Goal: Task Accomplishment & Management: Complete application form

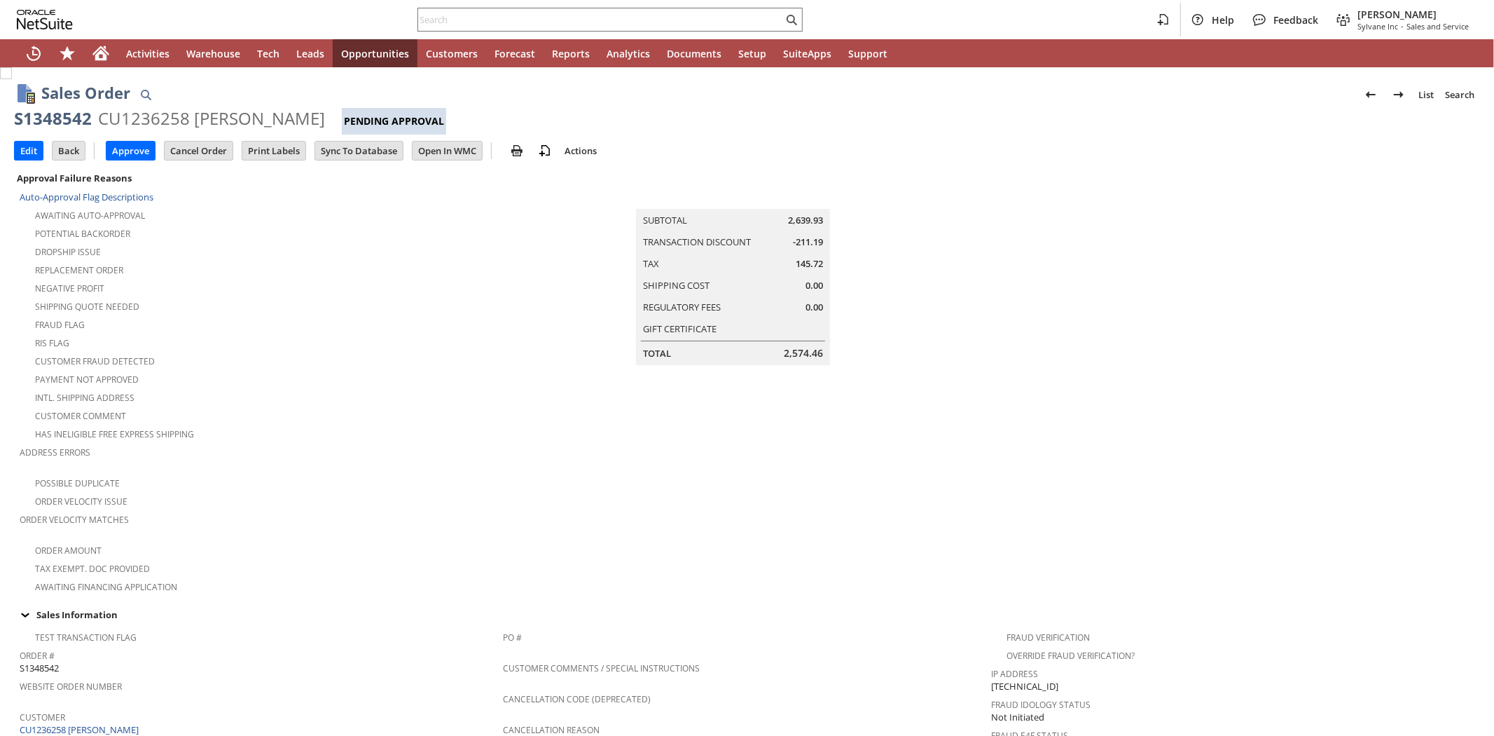
scroll to position [746, 0]
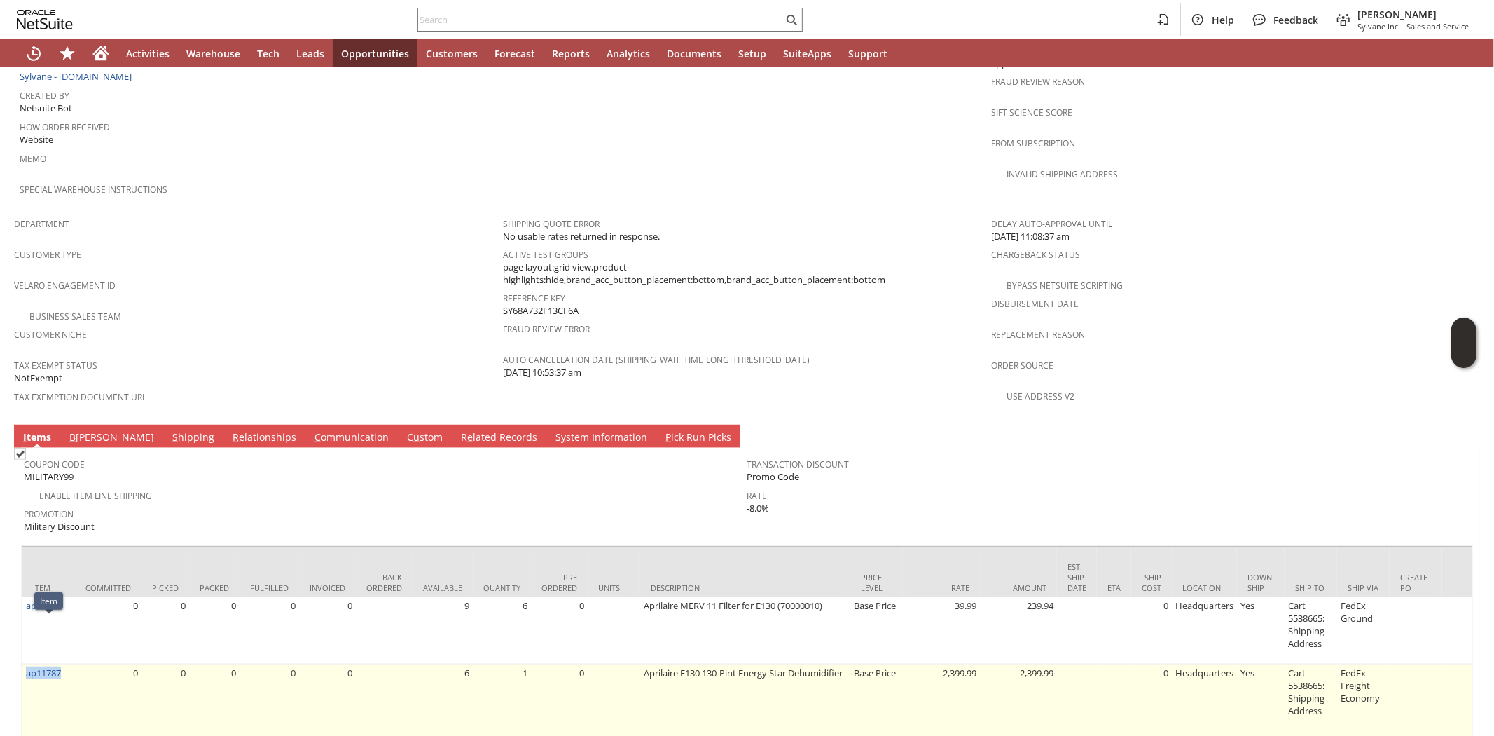
drag, startPoint x: 65, startPoint y: 626, endPoint x: 25, endPoint y: 633, distance: 41.1
click at [25, 664] on td "ap11787" at bounding box center [48, 710] width 53 height 92
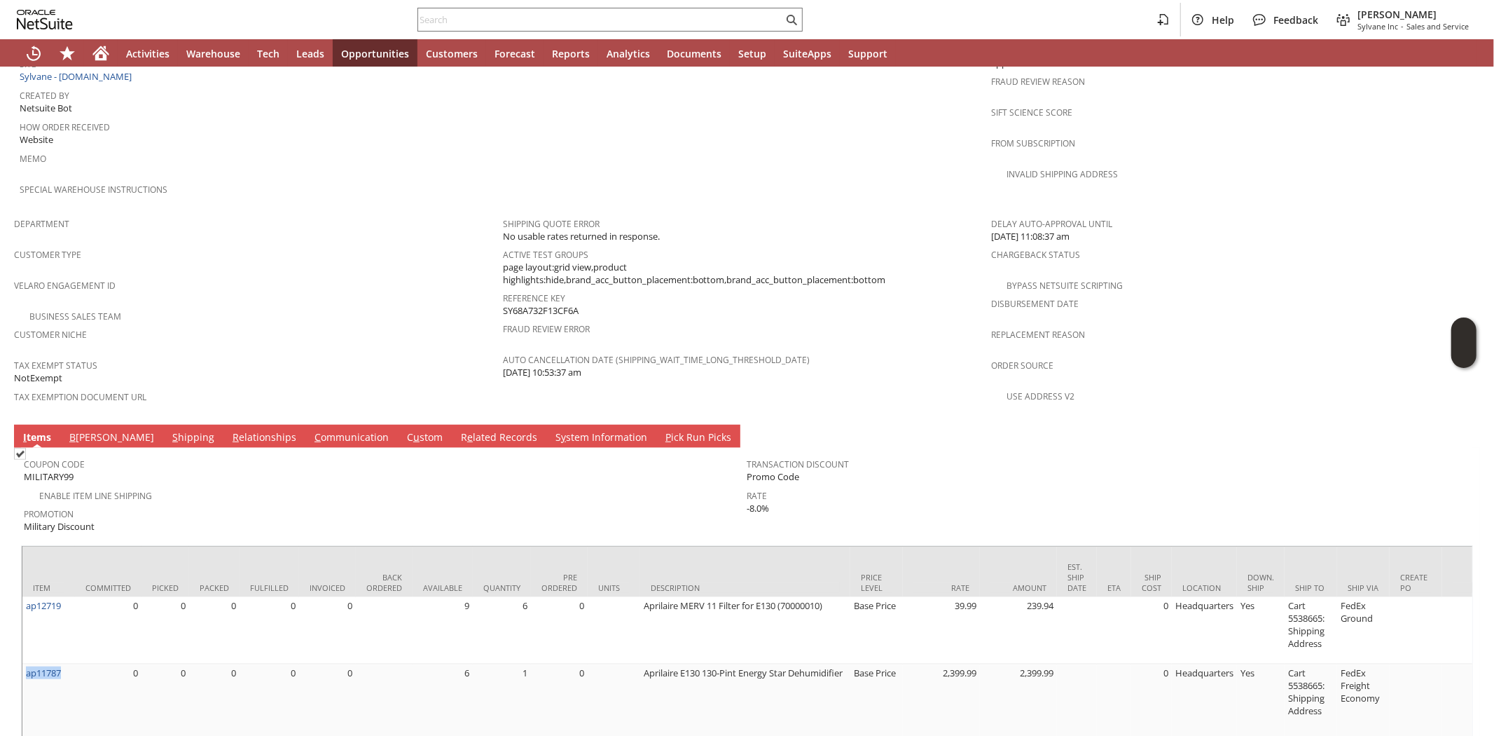
copy link "ap11787"
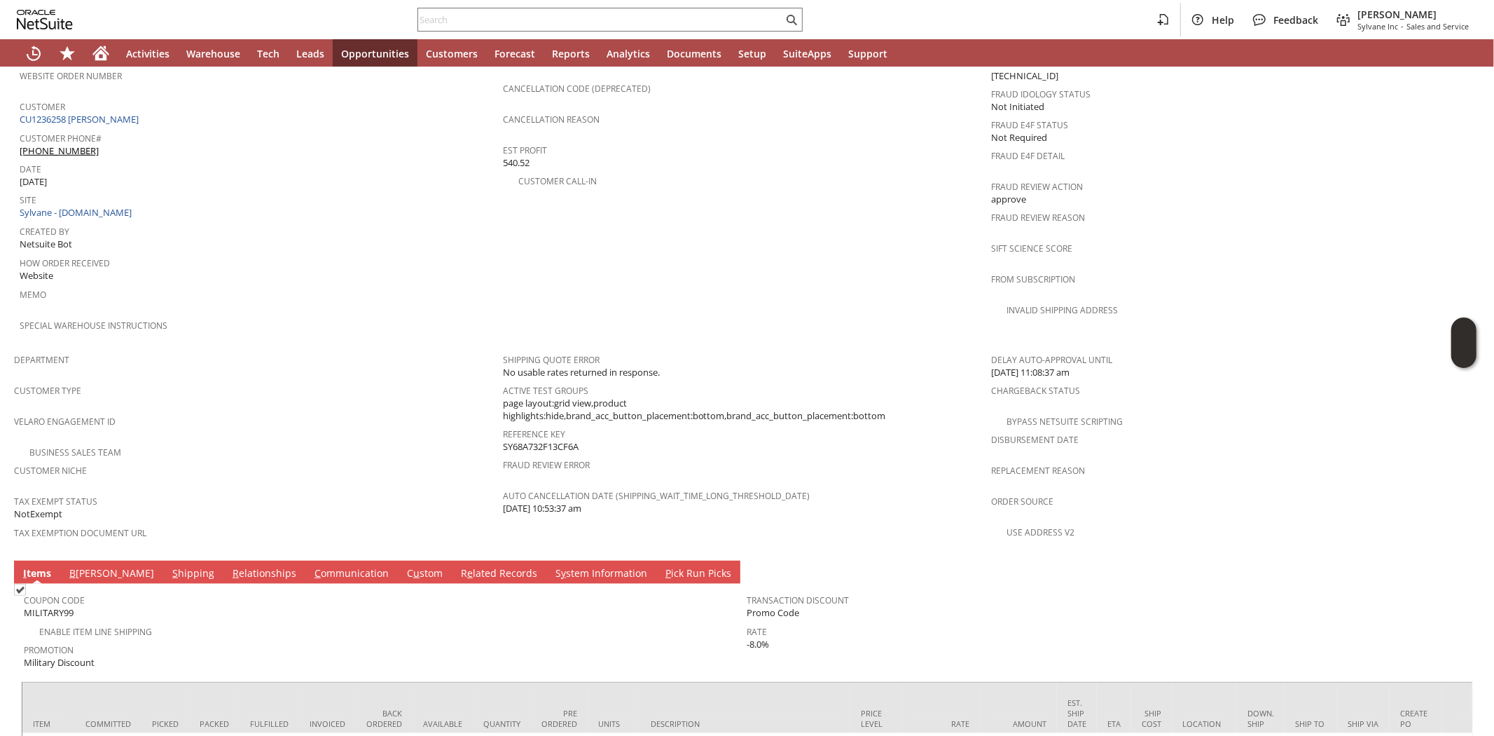
scroll to position [591, 0]
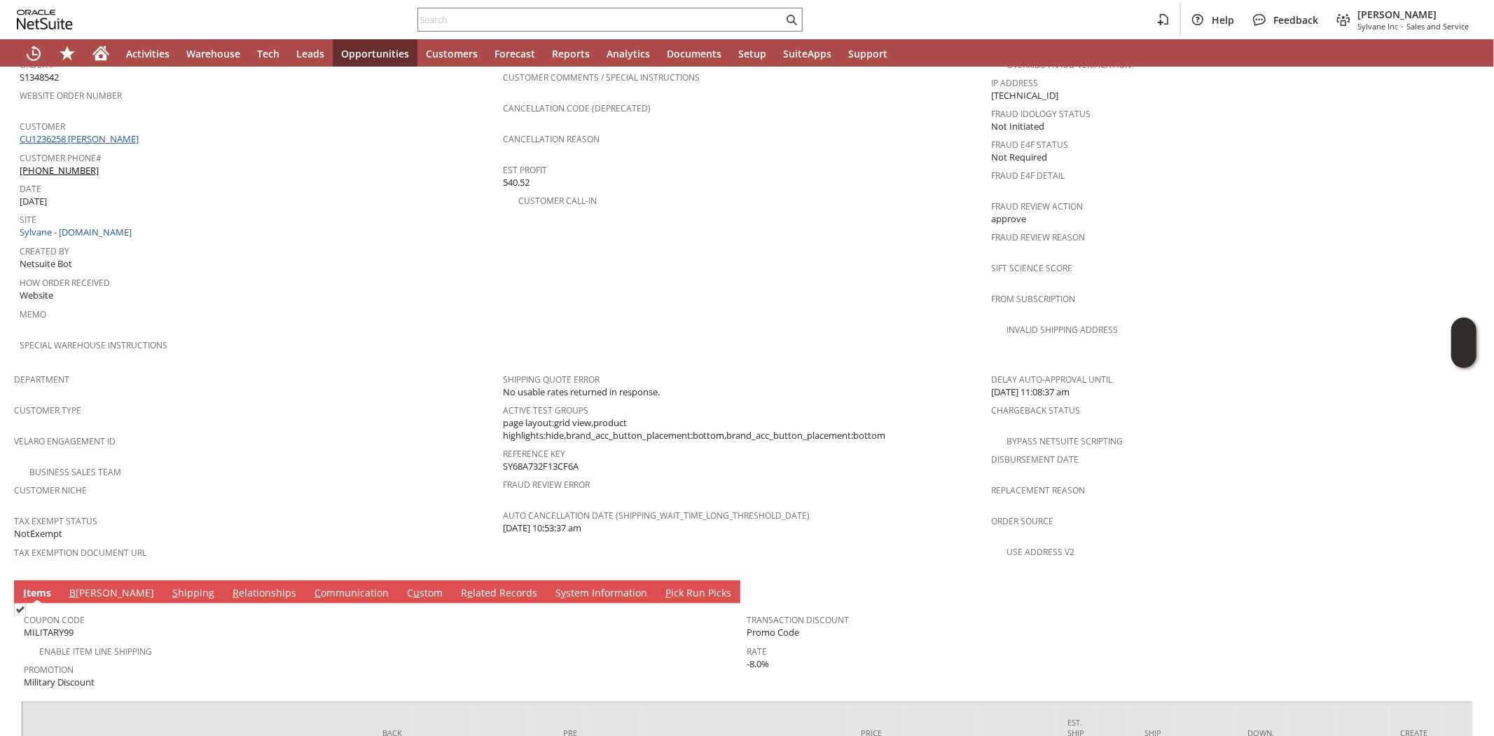
click at [126, 132] on link "CU1236258 Pamela M Motloch" at bounding box center [81, 138] width 123 height 13
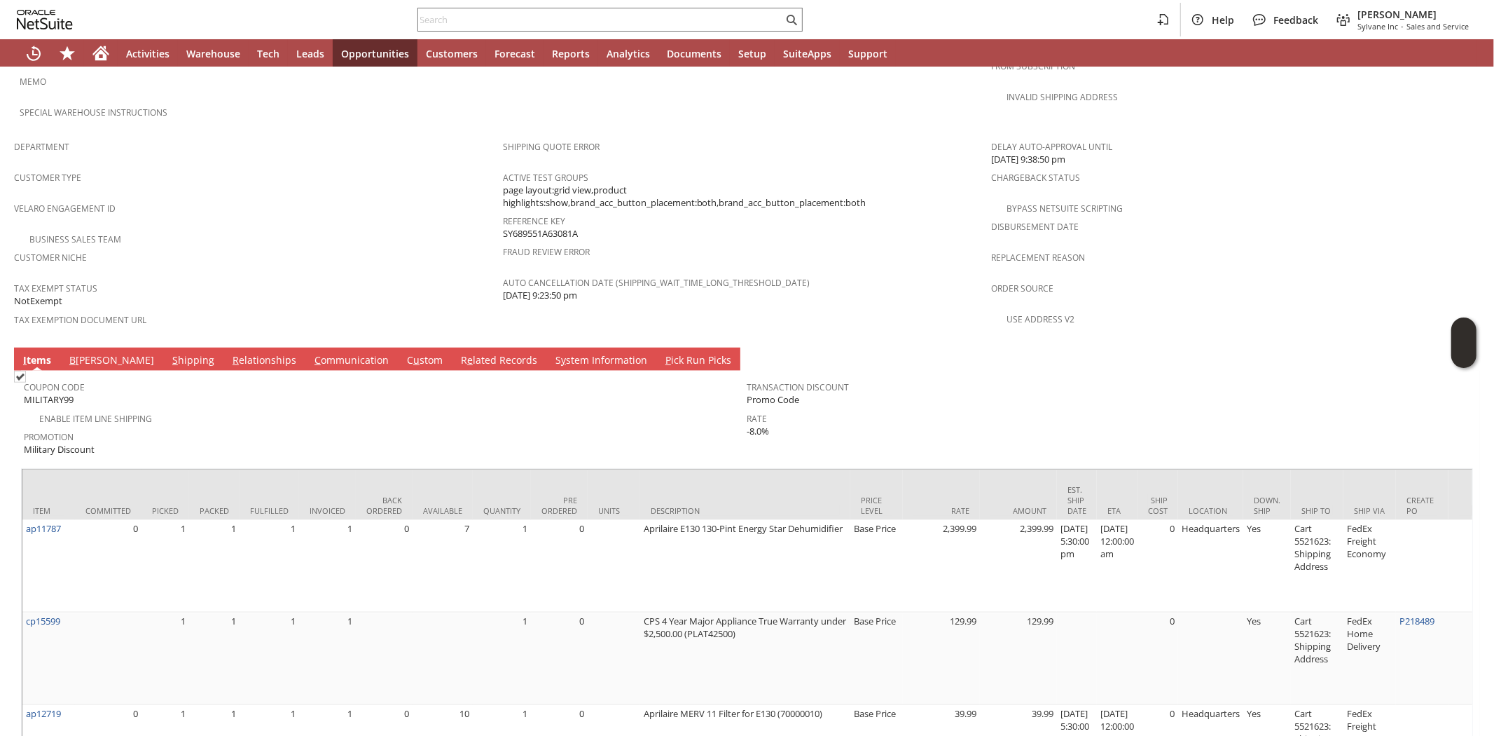
scroll to position [797, 0]
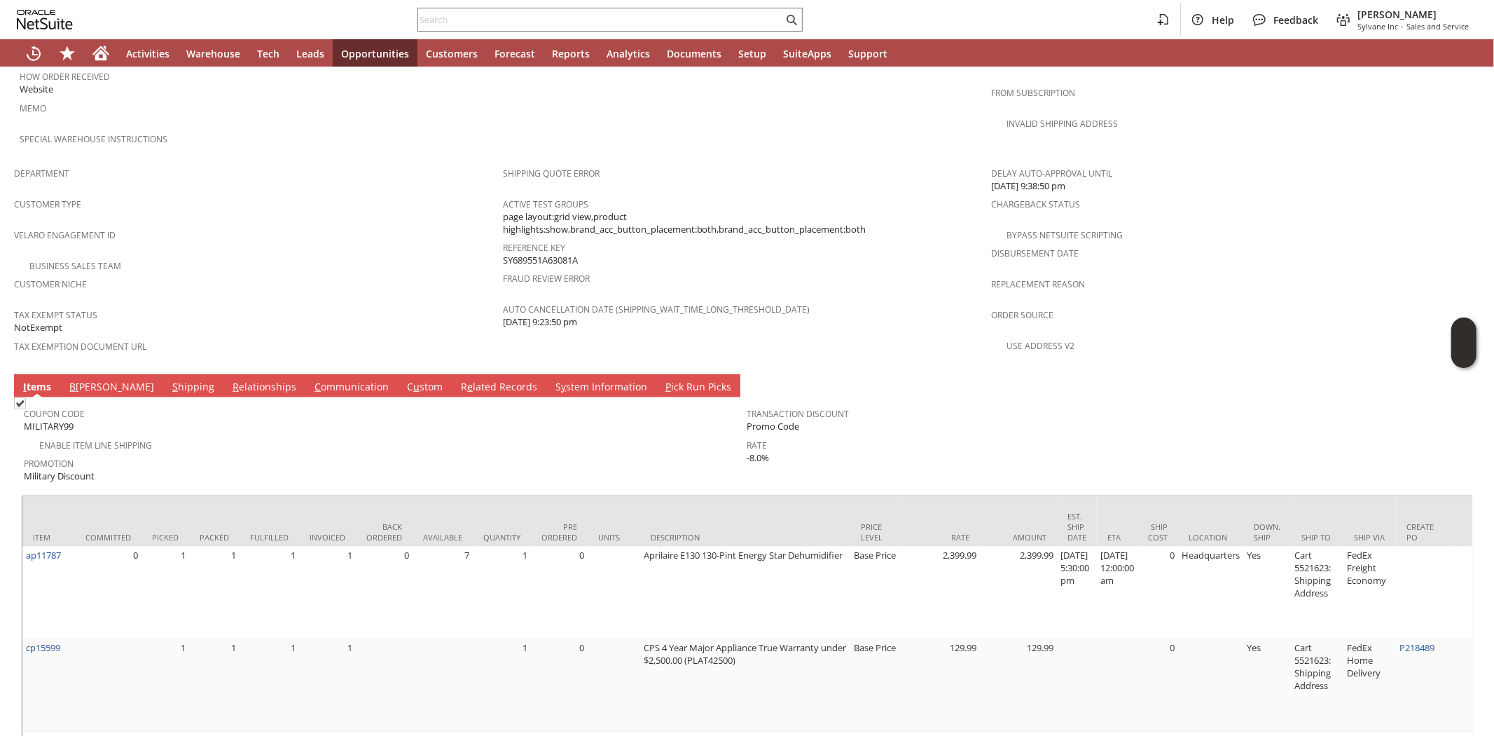
drag, startPoint x: 268, startPoint y: 136, endPoint x: 271, endPoint y: 1, distance: 135.3
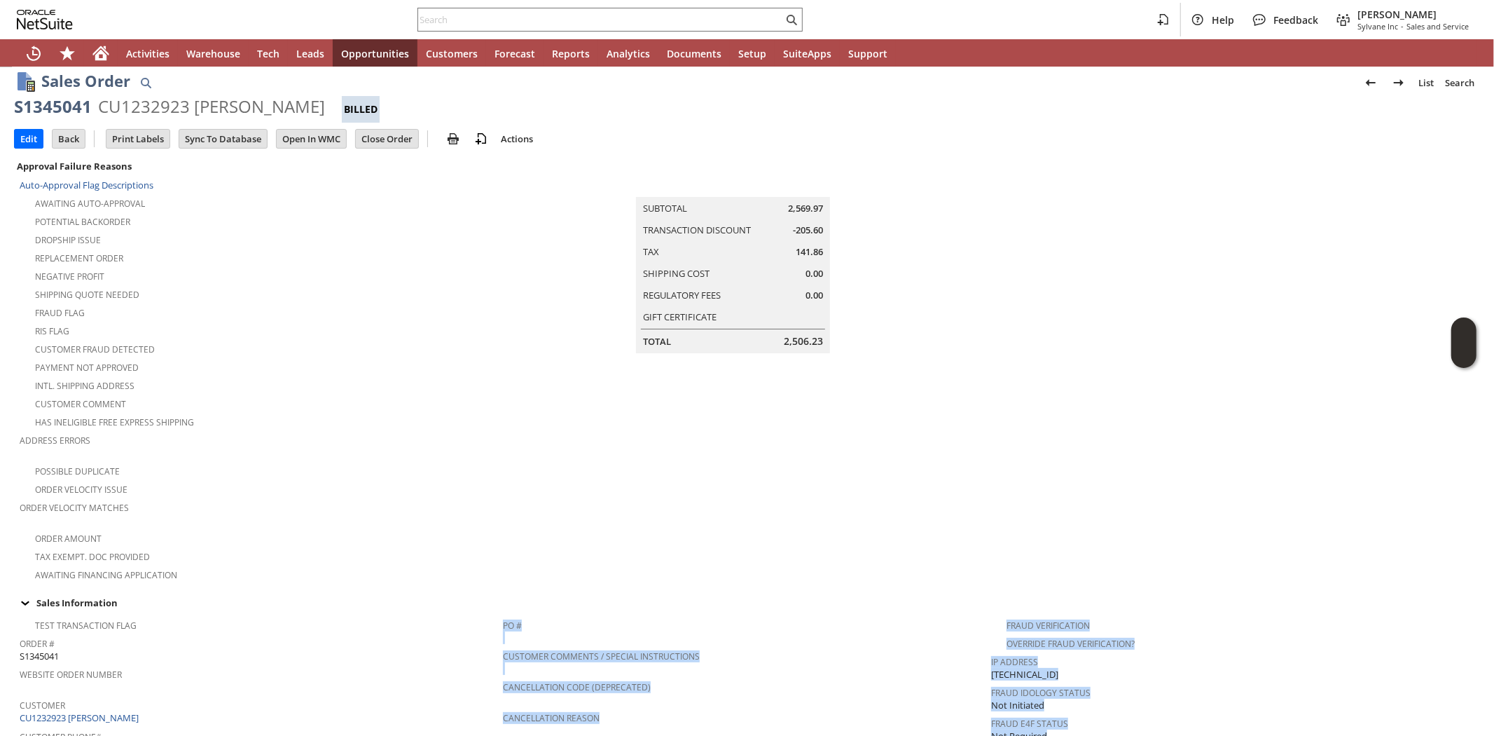
scroll to position [0, 0]
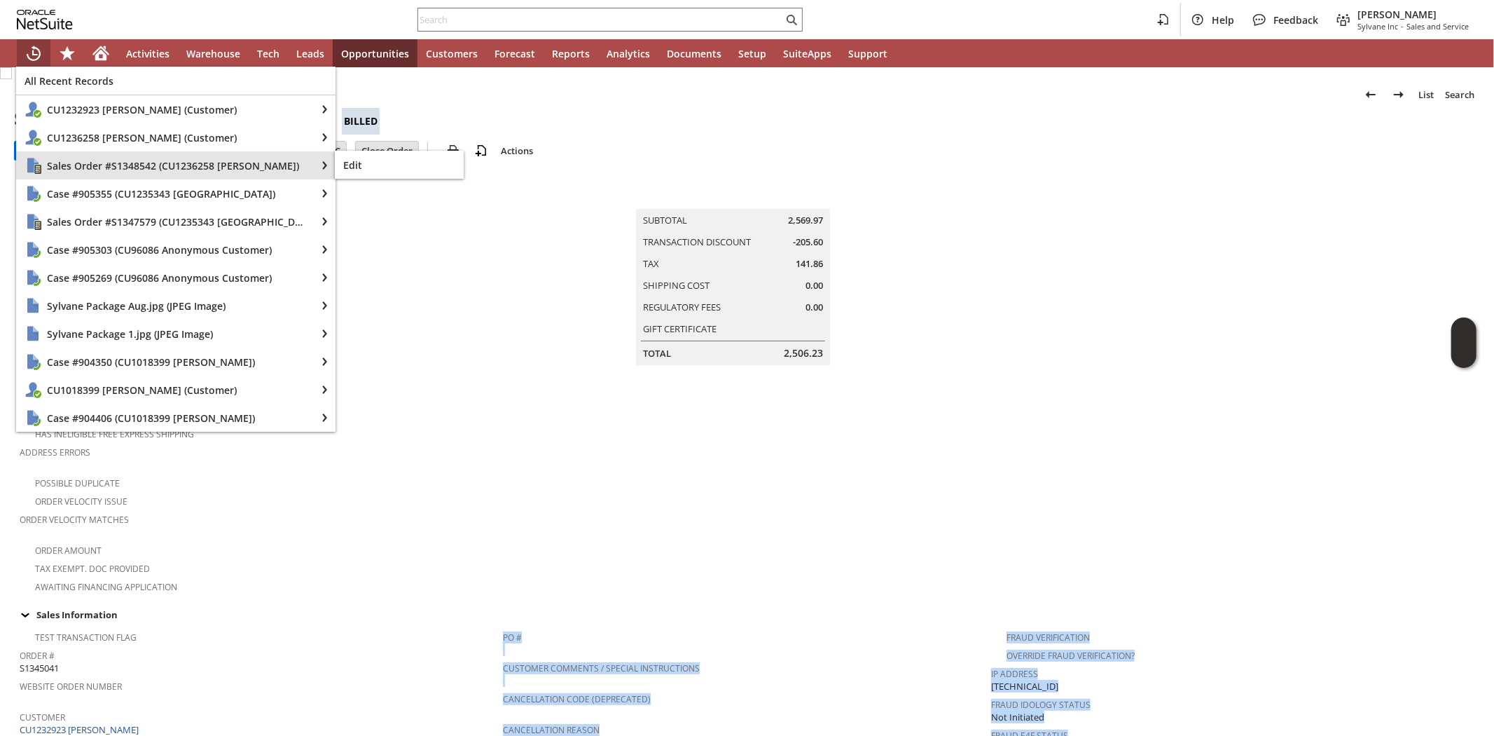
click at [134, 159] on span "Sales Order #S1348542 (CU1236258 Pamela M Motloch)" at bounding box center [177, 165] width 261 height 13
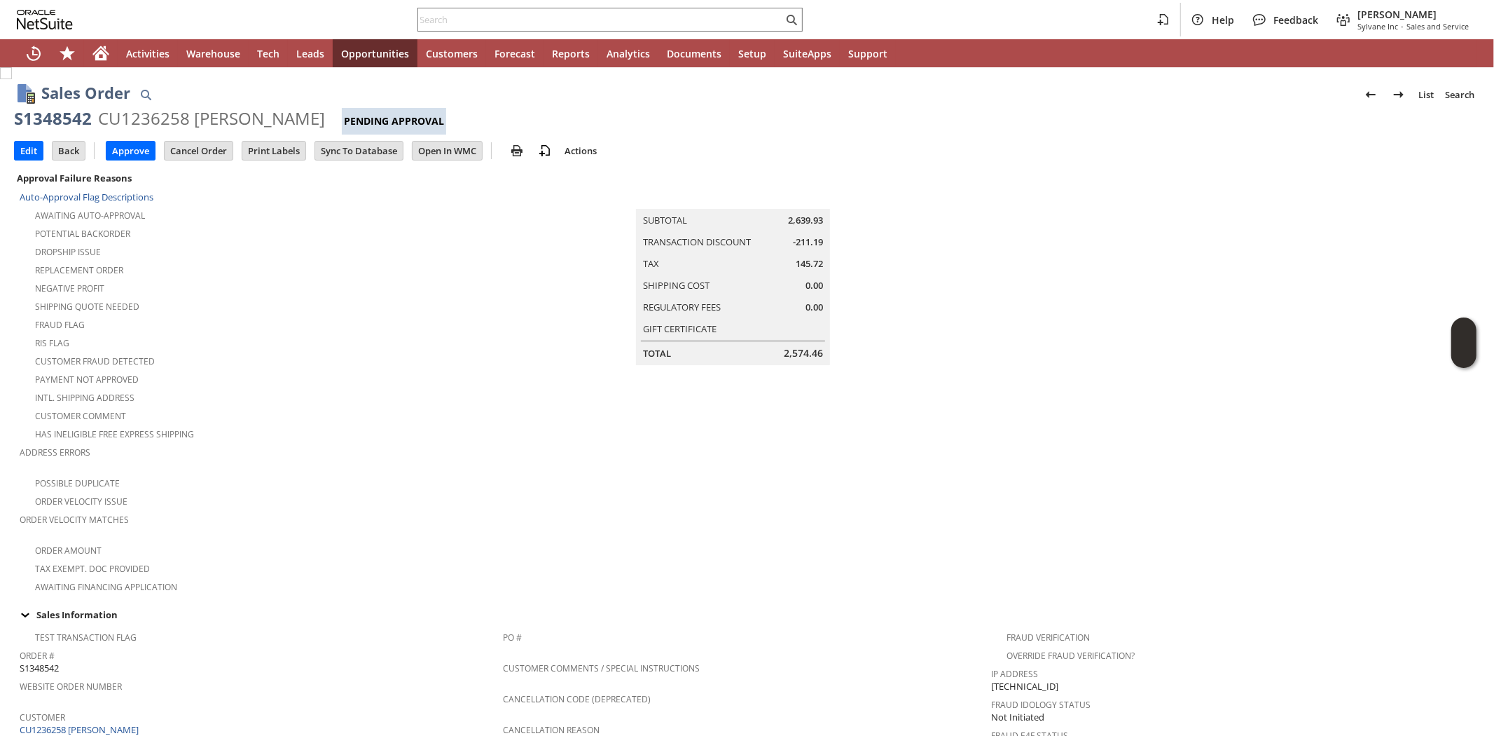
click at [130, 119] on div "CU1236258 Pamela M Motloch" at bounding box center [211, 118] width 227 height 22
click at [130, 119] on div "CU1236258 [PERSON_NAME]" at bounding box center [211, 118] width 227 height 22
copy div "CU1236258"
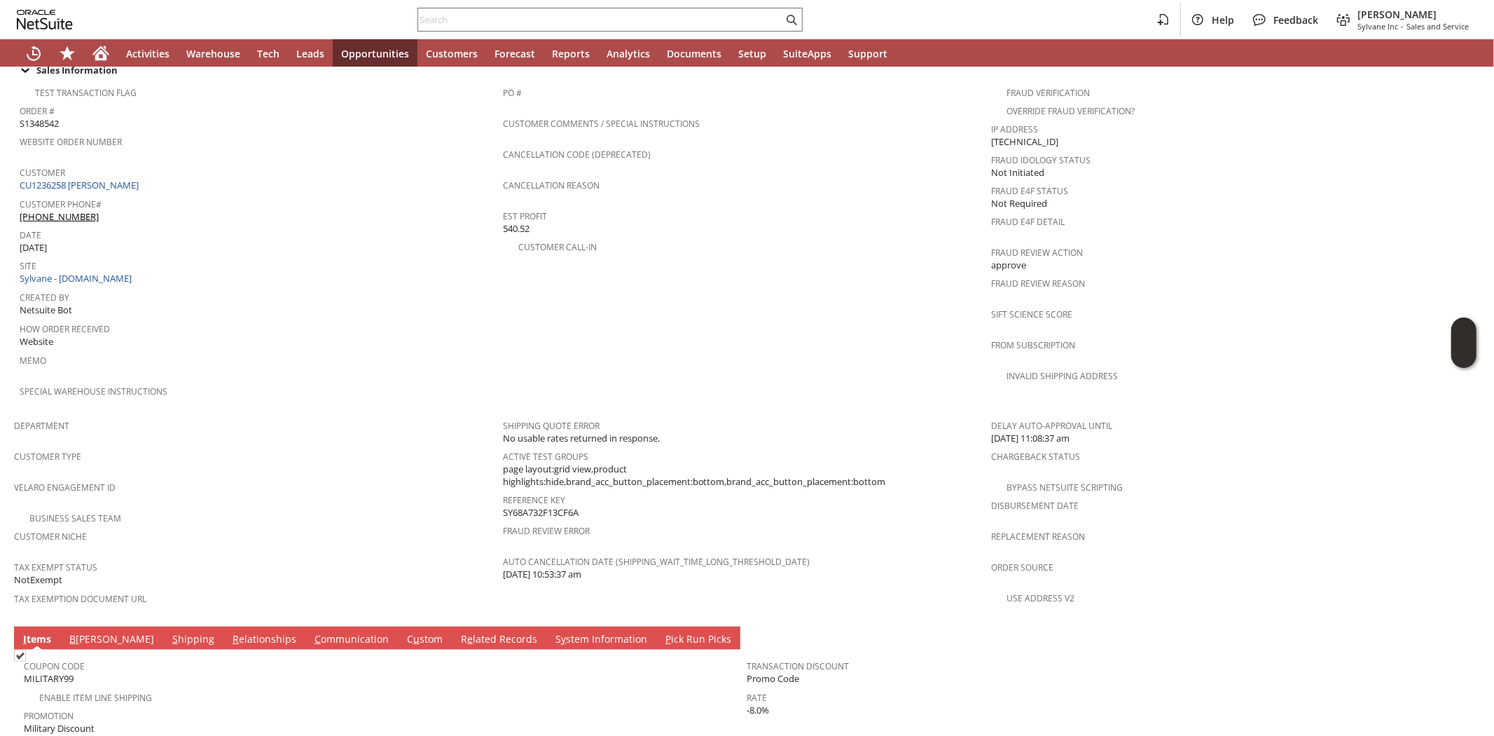
scroll to position [783, 0]
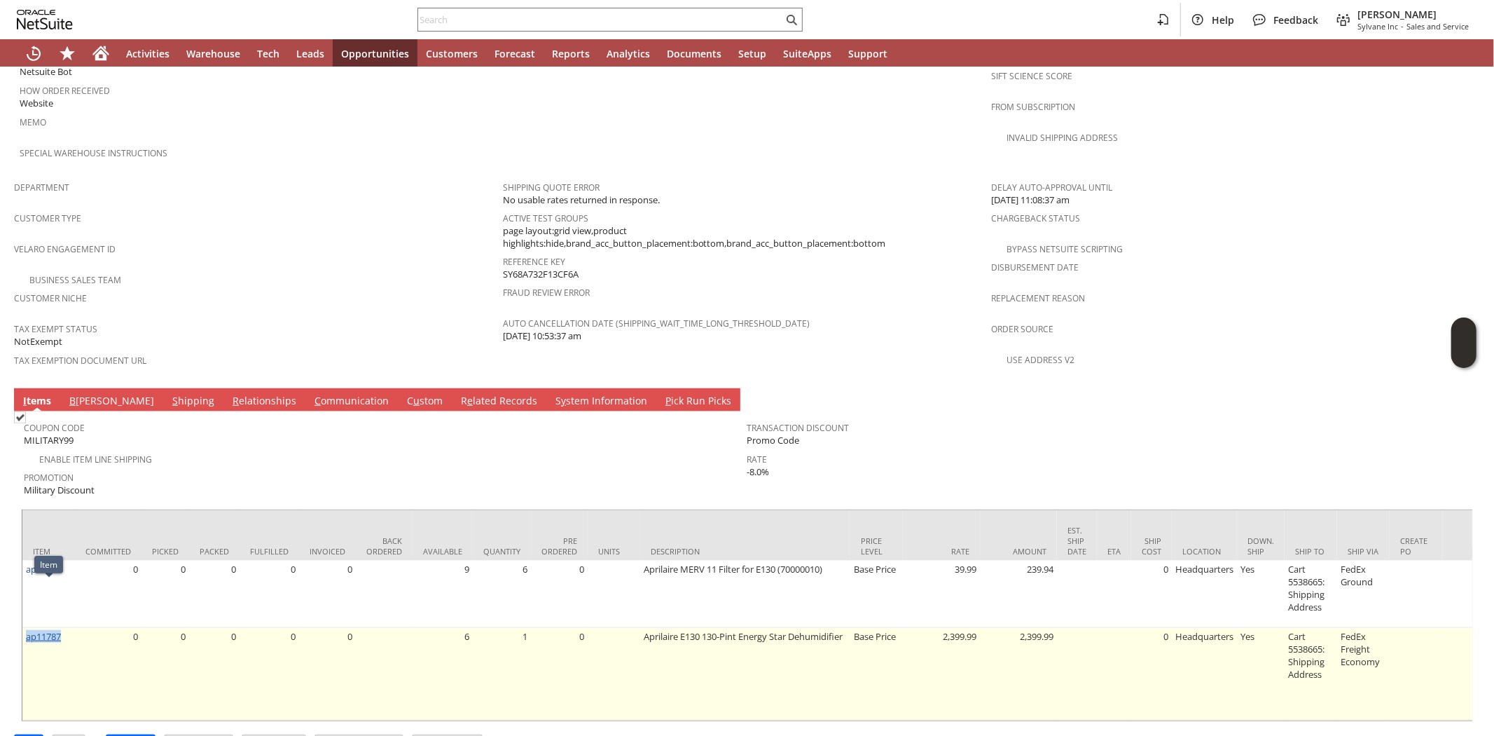
drag, startPoint x: 73, startPoint y: 589, endPoint x: 26, endPoint y: 594, distance: 47.3
click at [26, 628] on td "ap11787" at bounding box center [48, 674] width 53 height 92
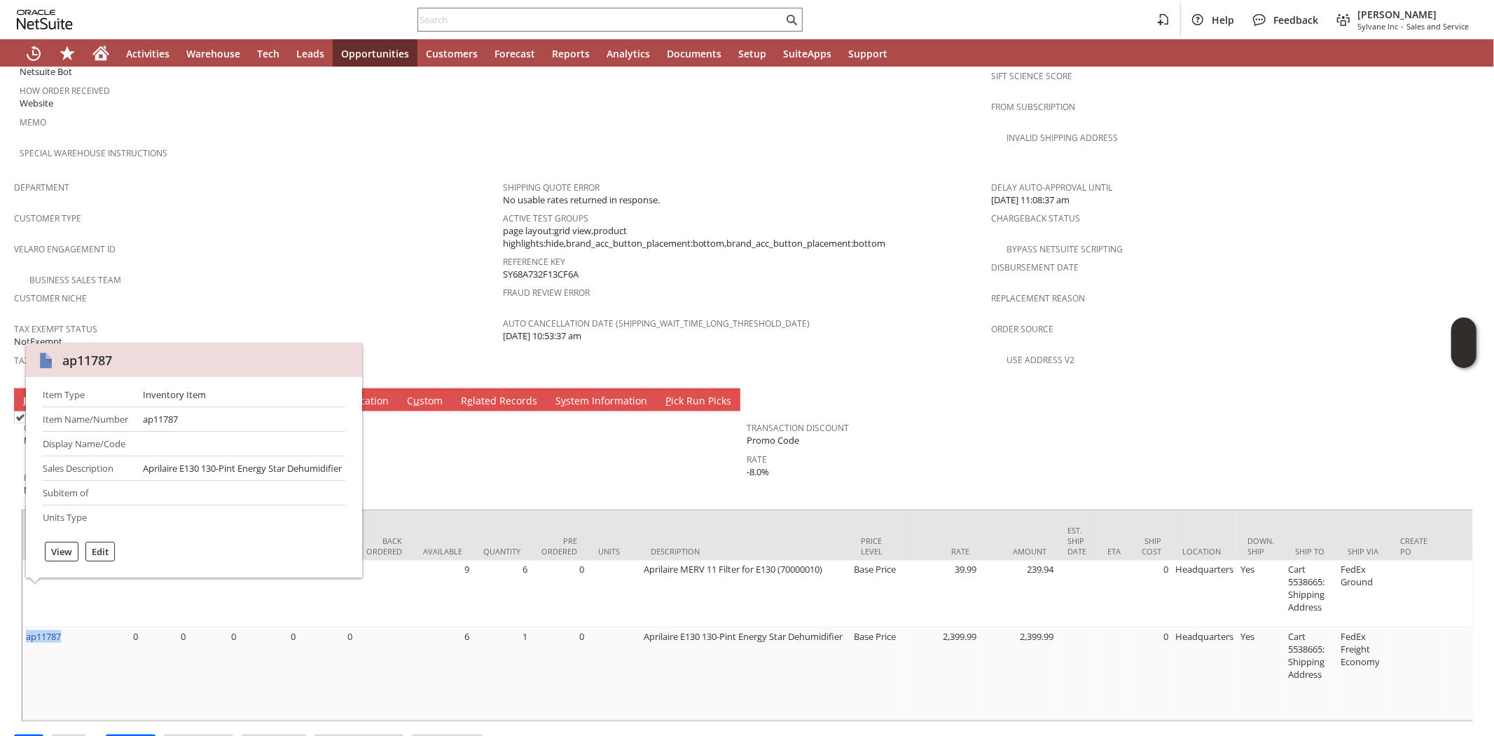
copy link "ap11787"
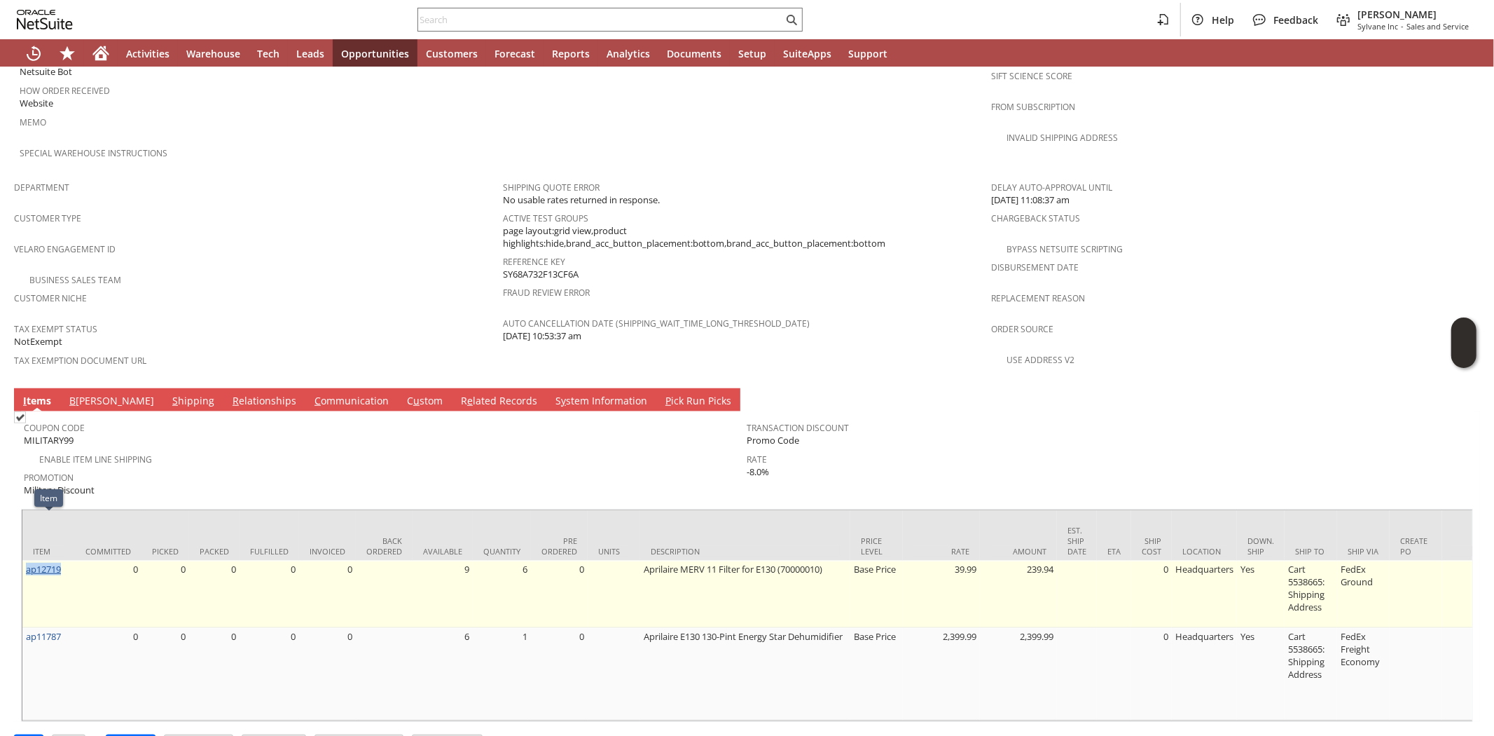
drag, startPoint x: 64, startPoint y: 524, endPoint x: 28, endPoint y: 520, distance: 36.0
click at [21, 531] on div "Item Committed Picked Packed Fulfilled Invoiced Back Ordered Available Quantity…" at bounding box center [747, 615] width 1452 height 213
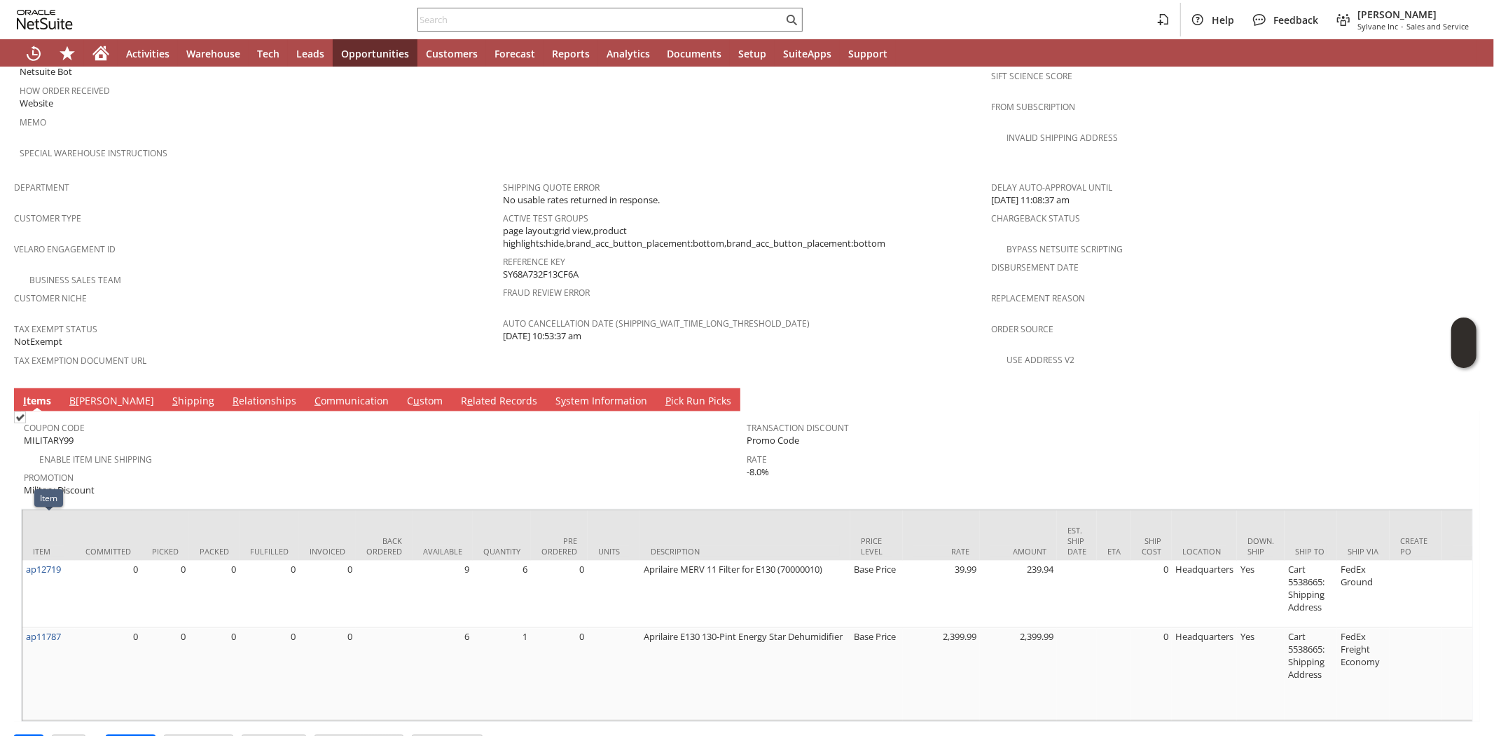
click at [200, 449] on div "Enable Item Line Shipping" at bounding box center [386, 457] width 724 height 17
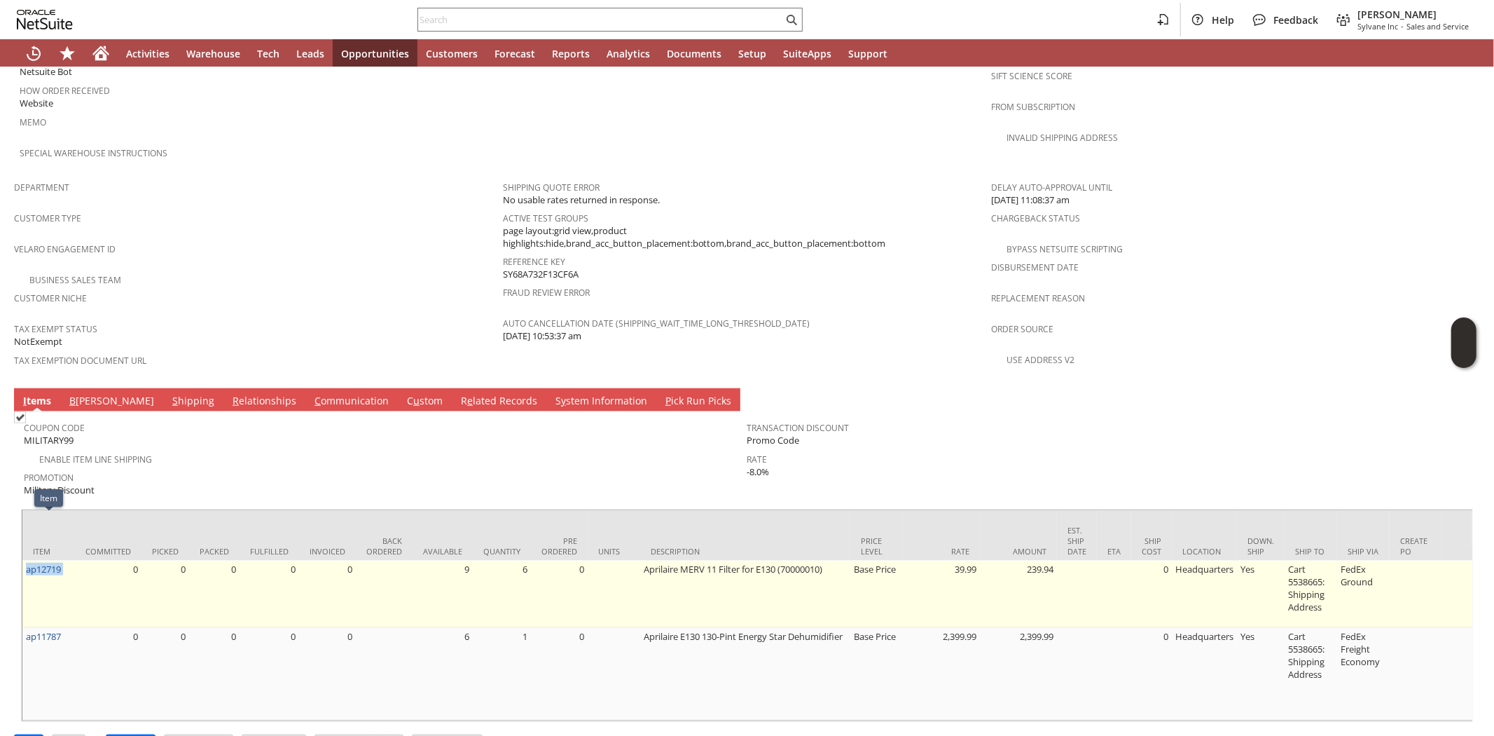
drag, startPoint x: 75, startPoint y: 527, endPoint x: 28, endPoint y: 531, distance: 47.1
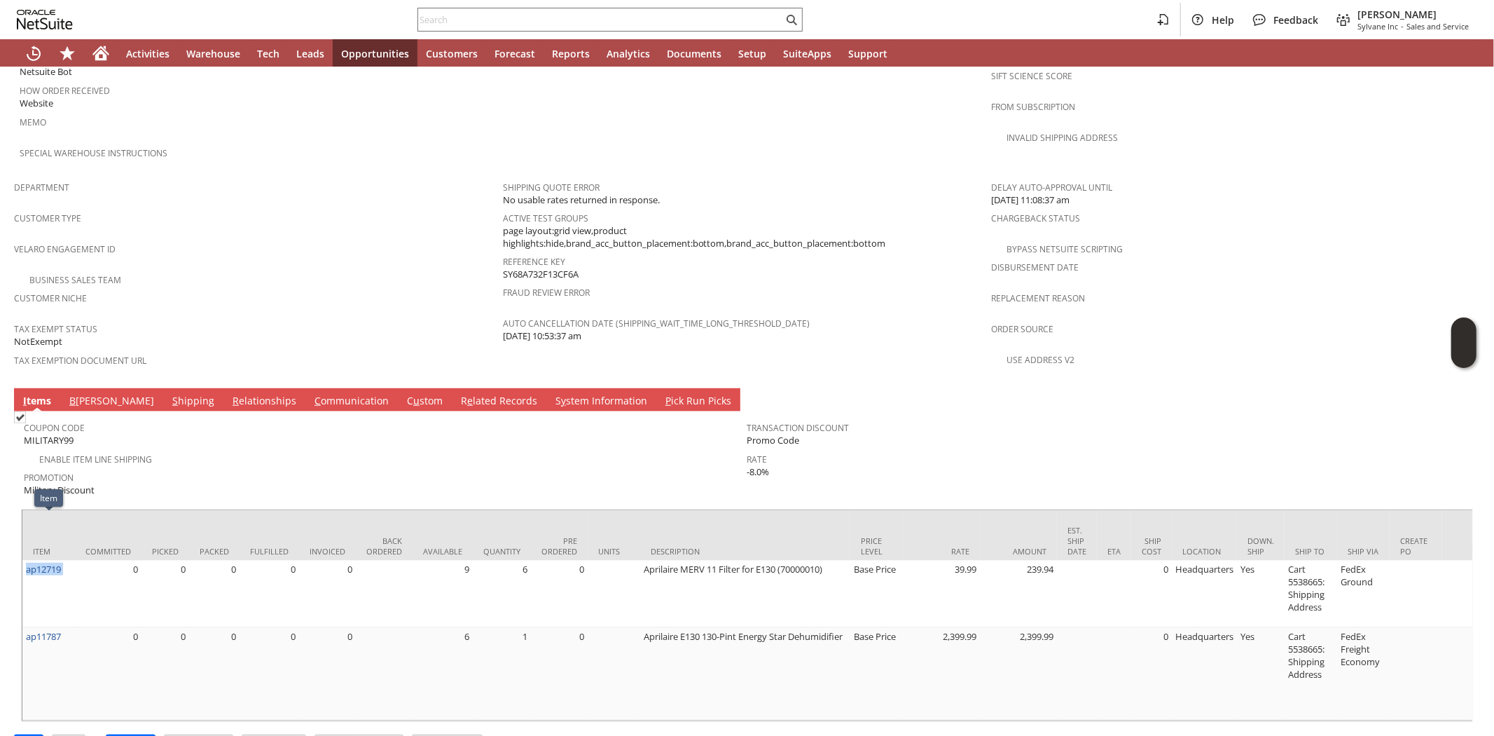
copy tr "ap12719"
click at [50, 434] on span "MILITARY99" at bounding box center [49, 440] width 50 height 13
copy span "MILITARY99"
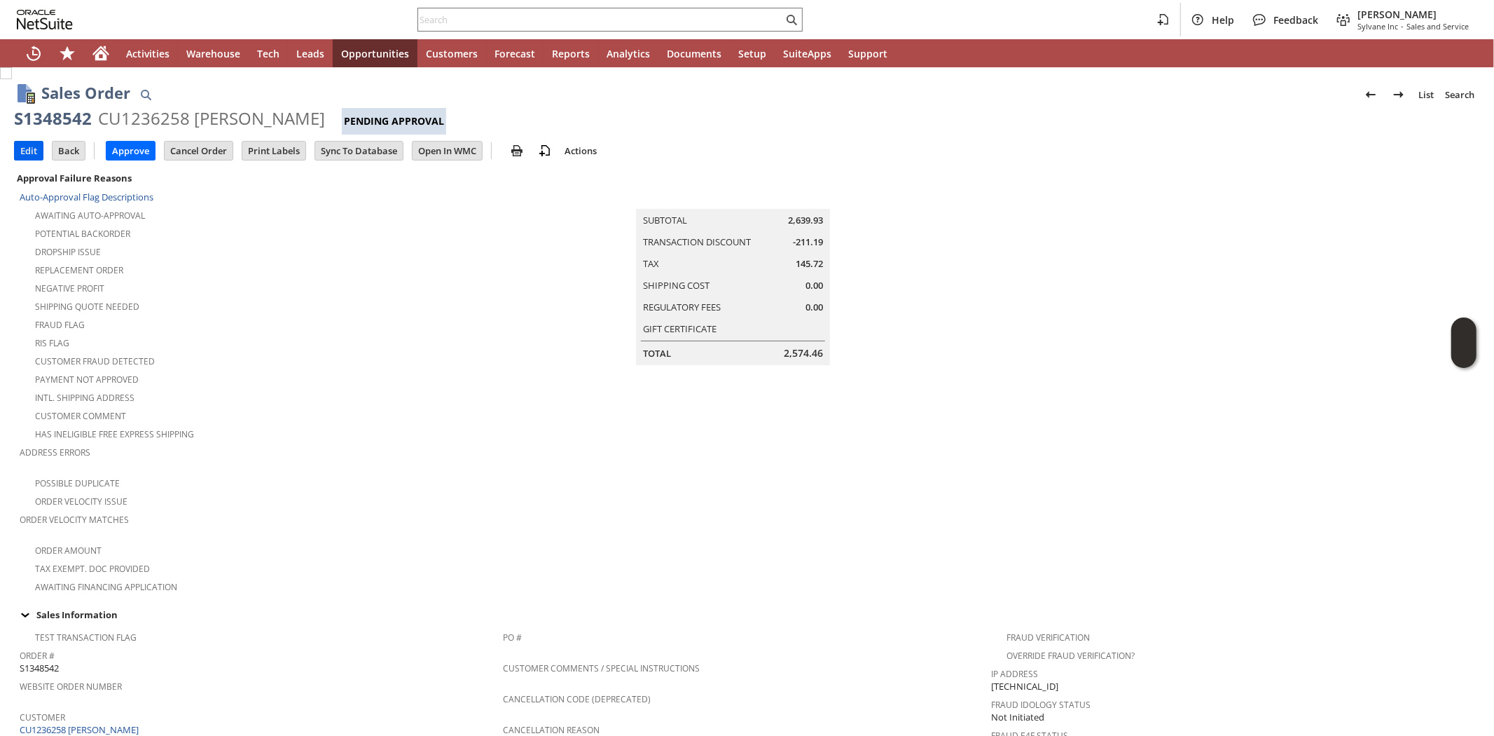
click at [26, 149] on input "Edit" at bounding box center [29, 151] width 28 height 18
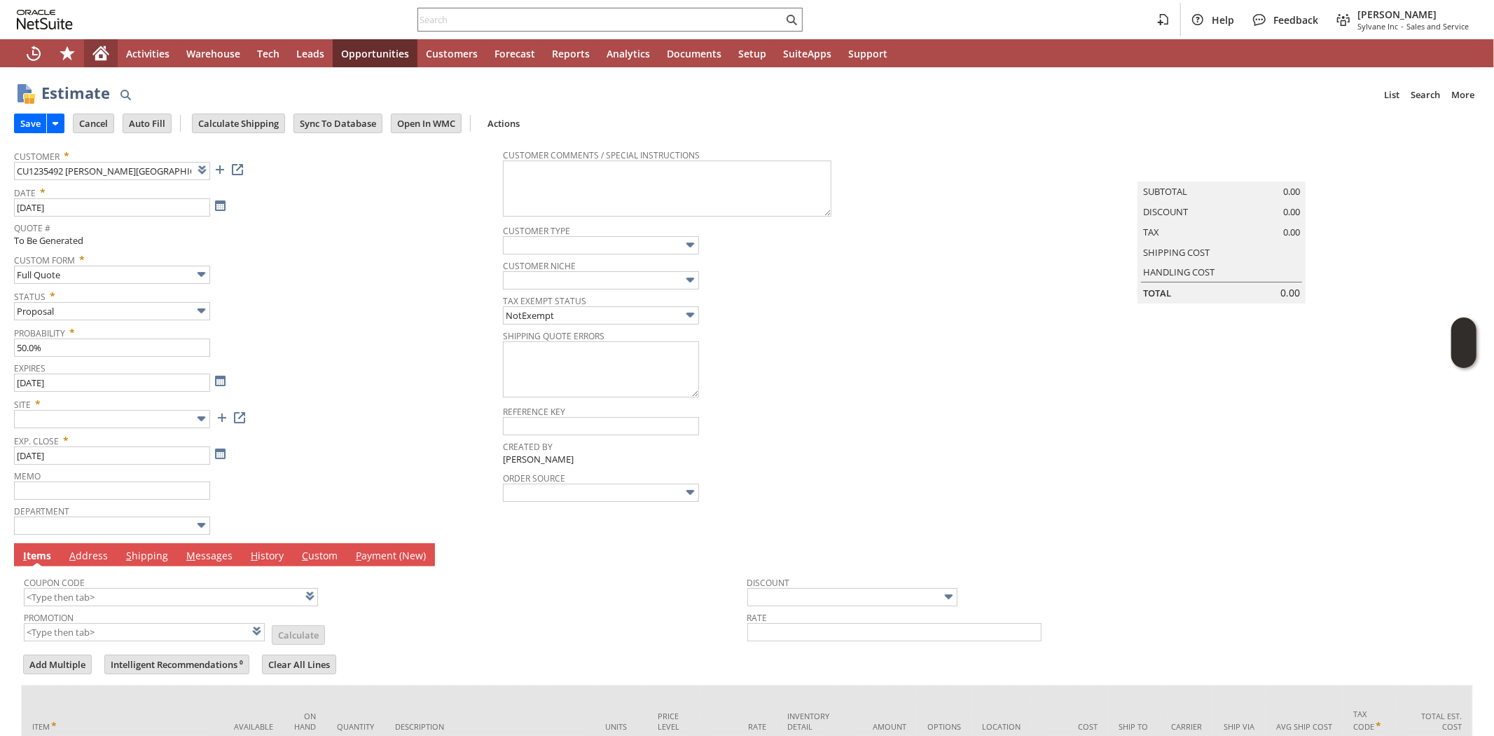
click at [97, 55] on icon "Home" at bounding box center [100, 55] width 11 height 11
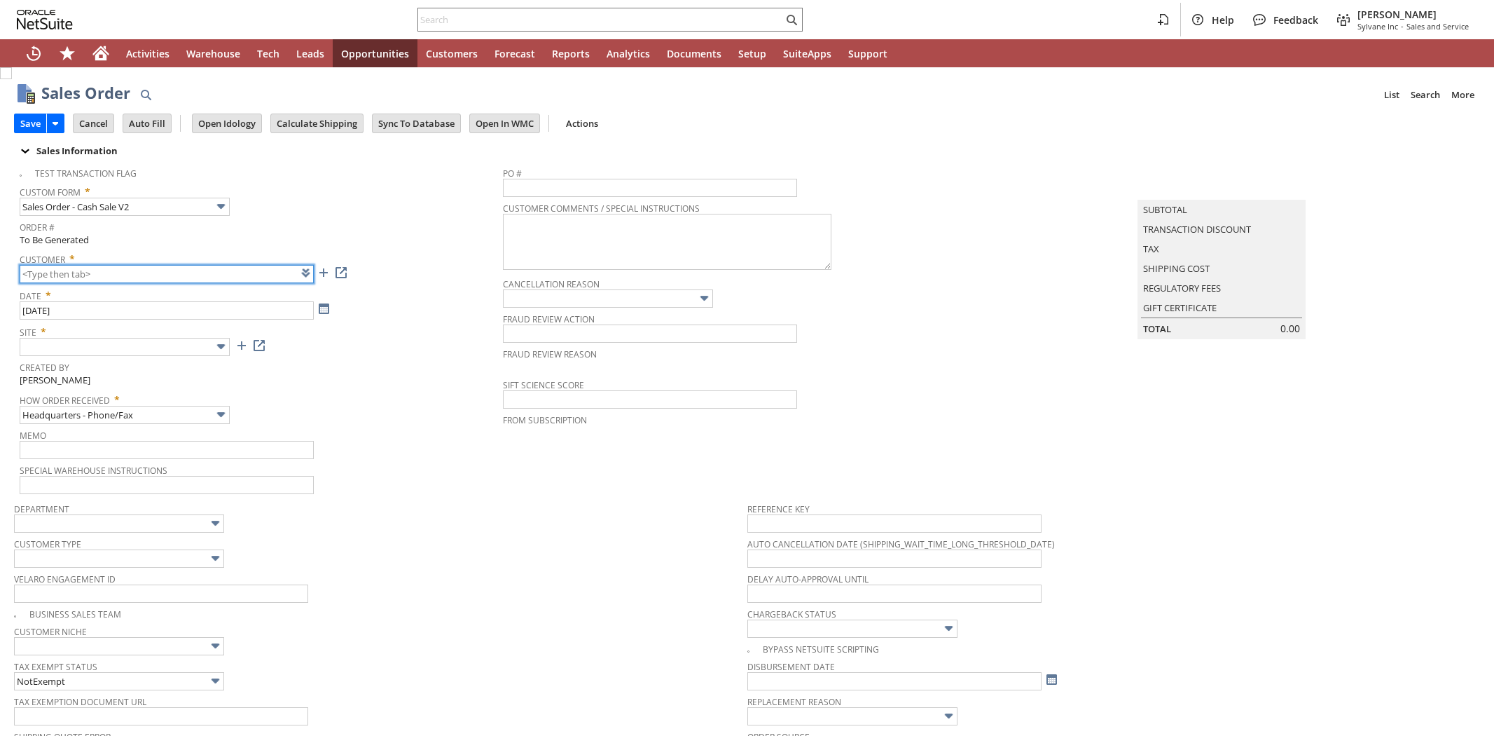
click at [119, 275] on input "text" at bounding box center [167, 274] width 294 height 18
paste input "CU1236258"
type input "CU1236258"
type input "Intelligent Recommendations ⁰"
type input "Add"
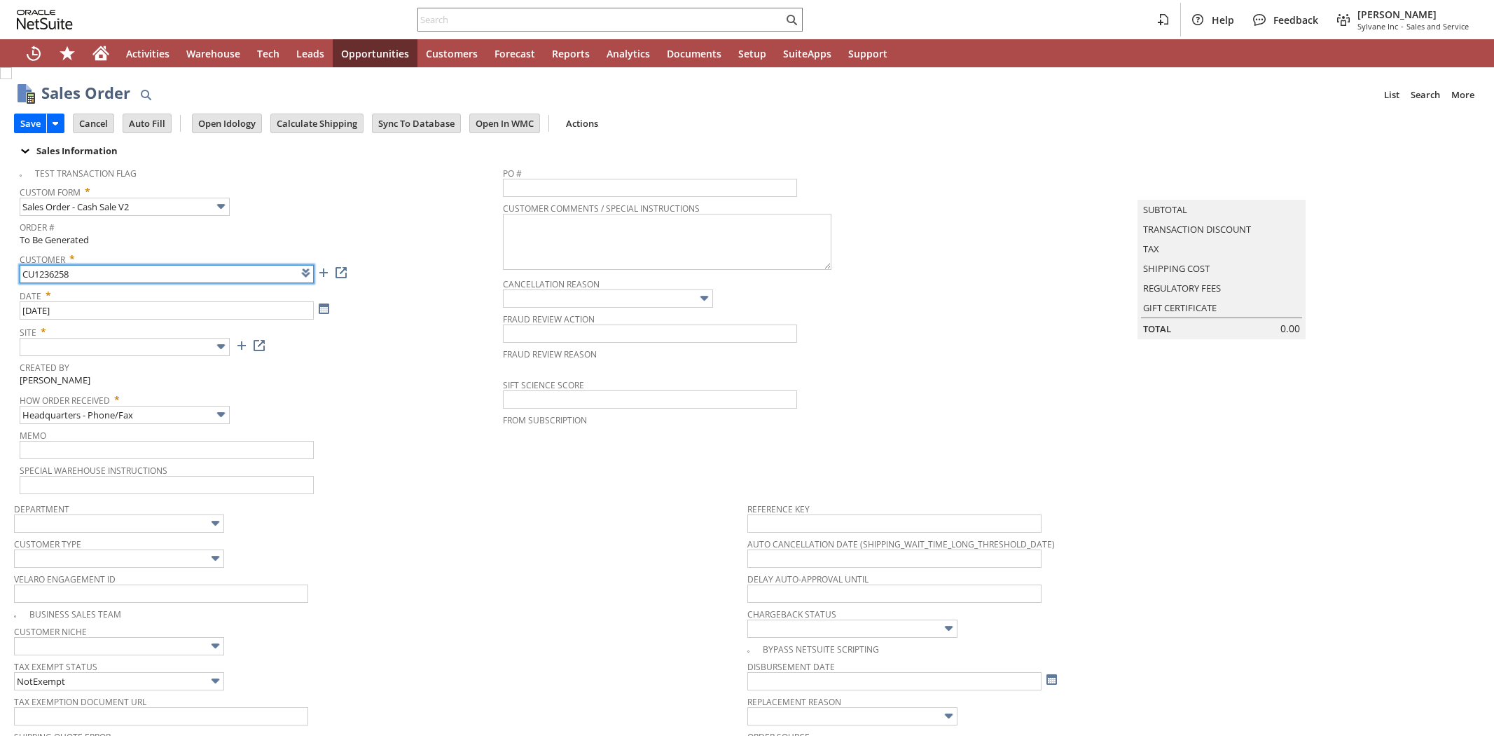
type input "Copy Previous"
type input "CU1236258 [PERSON_NAME]"
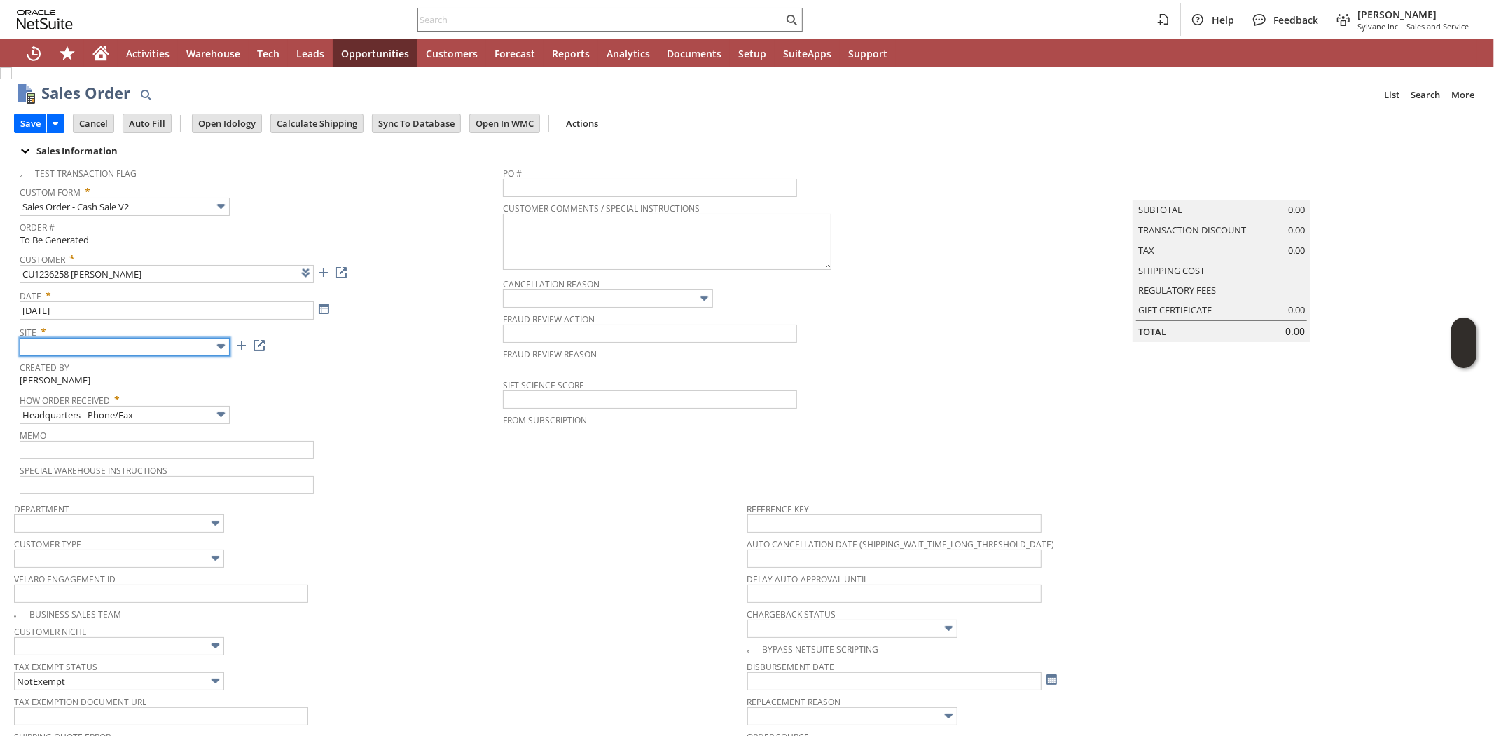
click at [172, 351] on input "text" at bounding box center [125, 347] width 210 height 18
drag, startPoint x: 135, startPoint y: 420, endPoint x: 198, endPoint y: 412, distance: 64.3
type input "Sylvane - [DOMAIN_NAME]"
click at [326, 396] on span "How Order Received *" at bounding box center [258, 397] width 476 height 17
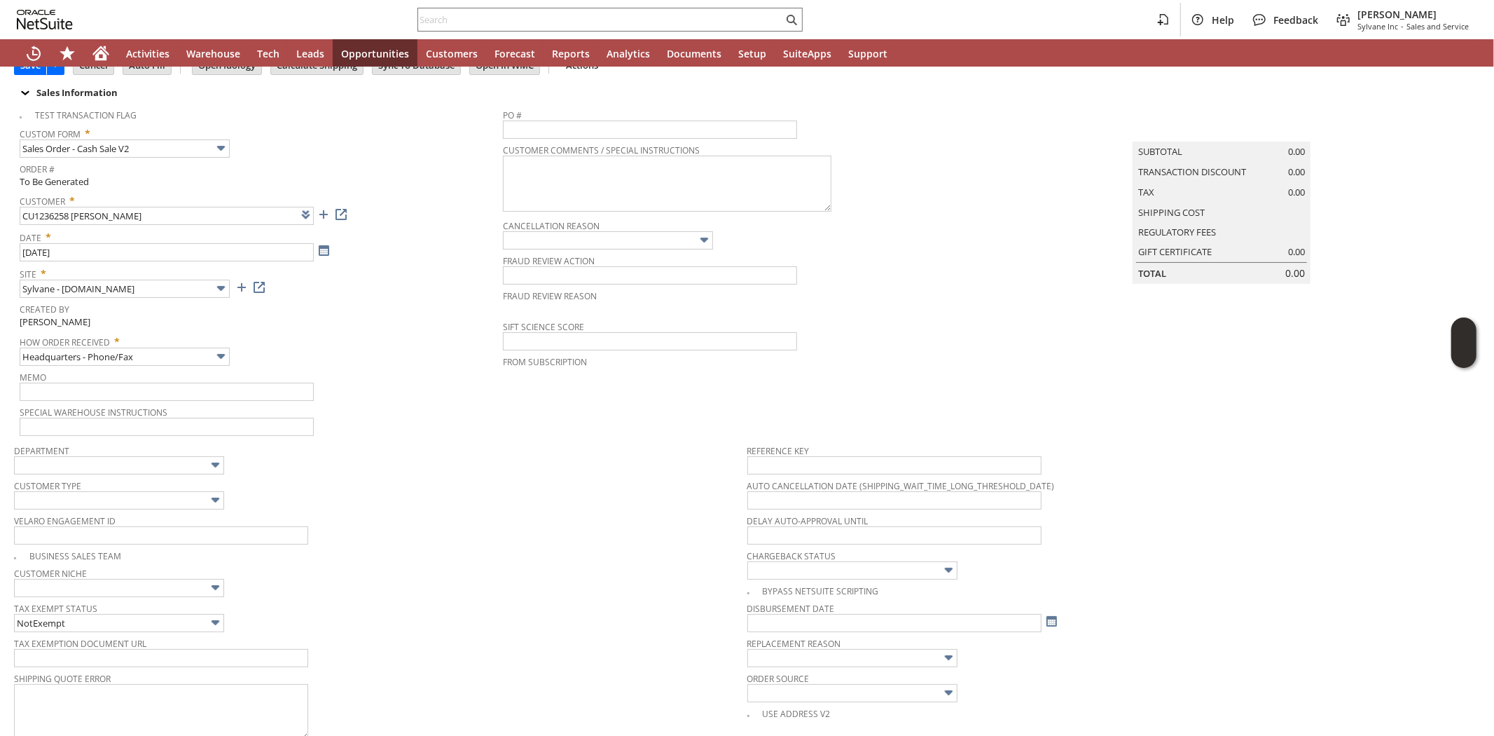
scroll to position [156, 0]
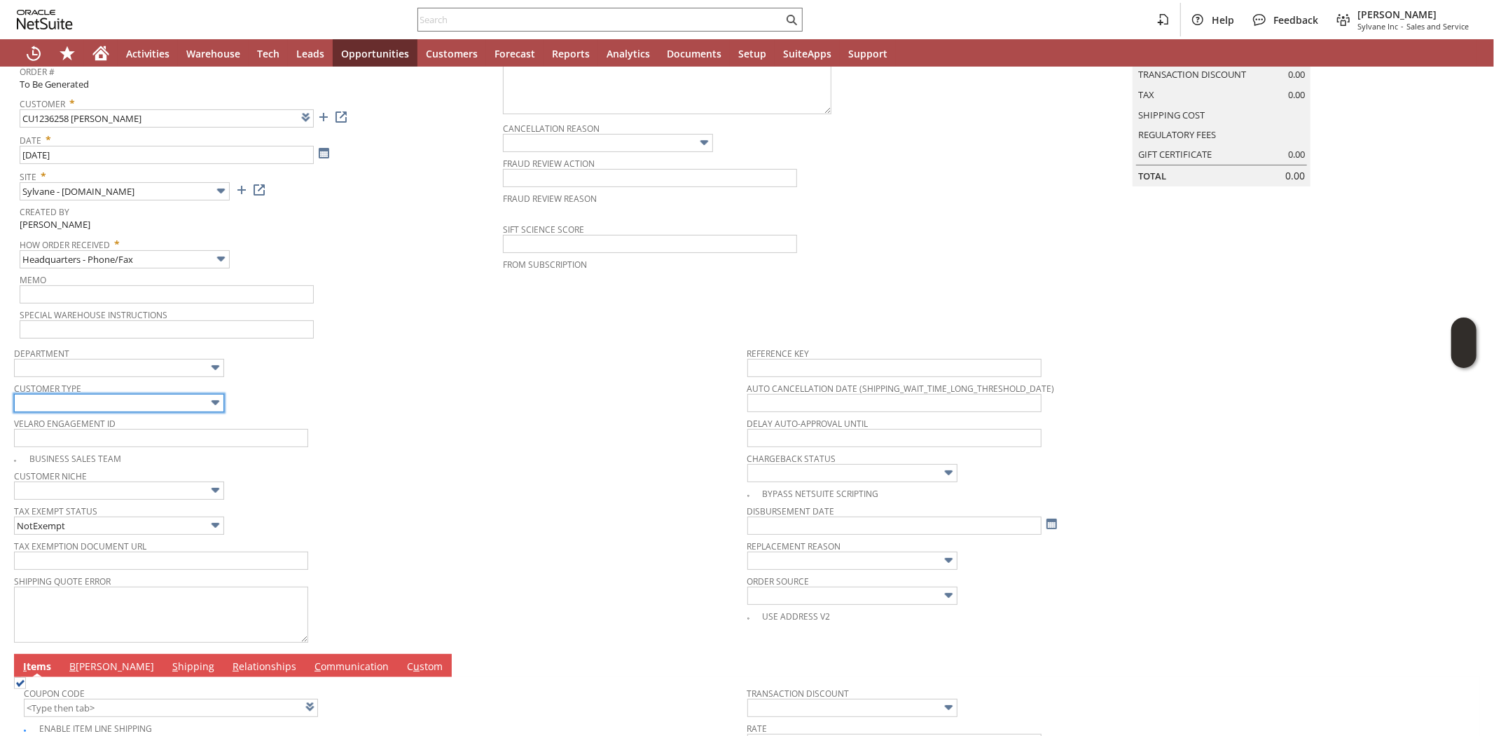
click at [168, 401] on input "text" at bounding box center [119, 403] width 210 height 18
drag, startPoint x: 106, startPoint y: 443, endPoint x: 457, endPoint y: 426, distance: 351.4
type input "Residential"
click at [460, 426] on span "Velaro Engagement ID" at bounding box center [377, 420] width 727 height 15
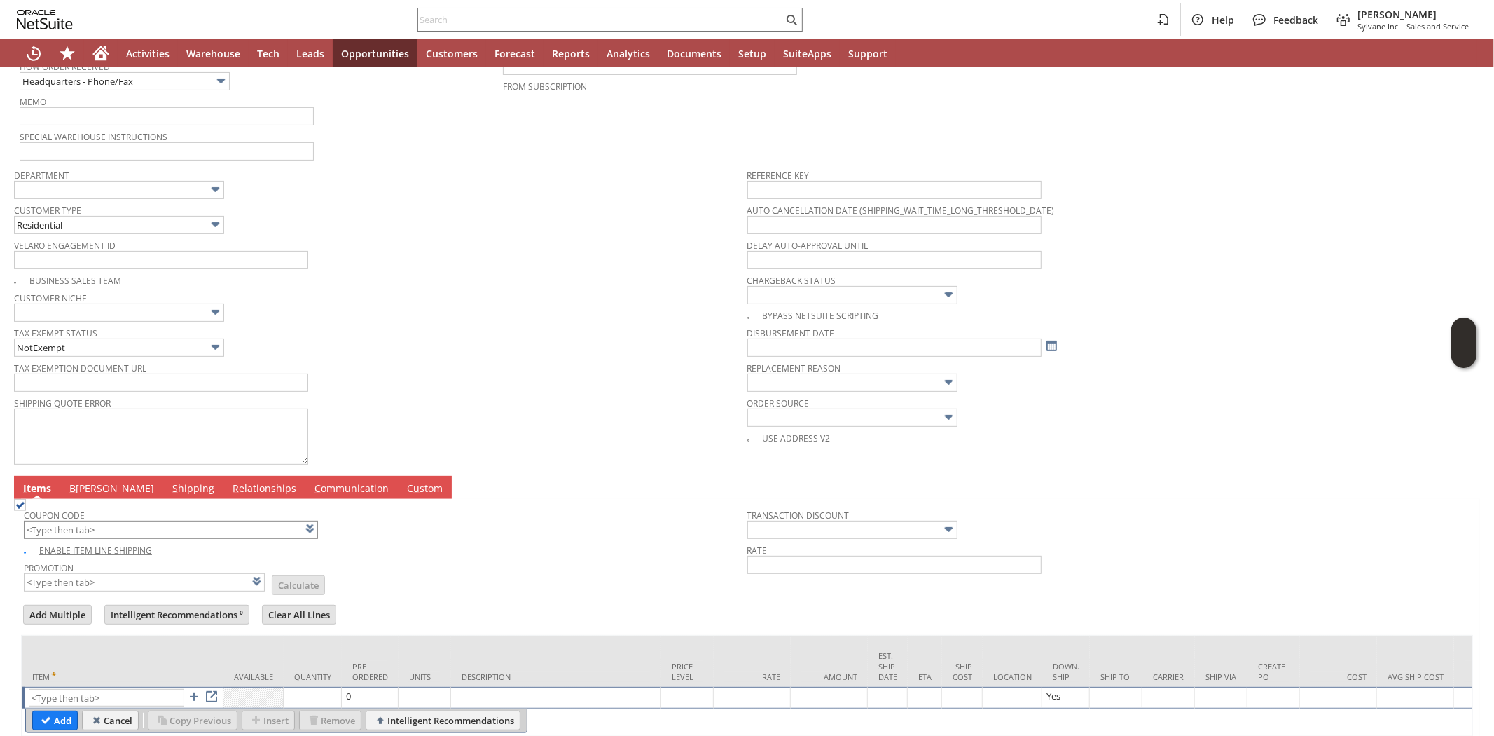
scroll to position [396, 0]
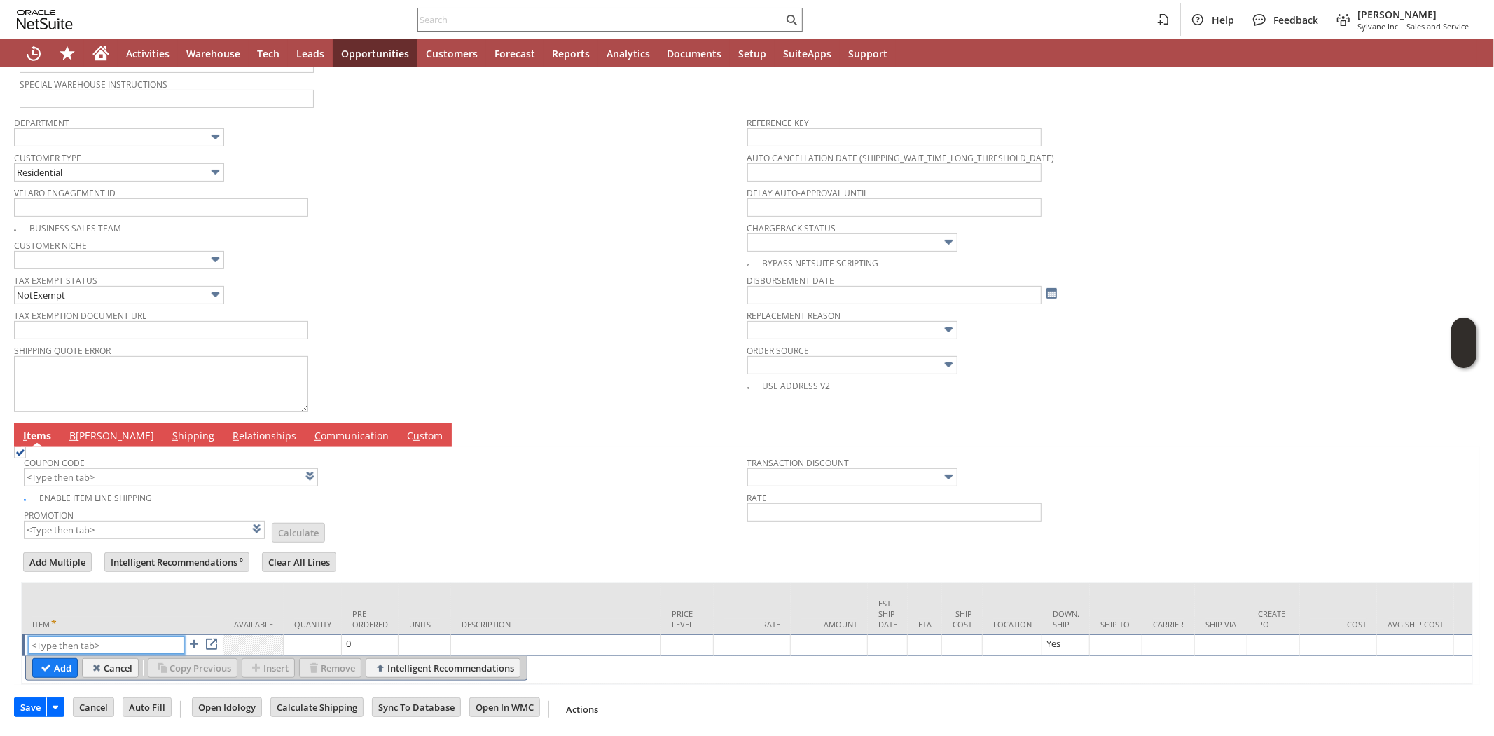
click at [102, 636] on input "text" at bounding box center [107, 645] width 156 height 18
paste input "ap11787"
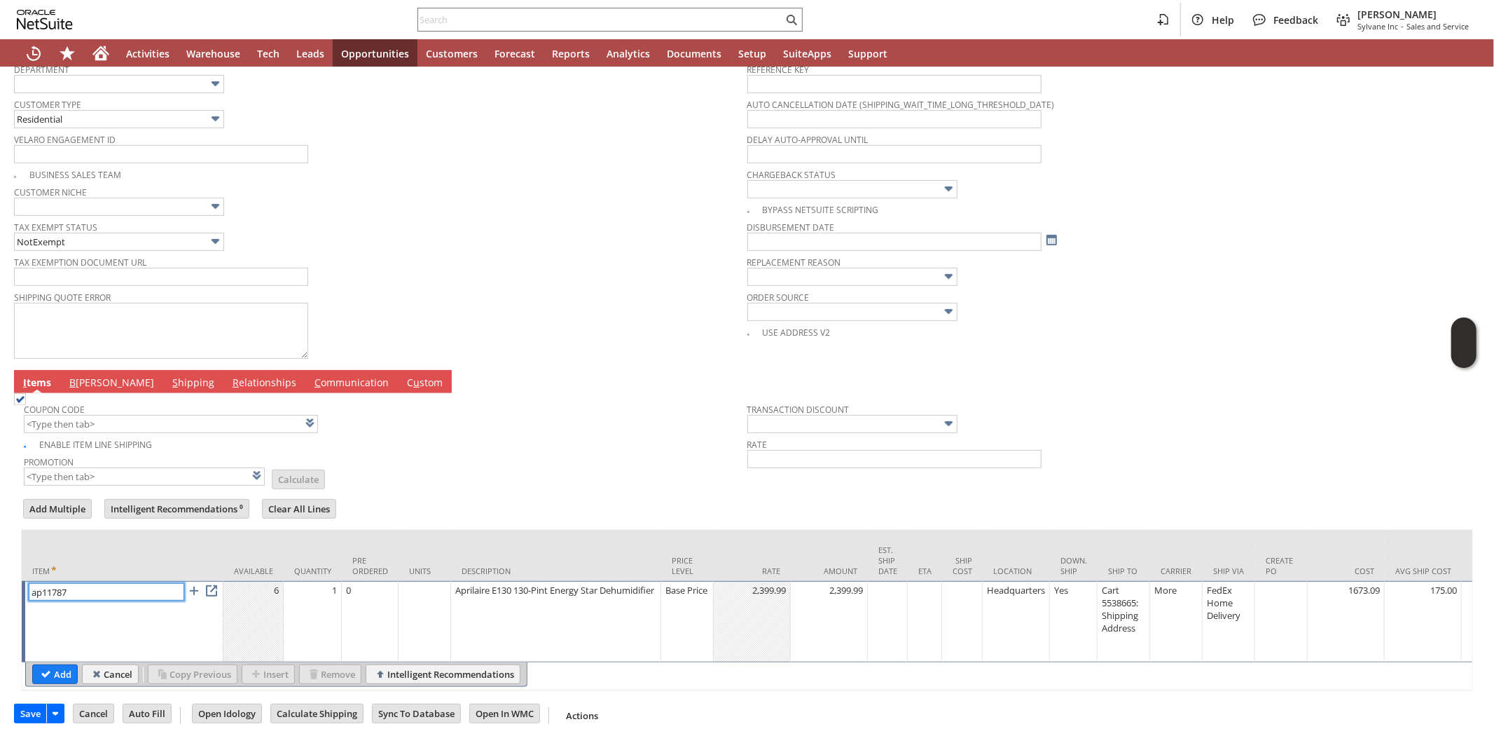
scroll to position [455, 0]
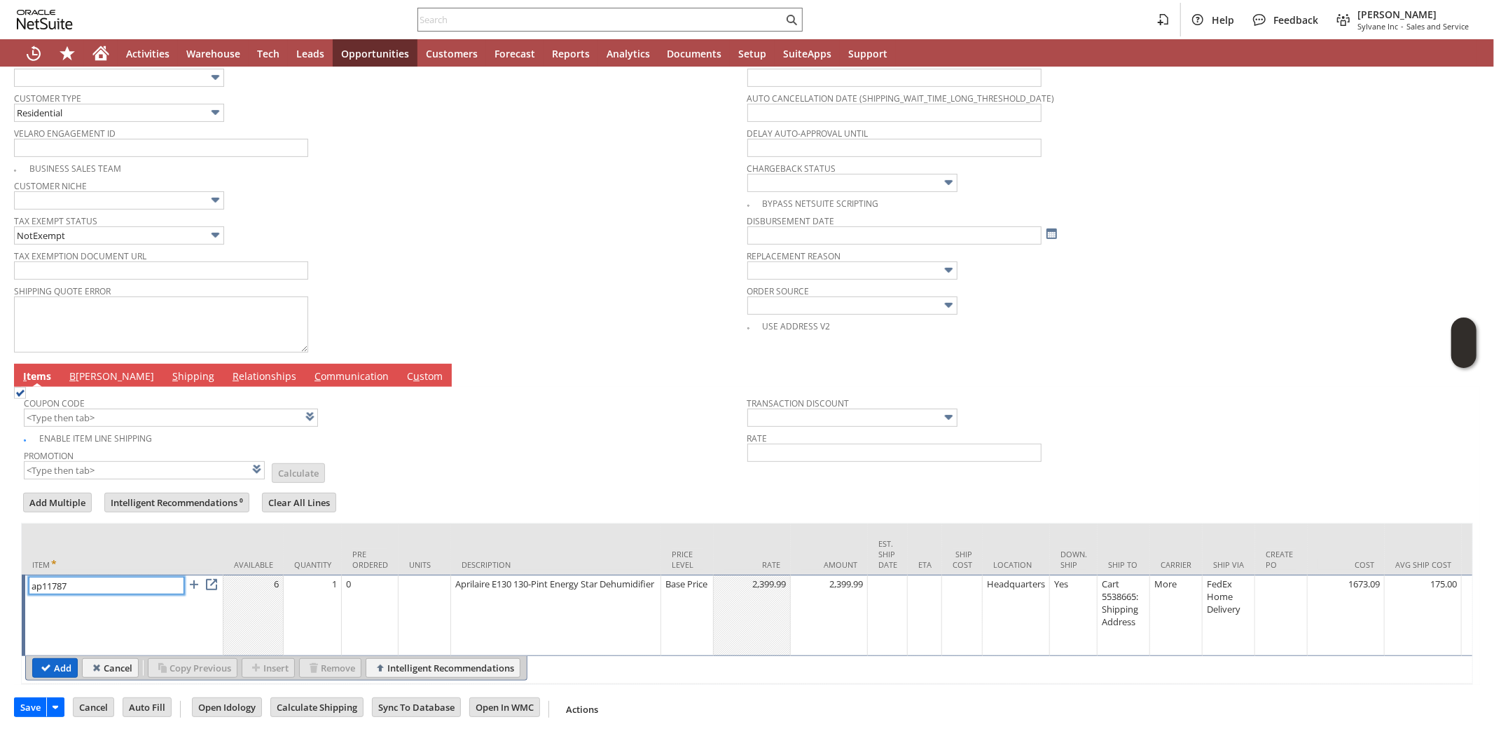
type input "ap11787"
click at [48, 659] on input "Add" at bounding box center [55, 668] width 44 height 18
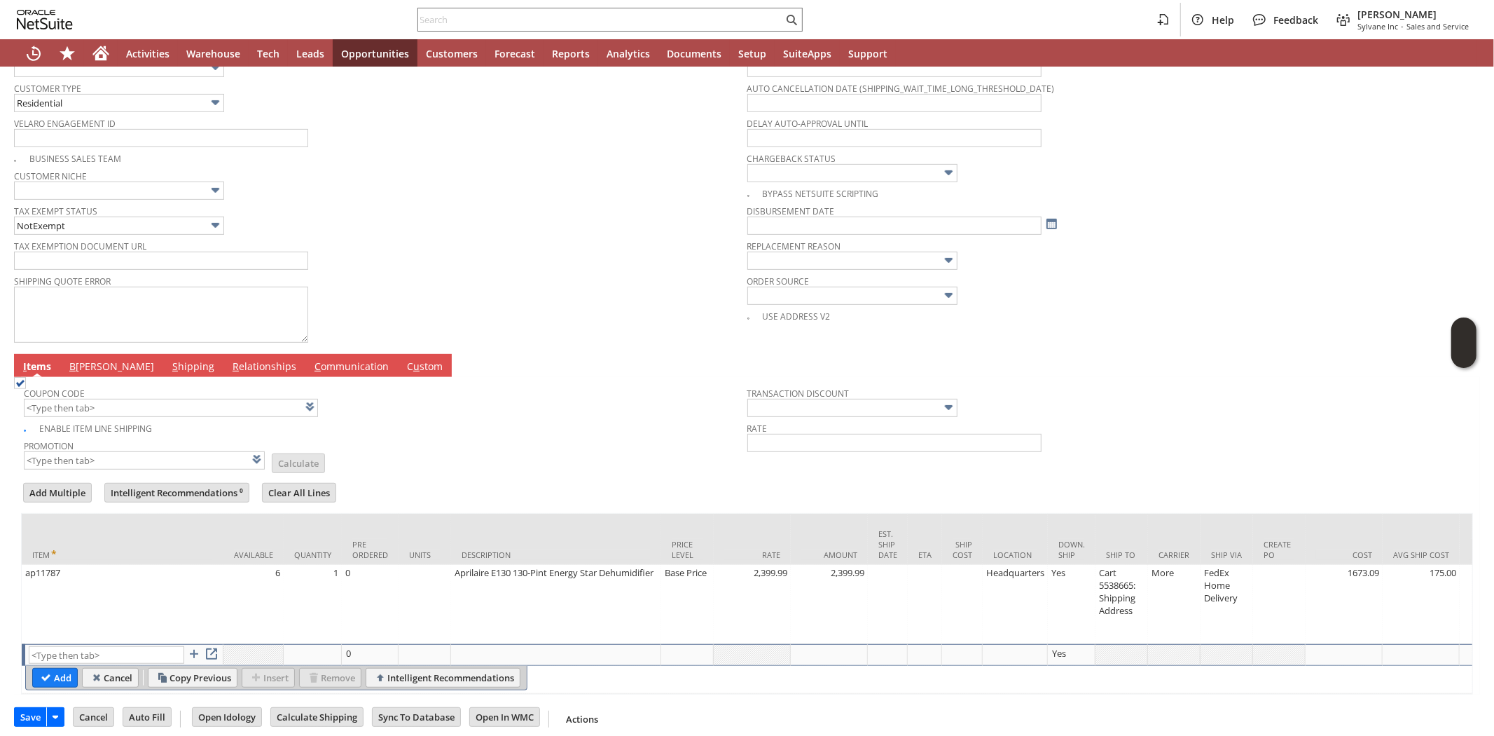
type input "Intelligent Recommendations¹⁰"
click at [104, 653] on input "text" at bounding box center [107, 655] width 156 height 18
paste input "ap12719"
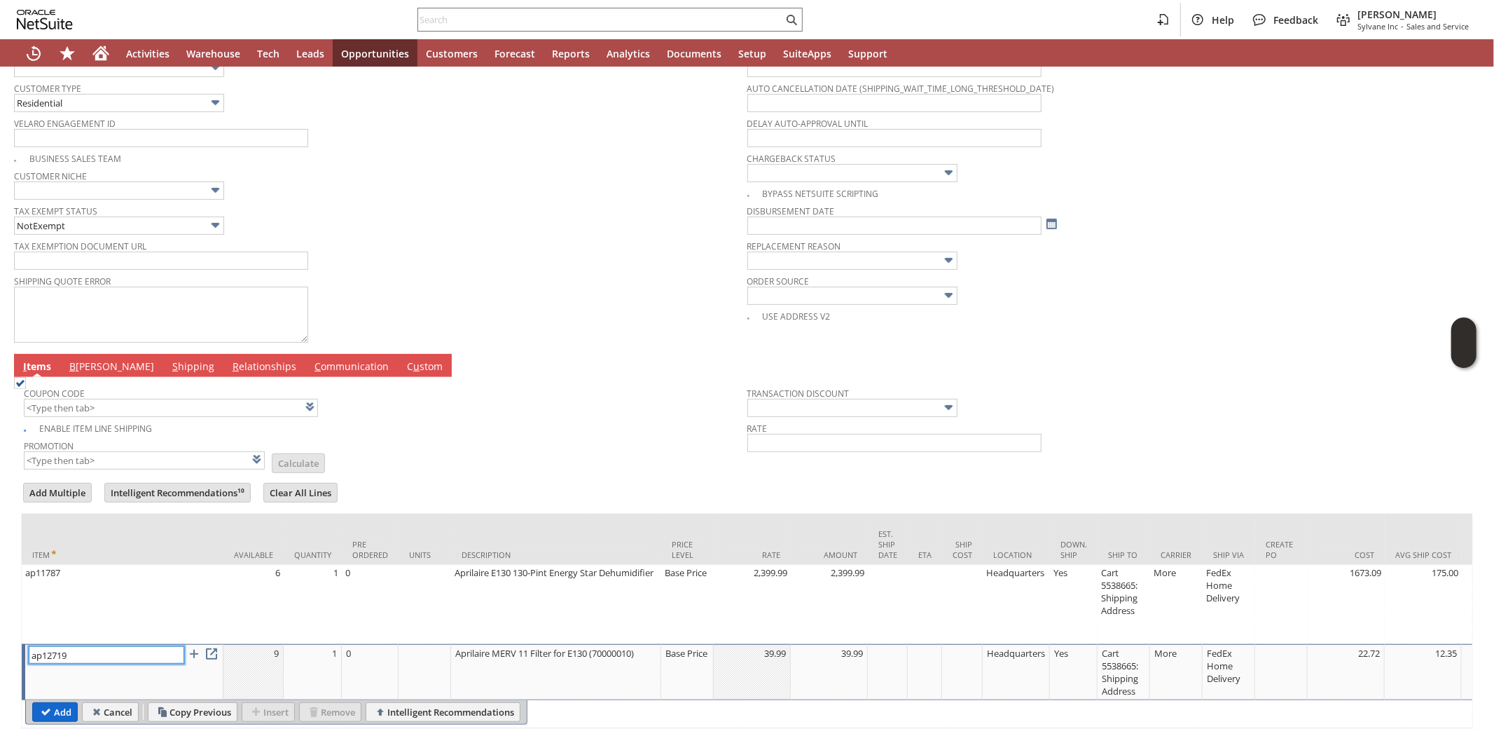
type input "ap12719"
click at [63, 710] on input "Add" at bounding box center [55, 712] width 44 height 18
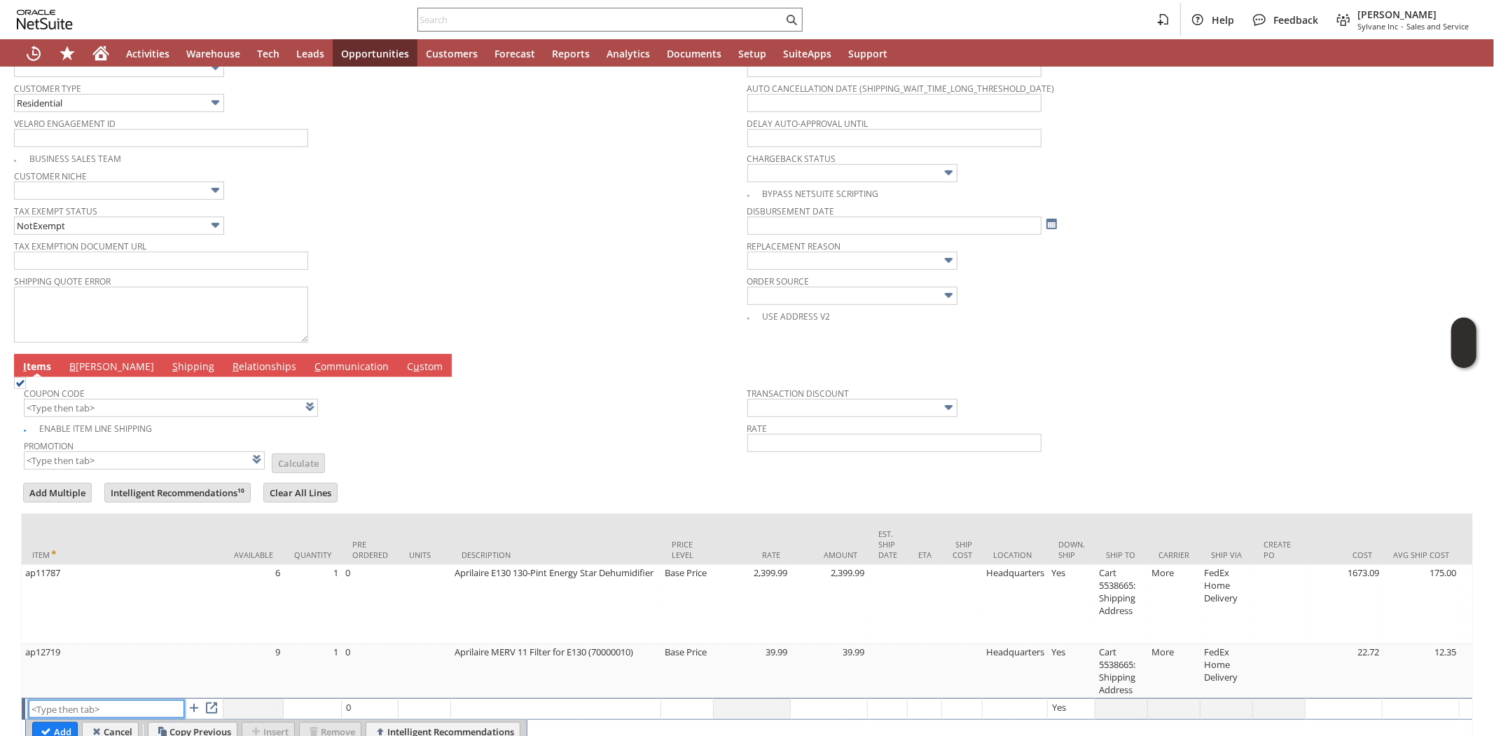
click at [85, 711] on input "text" at bounding box center [107, 709] width 156 height 18
paste input "cp15599"
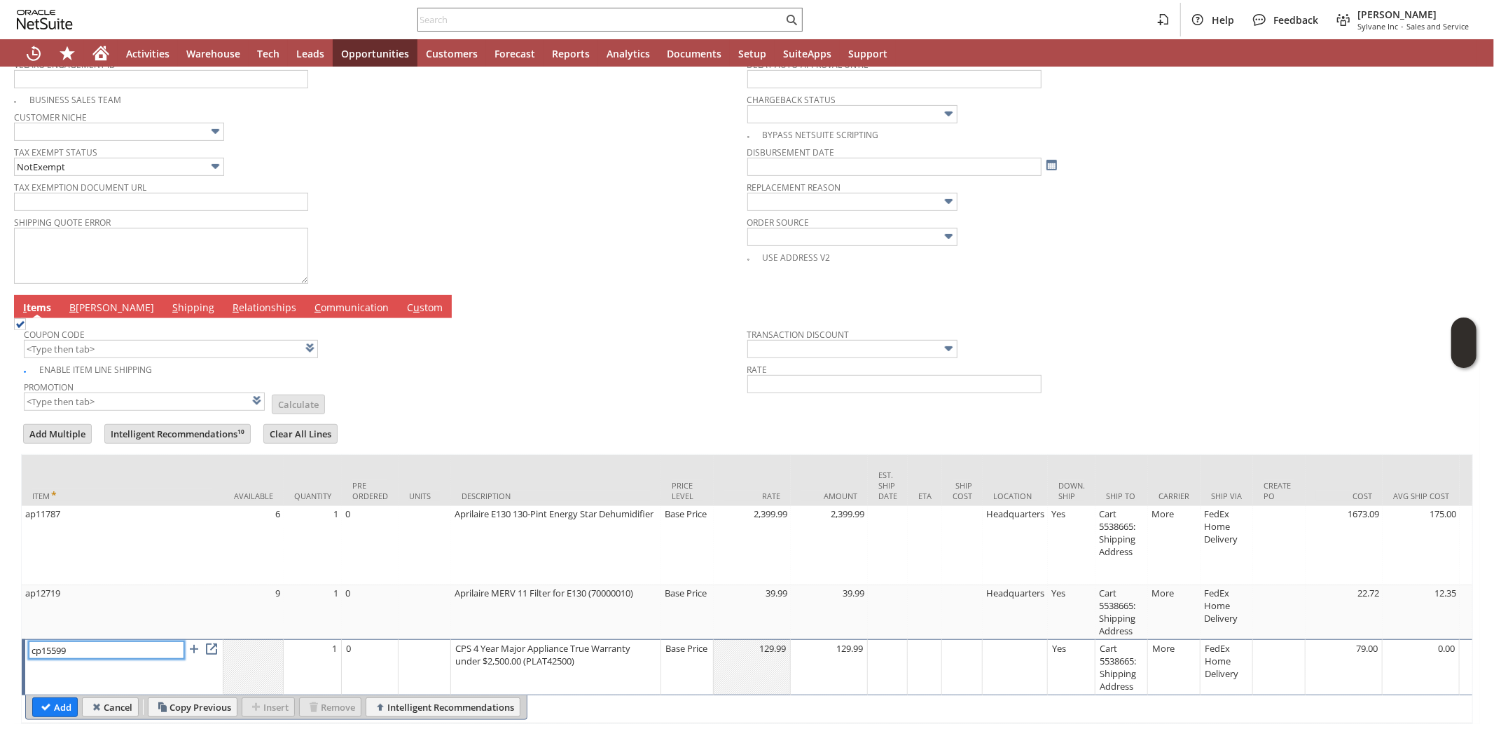
scroll to position [574, 0]
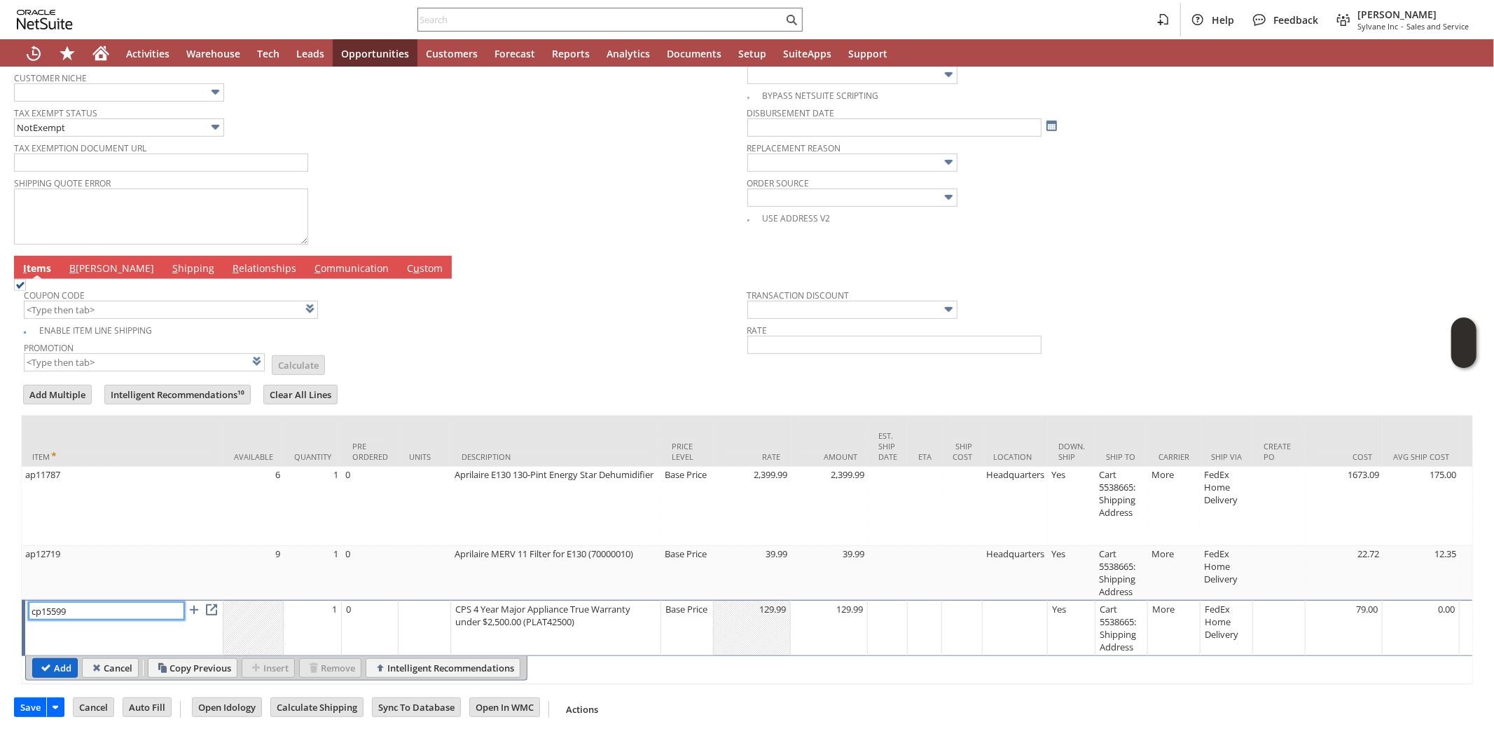
type input "cp15599"
click at [50, 659] on input "Add" at bounding box center [55, 668] width 44 height 18
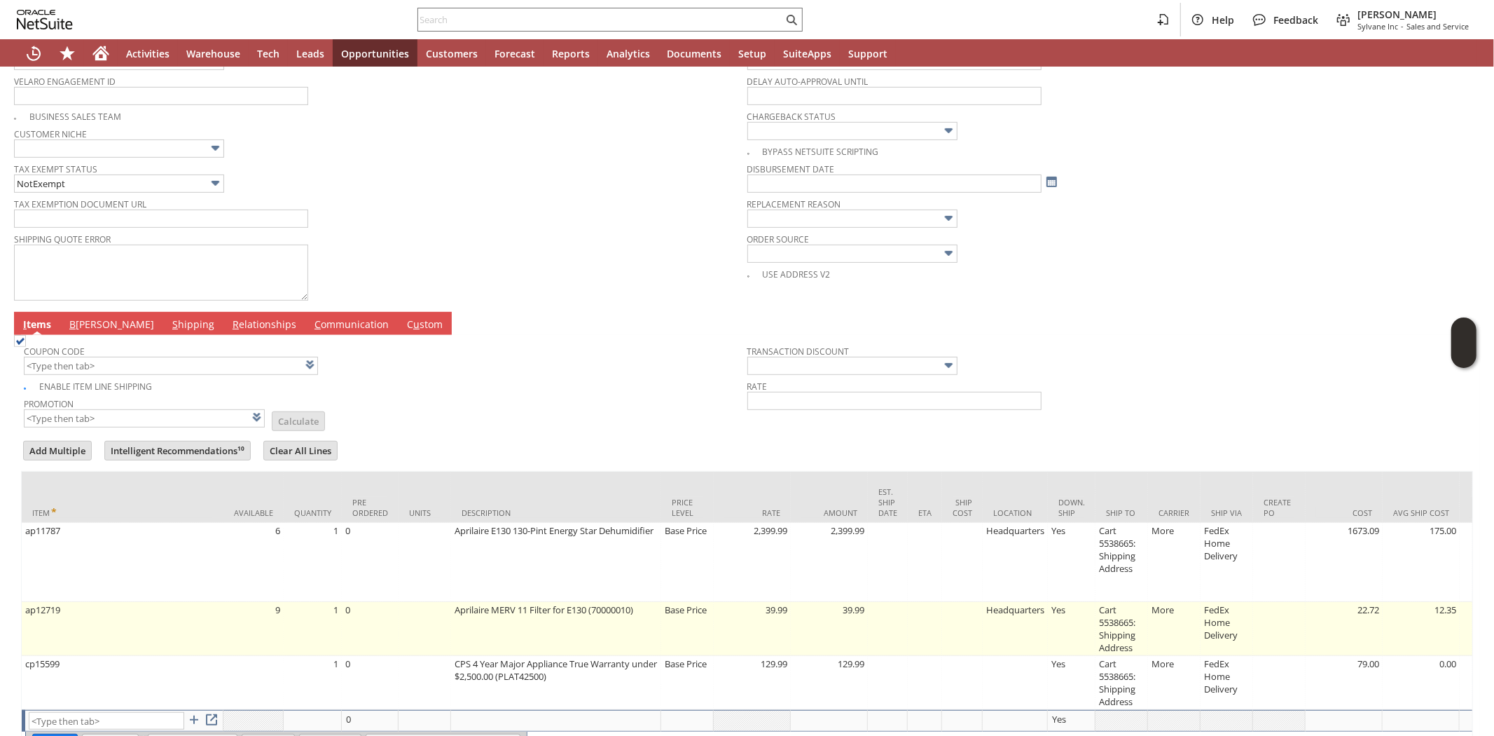
scroll to position [263, 0]
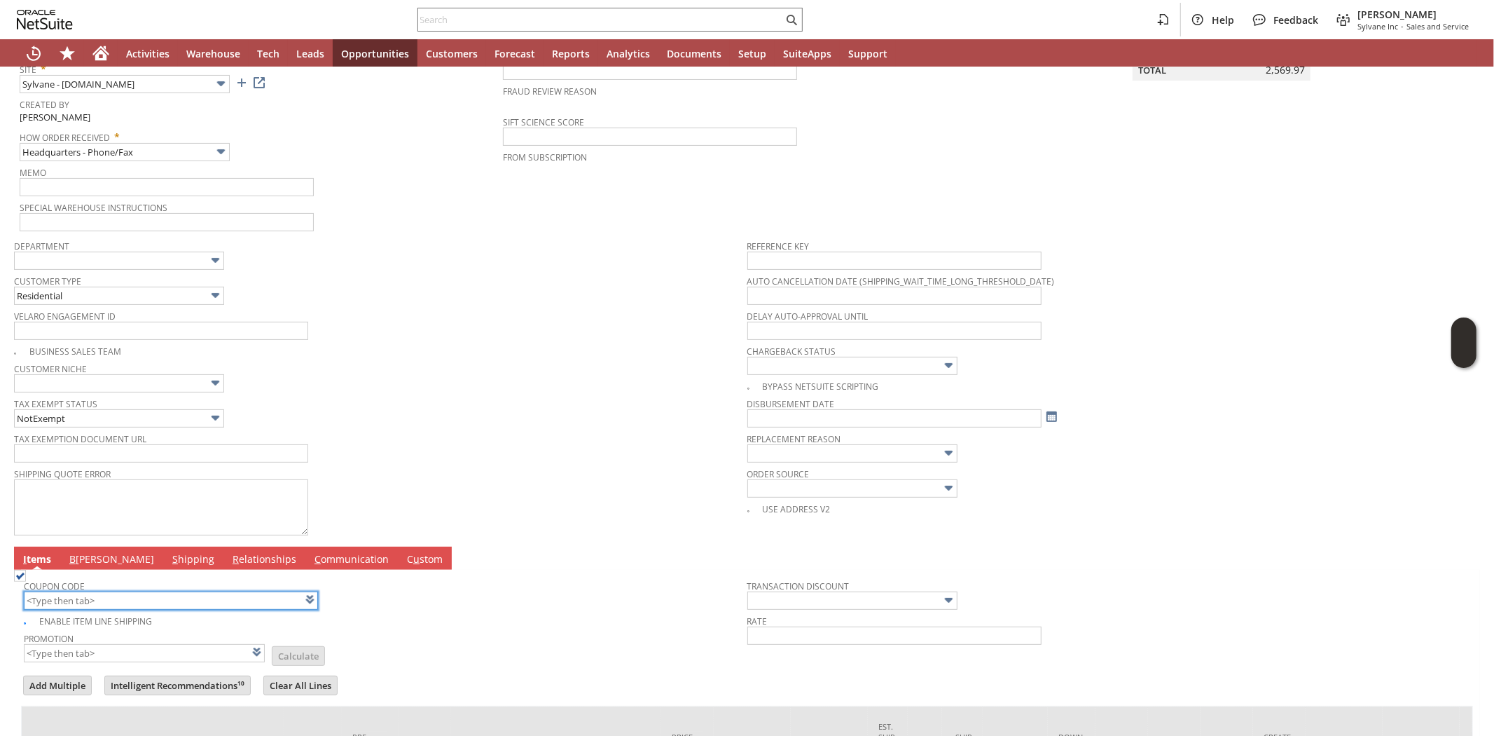
click at [71, 593] on input "text" at bounding box center [171, 600] width 294 height 18
paste input "MILITARY99"
type input "MILITARY99"
type input "Military Discount"
type input "Promo Code"
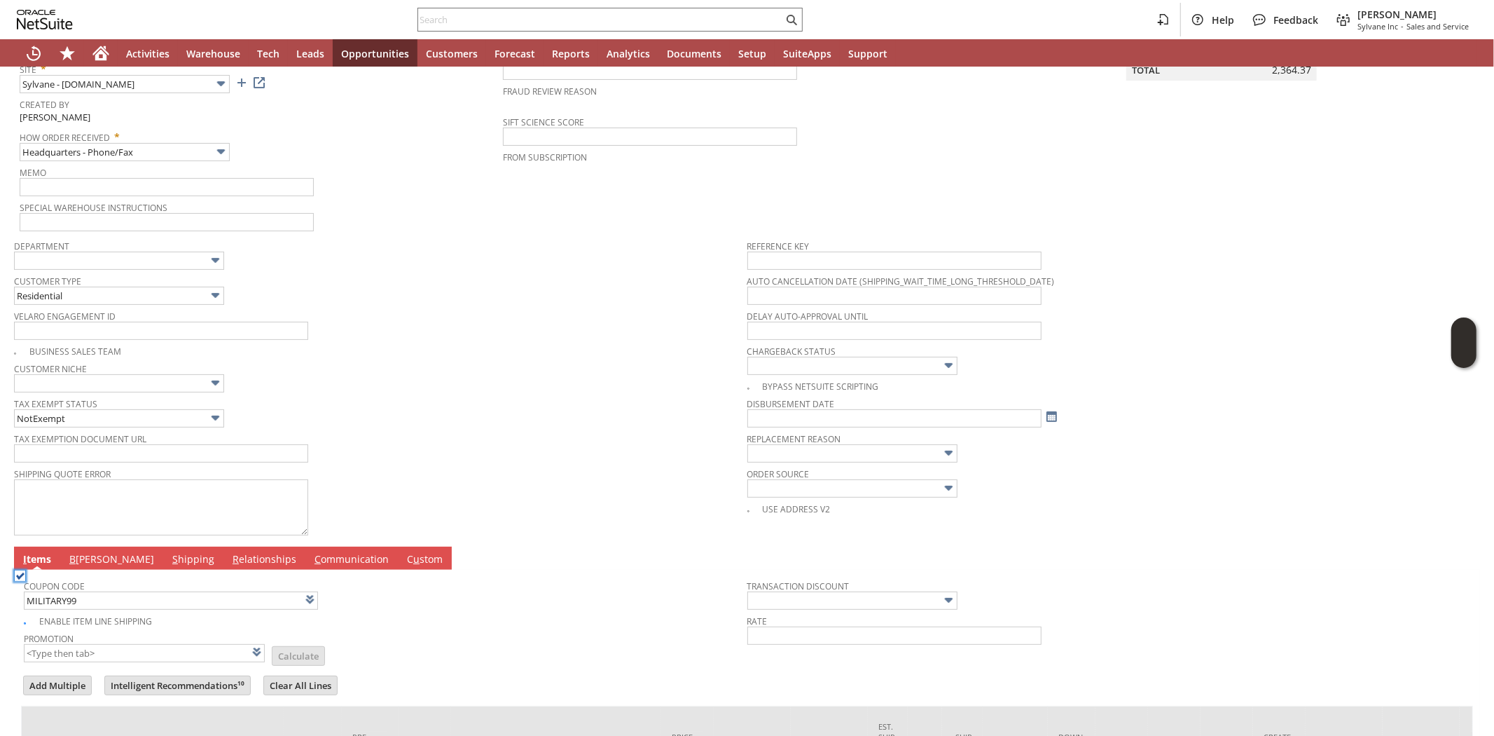
type input "-8.0%"
click at [429, 611] on div "Enable Item Line Shipping" at bounding box center [386, 619] width 724 height 16
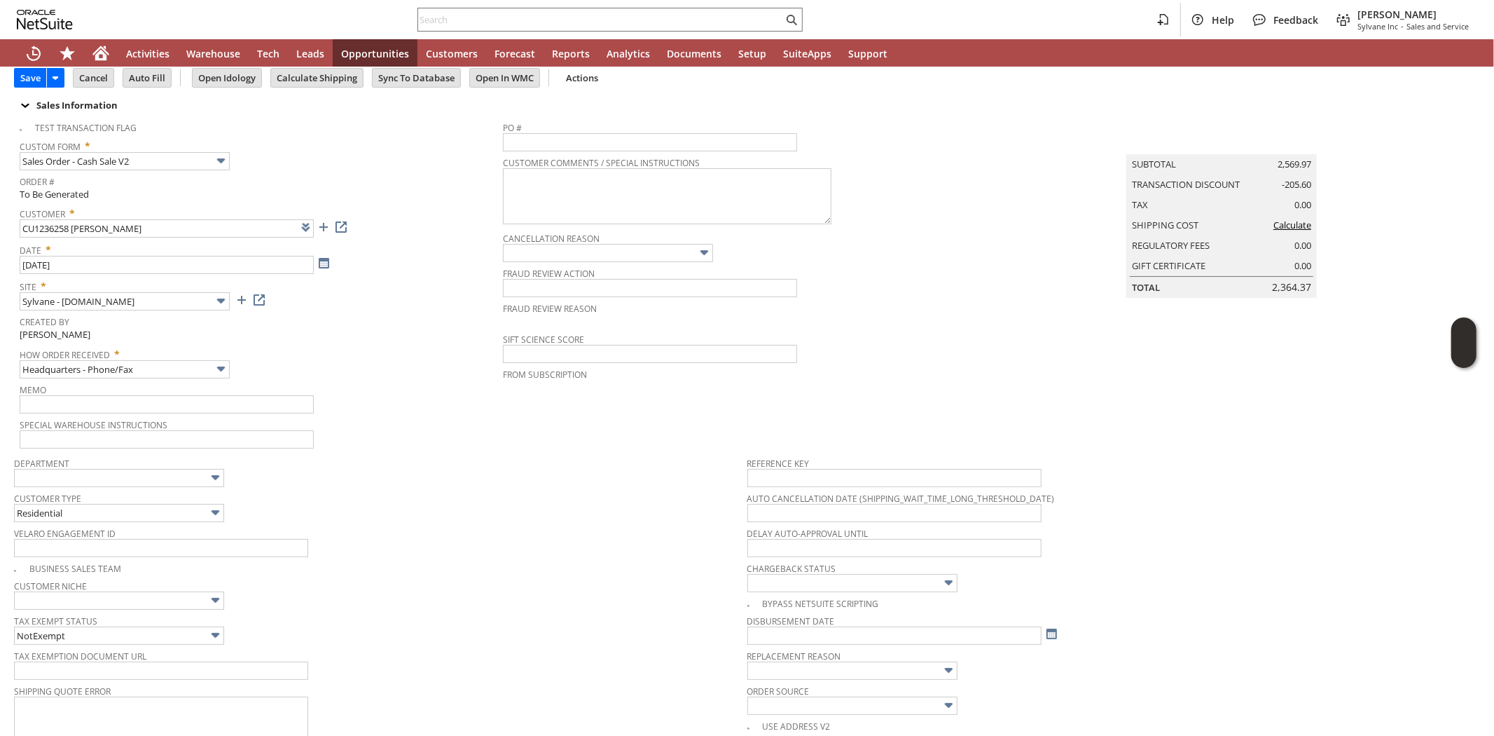
scroll to position [0, 0]
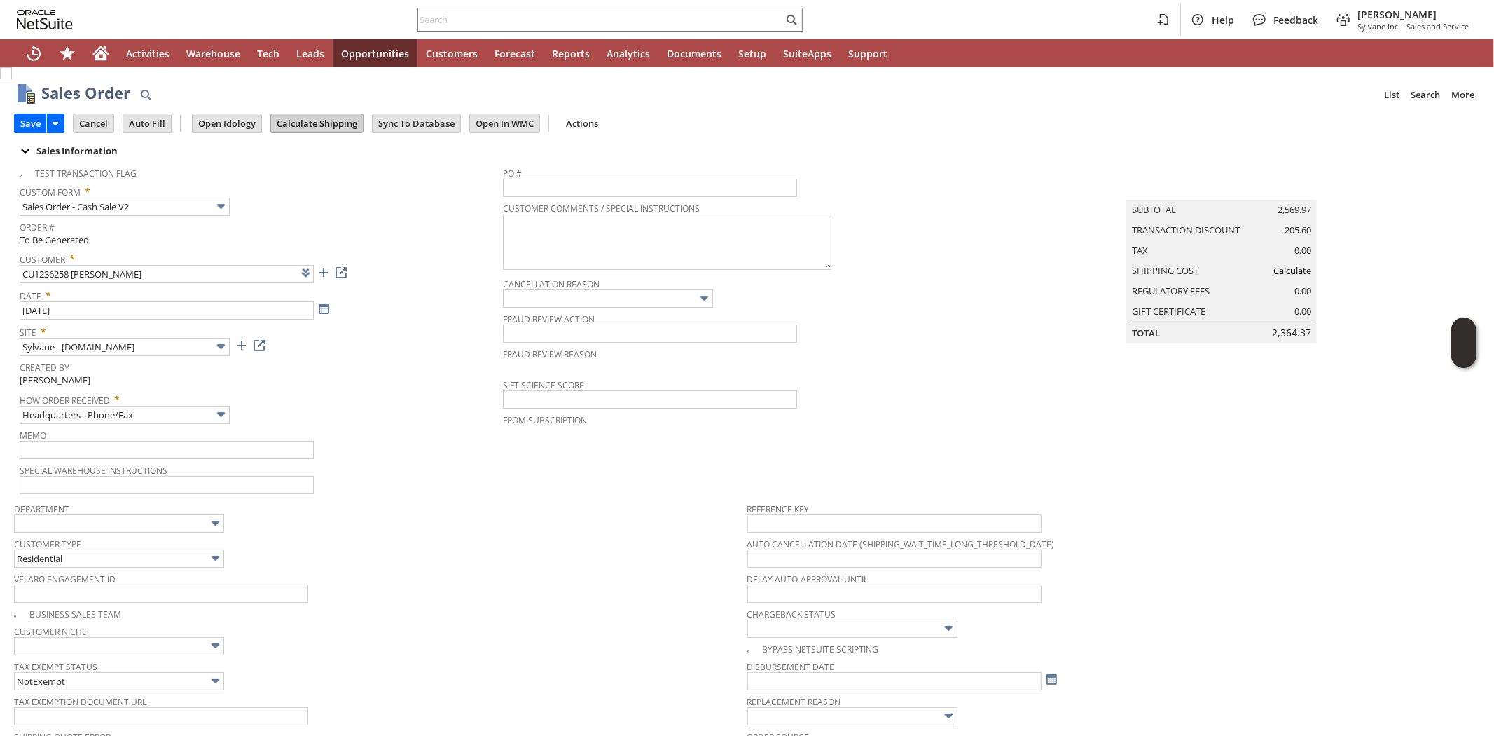
click at [309, 128] on input "Calculate Shipping" at bounding box center [317, 123] width 92 height 18
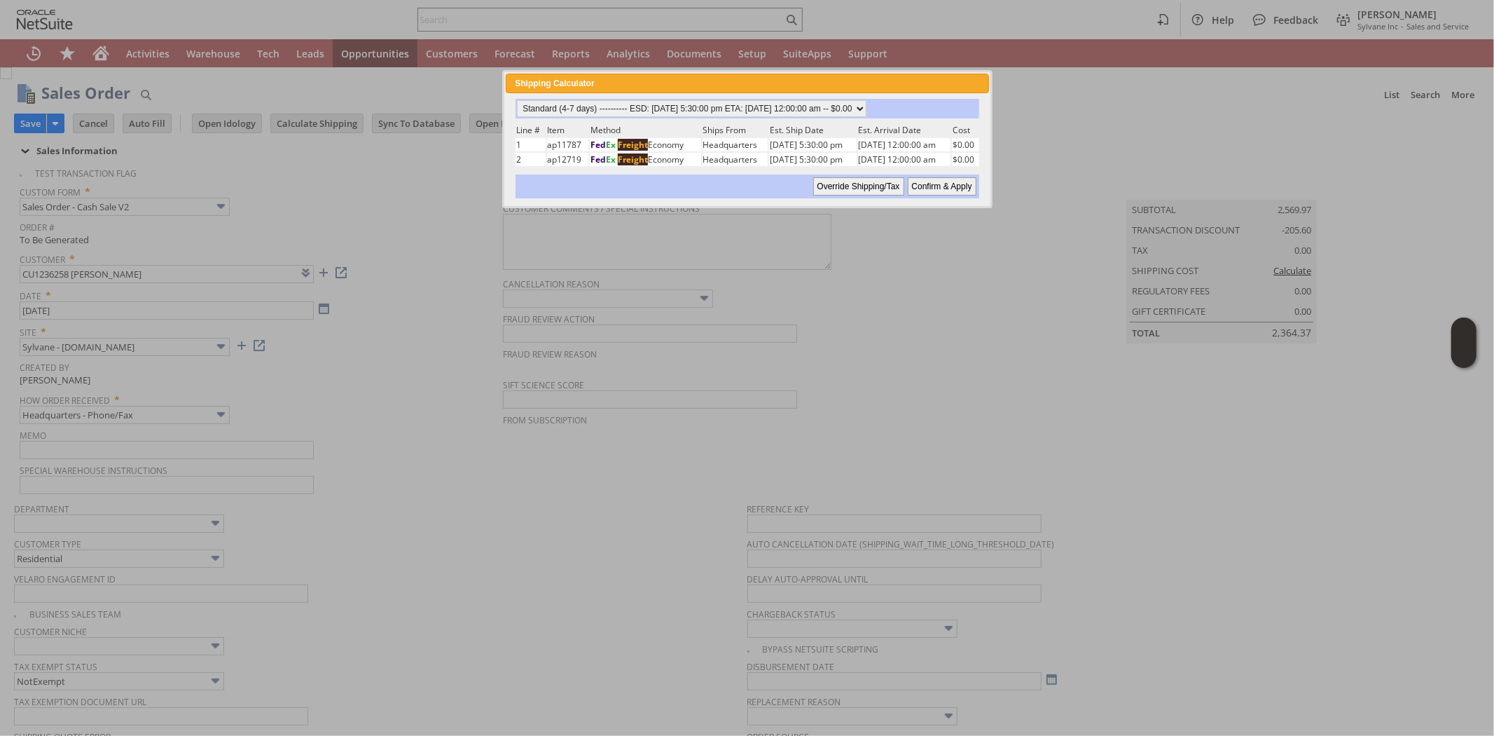
click at [923, 178] on input "Confirm & Apply" at bounding box center [942, 186] width 69 height 18
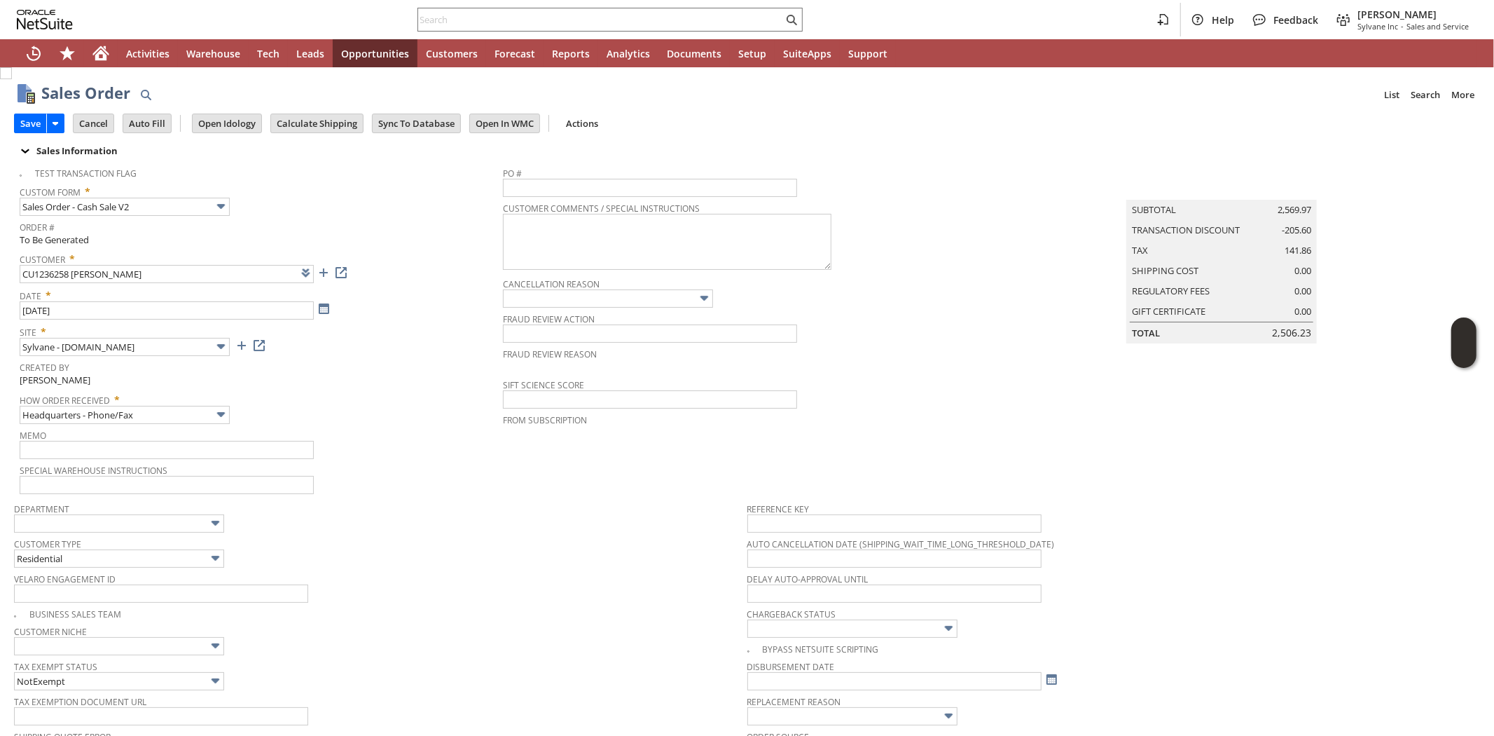
type input "Promo Code"
type input "-8.0%"
type input "Add"
type input "Copy Previous"
click at [414, 310] on div "Date * 8/21/2025" at bounding box center [258, 301] width 476 height 35
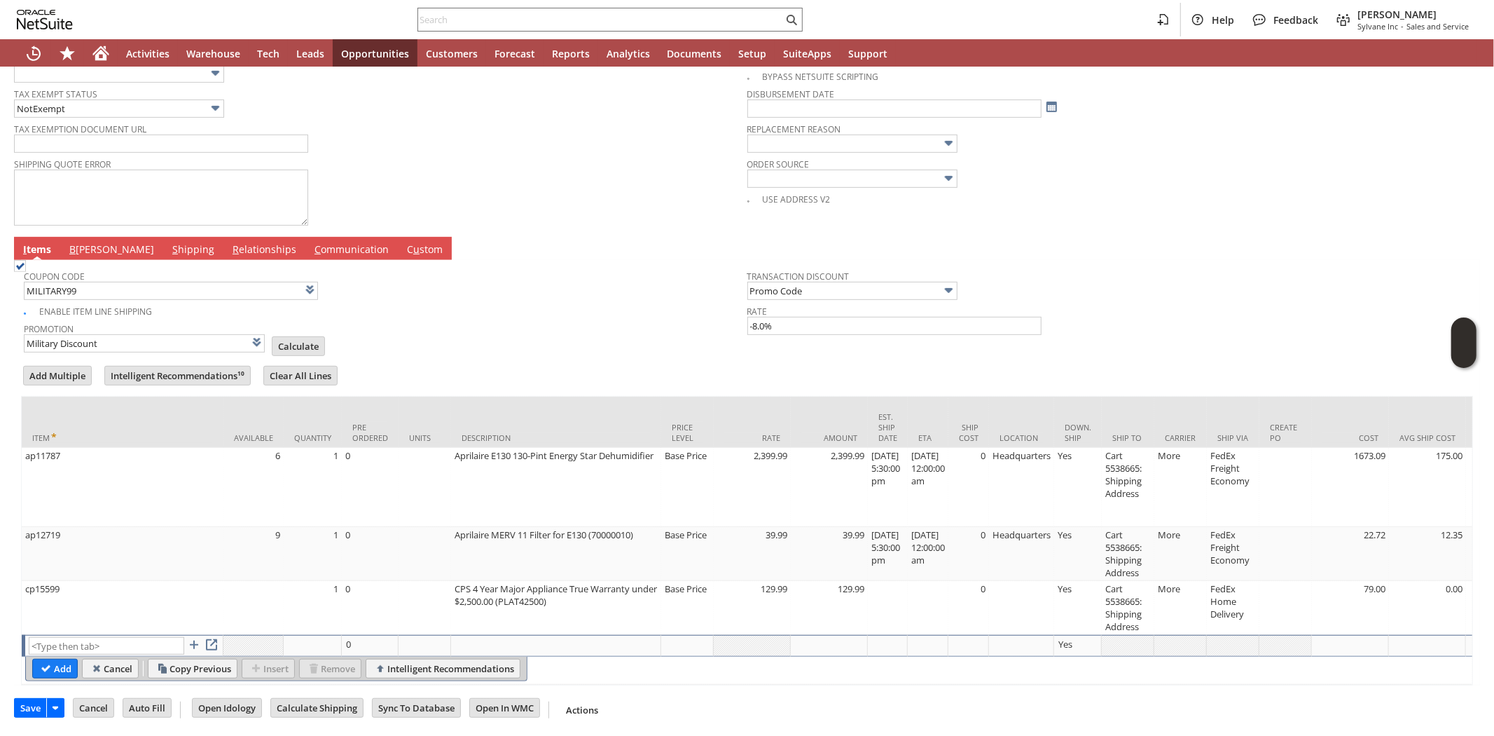
scroll to position [582, 0]
click at [419, 318] on td "Promotion Military Discount List Calculate" at bounding box center [386, 335] width 724 height 35
drag, startPoint x: 401, startPoint y: 338, endPoint x: 355, endPoint y: 387, distance: 67.4
click at [401, 338] on td "Promotion Military Discount List Calculate" at bounding box center [386, 335] width 724 height 35
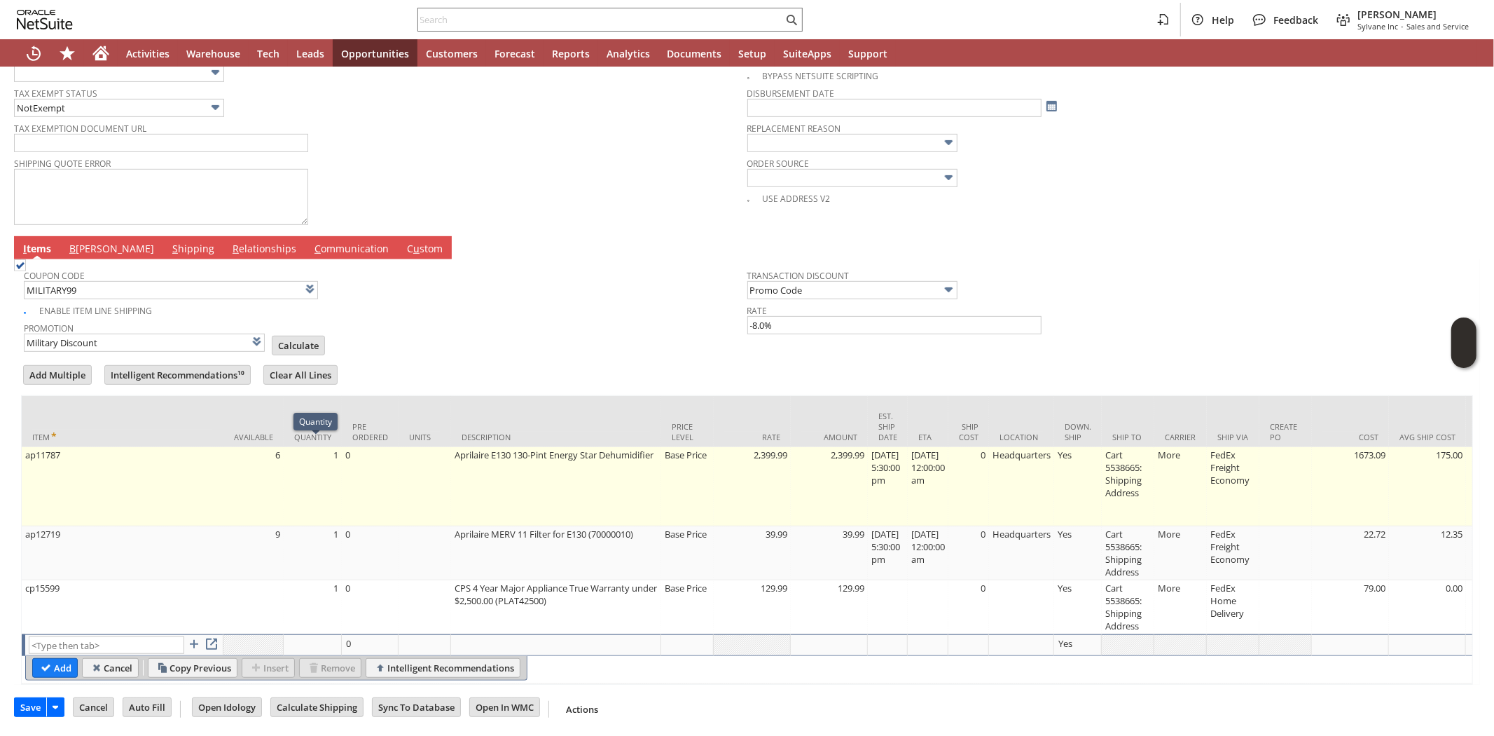
click at [322, 457] on td "1" at bounding box center [313, 486] width 58 height 79
type input "1"
type input "OK"
type input "Make Copy"
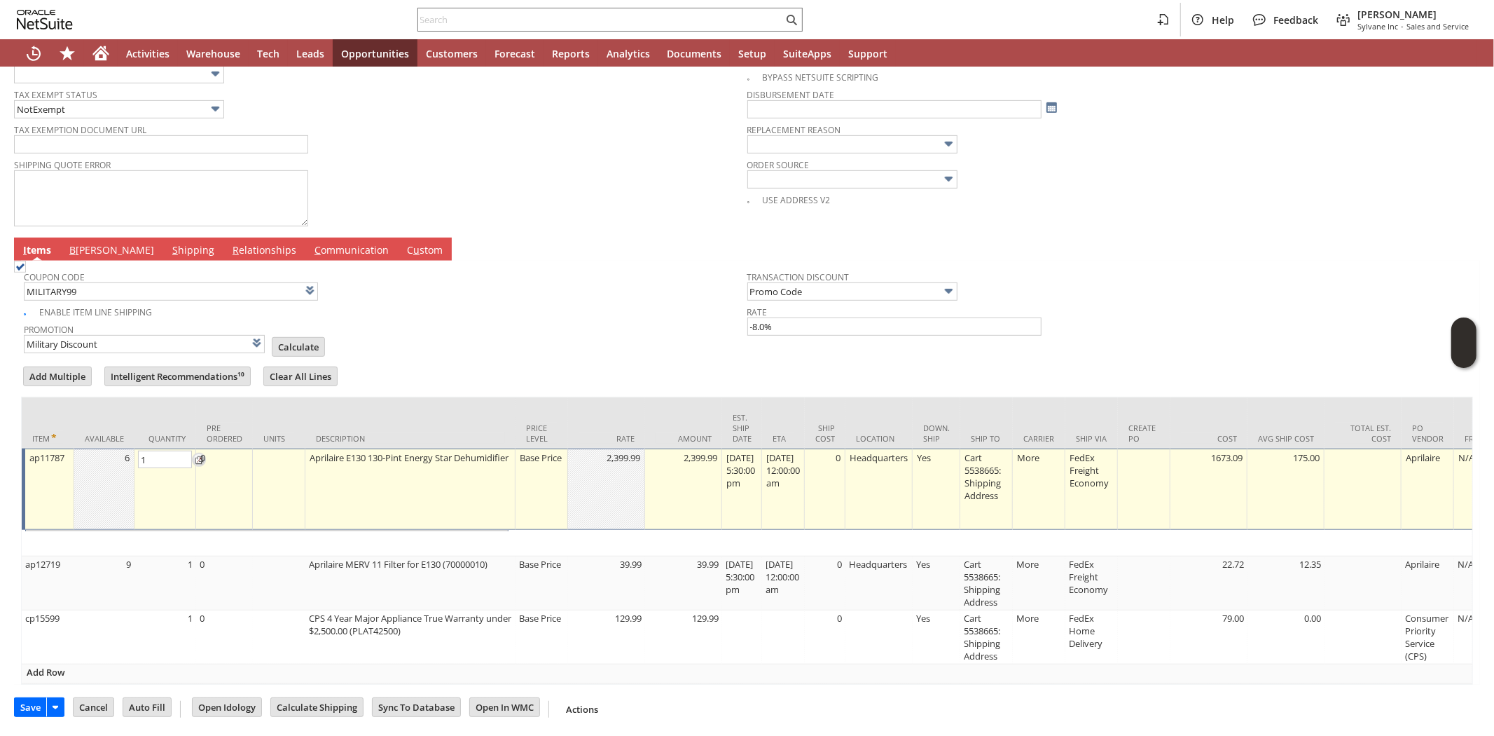
scroll to position [579, 0]
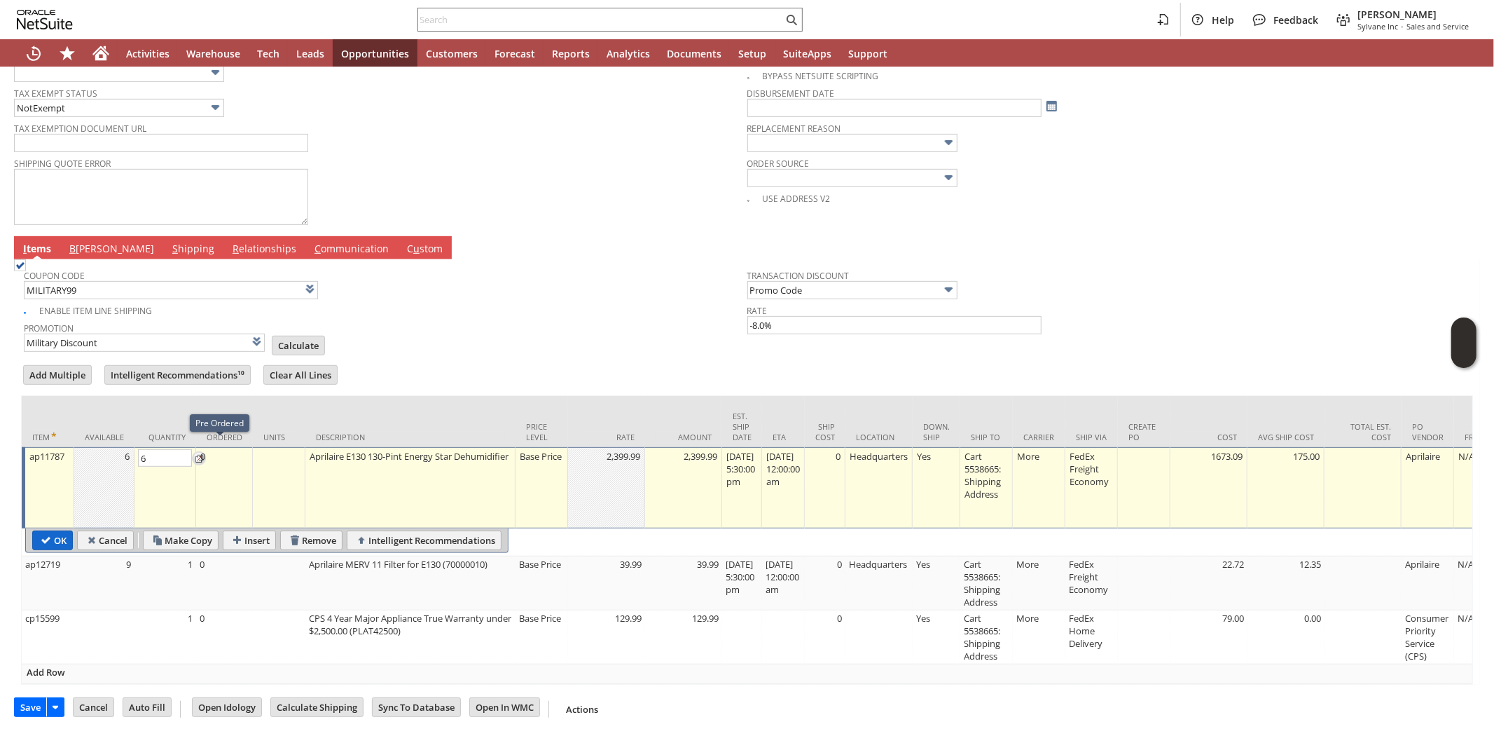
type input "6"
click at [109, 531] on input "Cancel" at bounding box center [105, 540] width 55 height 18
type input "Add"
type input "Copy Previous"
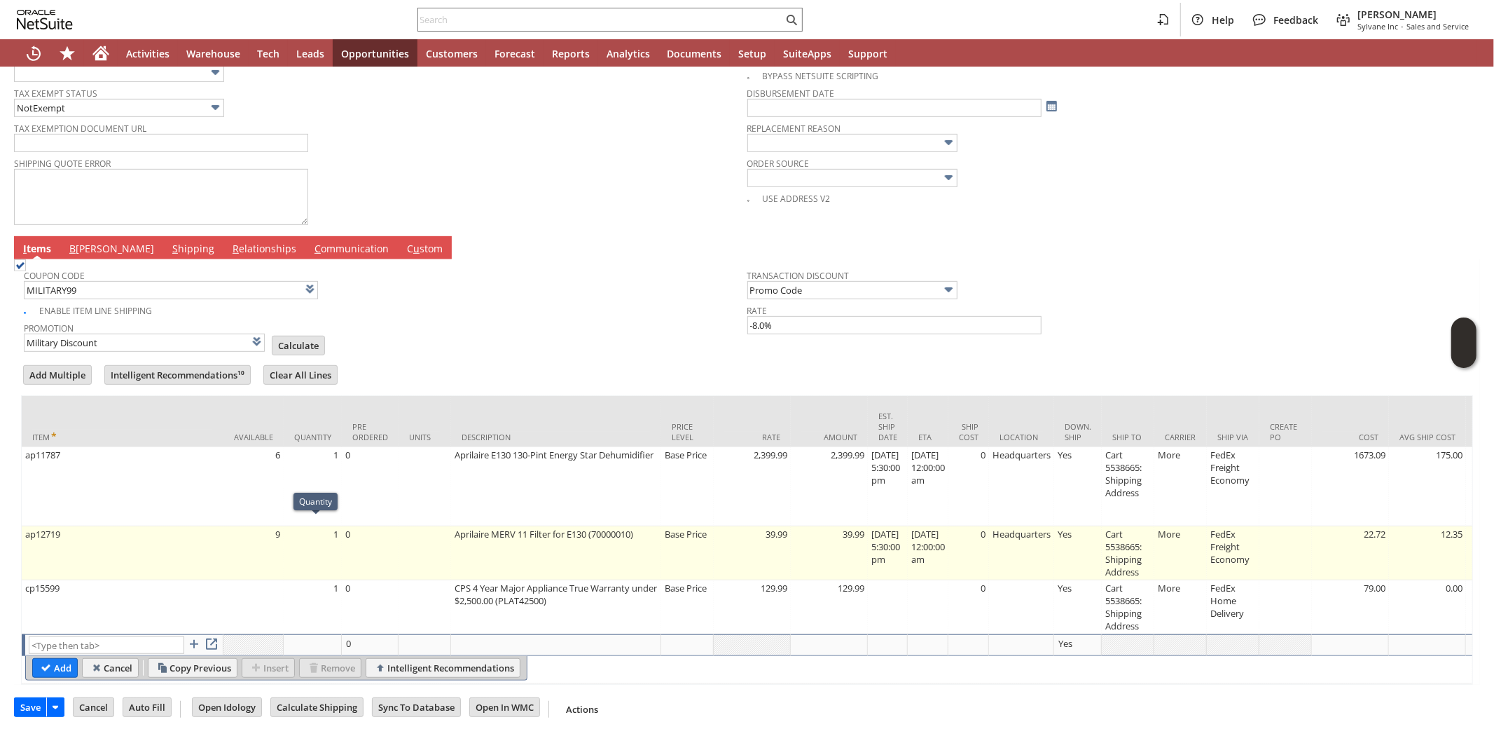
click at [311, 534] on td "1" at bounding box center [313, 553] width 58 height 54
type input "1"
type input "OK"
type input "Make Copy"
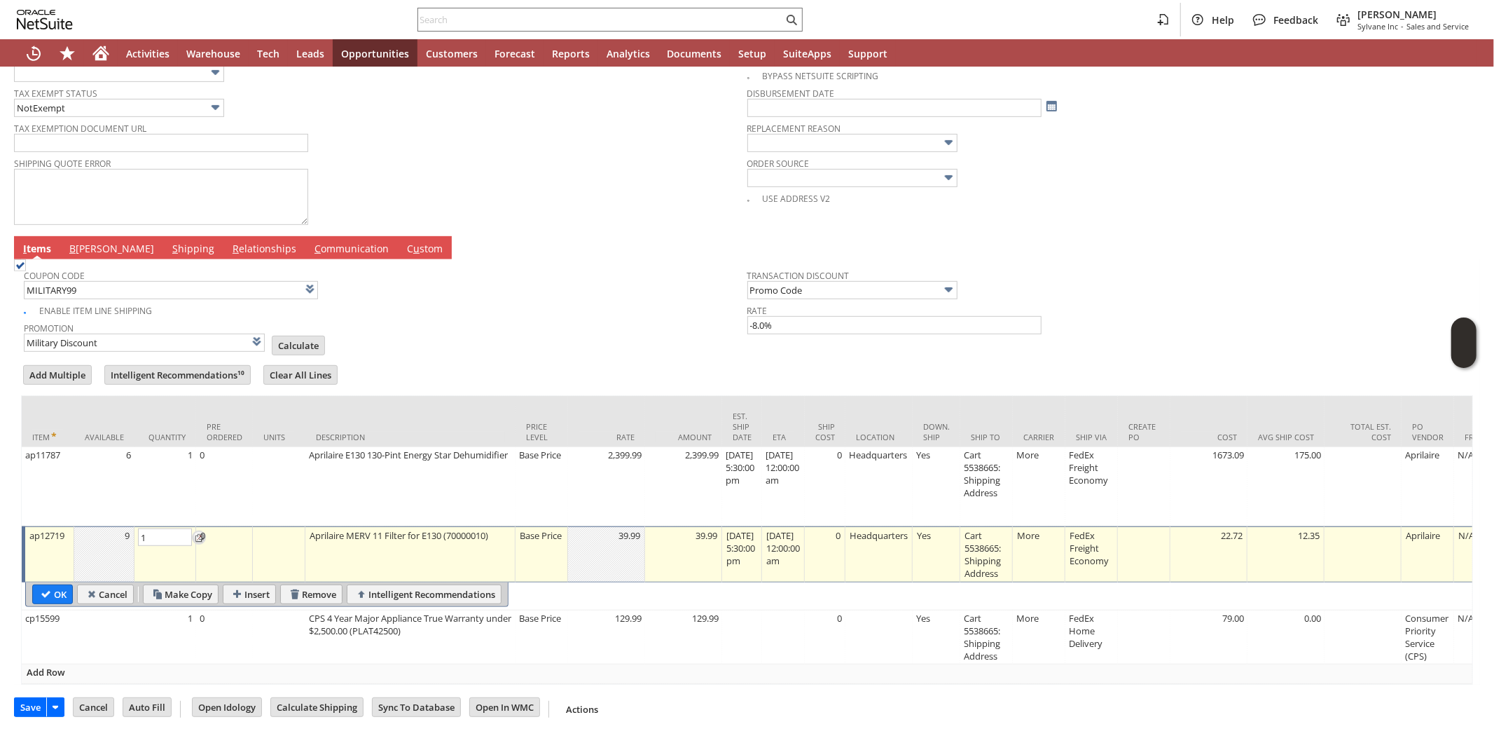
type input "6"
click at [58, 585] on input "OK" at bounding box center [52, 594] width 39 height 18
type input "Promo Code"
type input "-8.0%"
type input "Add"
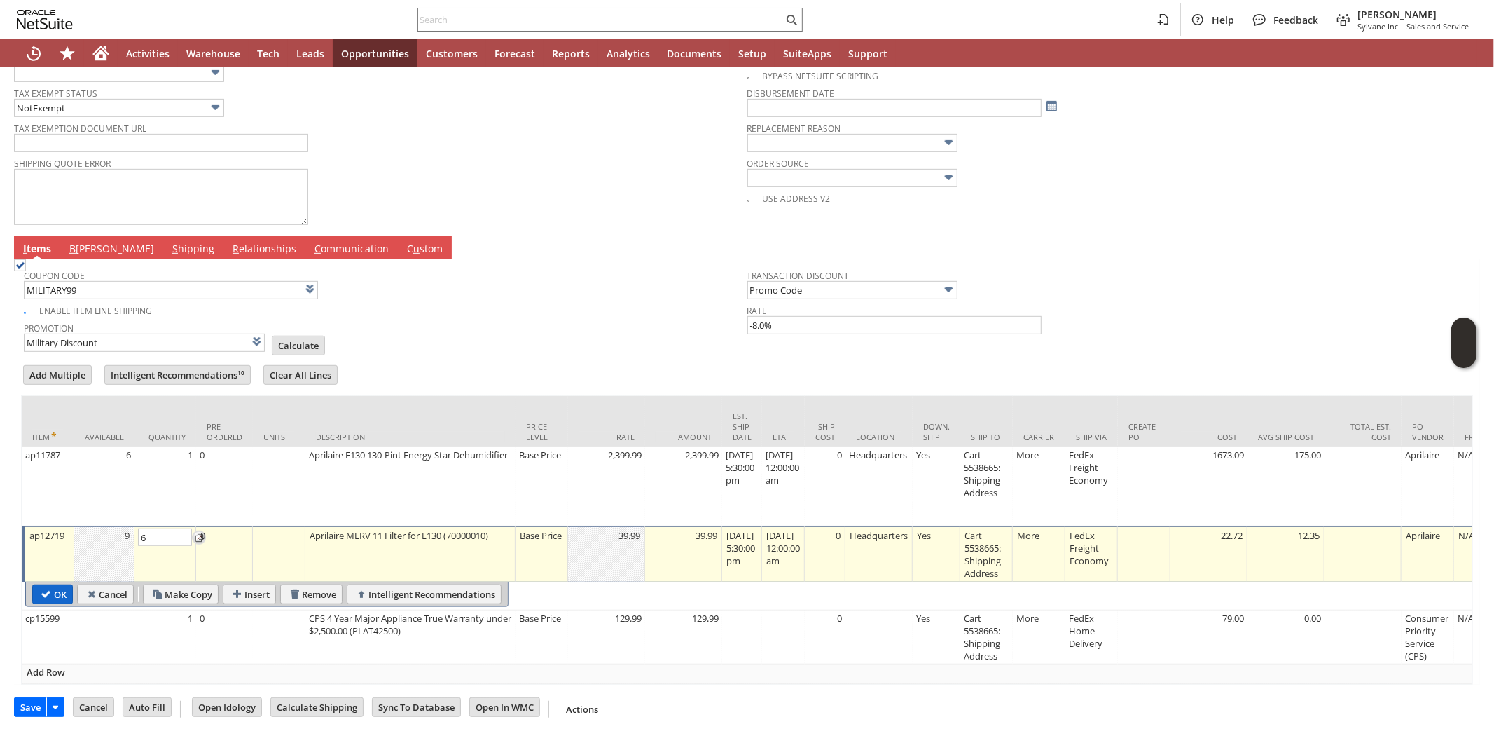
type input "Copy Previous"
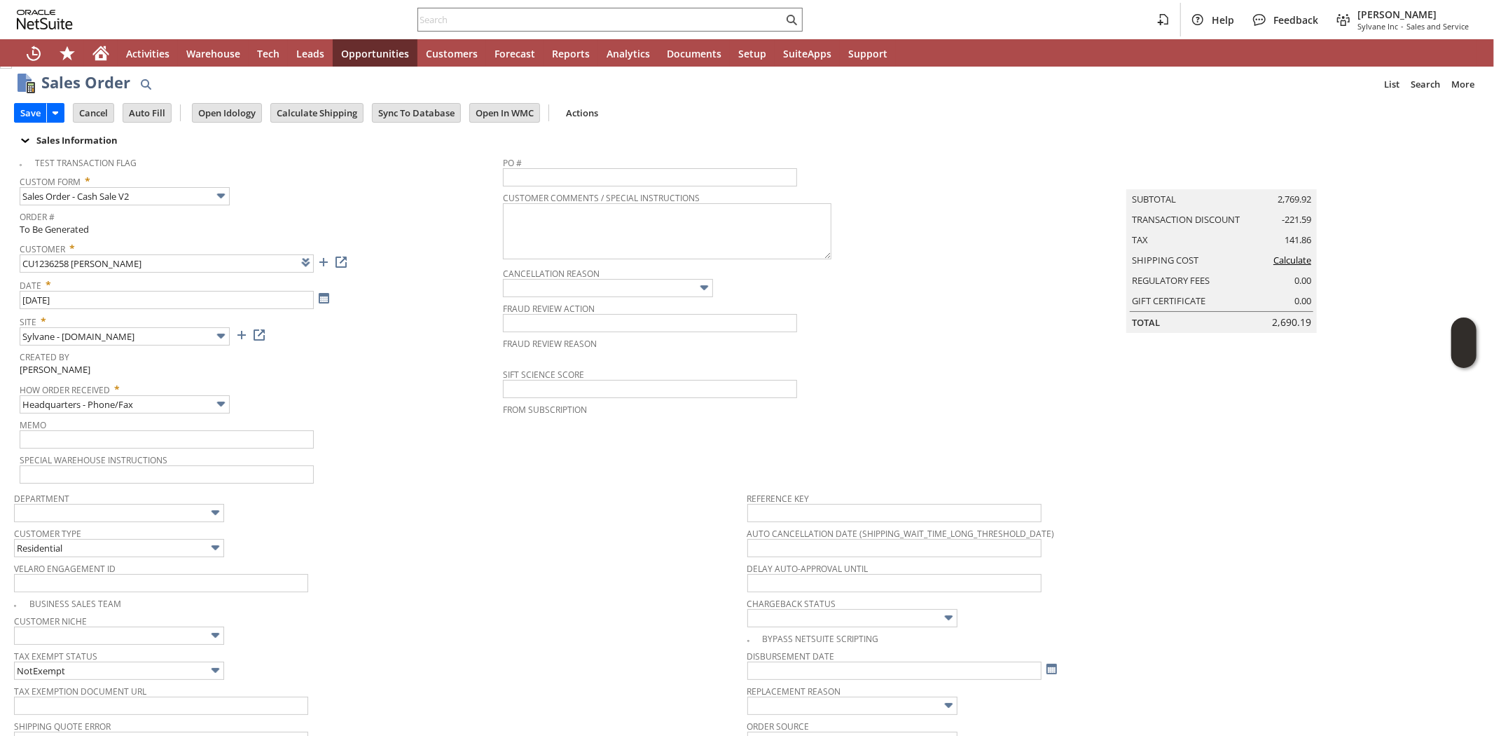
scroll to position [0, 0]
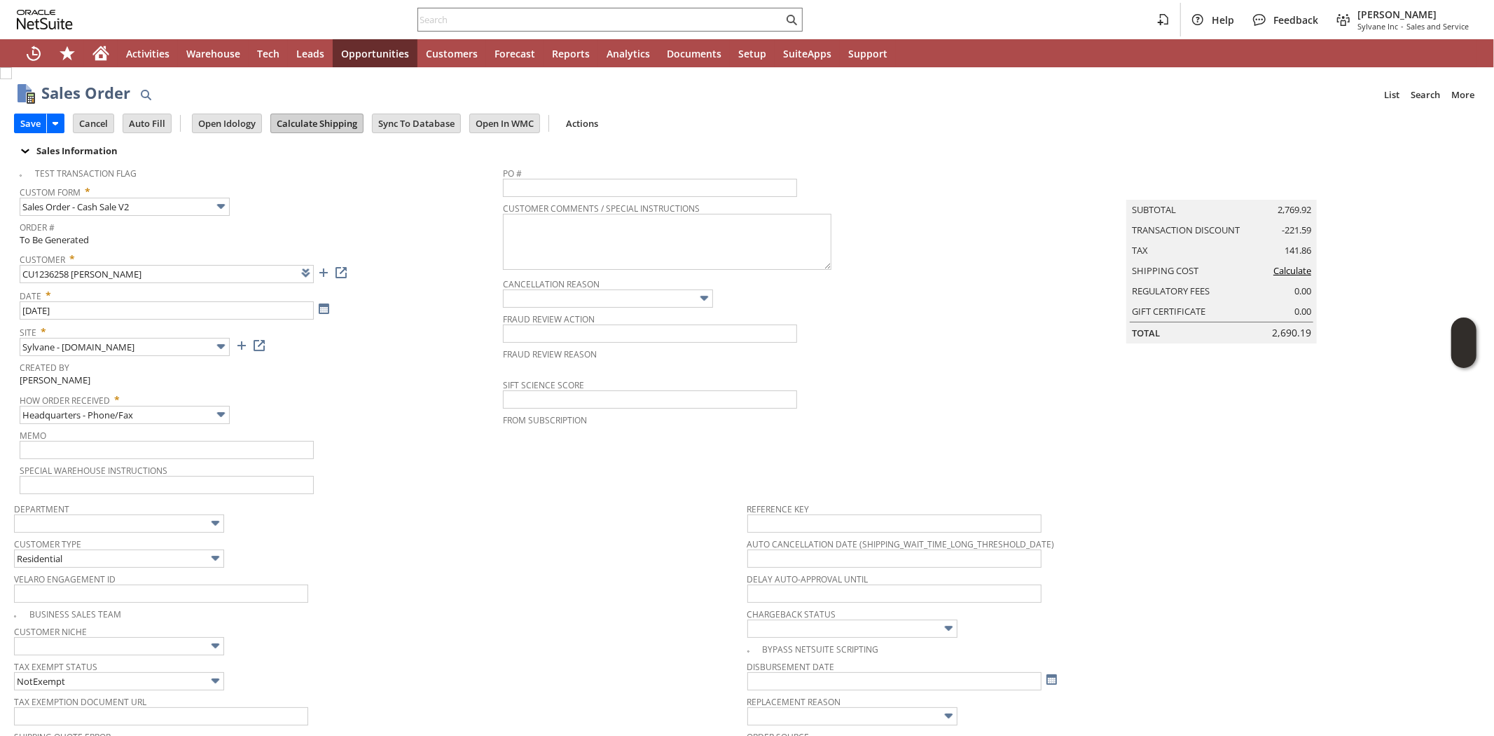
click at [311, 121] on input "Calculate Shipping" at bounding box center [317, 123] width 92 height 18
type input "Promo Code"
type input "-8.0%"
type input "Add"
type input "Copy Previous"
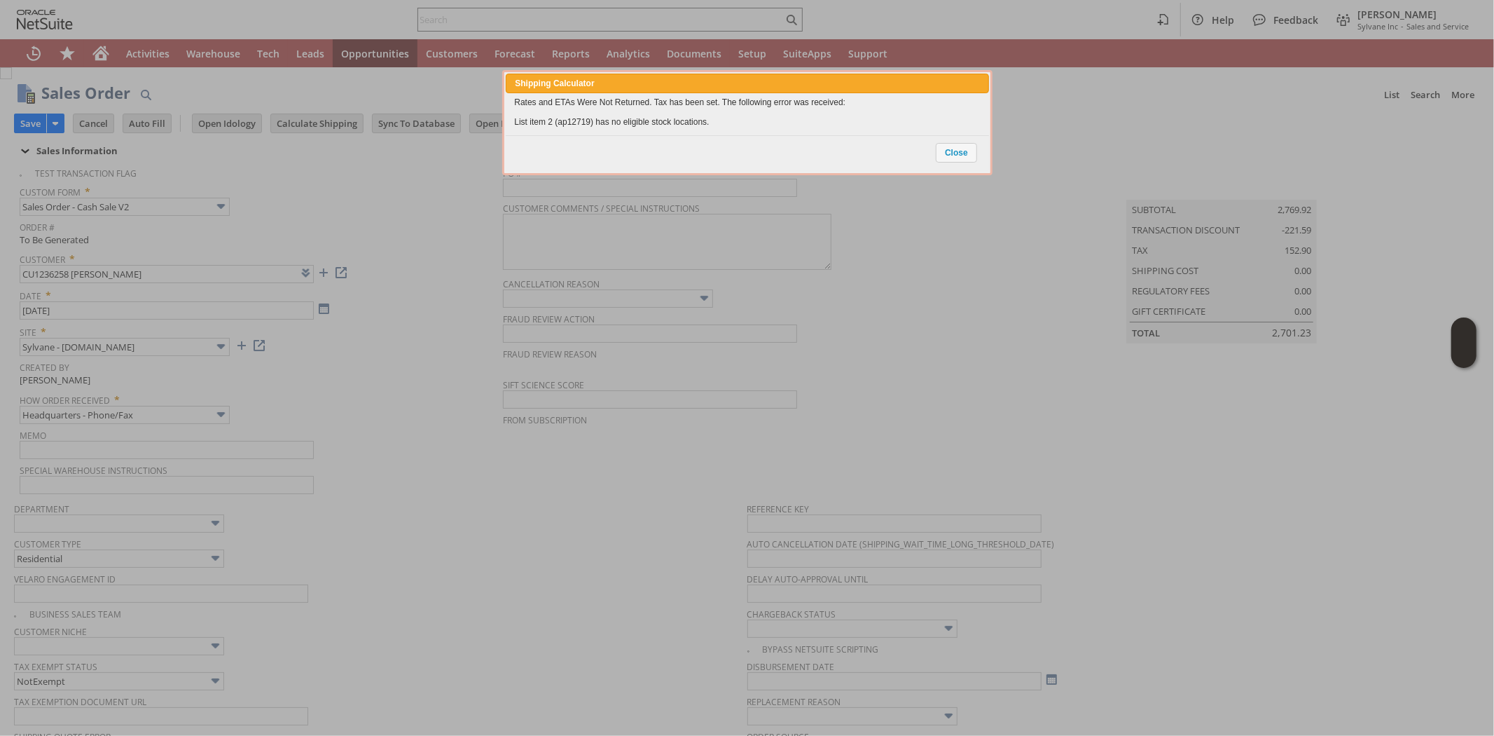
scroll to position [579, 0]
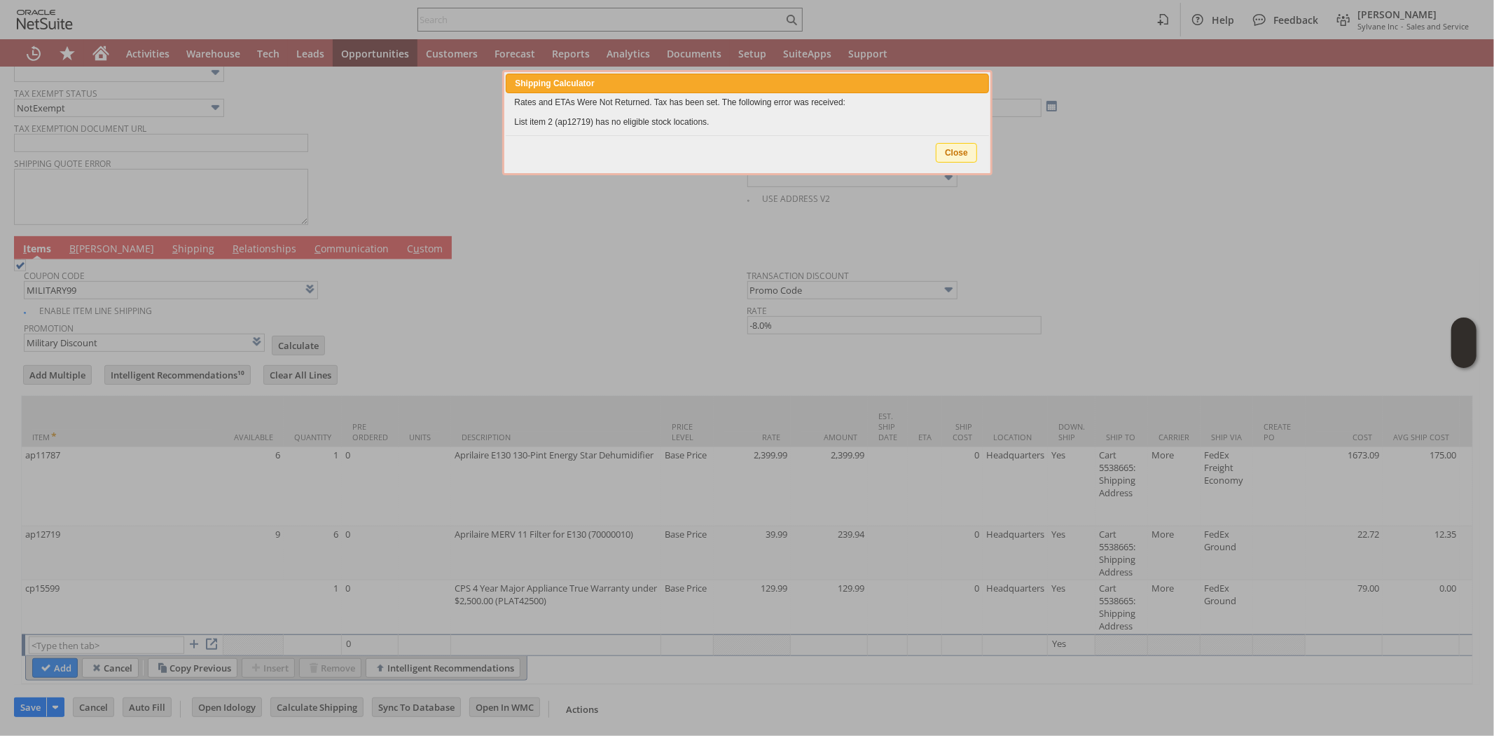
click at [965, 153] on span "Close" at bounding box center [957, 153] width 40 height 18
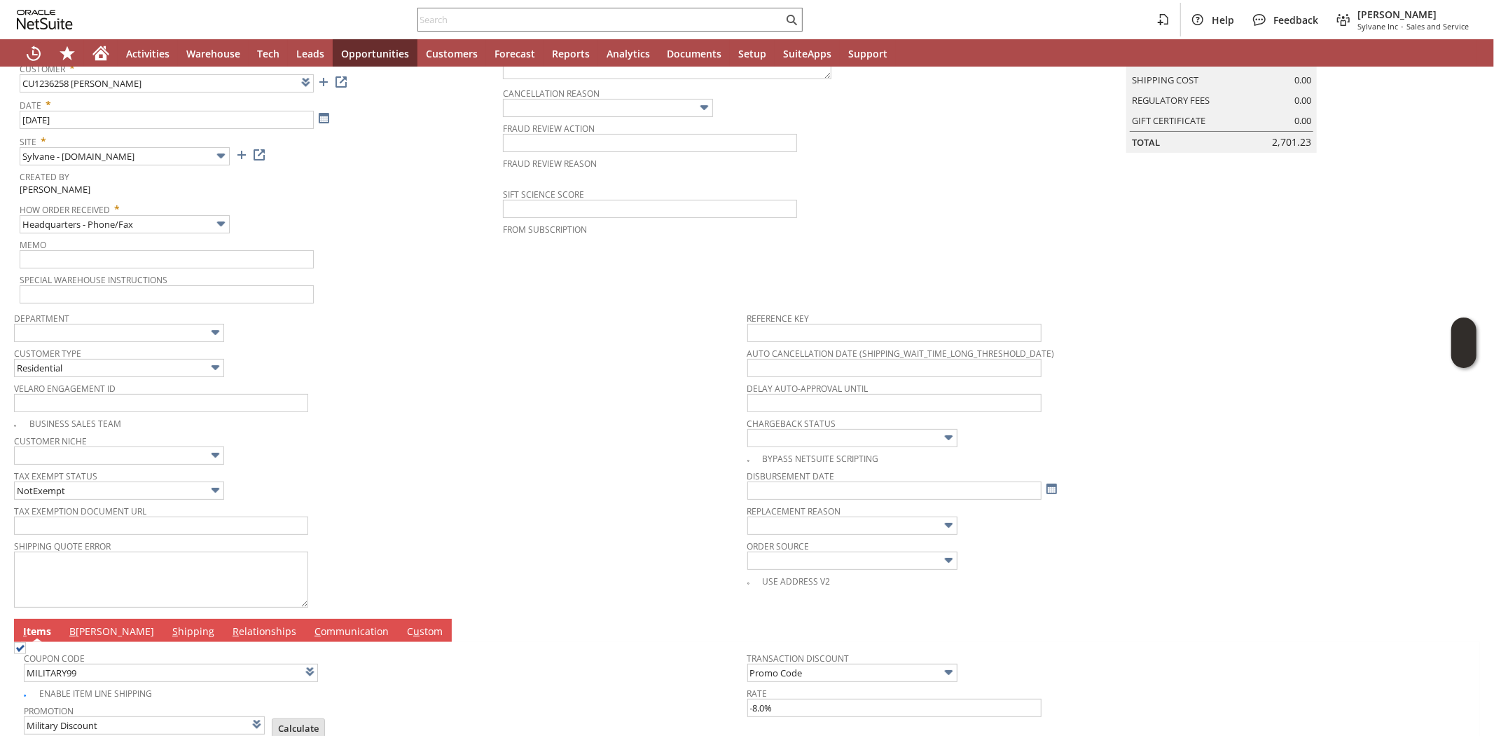
scroll to position [0, 0]
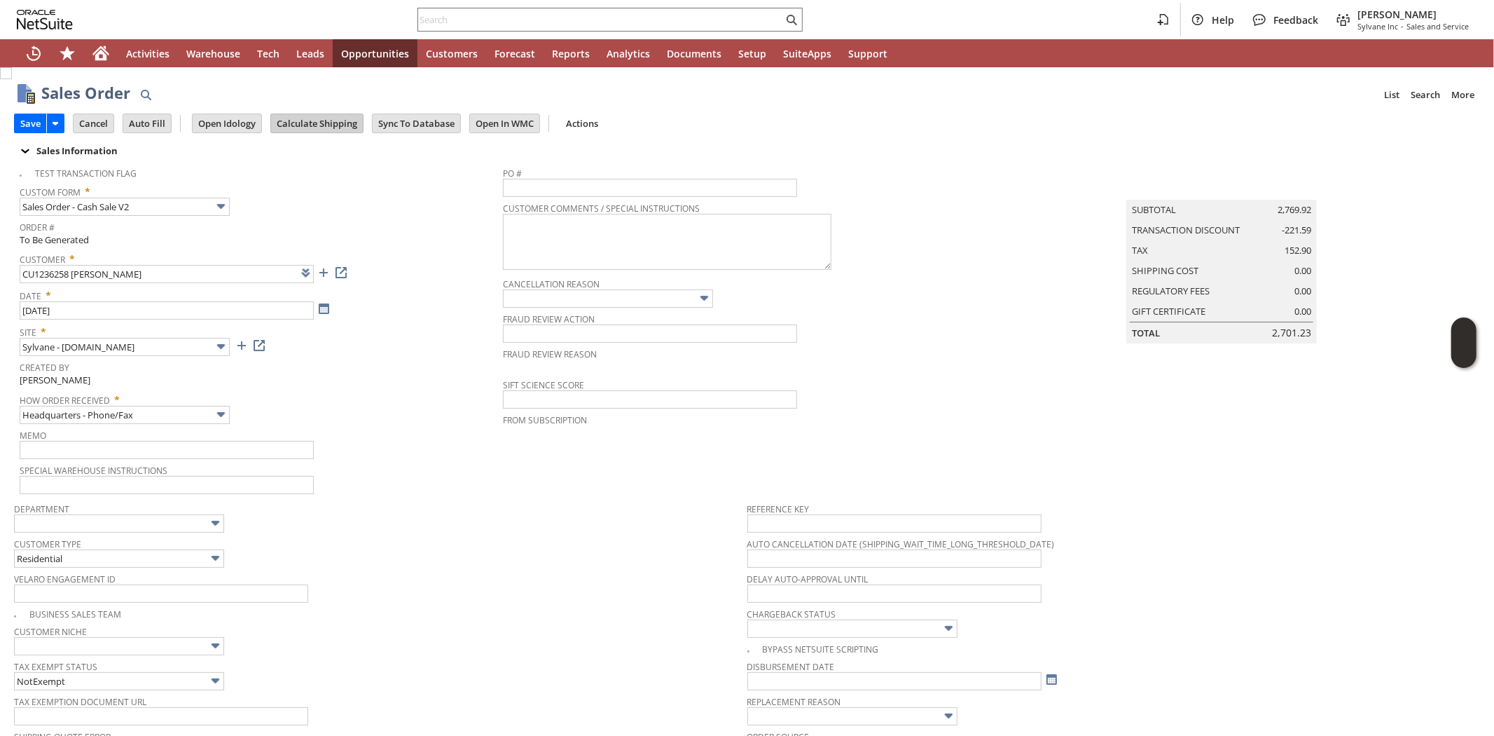
click at [300, 116] on input "Calculate Shipping" at bounding box center [317, 123] width 92 height 18
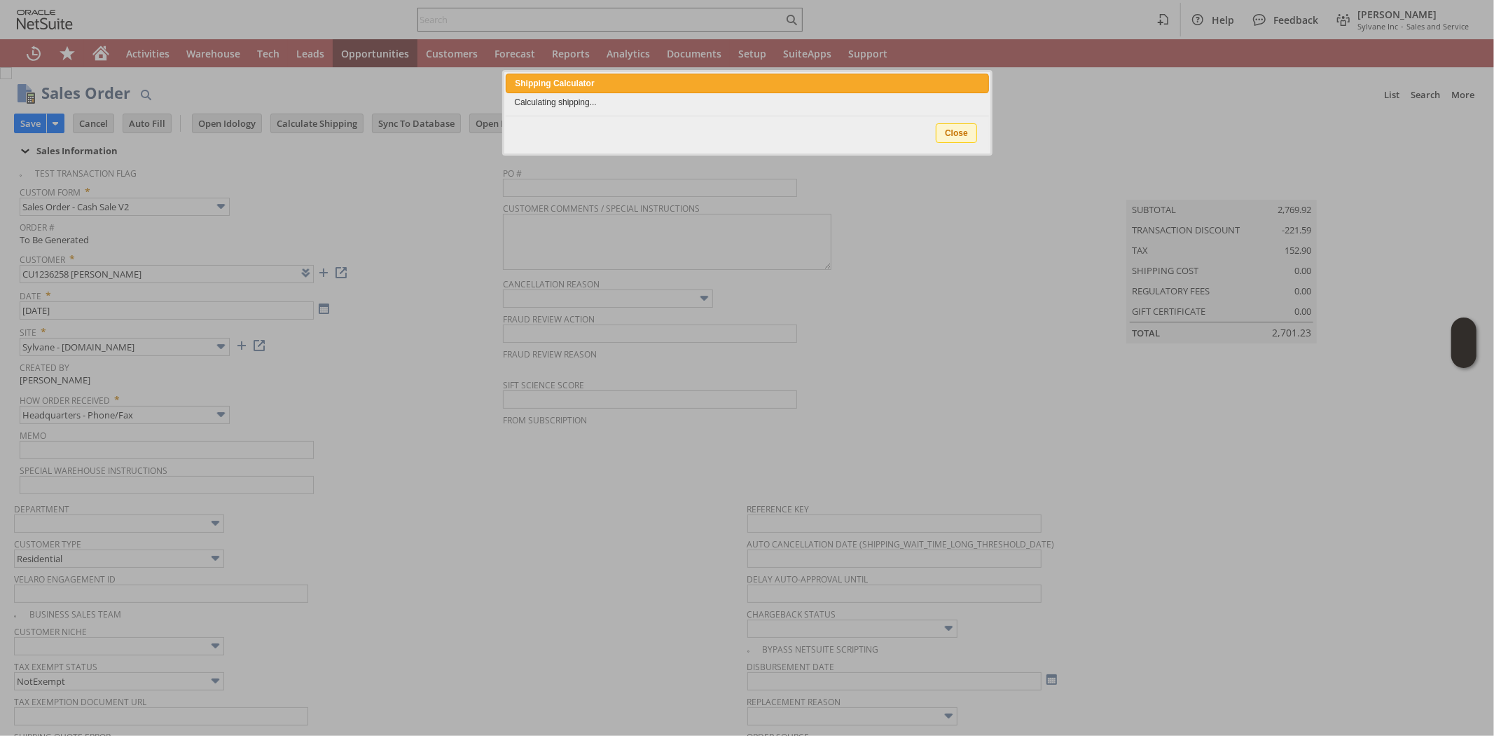
type input "Promo Code"
type input "-8.0%"
type input "Add"
type input "Copy Previous"
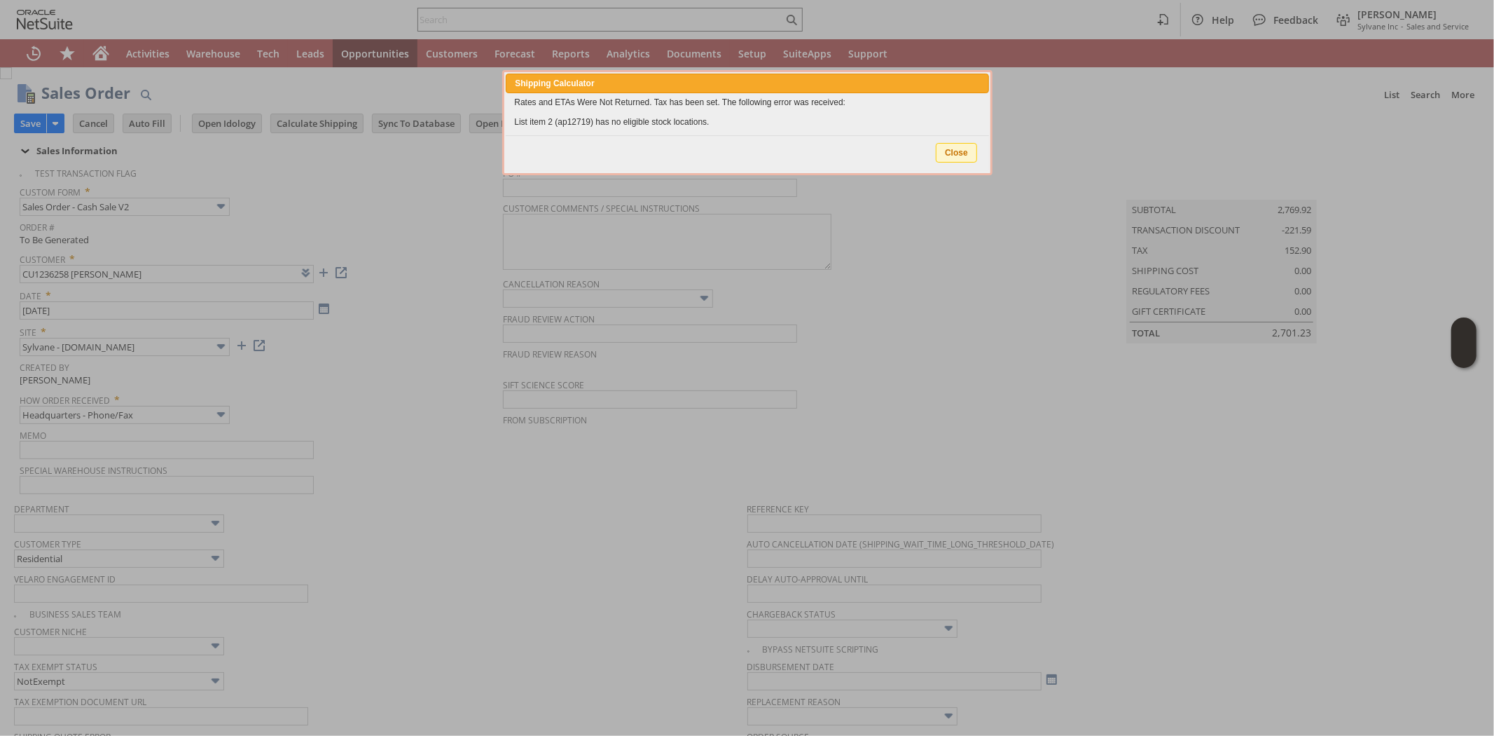
click at [949, 153] on span "Close" at bounding box center [957, 153] width 40 height 18
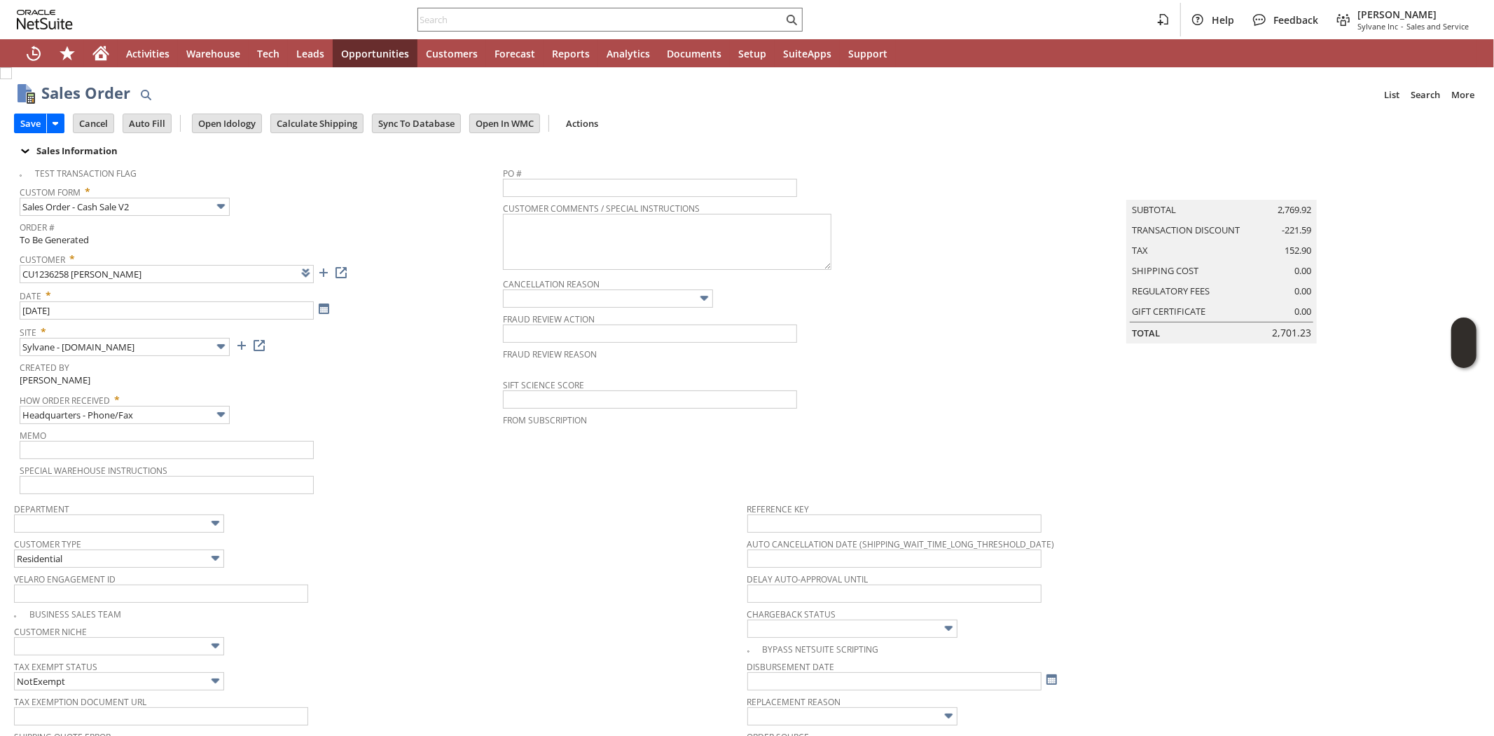
click at [561, 513] on div "Department" at bounding box center [377, 516] width 727 height 34
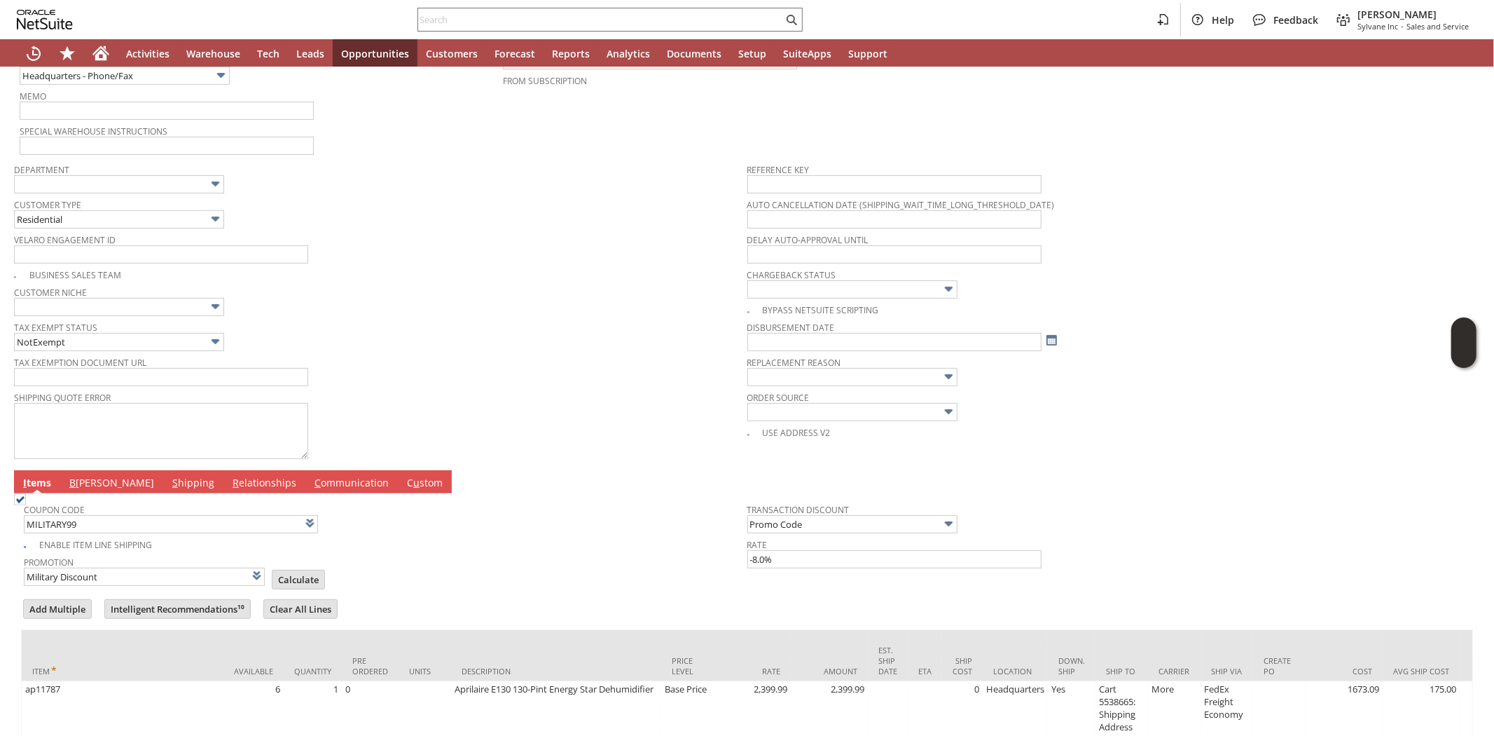
scroll to position [389, 0]
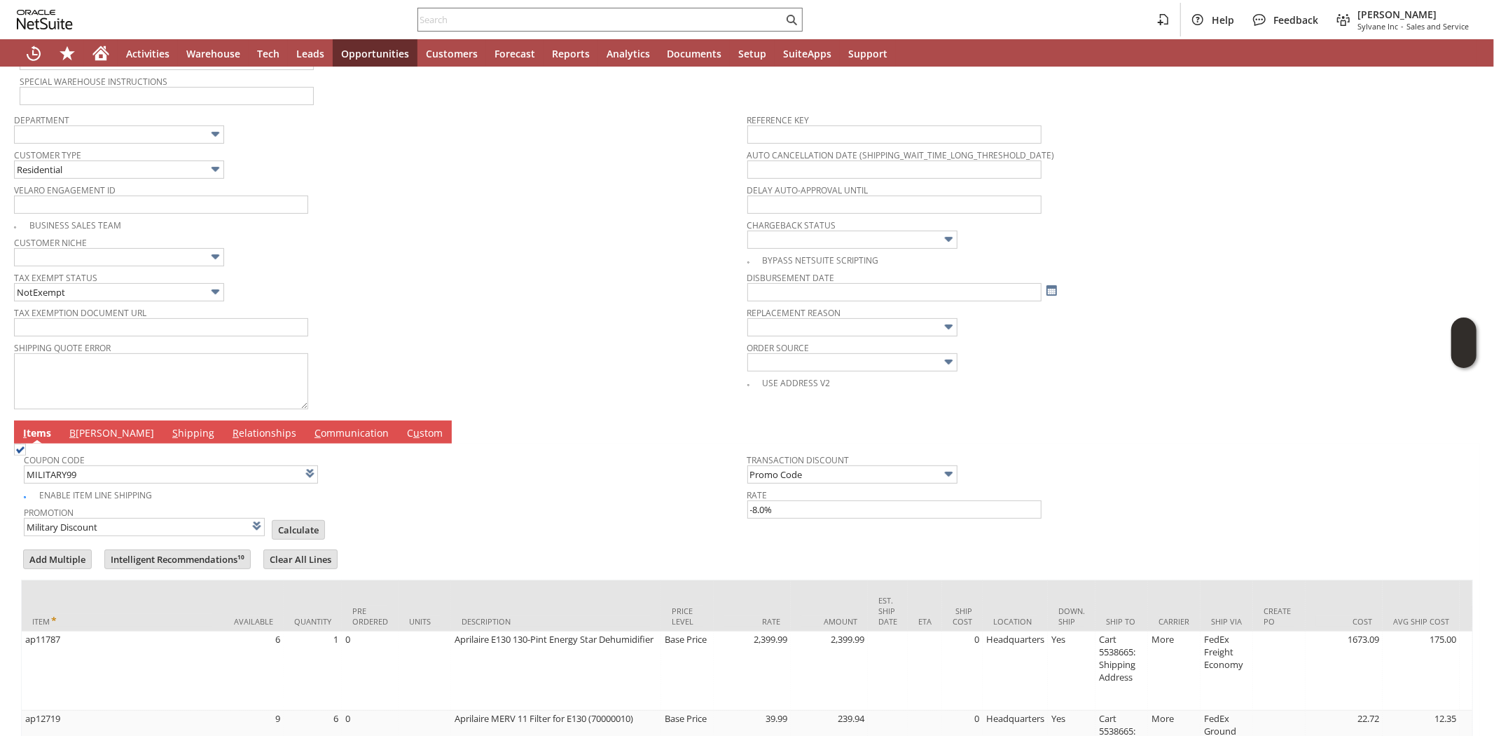
click at [72, 426] on span "B" at bounding box center [72, 432] width 6 height 13
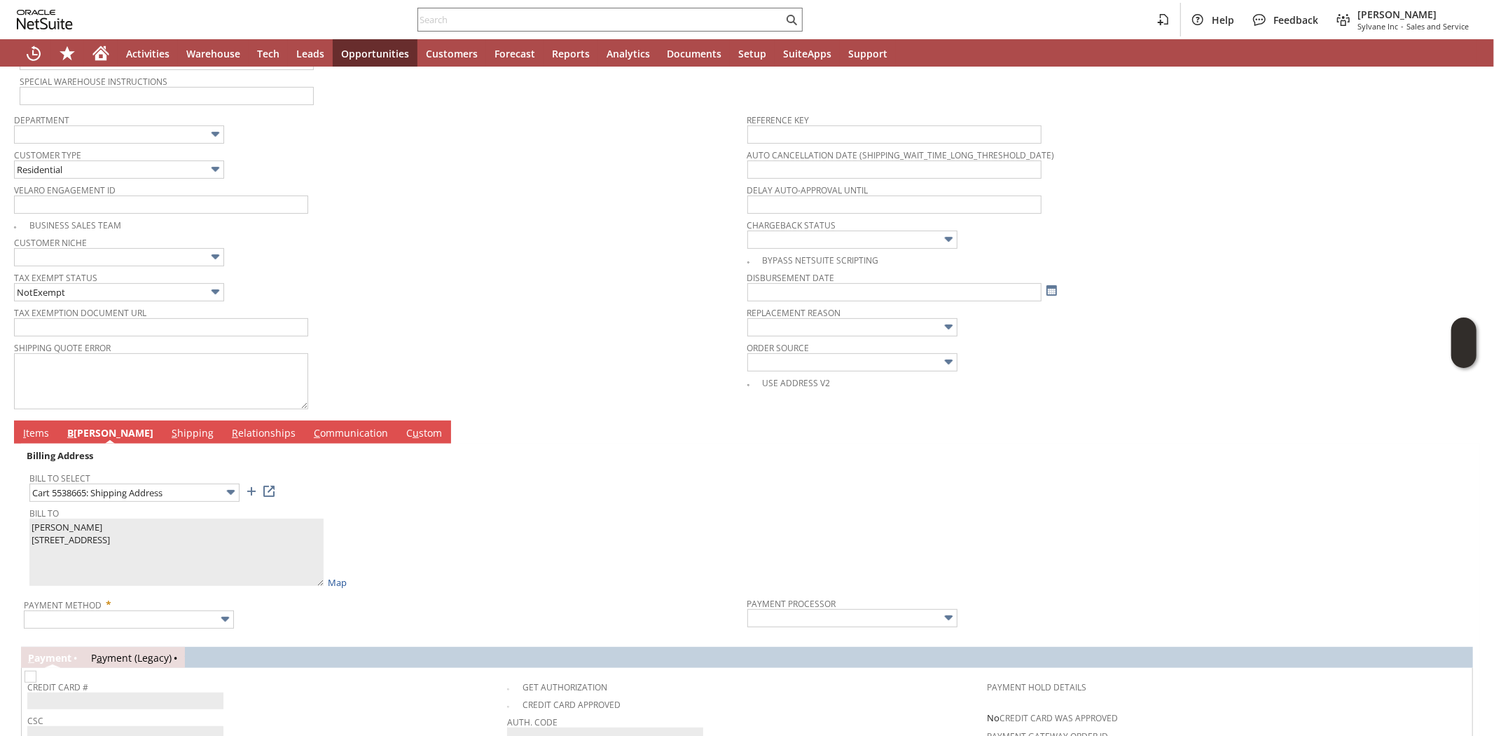
click at [514, 573] on div "Bill To Pamela M Motloch 46355 woodlake Pl 2301751 sterling VA 20165 United Sta…" at bounding box center [384, 545] width 711 height 85
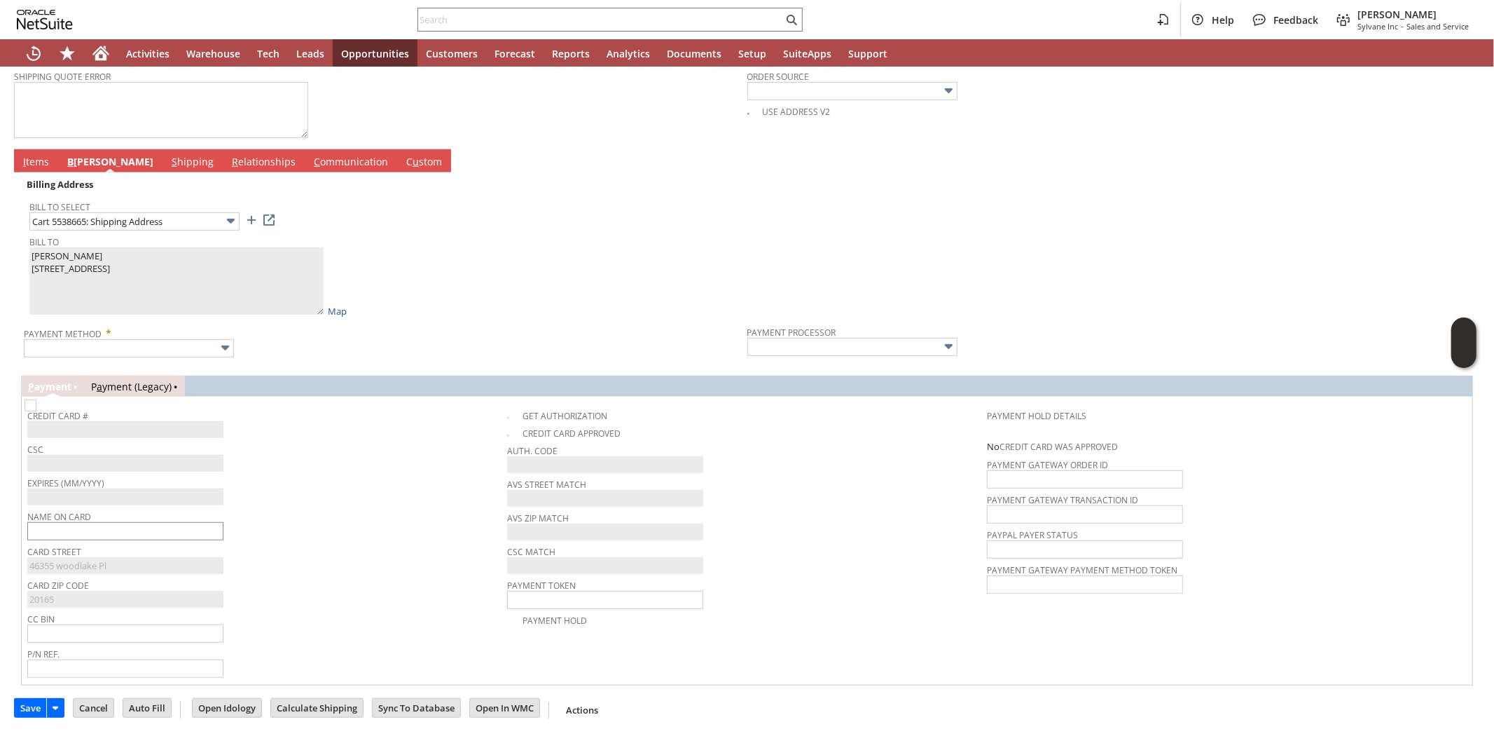
scroll to position [663, 0]
click at [150, 533] on input "text" at bounding box center [125, 530] width 196 height 18
paste input "Pamela M Motloch"
type input "Pamela M Motloch"
drag, startPoint x: 356, startPoint y: 529, endPoint x: 300, endPoint y: 493, distance: 66.8
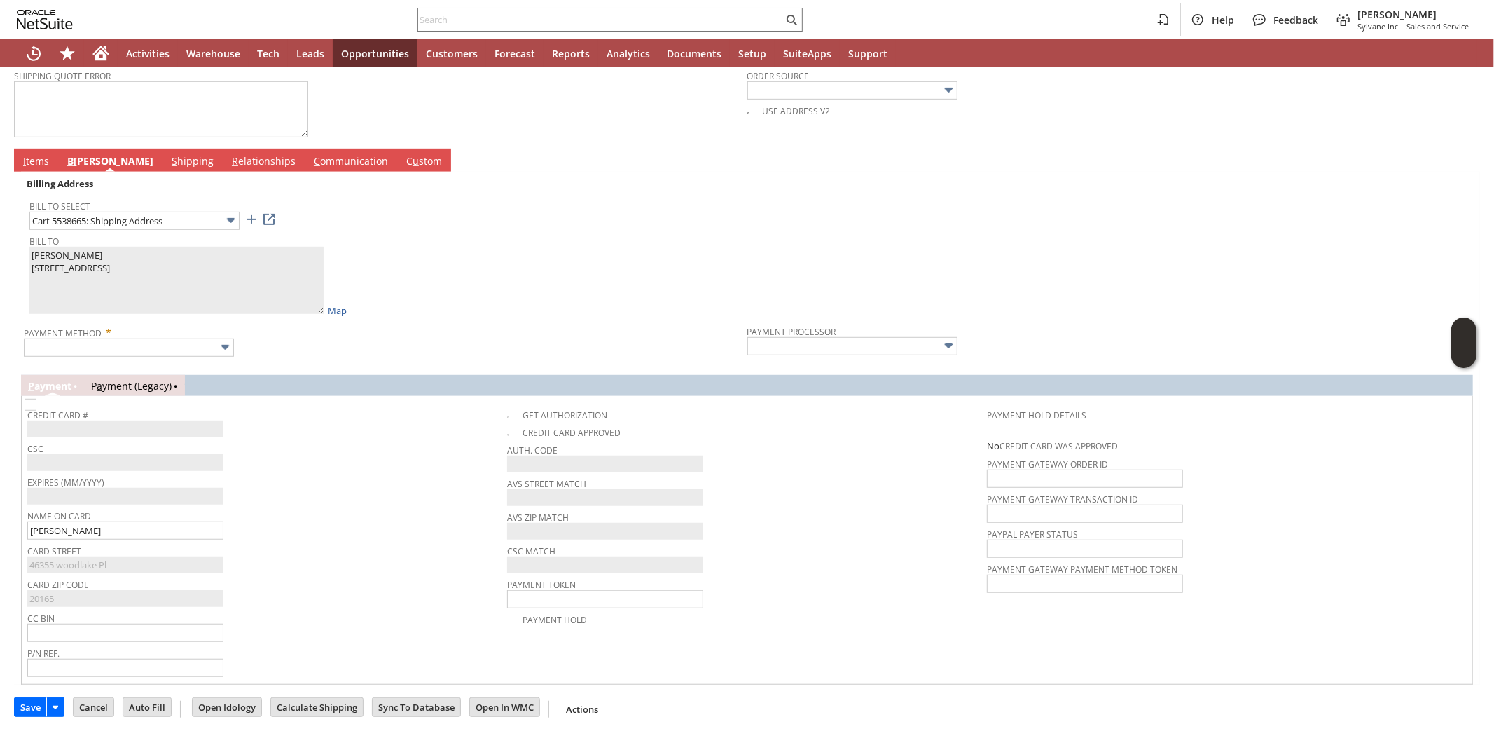
click at [357, 528] on div "Name On Card Pamela M Motloch" at bounding box center [263, 523] width 473 height 34
click at [29, 158] on link "I tems" at bounding box center [36, 161] width 33 height 15
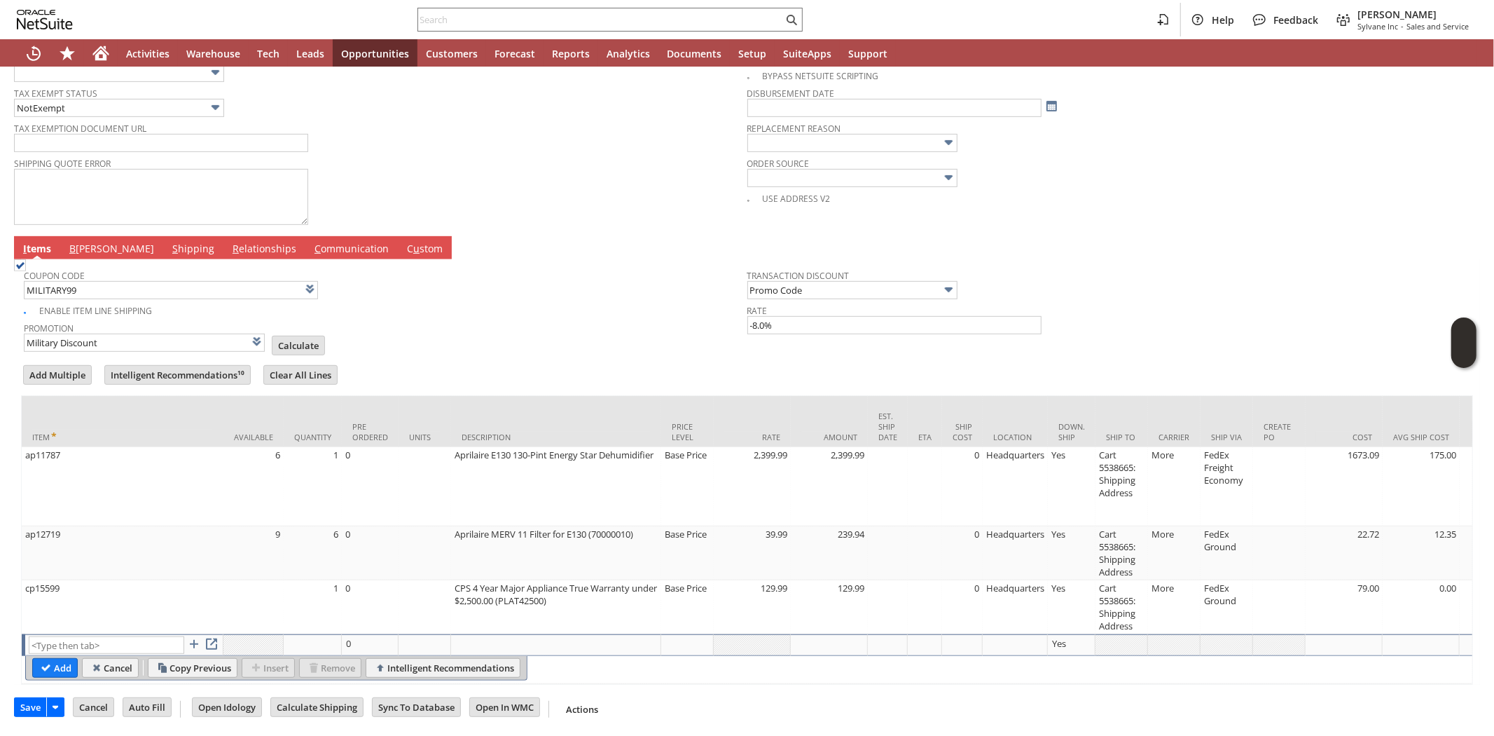
click at [84, 245] on link "B illing" at bounding box center [112, 249] width 92 height 15
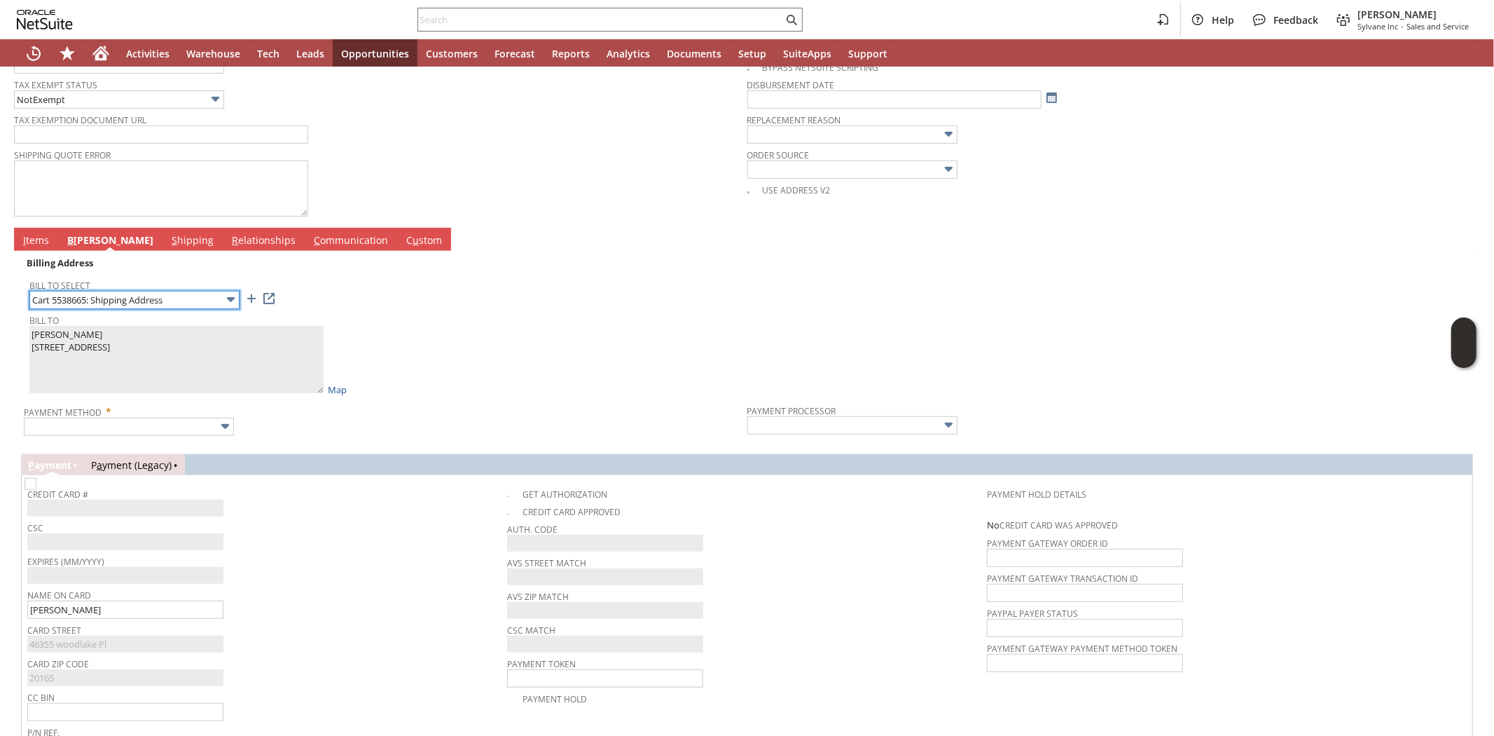
click at [225, 302] on img at bounding box center [231, 299] width 16 height 16
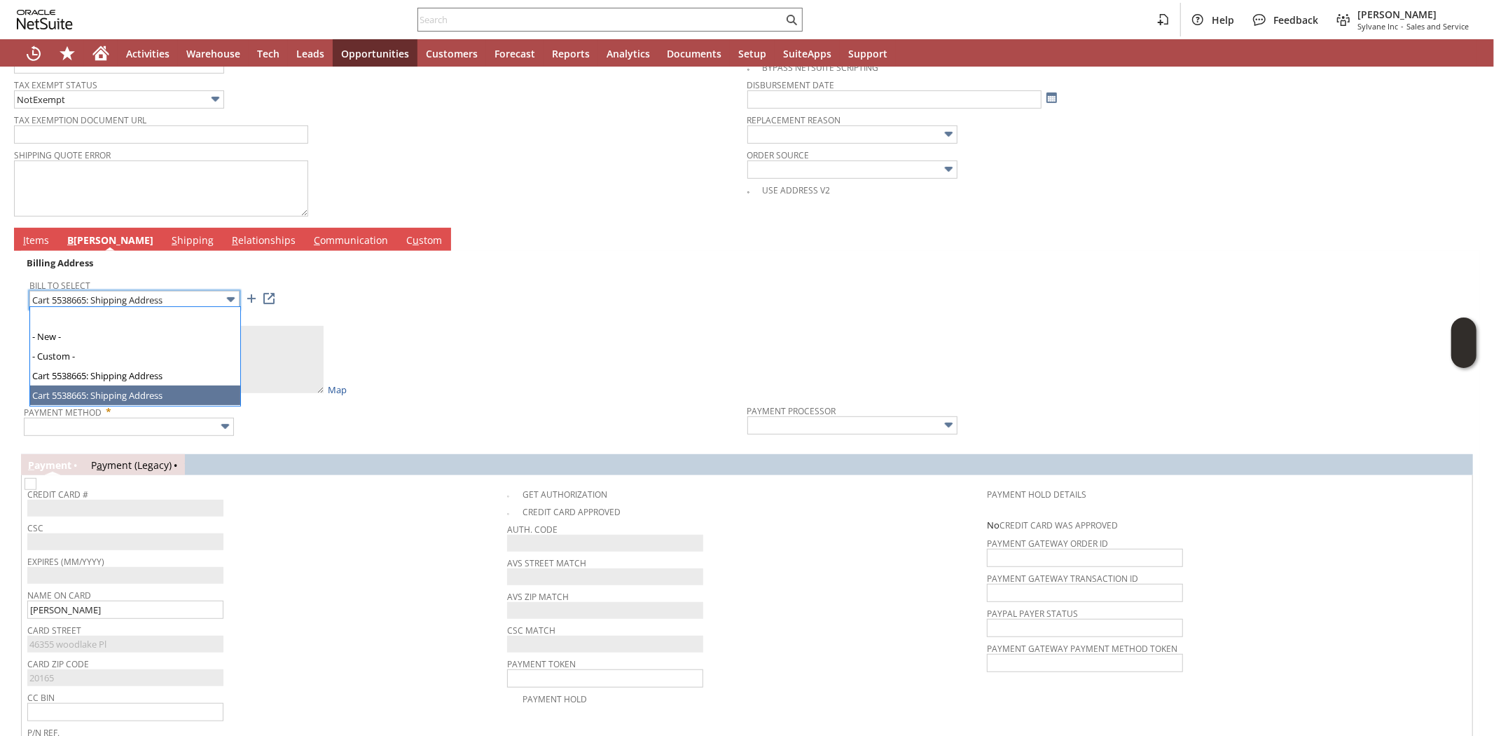
click at [432, 310] on span "Bill To" at bounding box center [384, 317] width 711 height 15
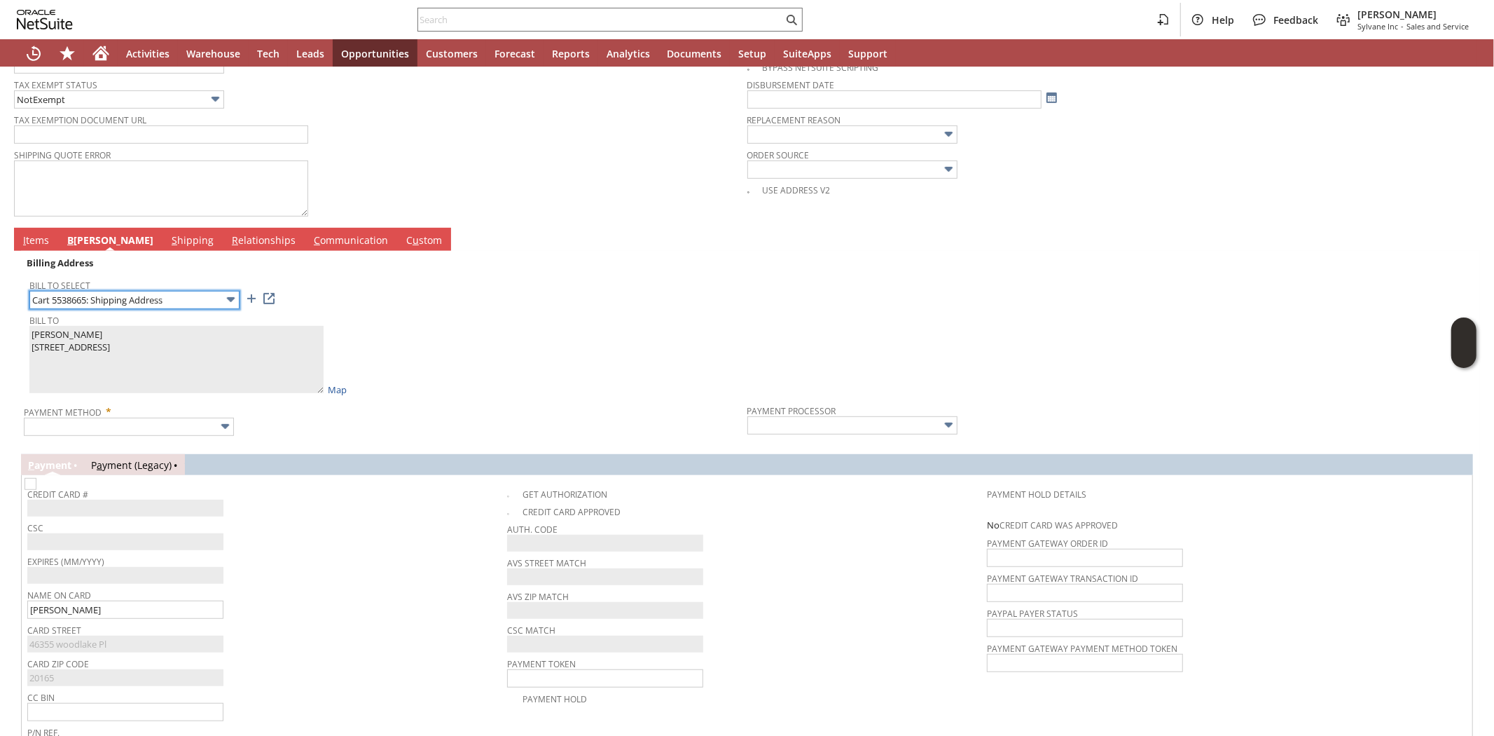
click at [219, 294] on input "Cart 5538665: Shipping Address" at bounding box center [134, 300] width 210 height 18
type textarea "Pamela LeBlanc 7313 Laketree Drive 2301749 Fairfax Station VA 22039 United Stat…"
type input "7313 Laketree Drive"
type input "22039"
click at [200, 296] on input "Cart 5538665: Shipping Address" at bounding box center [134, 300] width 210 height 18
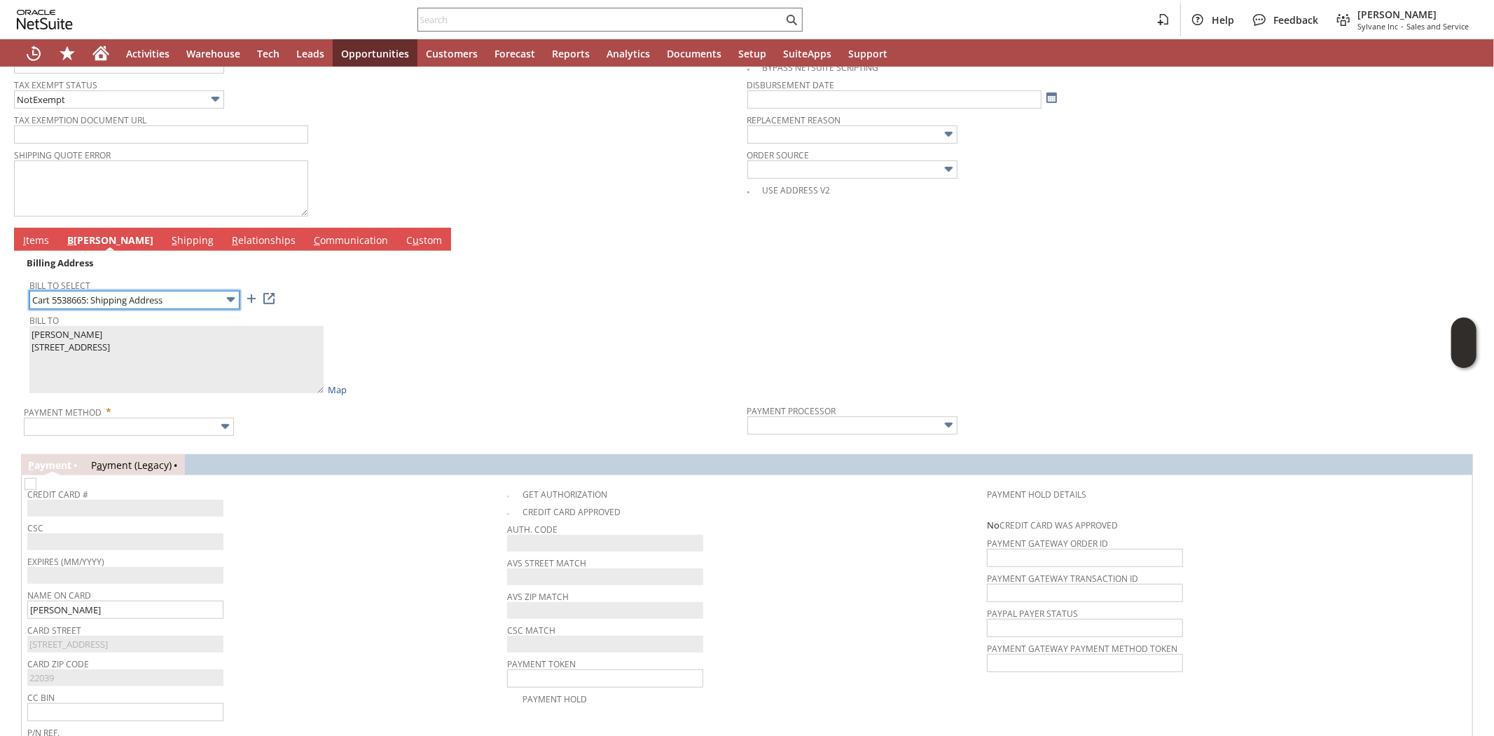
type textarea "Pamela M Motloch 46355 woodlake Pl 2301751 sterling VA 20165 United States"
type input "46355 woodlake Pl"
type input "20165"
click at [422, 353] on div "Bill To Pamela M Motloch 46355 woodlake Pl 2301751 sterling VA 20165 United Sta…" at bounding box center [384, 352] width 711 height 85
click at [25, 236] on span "I" at bounding box center [24, 239] width 3 height 13
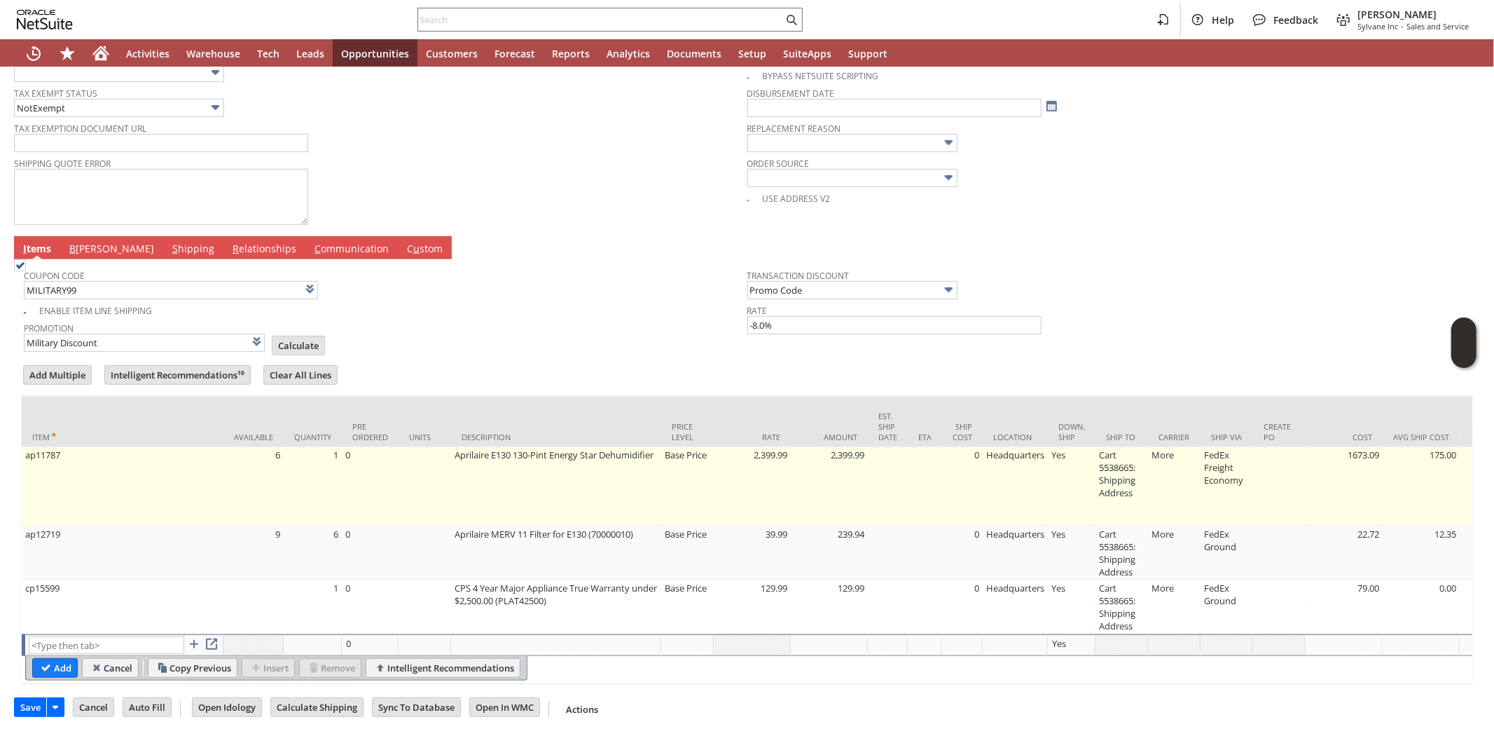
click at [1113, 471] on td "Cart 5538665: Shipping Address" at bounding box center [1122, 486] width 53 height 79
type input "Cart 5538665: Shipping Address"
type input "OK"
type input "Make Copy"
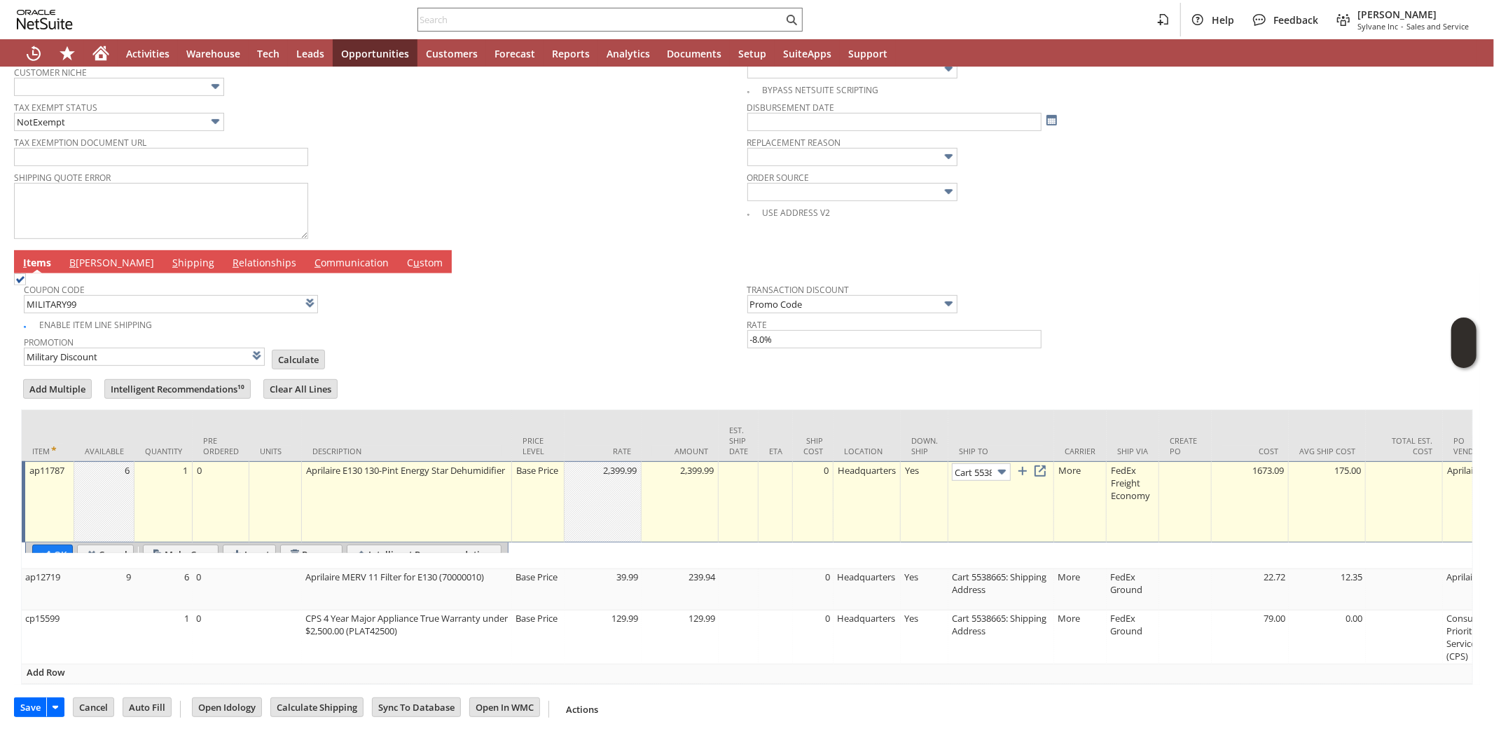
scroll to position [0, 93]
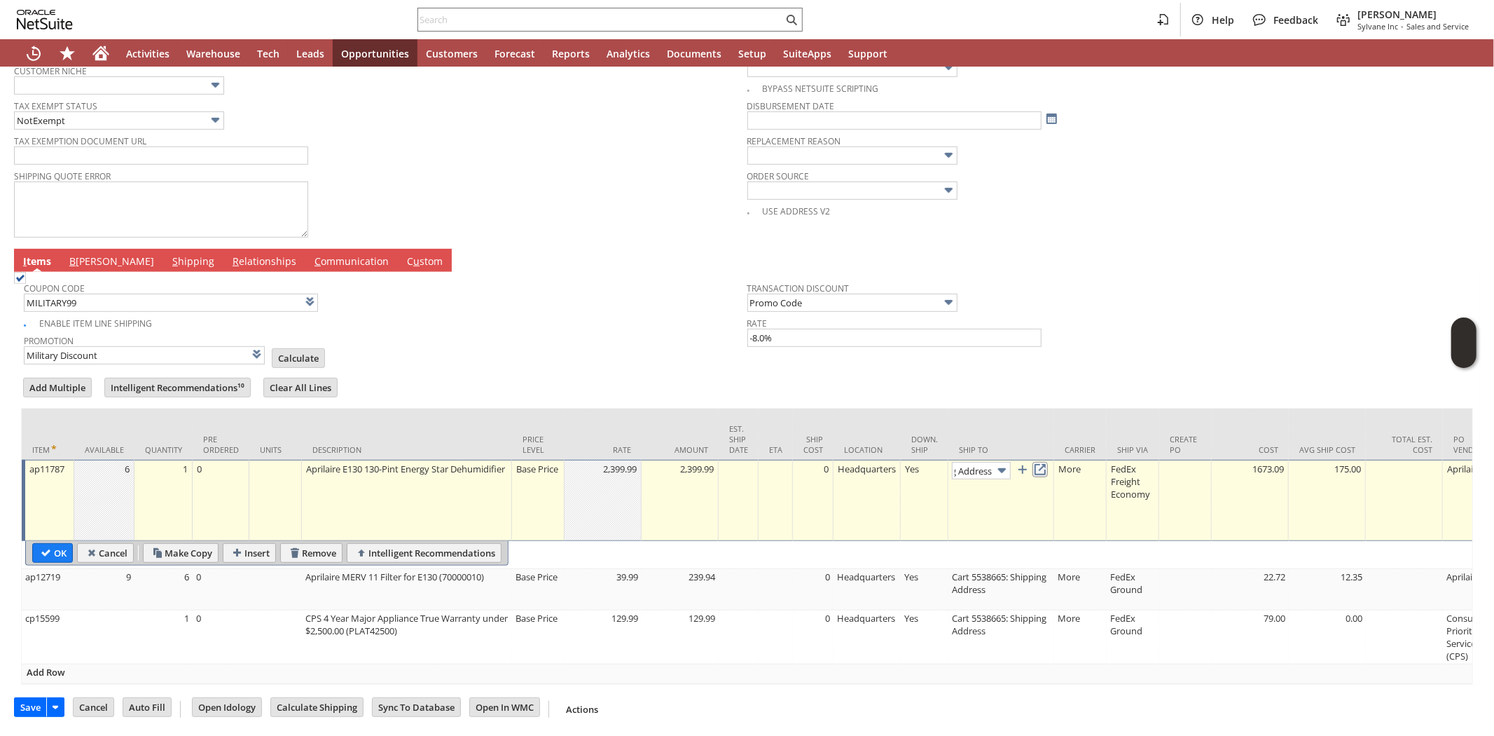
click at [1047, 462] on link at bounding box center [1040, 469] width 15 height 15
click at [472, 331] on td "Promotion Military Discount List Calculate" at bounding box center [386, 348] width 724 height 35
click at [110, 544] on input "Cancel" at bounding box center [105, 553] width 55 height 18
type input "Add"
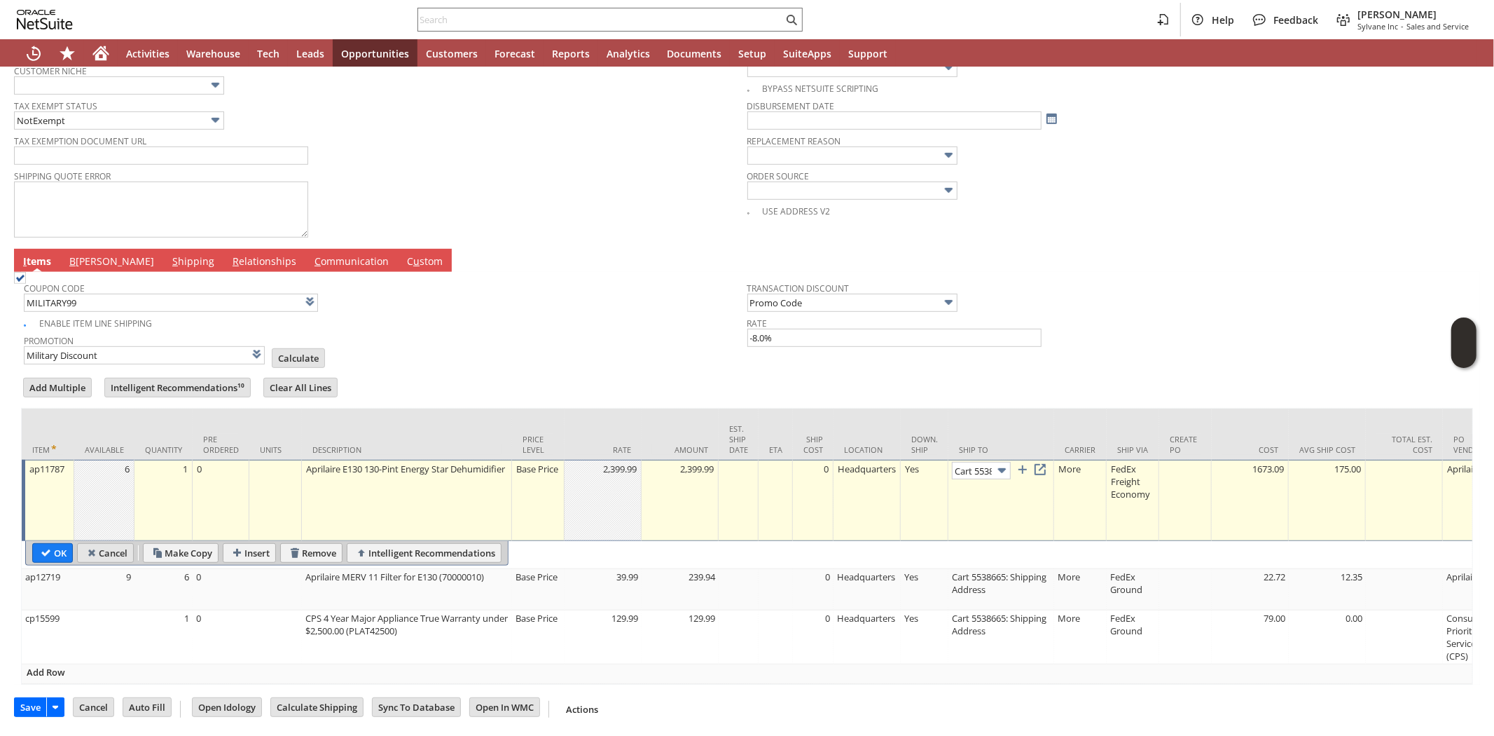
type input "Copy Previous"
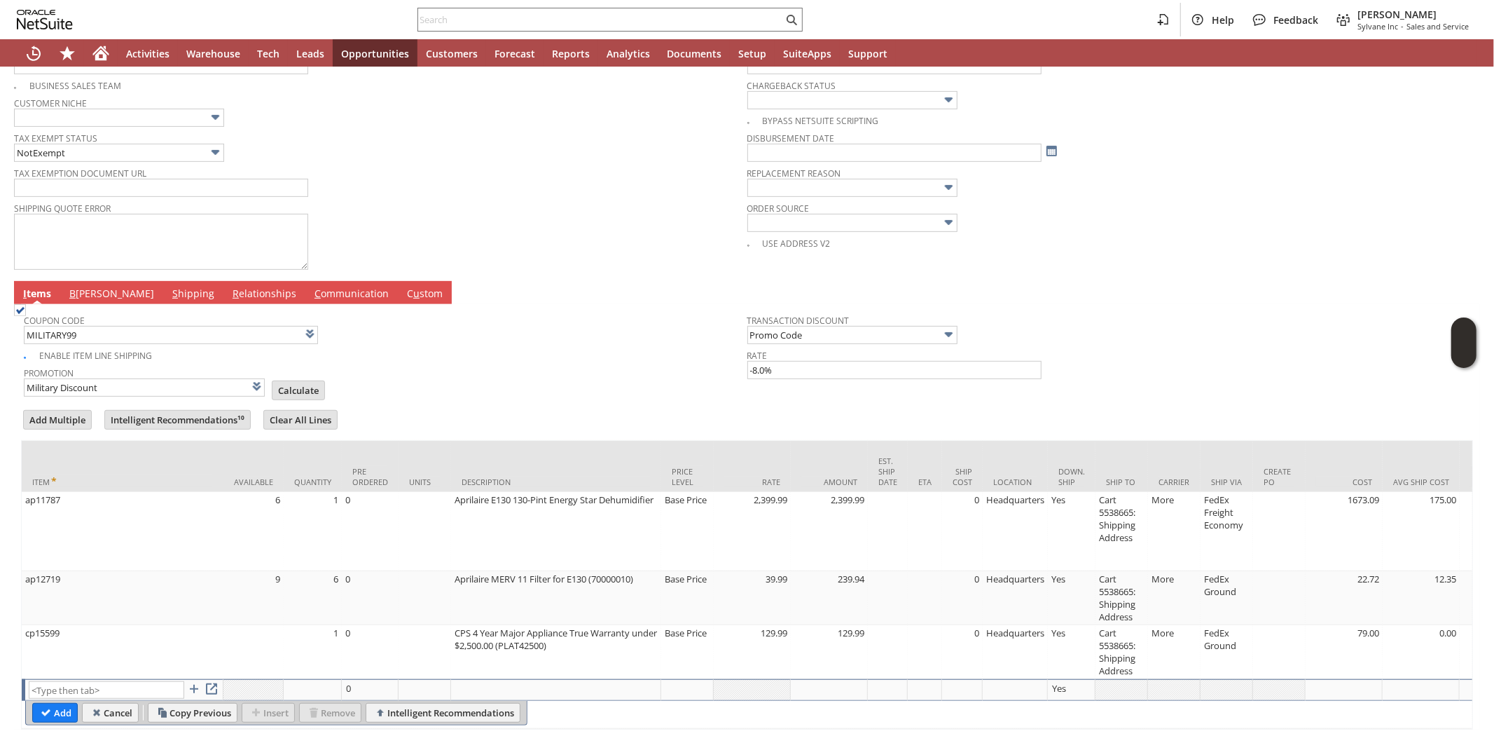
scroll to position [582, 0]
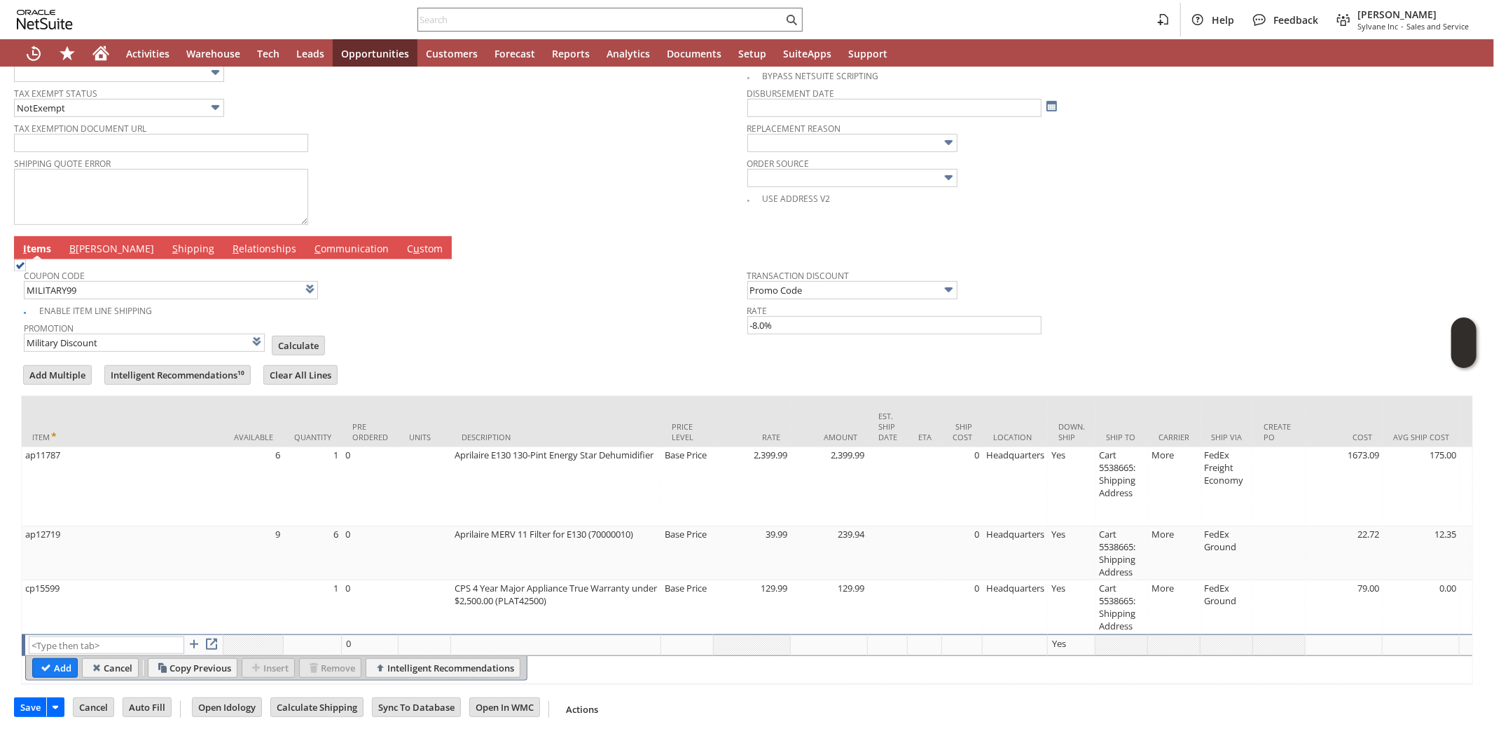
click at [89, 242] on link "B illing" at bounding box center [112, 249] width 92 height 15
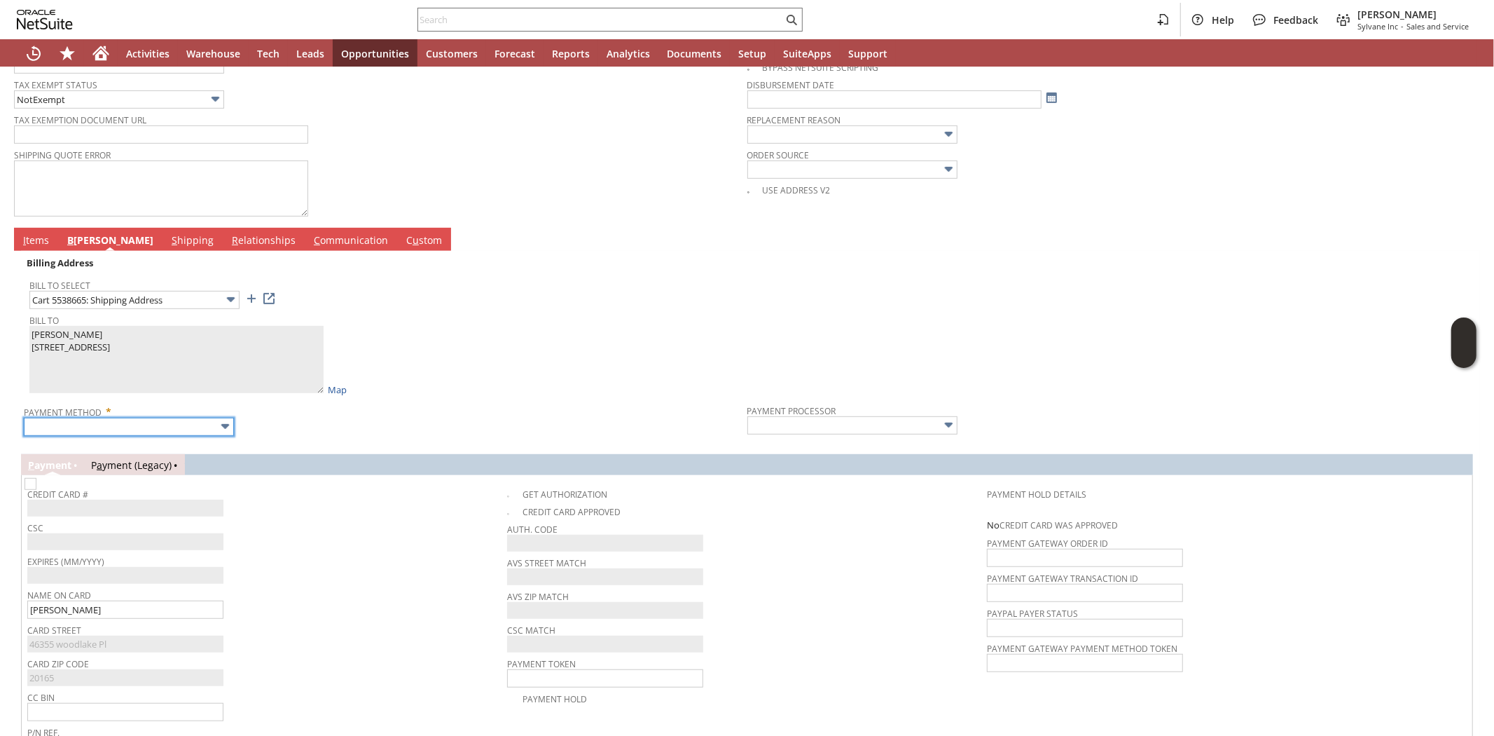
click at [132, 420] on input "text" at bounding box center [129, 427] width 210 height 18
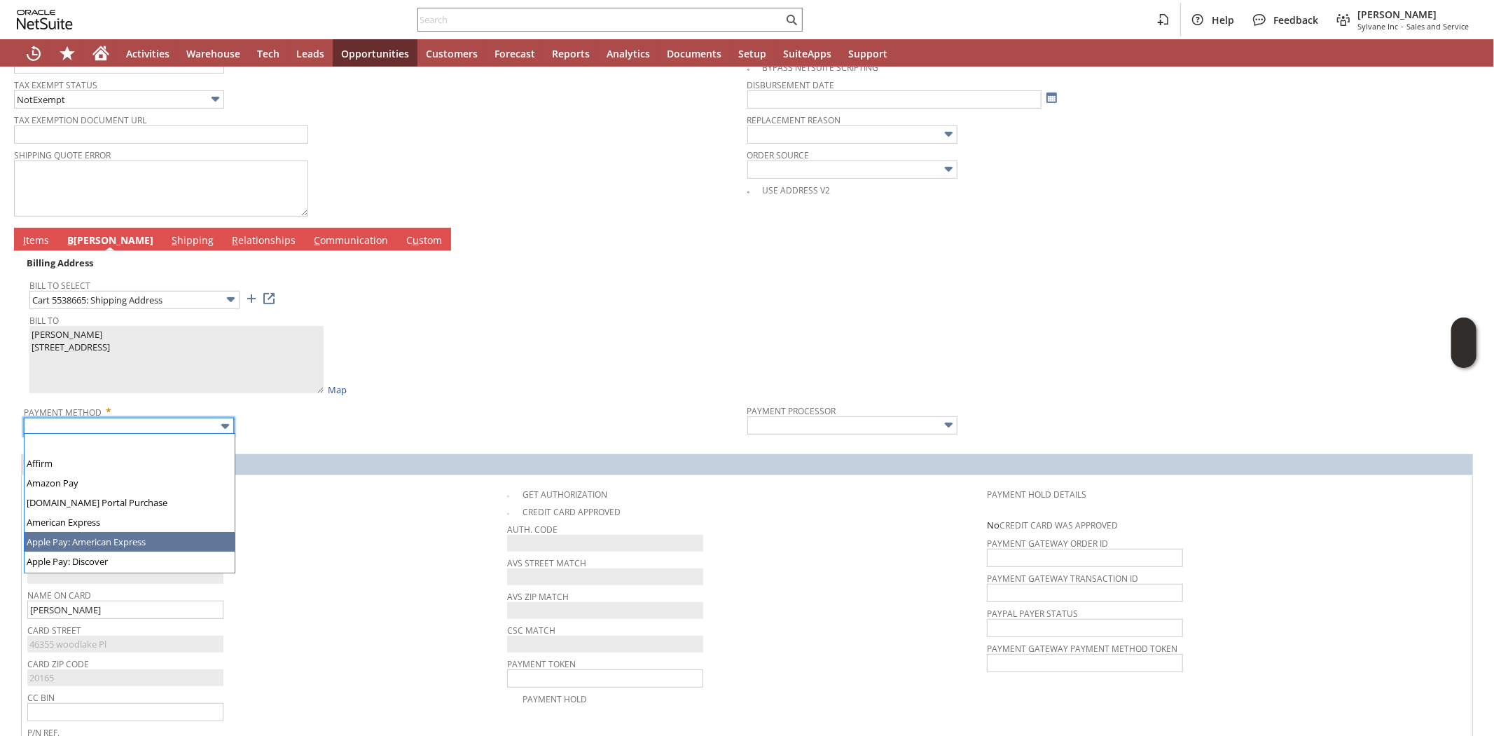
scroll to position [387, 0]
type input "Visa / Mastercard"
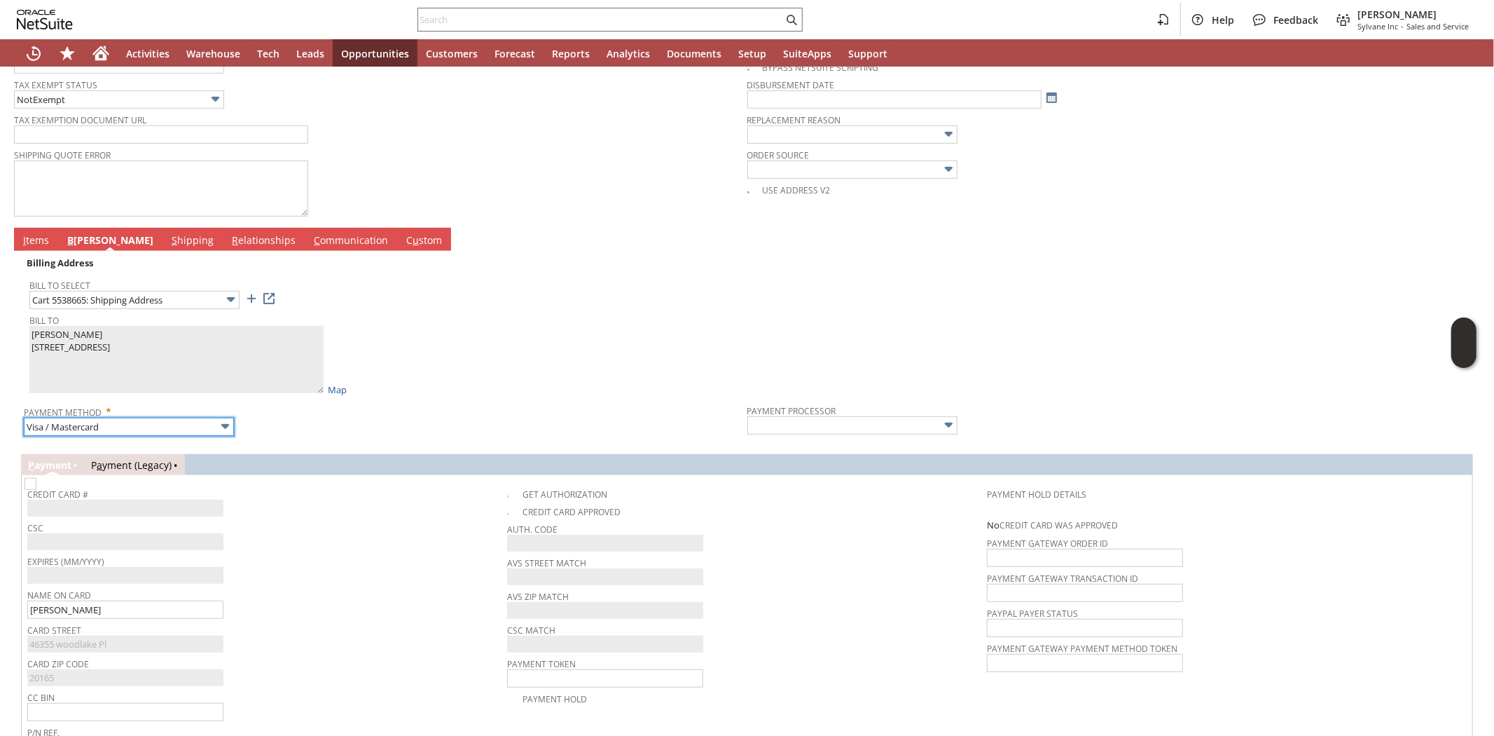
type input "Braintree"
checkbox input "true"
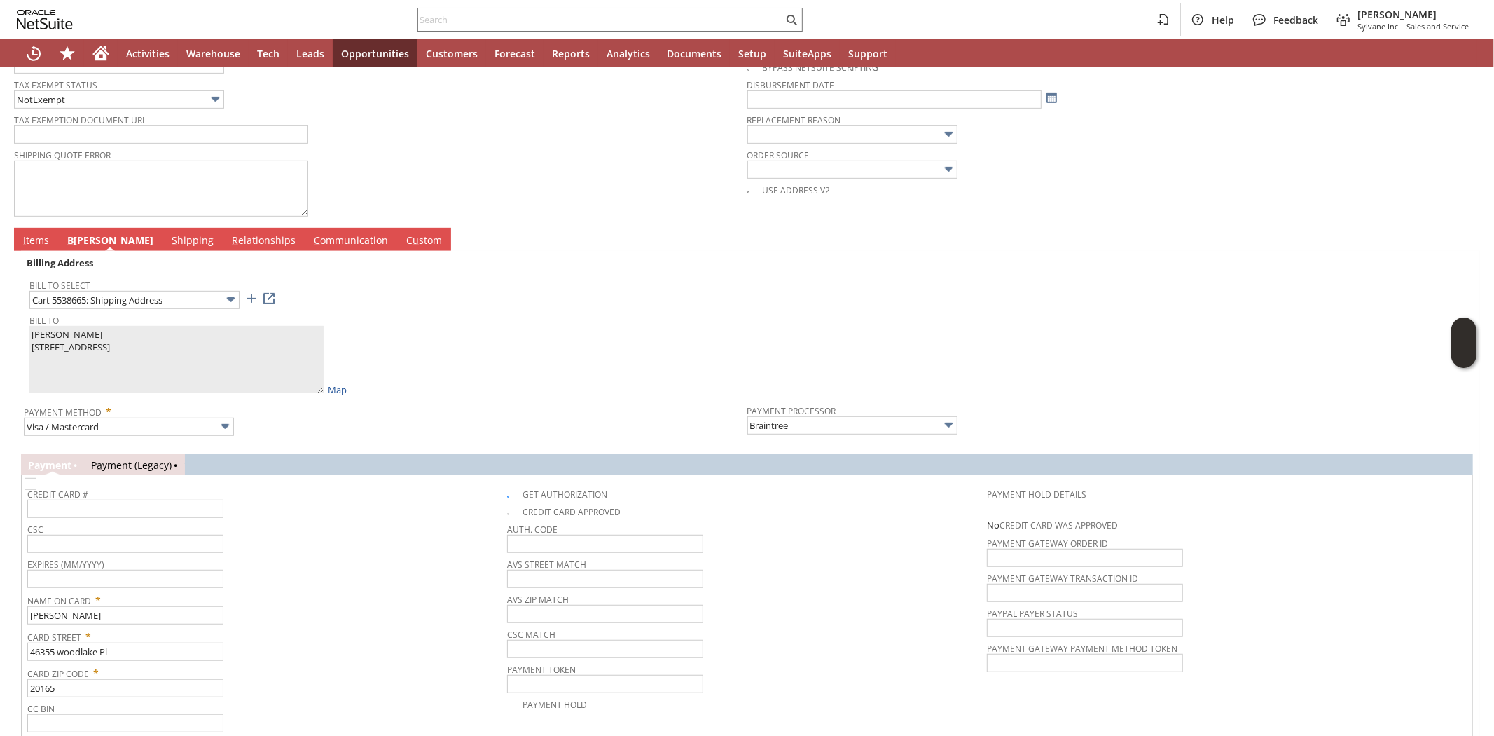
click at [366, 537] on div "CSC" at bounding box center [263, 536] width 473 height 34
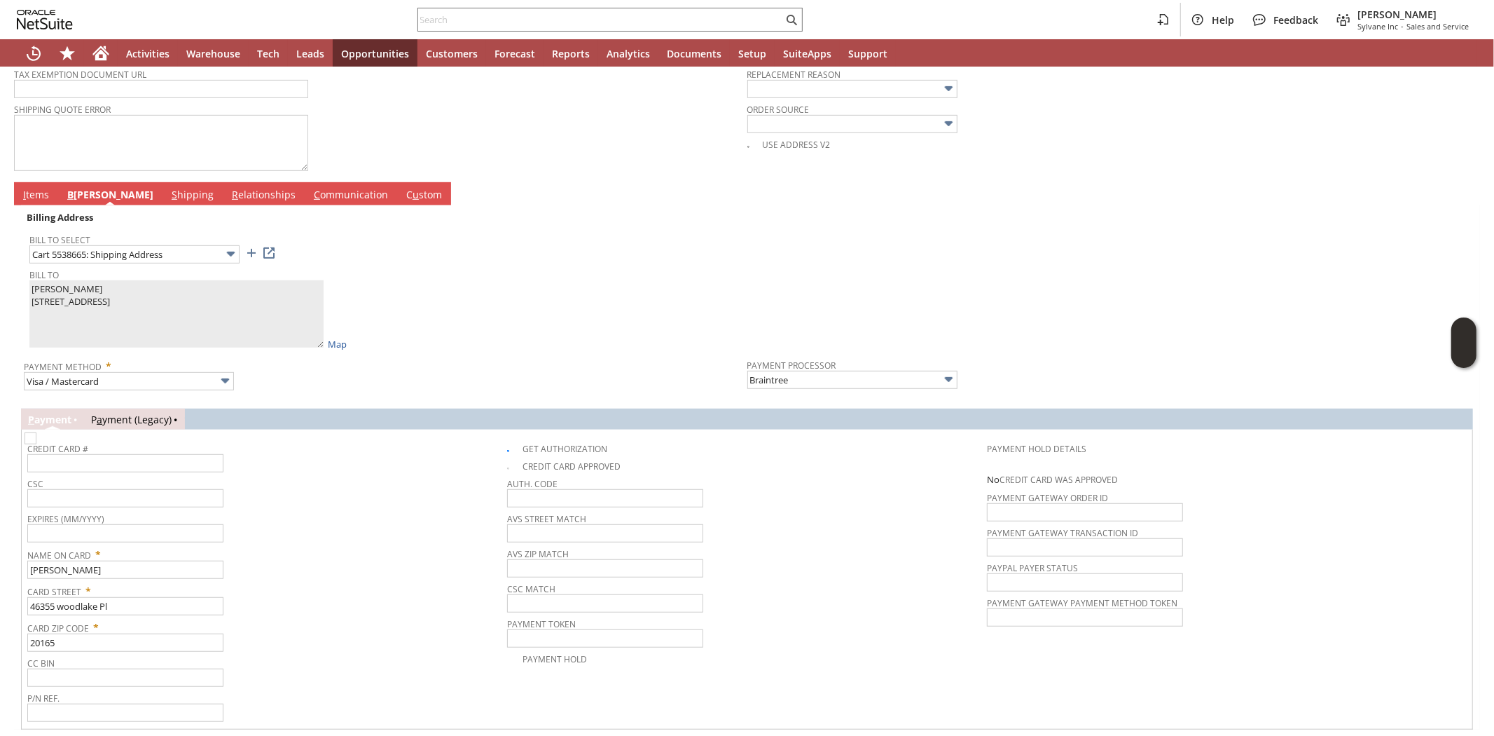
scroll to position [668, 0]
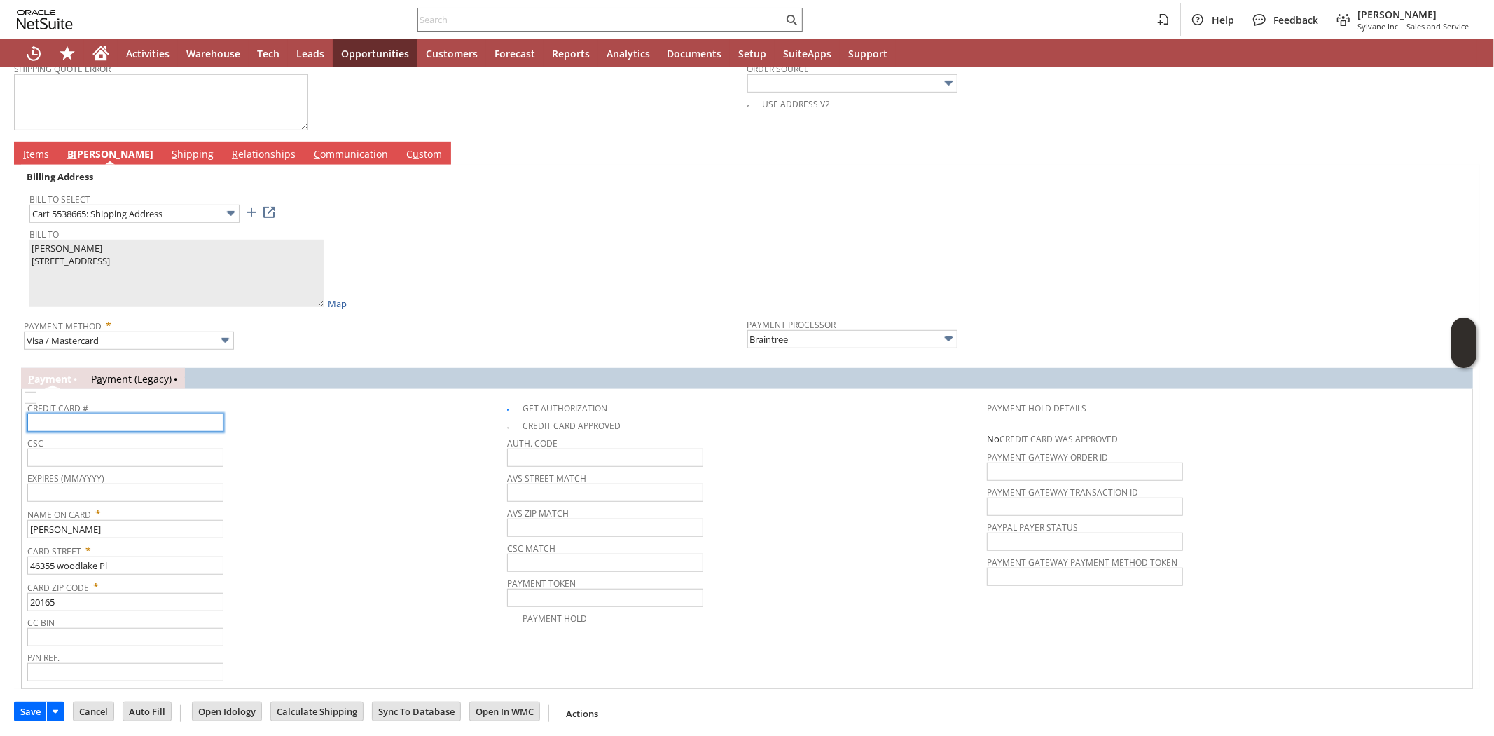
click at [155, 422] on input "text" at bounding box center [125, 422] width 196 height 18
paste input "5291497348130076"
type input "5291497348130076"
click at [178, 493] on input "text" at bounding box center [125, 492] width 196 height 18
paste input "07/2029"
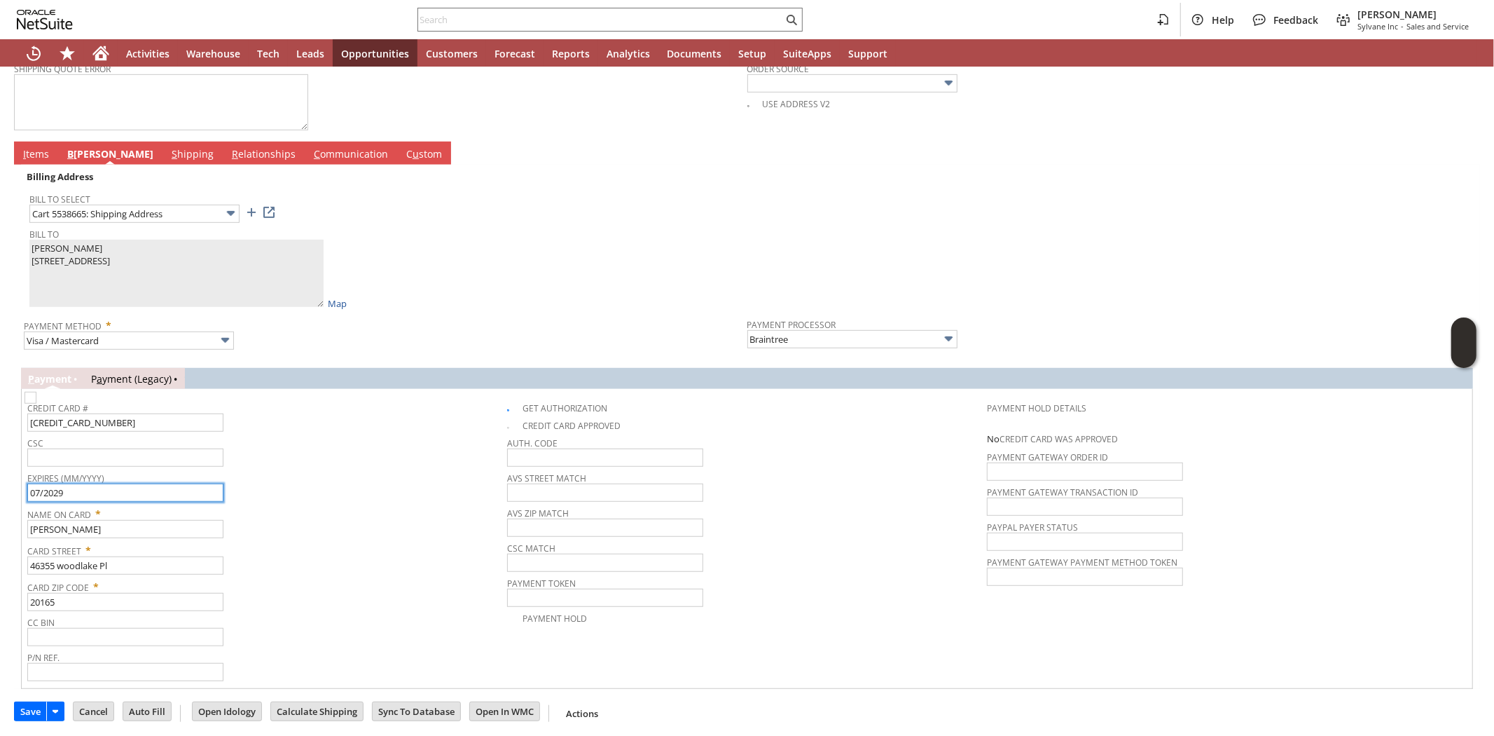
type input "07/2029"
click at [342, 485] on div "Expires (MM/YYYY) 07/2029" at bounding box center [263, 485] width 473 height 34
click at [188, 453] on input "text" at bounding box center [125, 457] width 196 height 18
type input "779"
click at [377, 576] on span "Card Zip Code *" at bounding box center [263, 584] width 473 height 17
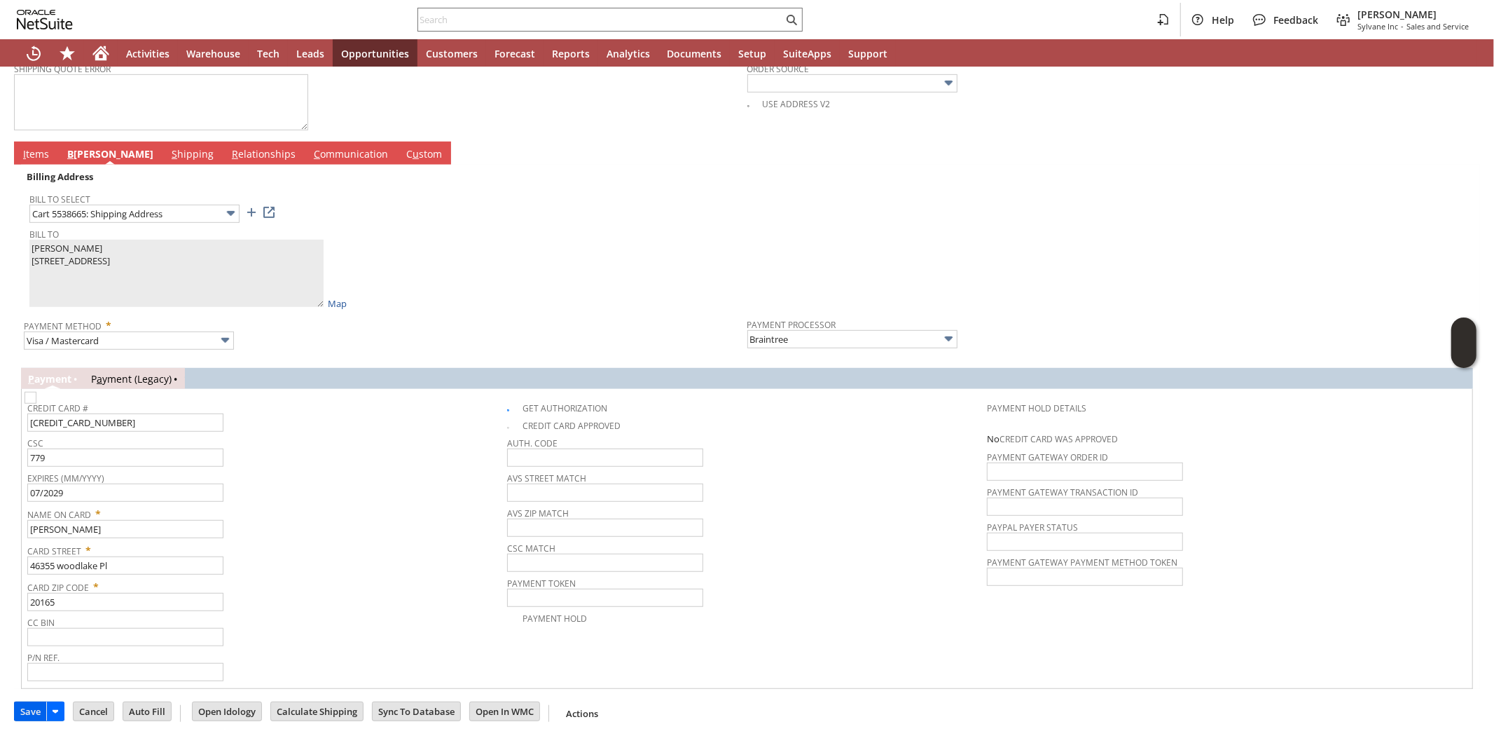
click at [39, 705] on input "Save" at bounding box center [31, 711] width 32 height 18
click at [22, 151] on link "I tems" at bounding box center [36, 154] width 33 height 15
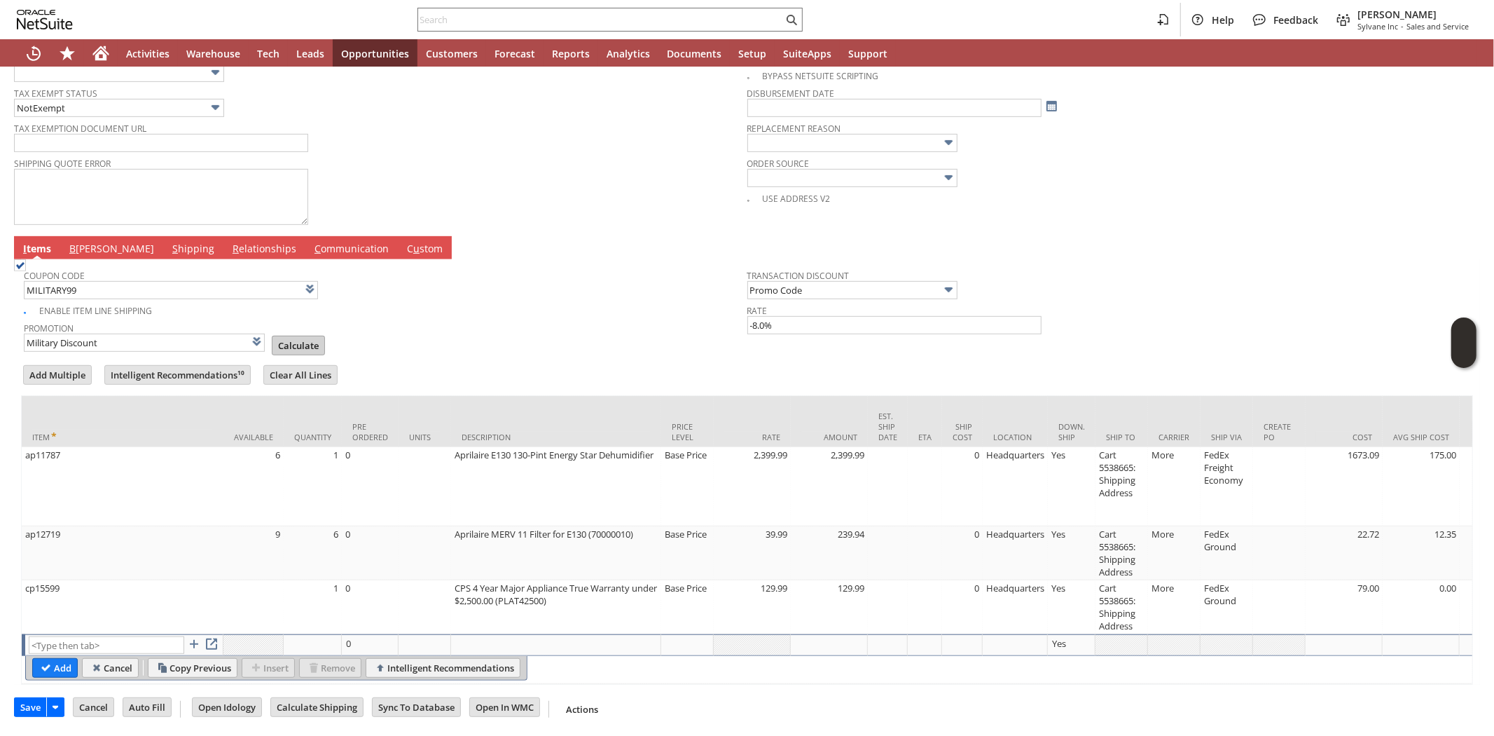
click at [273, 336] on input "Calculate" at bounding box center [299, 345] width 52 height 18
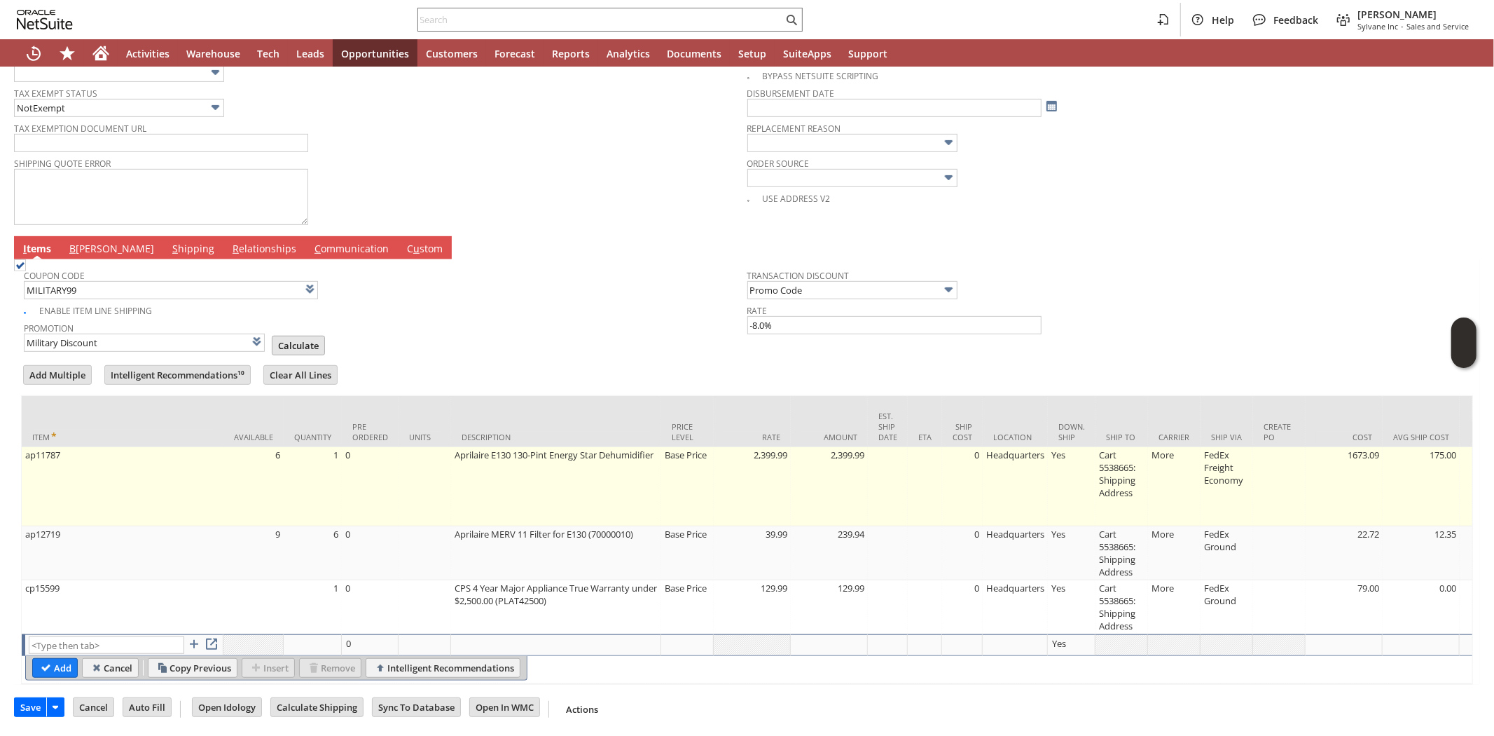
type input "Promo Code"
type input "-8.0%"
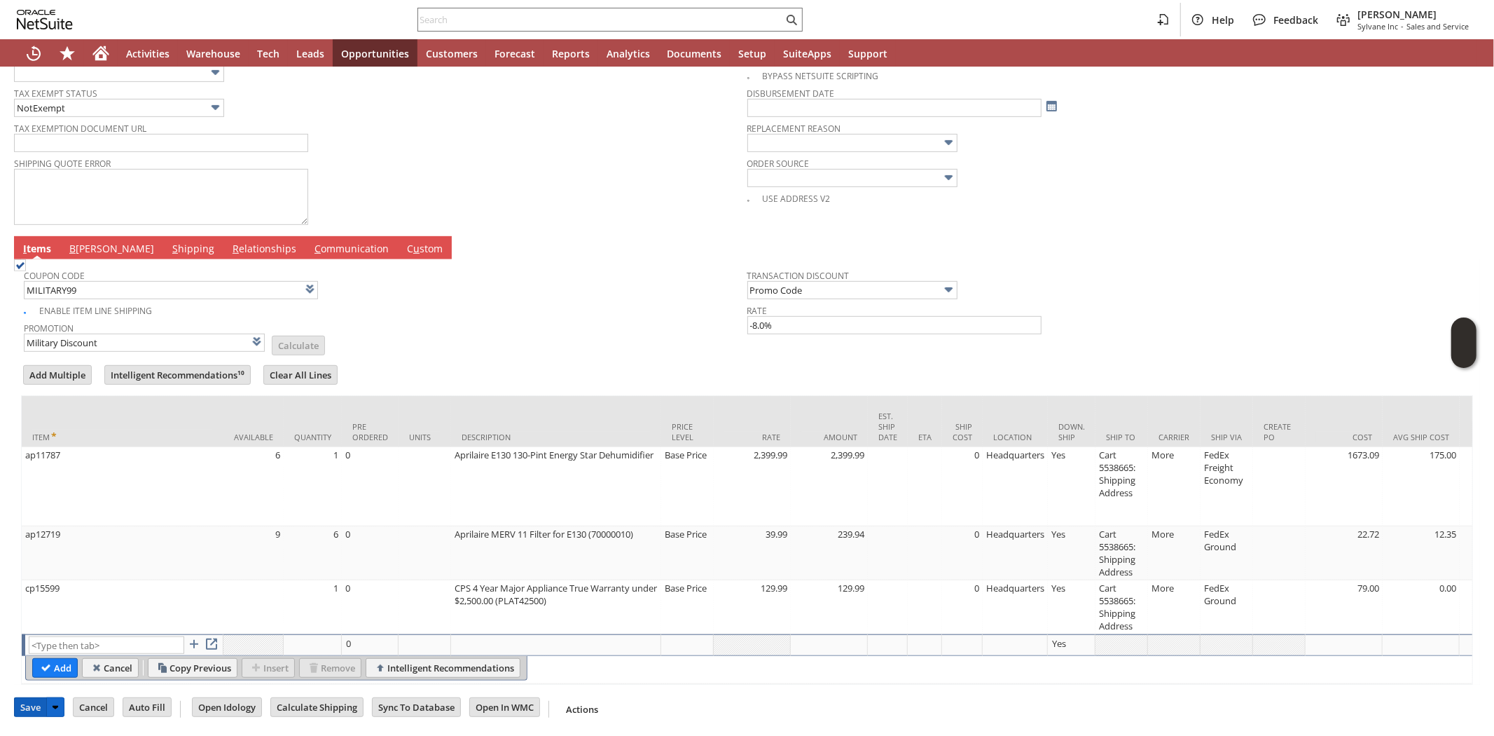
drag, startPoint x: 25, startPoint y: 706, endPoint x: 147, endPoint y: 141, distance: 577.8
click at [25, 705] on input "Save" at bounding box center [31, 707] width 32 height 18
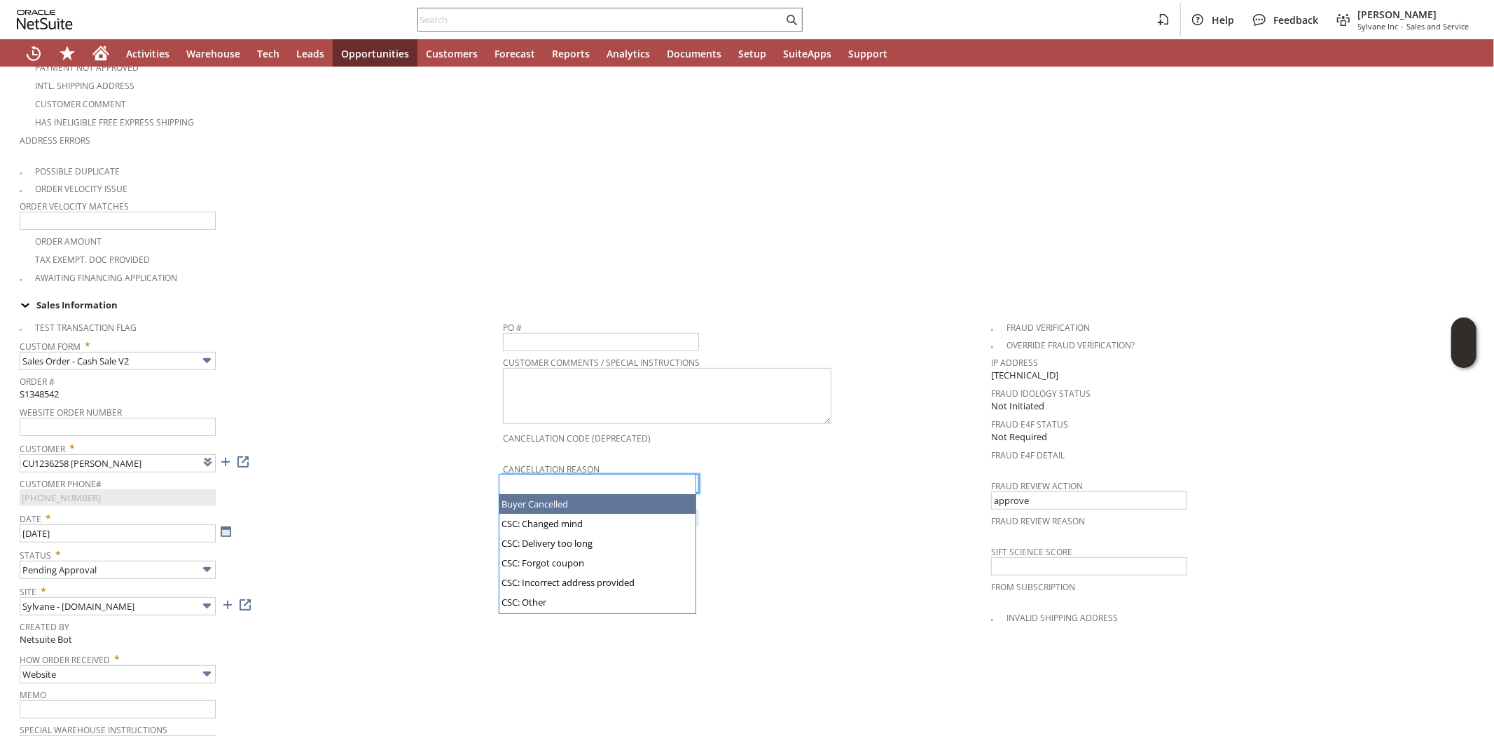
type input "Buyer Cancelled"
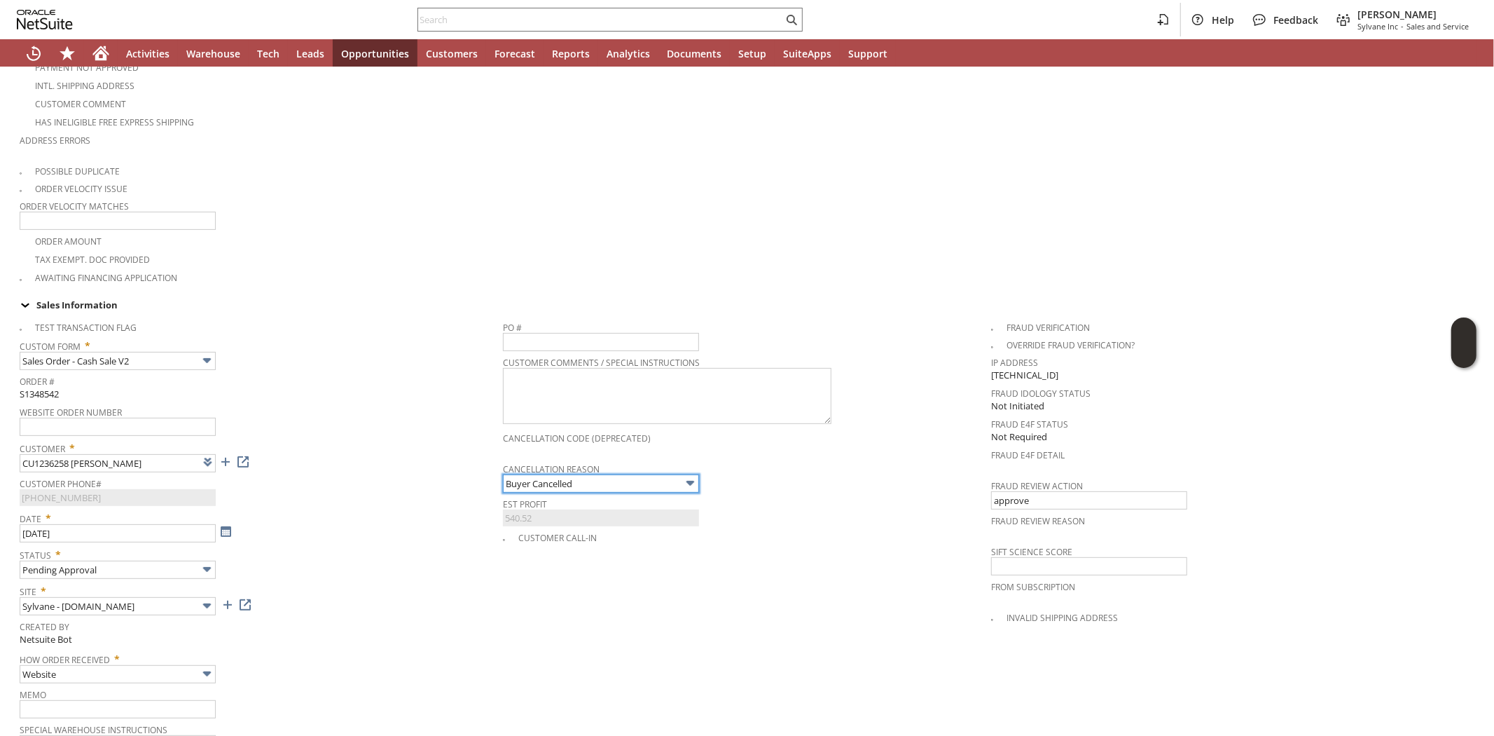
type input "Intelligent Recommendations¹⁰"
click at [415, 479] on div "Customer Phone# (214) 725-0634" at bounding box center [258, 490] width 476 height 32
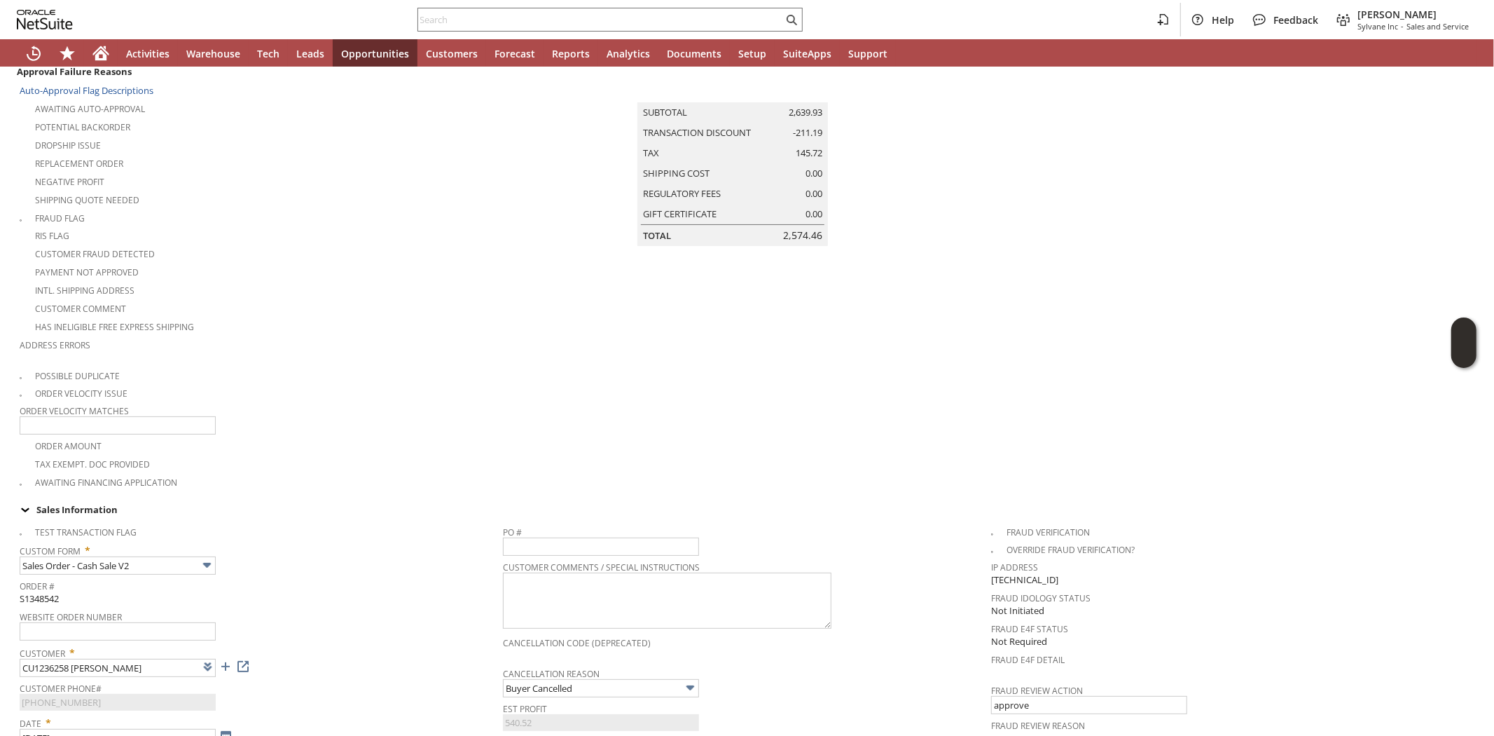
scroll to position [0, 0]
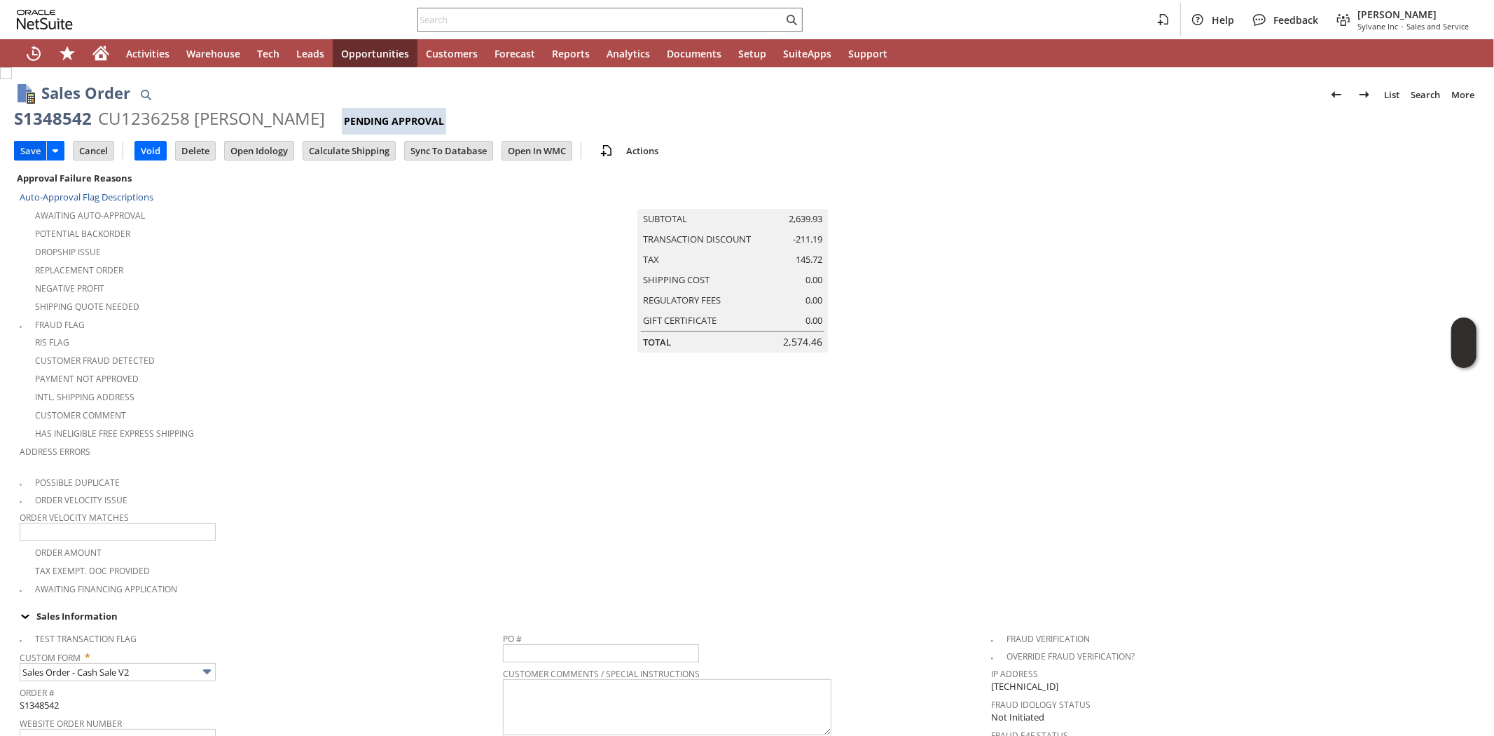
click at [29, 147] on input "Save" at bounding box center [31, 151] width 32 height 18
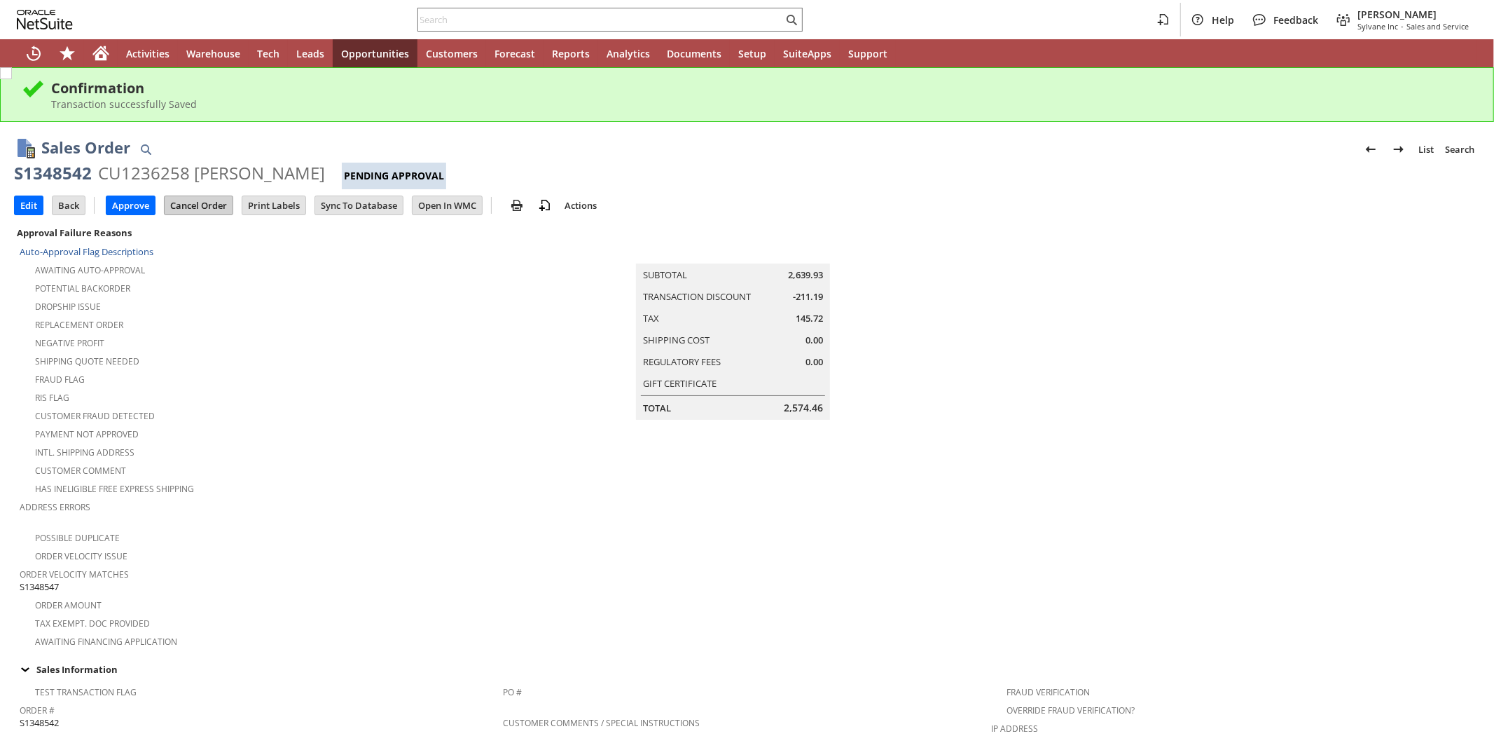
click at [207, 205] on input "Cancel Order" at bounding box center [199, 205] width 68 height 18
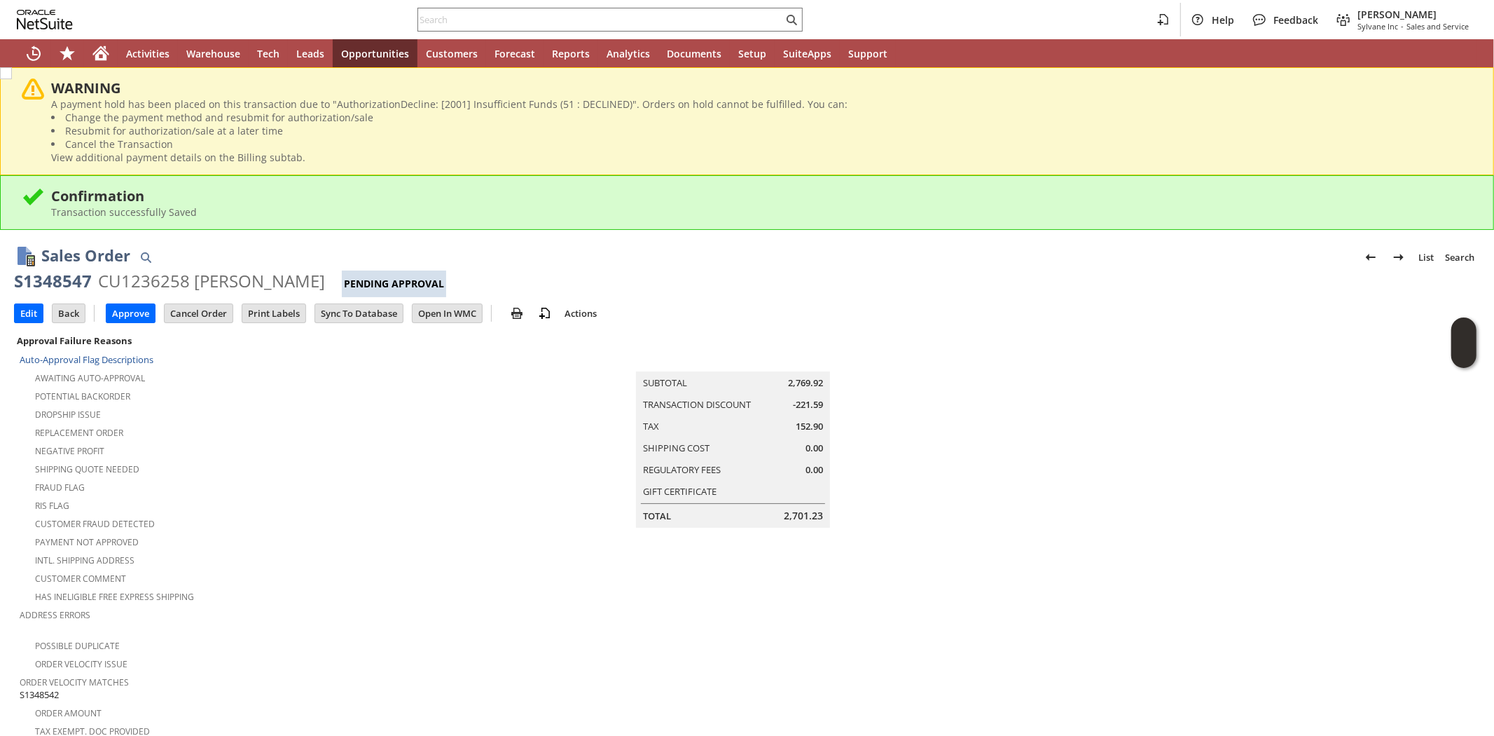
click at [298, 207] on div "Transaction successfully Saved" at bounding box center [762, 211] width 1422 height 13
click at [324, 407] on div "Dropship Issue" at bounding box center [261, 412] width 483 height 17
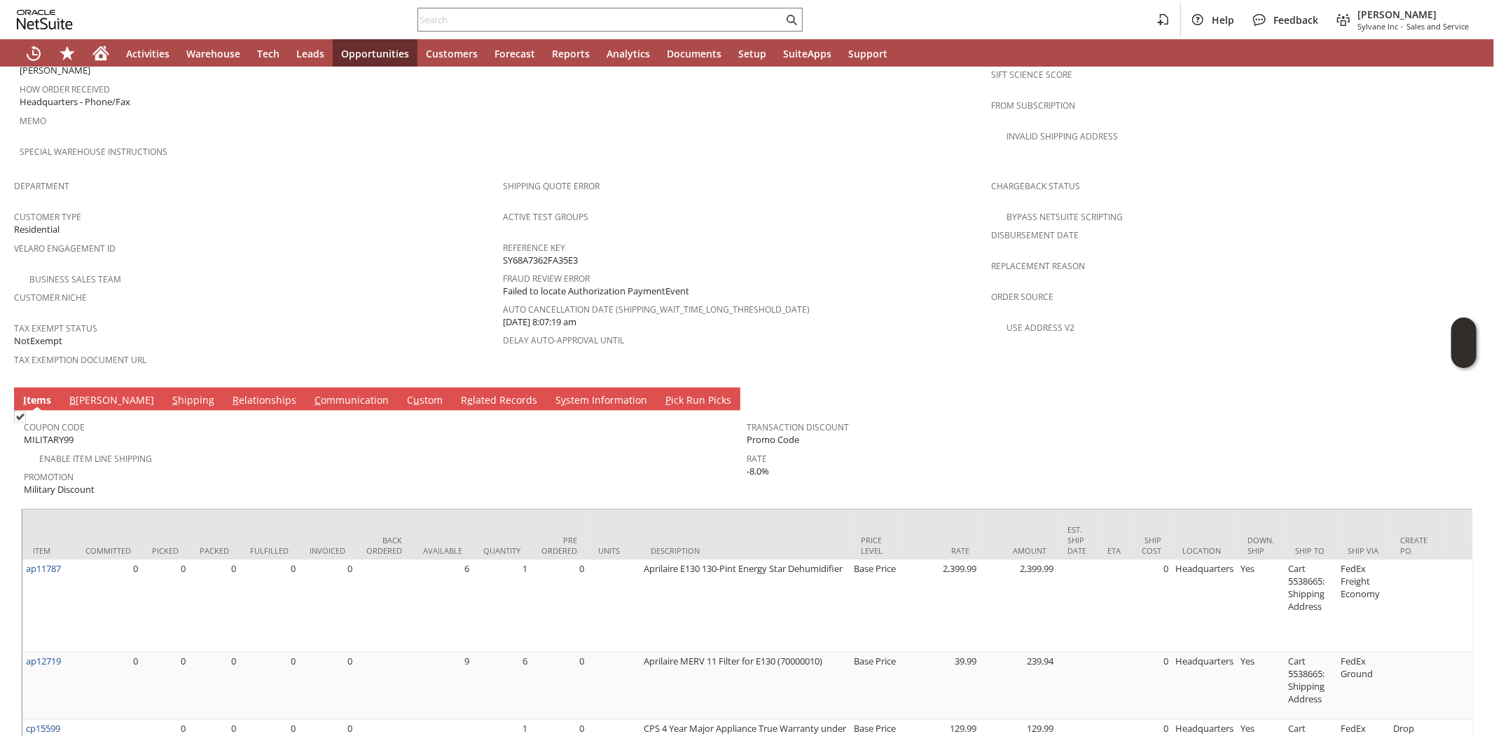
scroll to position [1037, 0]
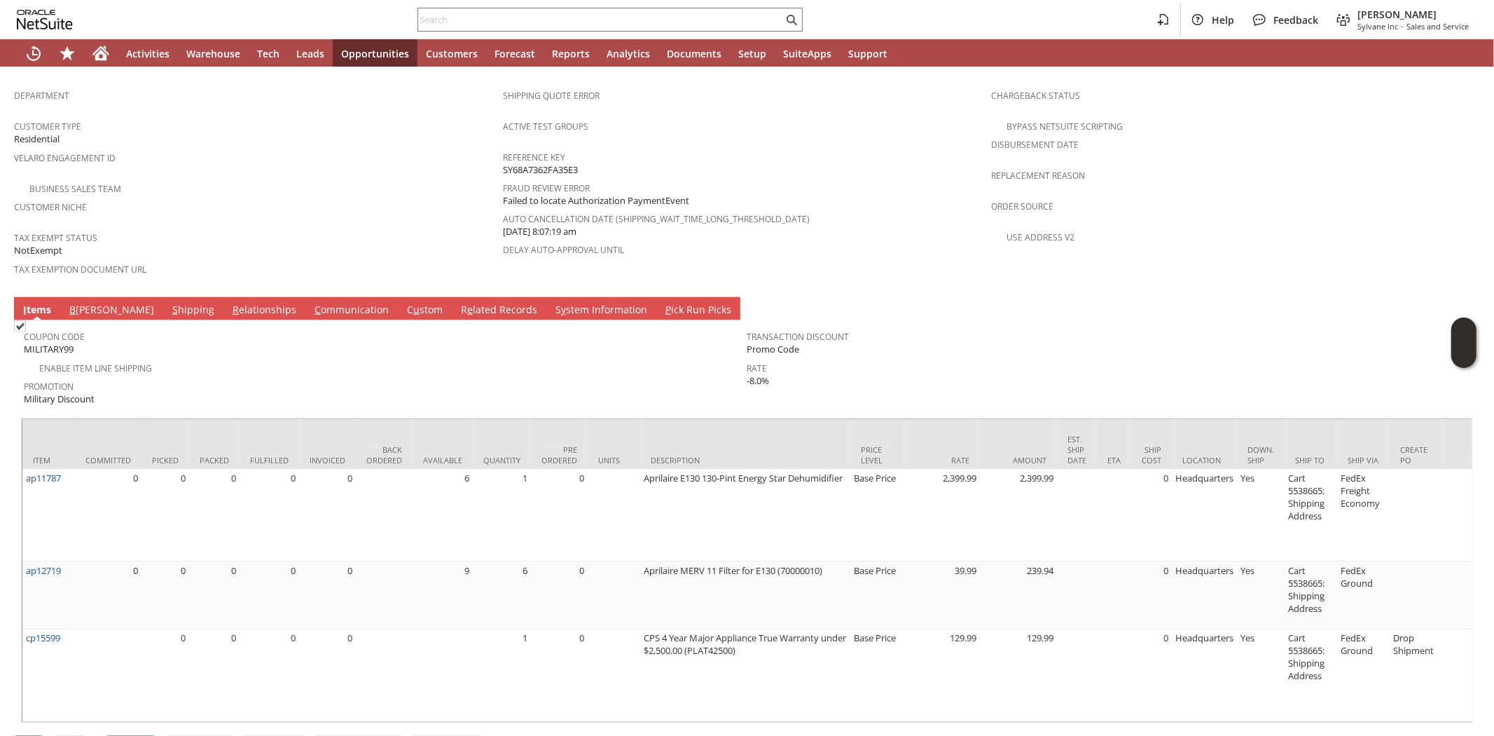
click at [320, 376] on span "Promotion" at bounding box center [382, 384] width 717 height 16
click at [272, 376] on span "Promotion" at bounding box center [382, 384] width 717 height 16
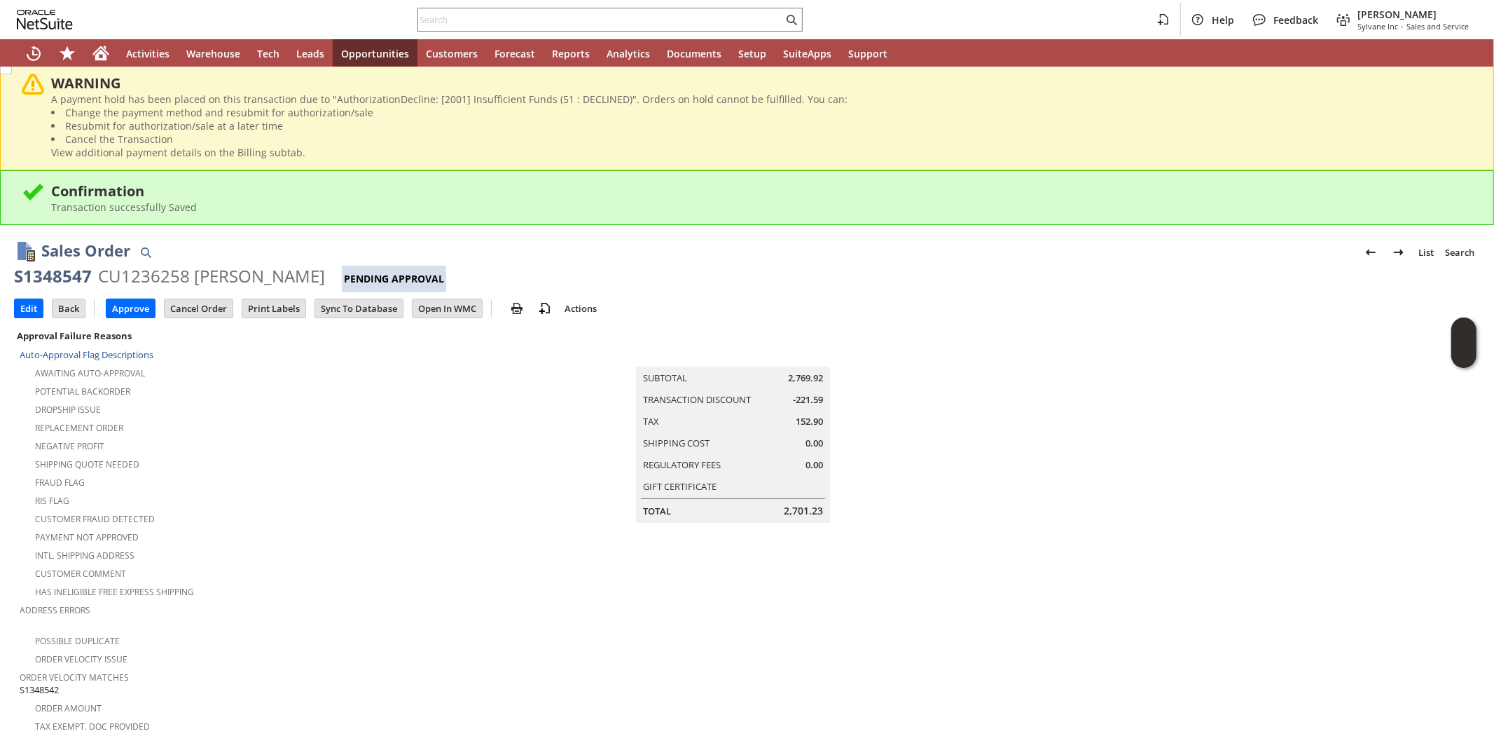
scroll to position [0, 0]
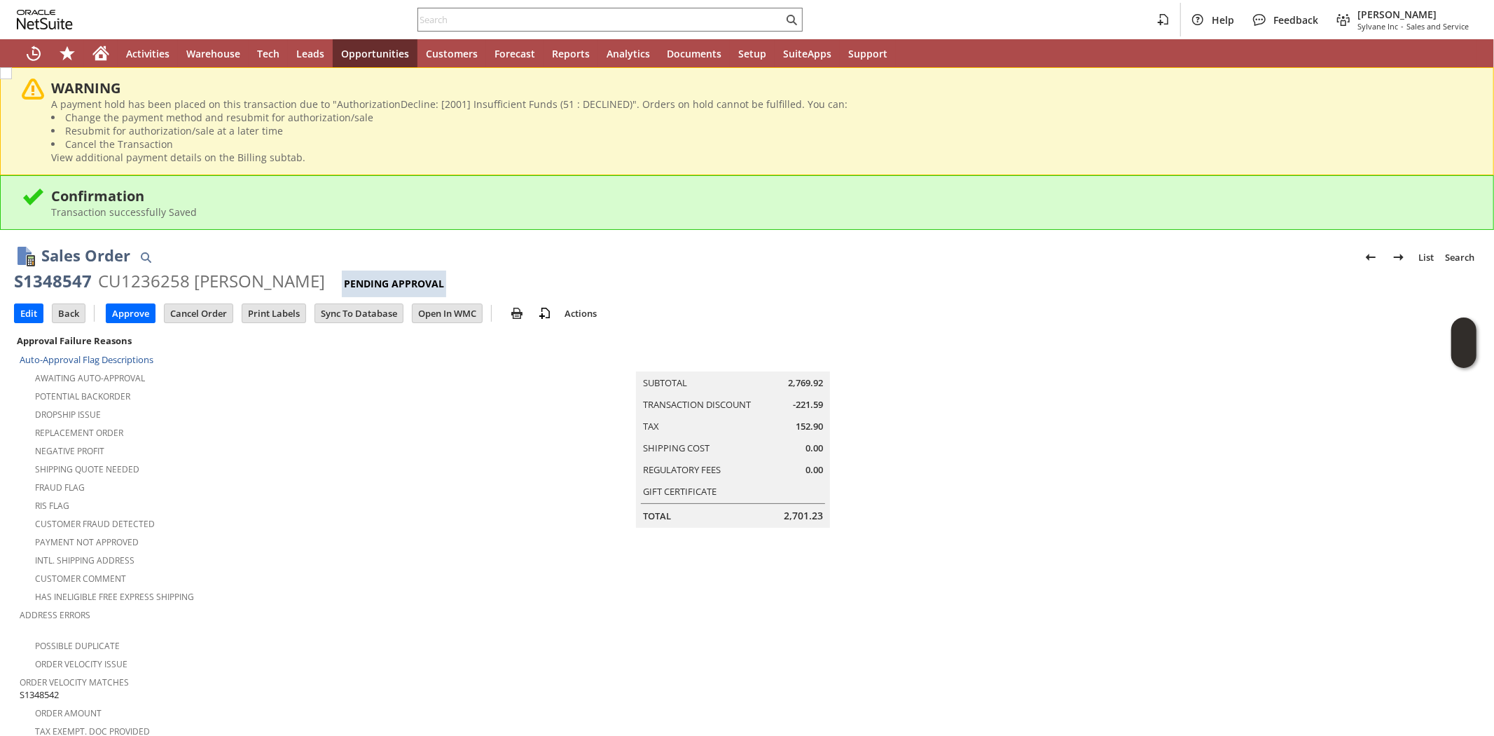
click at [276, 386] on div "Potential Backorder" at bounding box center [261, 394] width 483 height 17
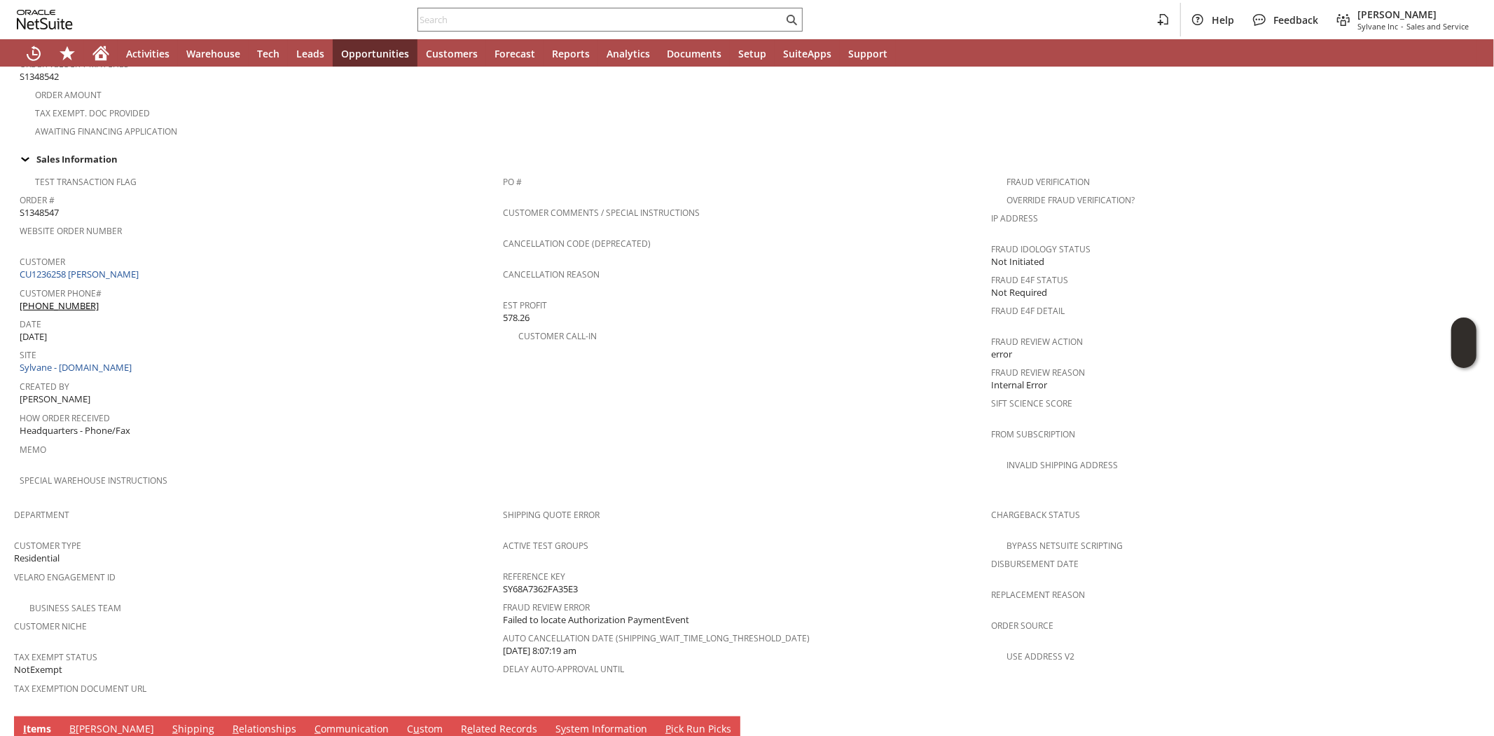
scroll to position [934, 0]
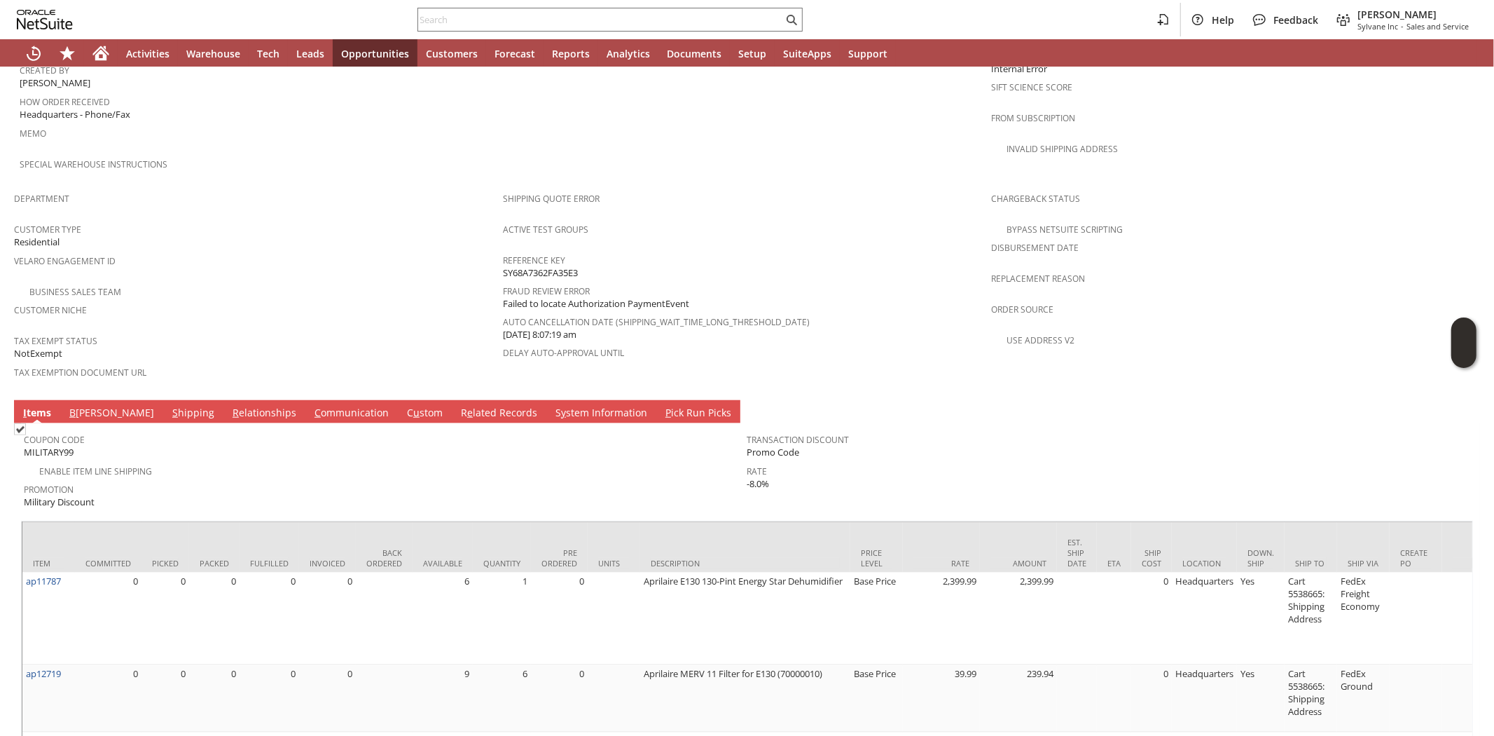
click at [256, 429] on span "Coupon Code" at bounding box center [382, 437] width 717 height 16
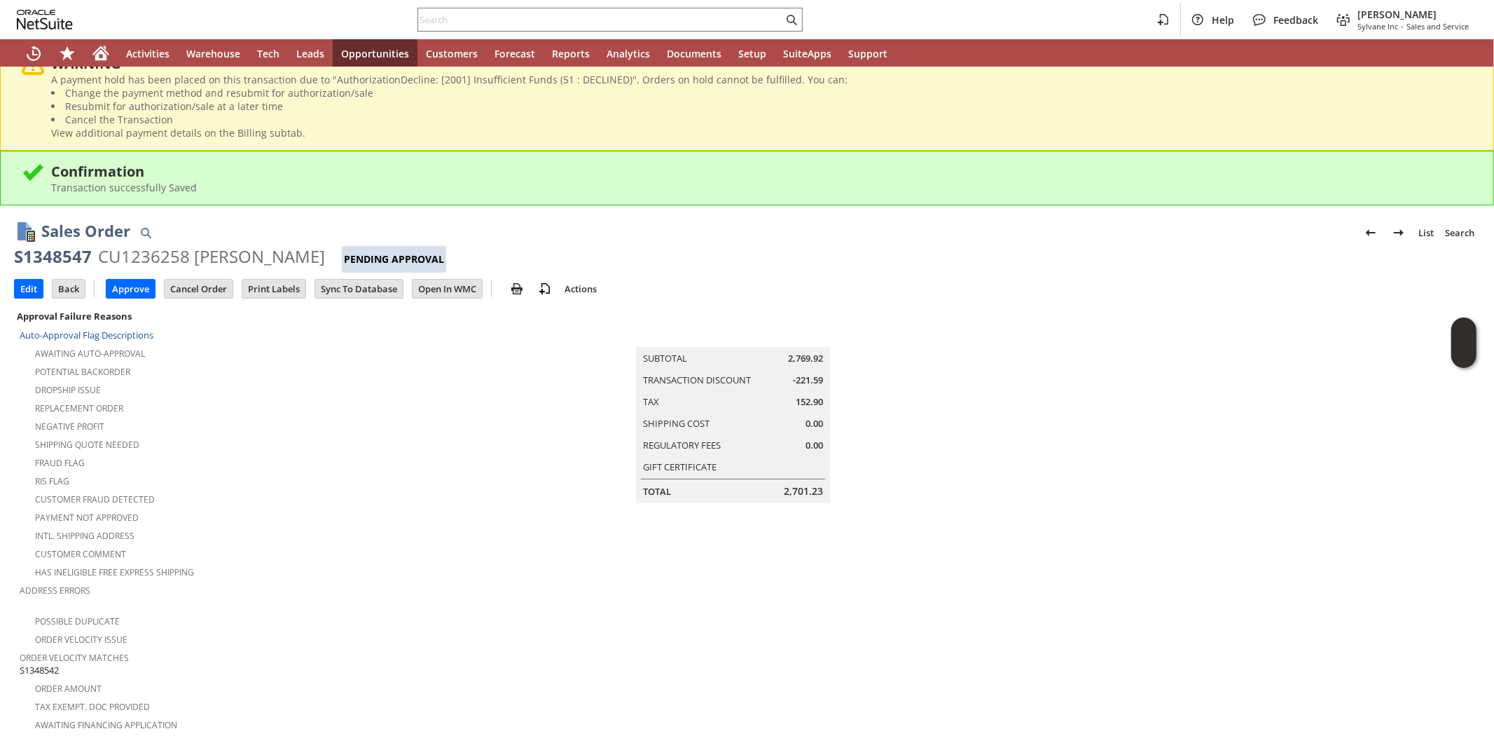
scroll to position [0, 0]
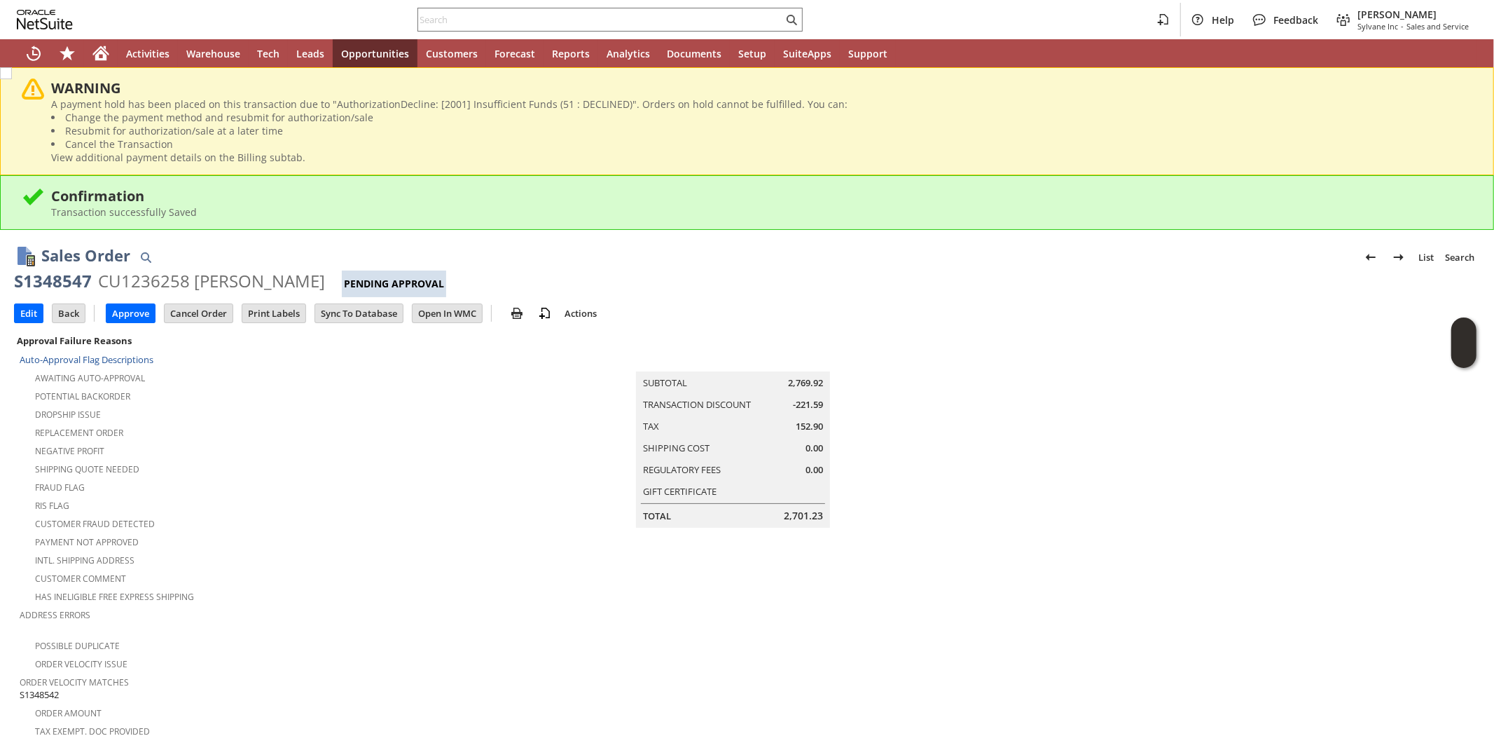
click at [256, 397] on div "Potential Backorder" at bounding box center [261, 394] width 483 height 17
click at [31, 318] on input "Edit" at bounding box center [29, 313] width 28 height 18
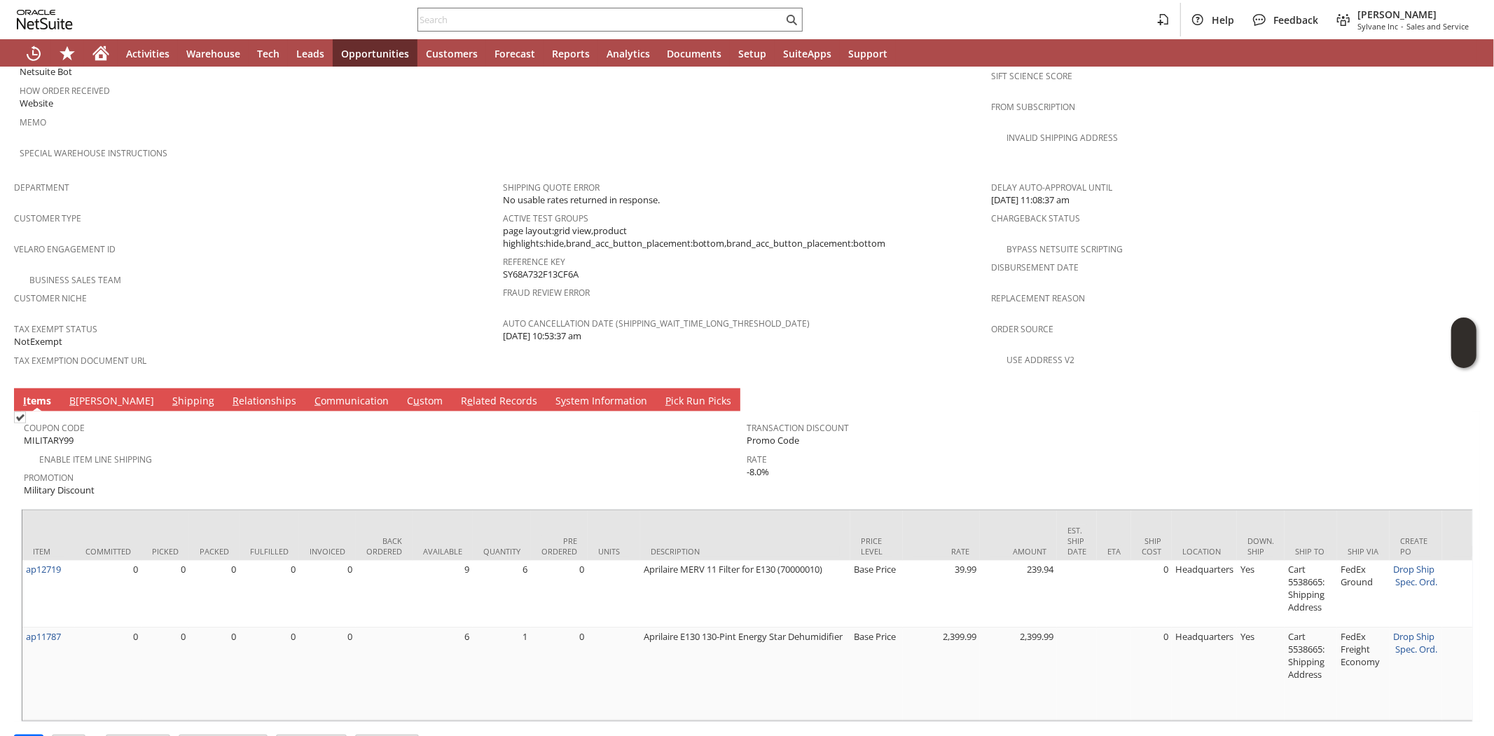
click at [311, 394] on link "C ommunication" at bounding box center [351, 401] width 81 height 15
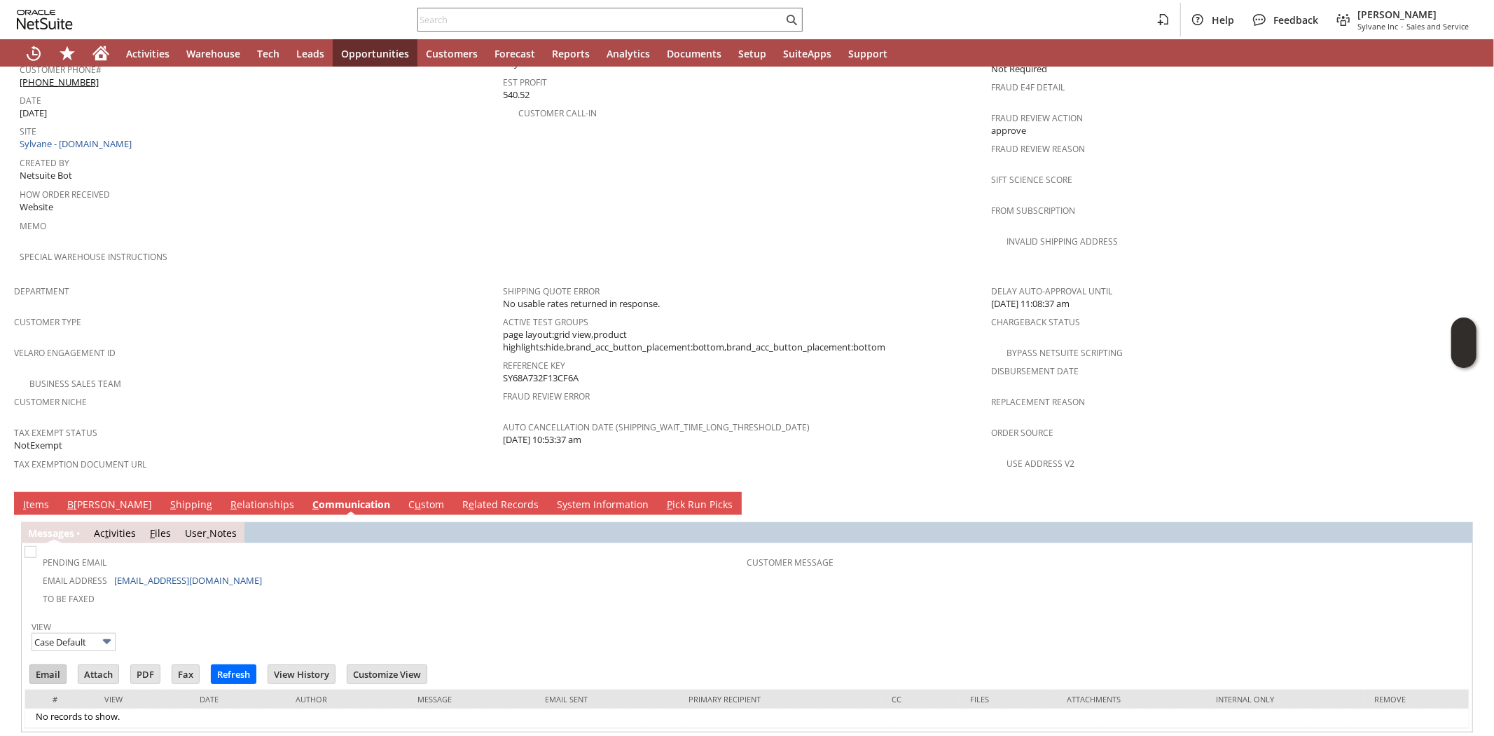
click at [52, 665] on input "Email" at bounding box center [48, 674] width 36 height 18
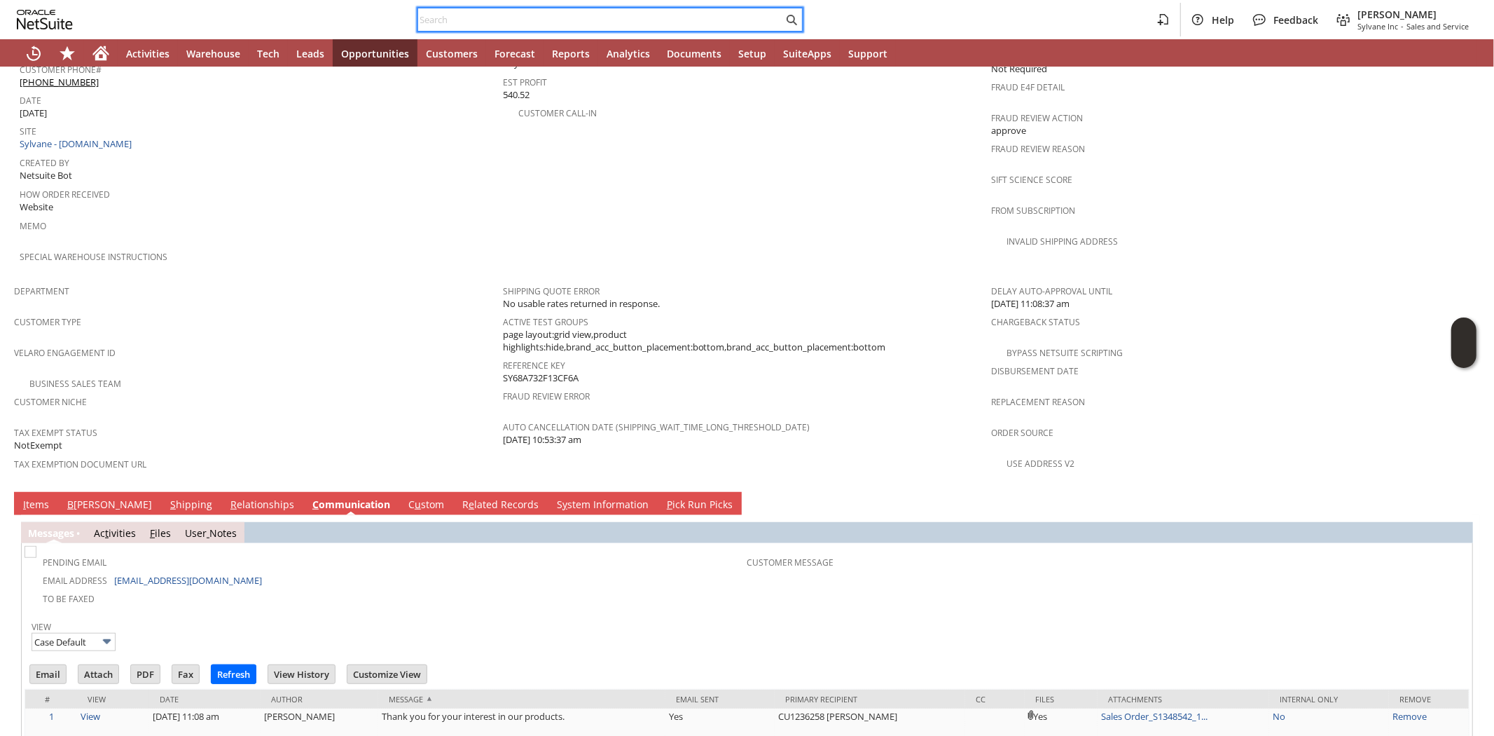
click at [432, 22] on input "text" at bounding box center [600, 19] width 365 height 17
paste input "S1309532"
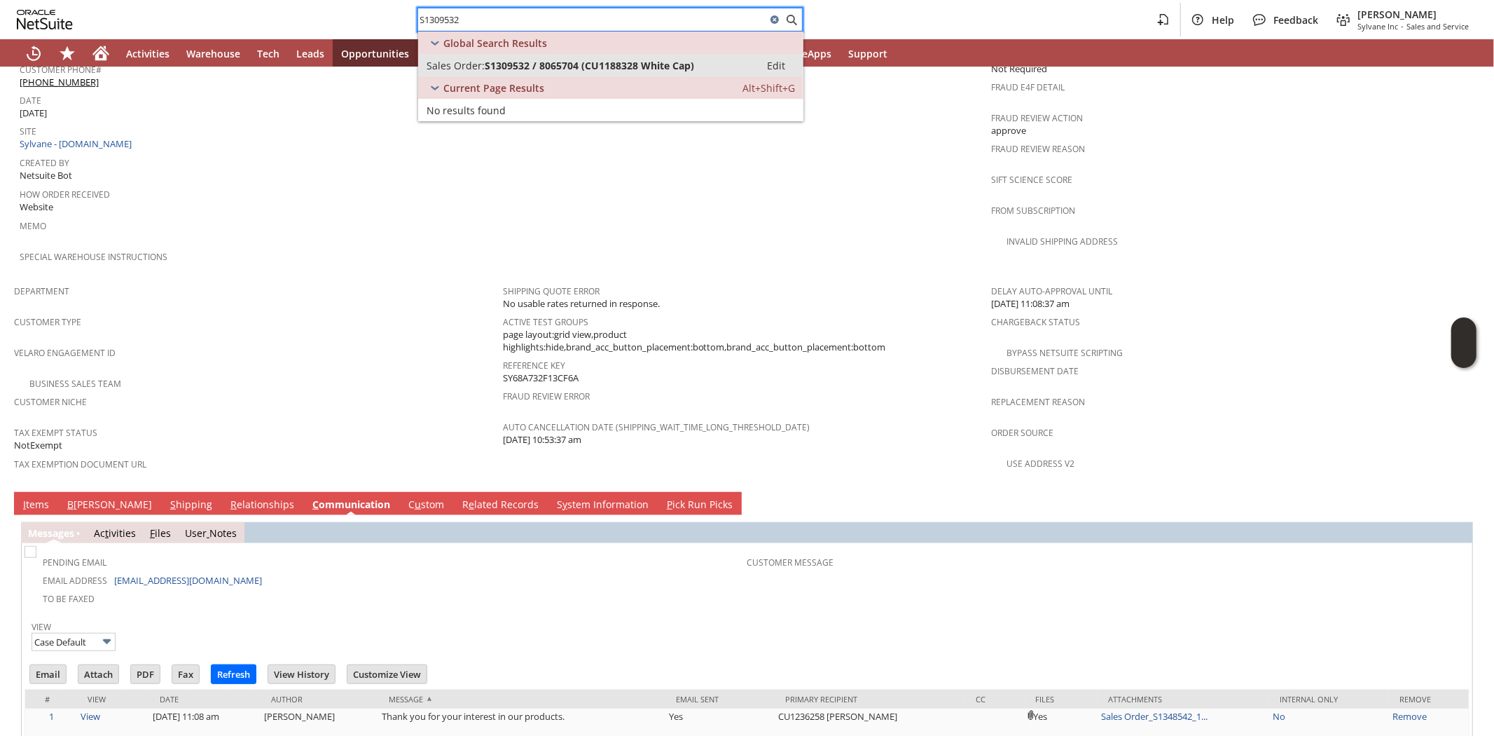
type input "S1309532"
click at [489, 69] on span "S1309532 / 8065704 (CU1188328 White Cap)" at bounding box center [589, 65] width 209 height 13
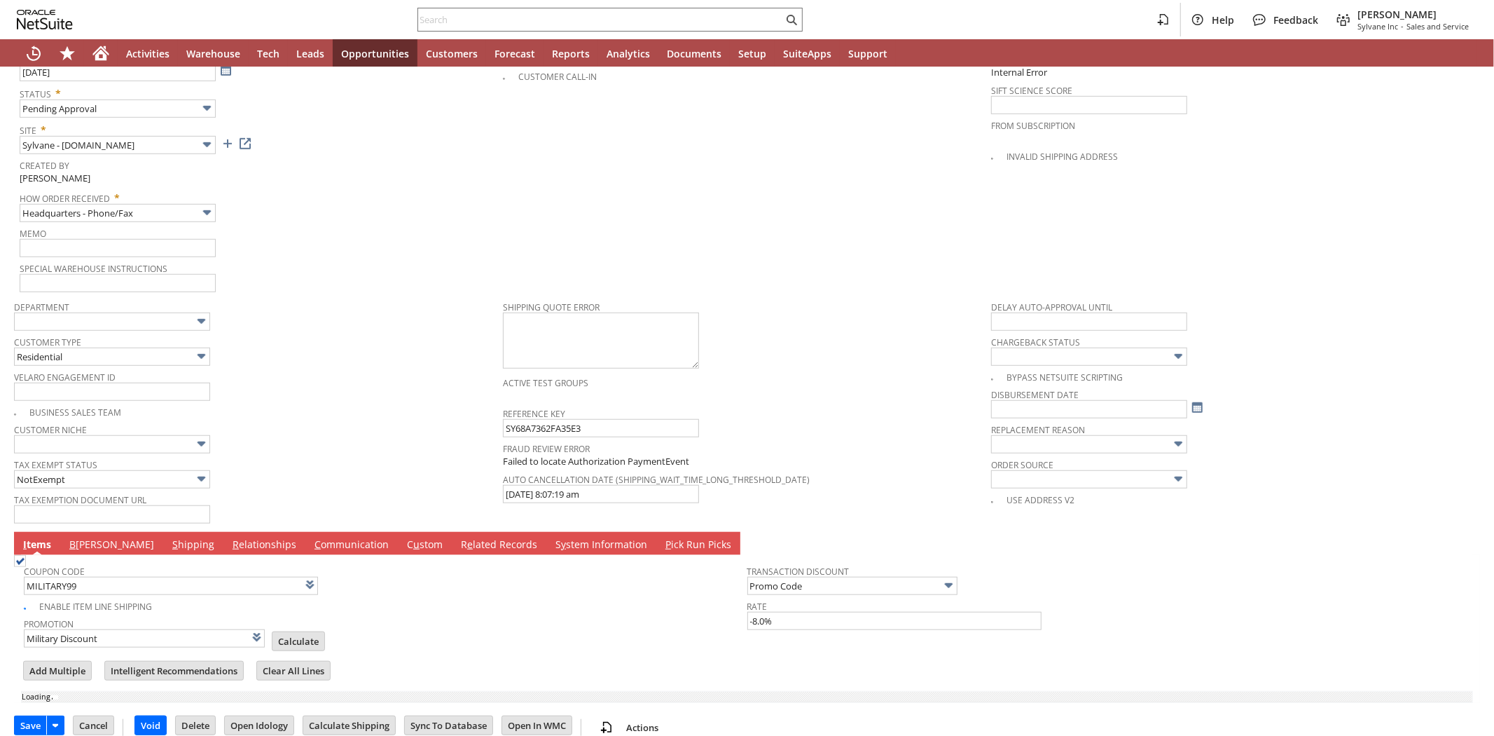
type input "Add"
type input "Copy Previous"
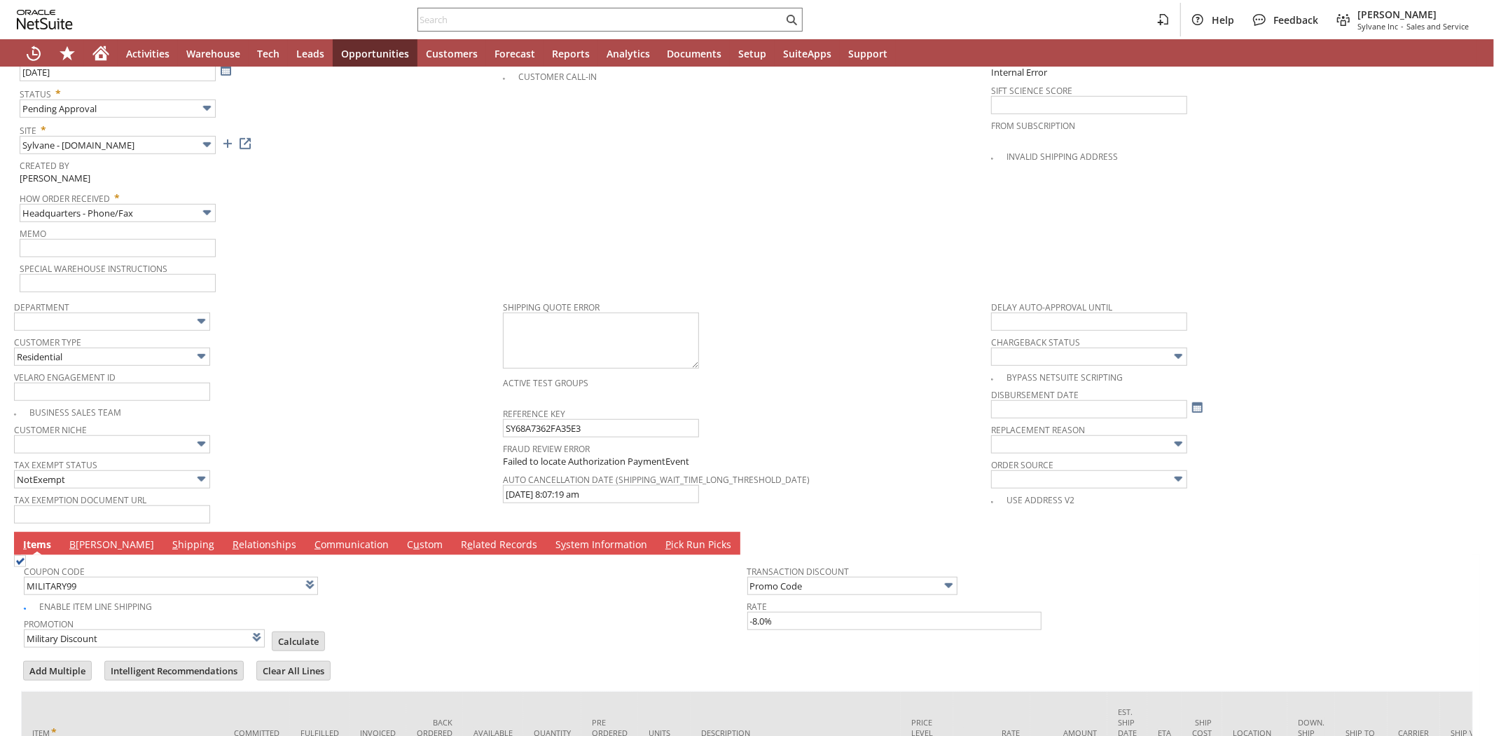
scroll to position [463, 0]
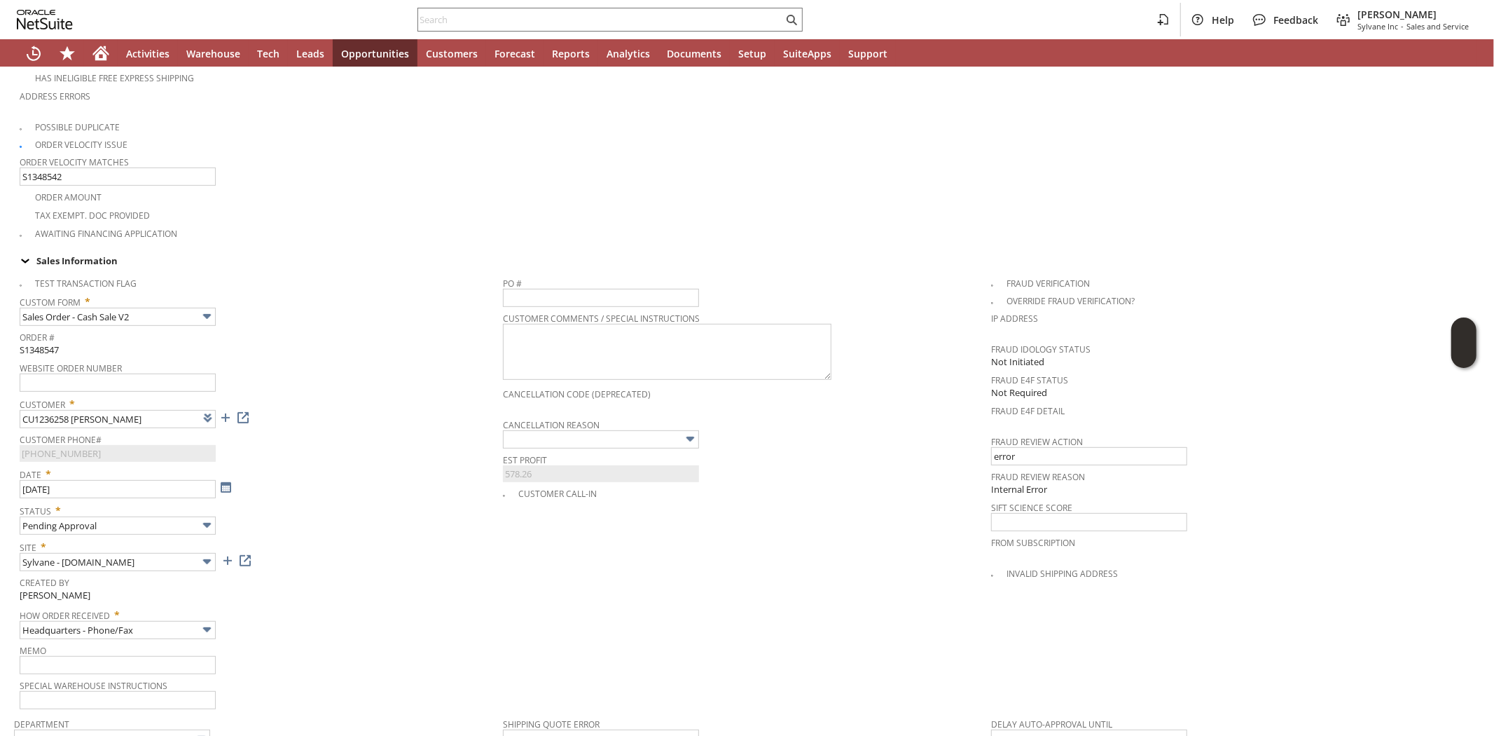
type input "Intelligent Recommendations¹⁰"
click at [259, 467] on div "Date * 8/21/2025" at bounding box center [258, 480] width 476 height 35
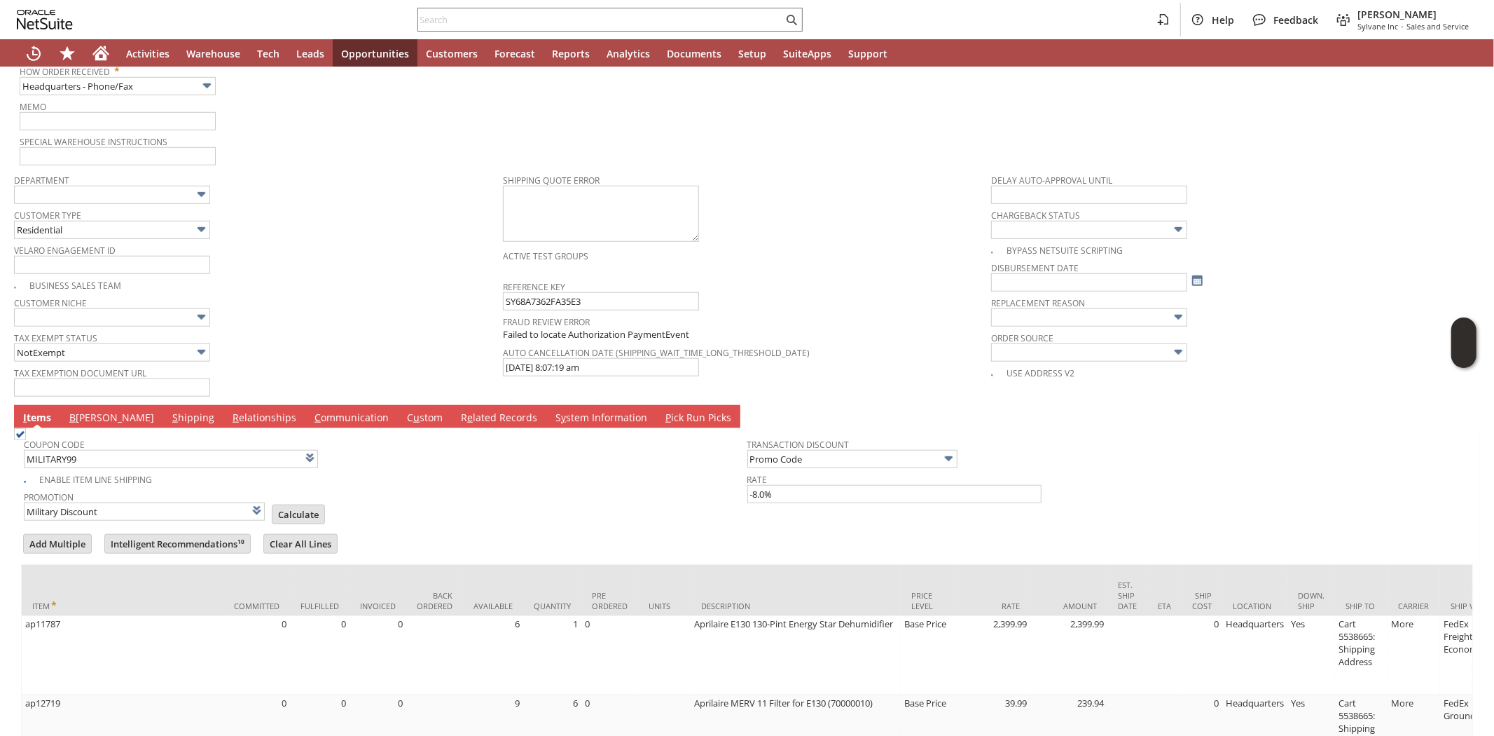
scroll to position [1007, 0]
click at [75, 410] on link "B illing" at bounding box center [112, 417] width 92 height 15
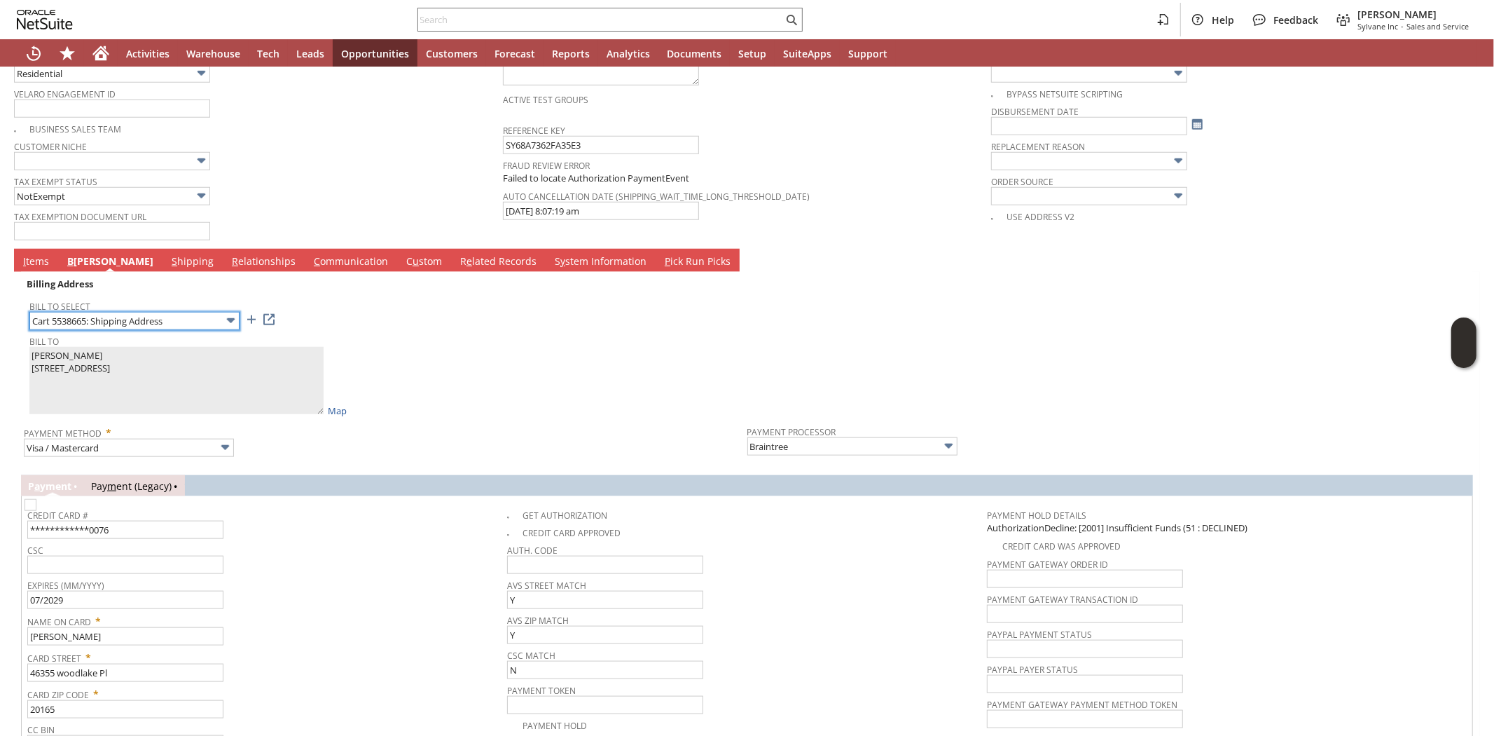
scroll to position [1164, 0]
click at [99, 520] on input "**********" at bounding box center [125, 529] width 196 height 18
paste input "529149734813"
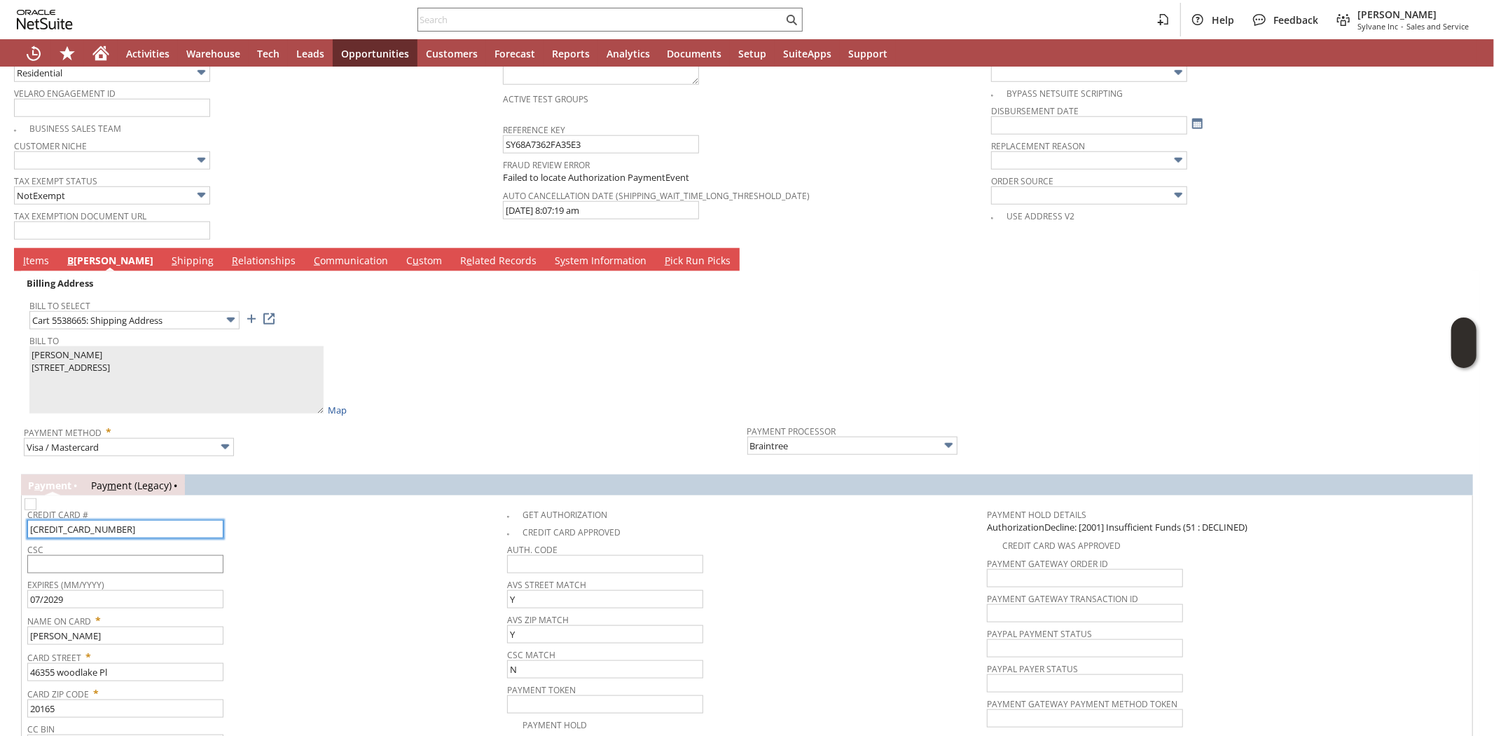
type input "5291497348130076"
click at [106, 555] on input "text" at bounding box center [125, 564] width 196 height 18
type input "779"
click at [36, 498] on img at bounding box center [31, 504] width 12 height 12
checkbox input "true"
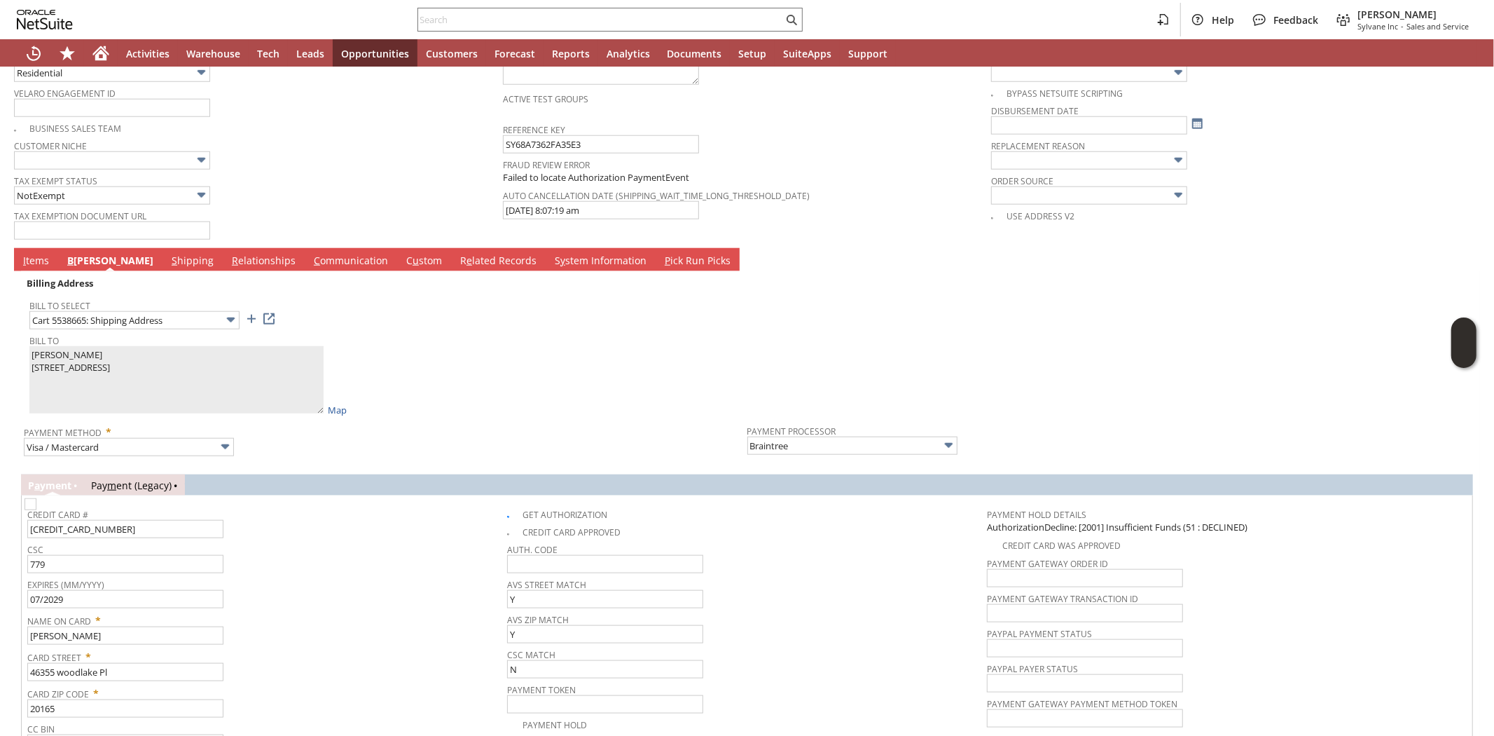
click at [389, 539] on div "CSC 779" at bounding box center [263, 556] width 473 height 34
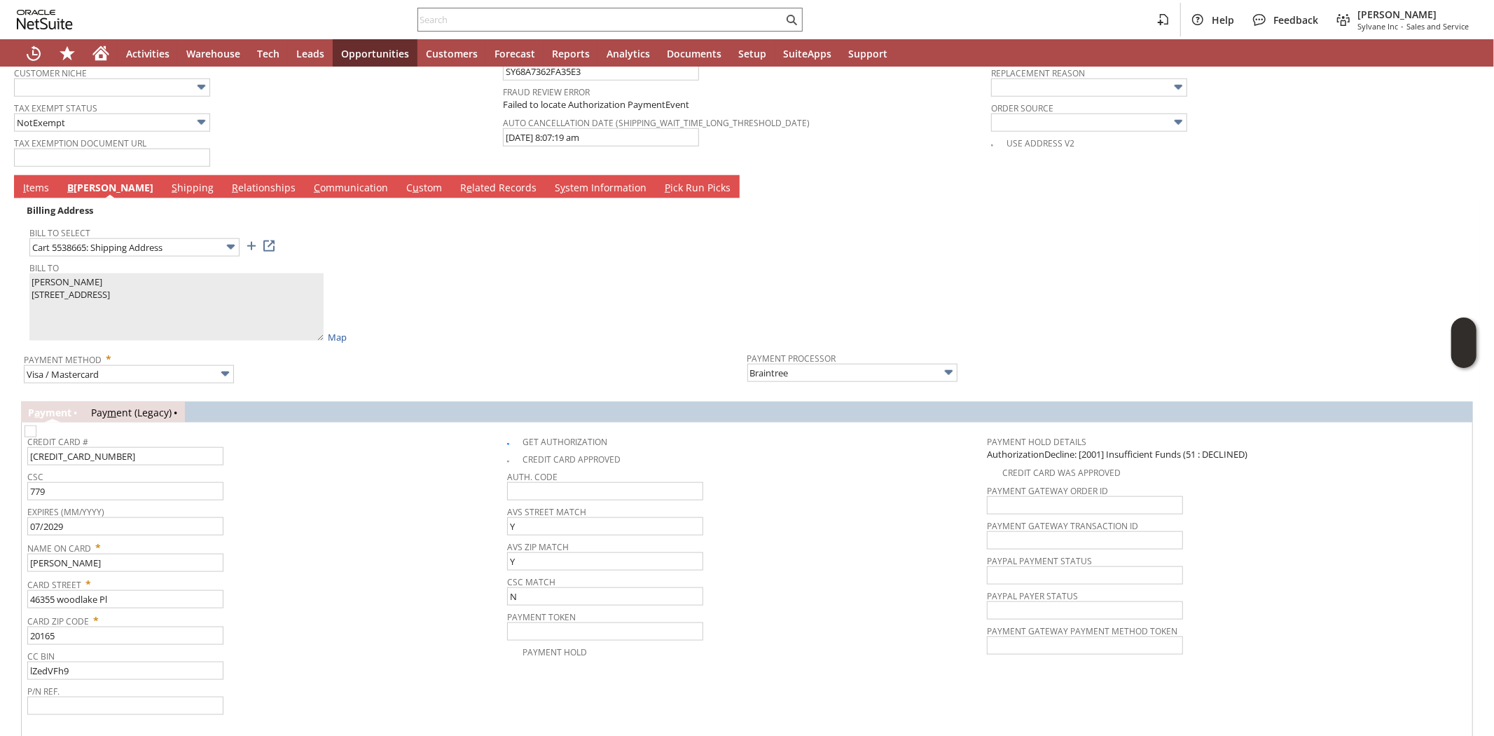
scroll to position [1333, 0]
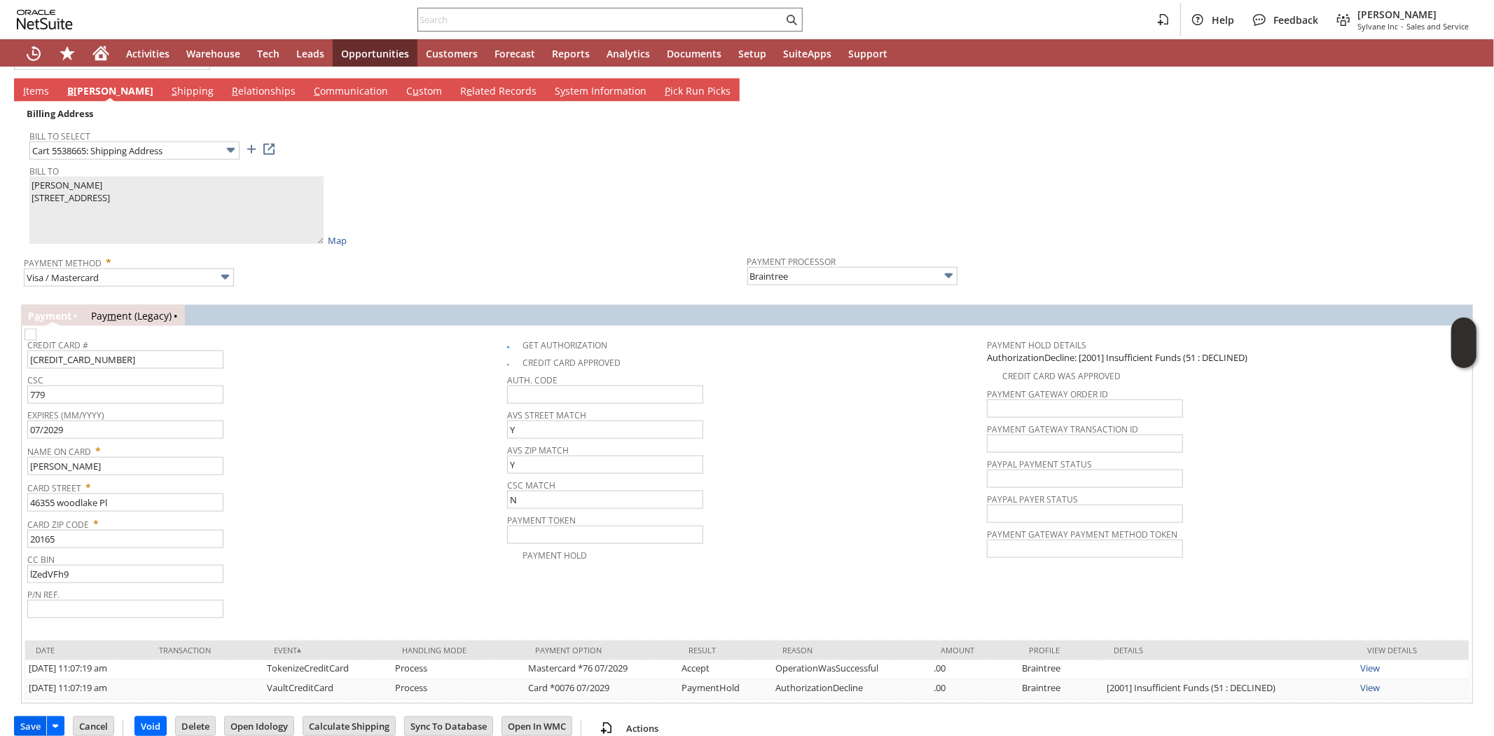
click at [25, 717] on input "Save" at bounding box center [31, 726] width 32 height 18
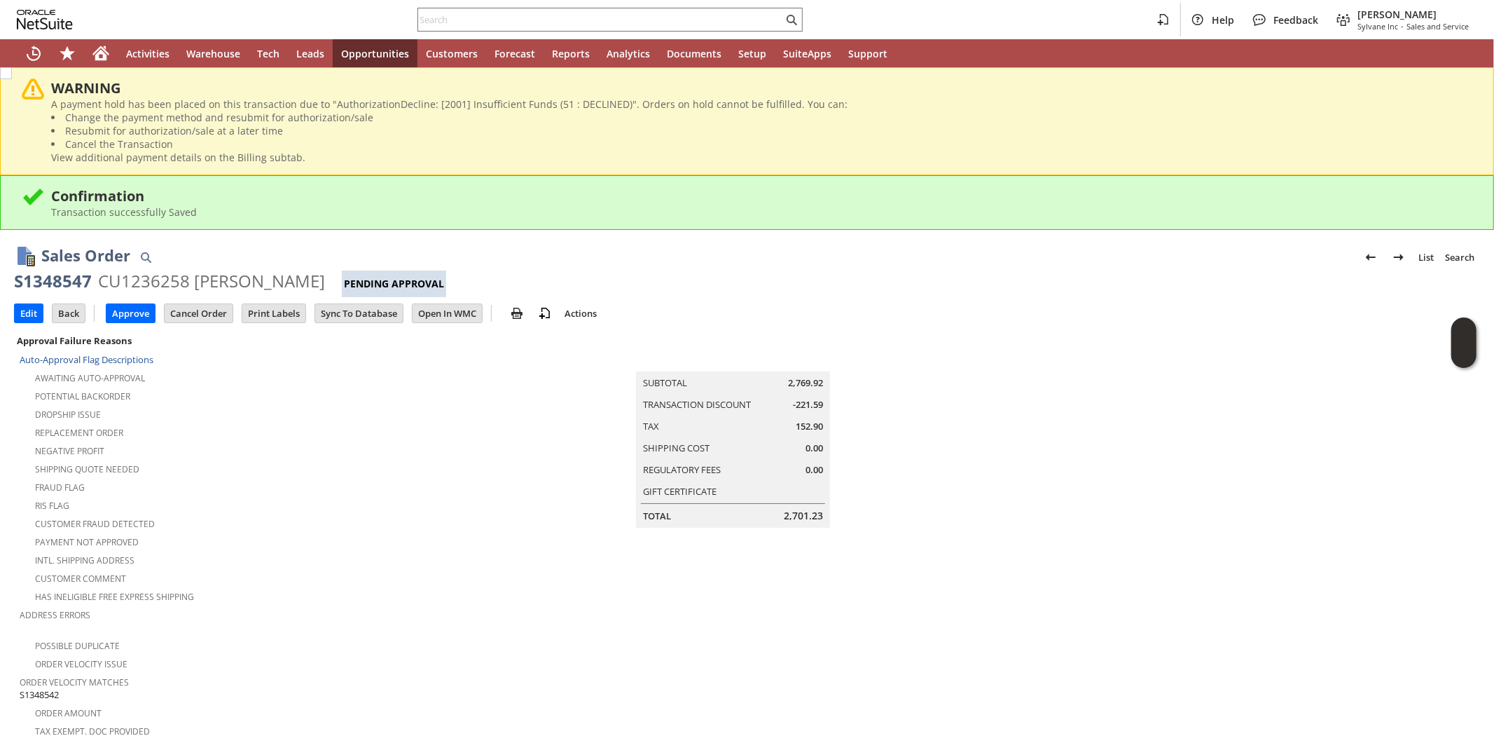
click at [334, 468] on div "Shipping Quote Needed" at bounding box center [261, 467] width 483 height 17
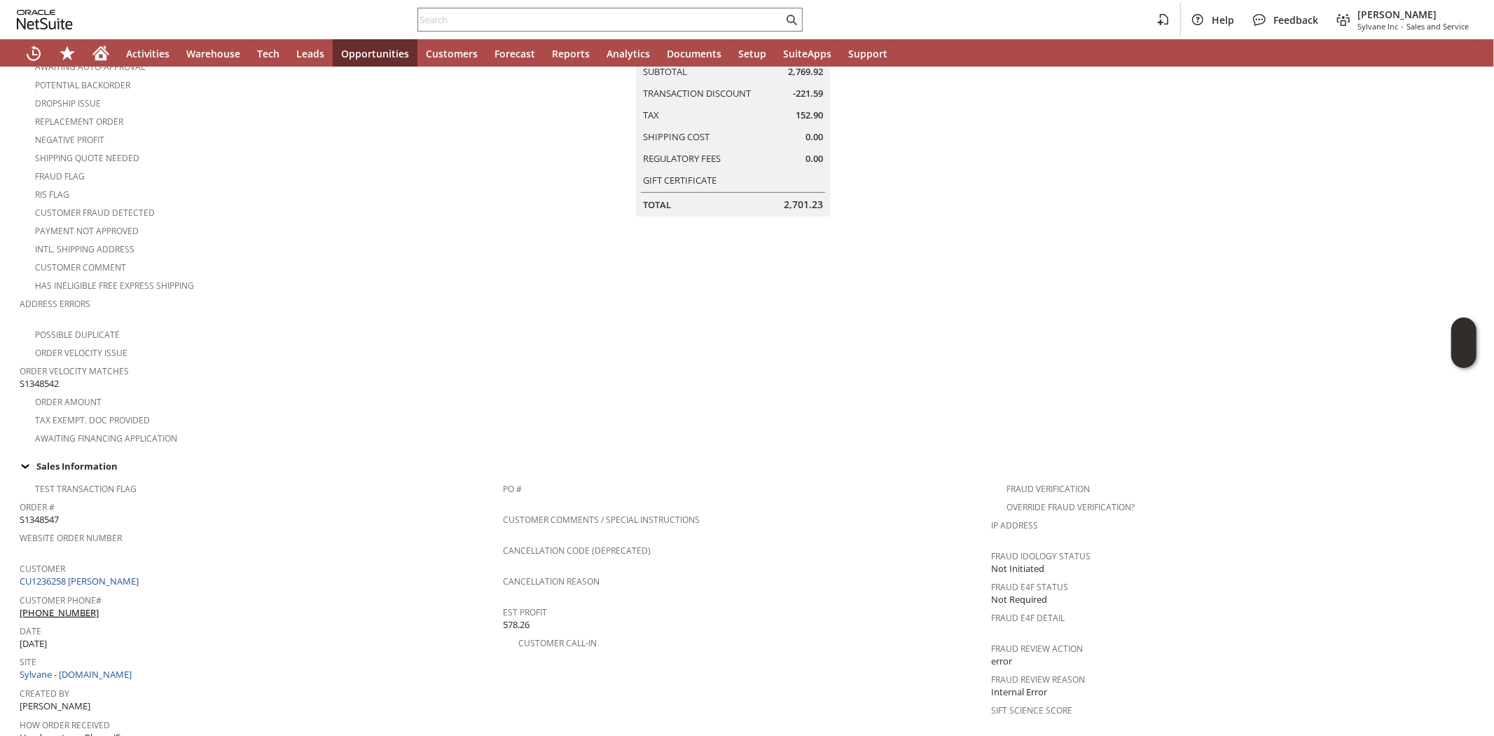
click at [334, 479] on div "Test Transaction Flag" at bounding box center [261, 487] width 483 height 17
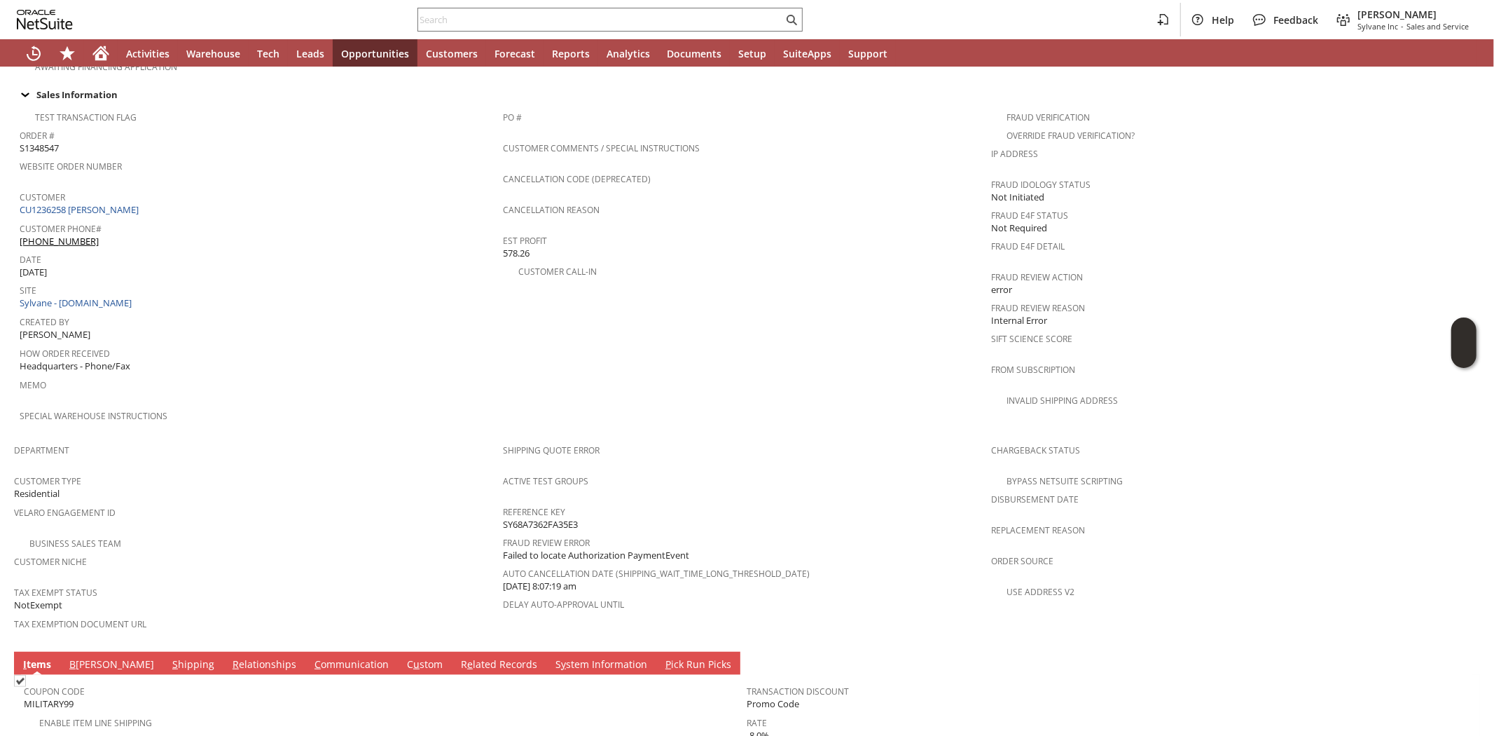
scroll to position [778, 0]
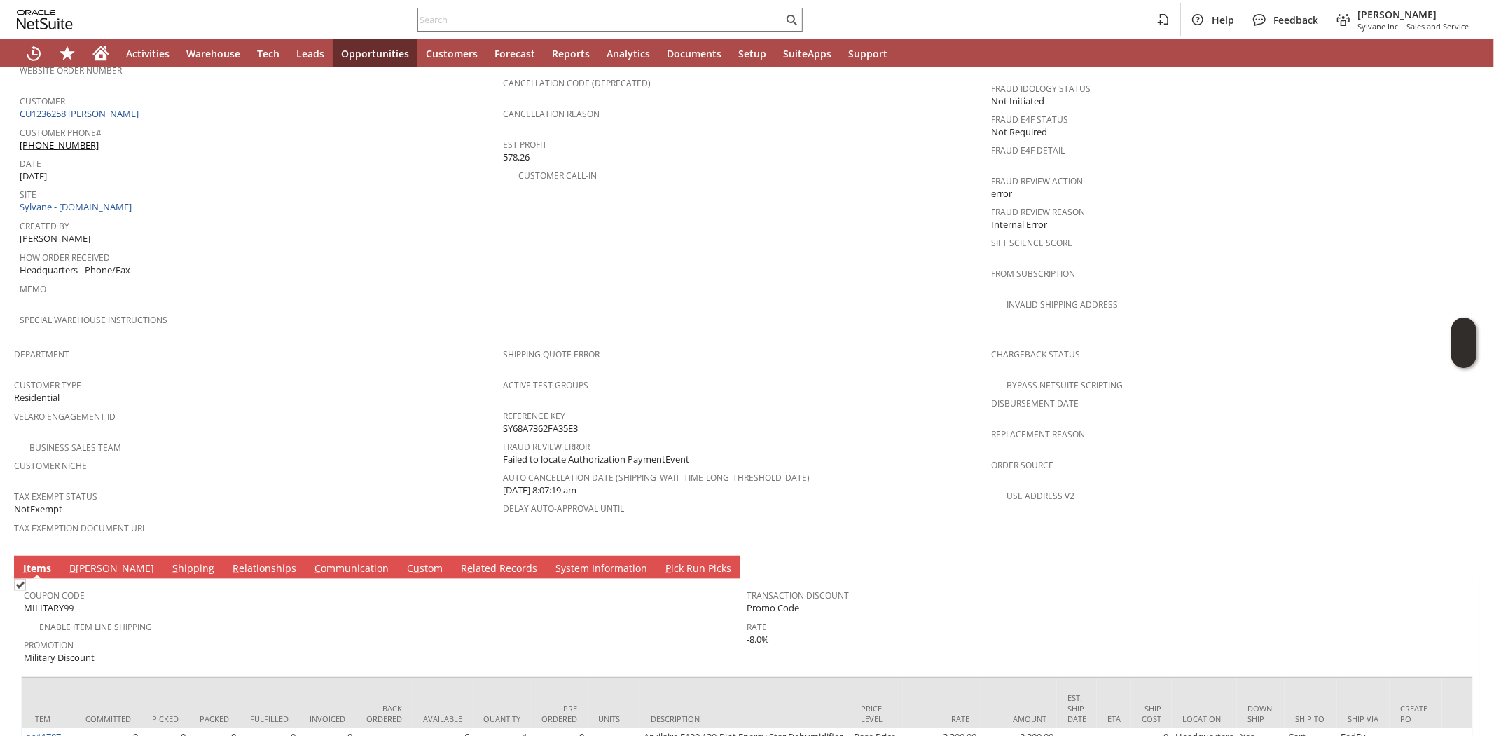
click at [331, 437] on div "Business Sales Team" at bounding box center [258, 445] width 489 height 17
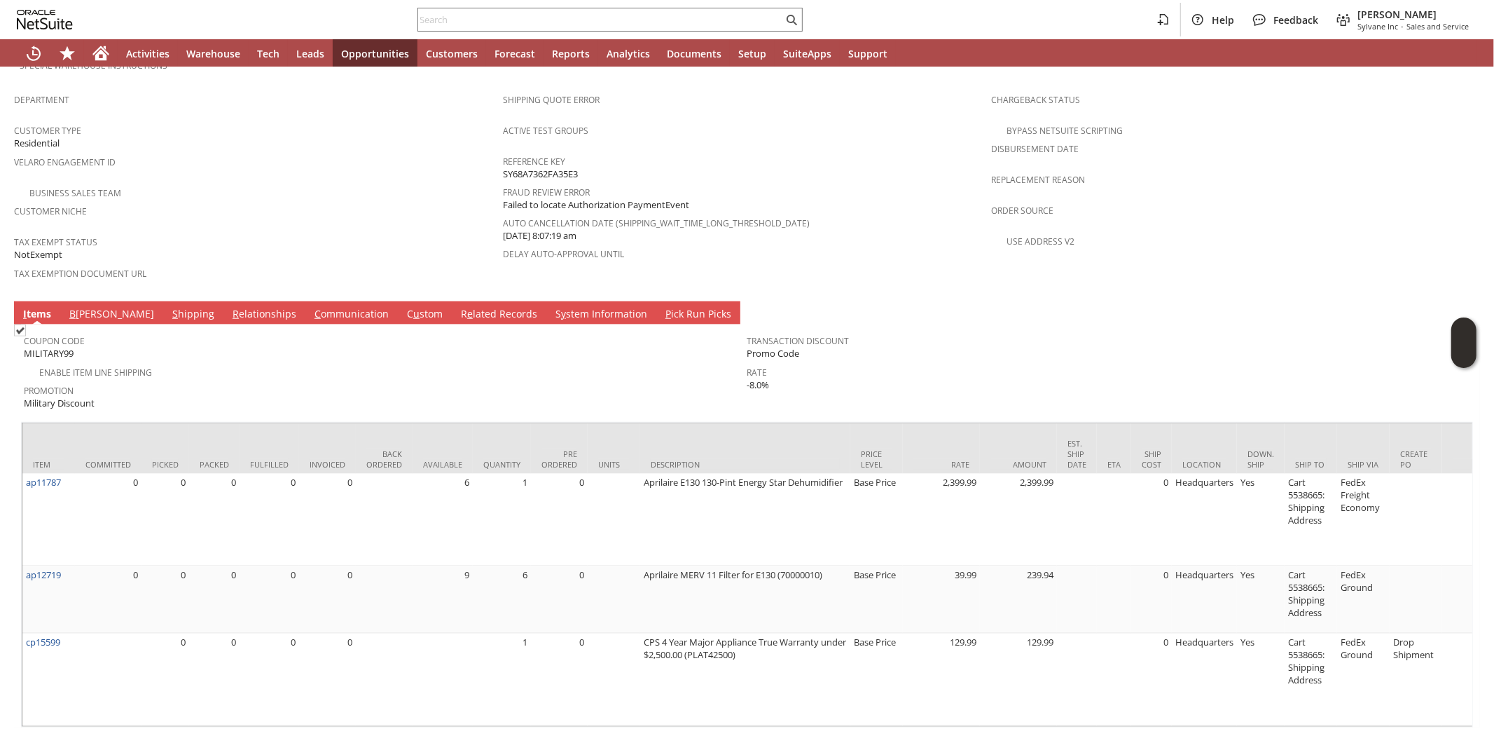
scroll to position [1037, 0]
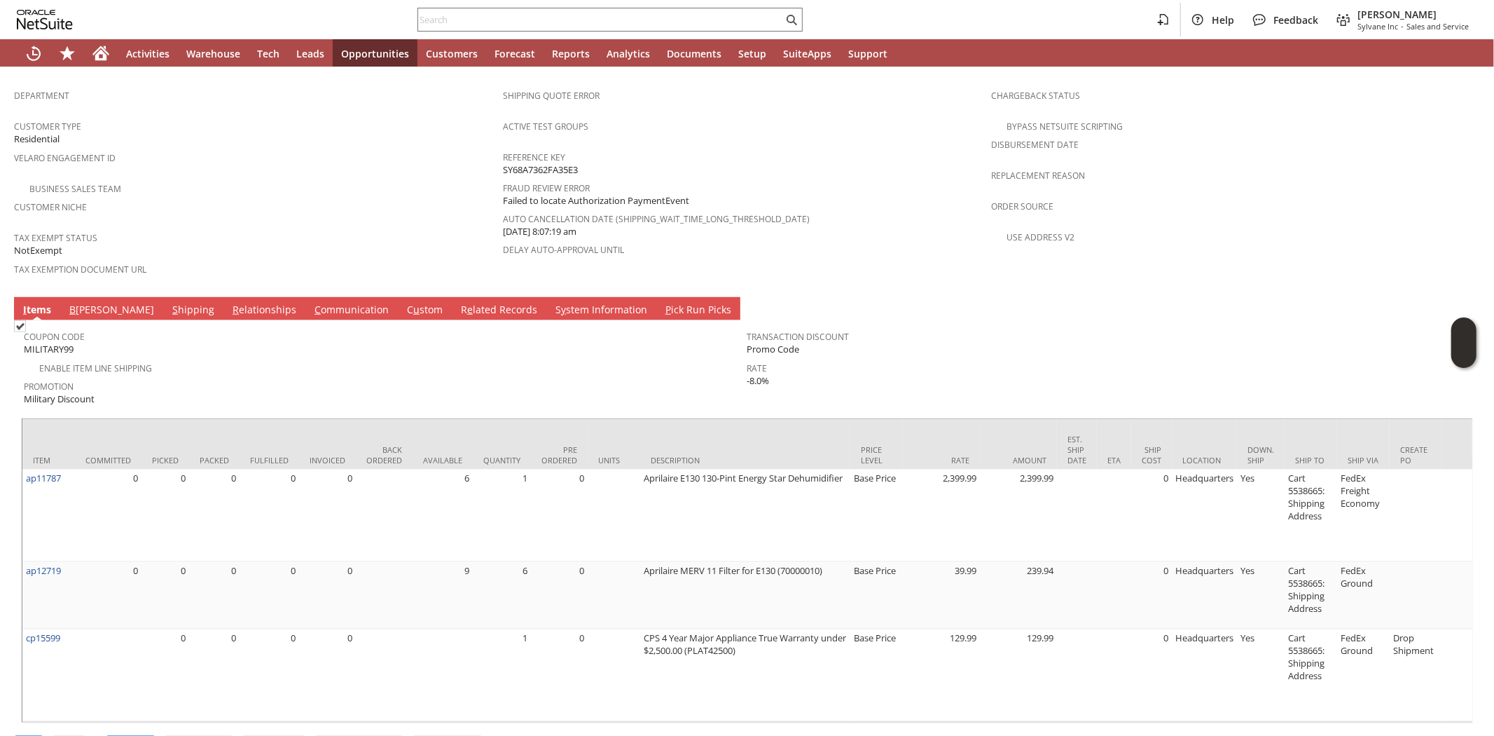
click at [225, 376] on span "Promotion" at bounding box center [382, 384] width 717 height 16
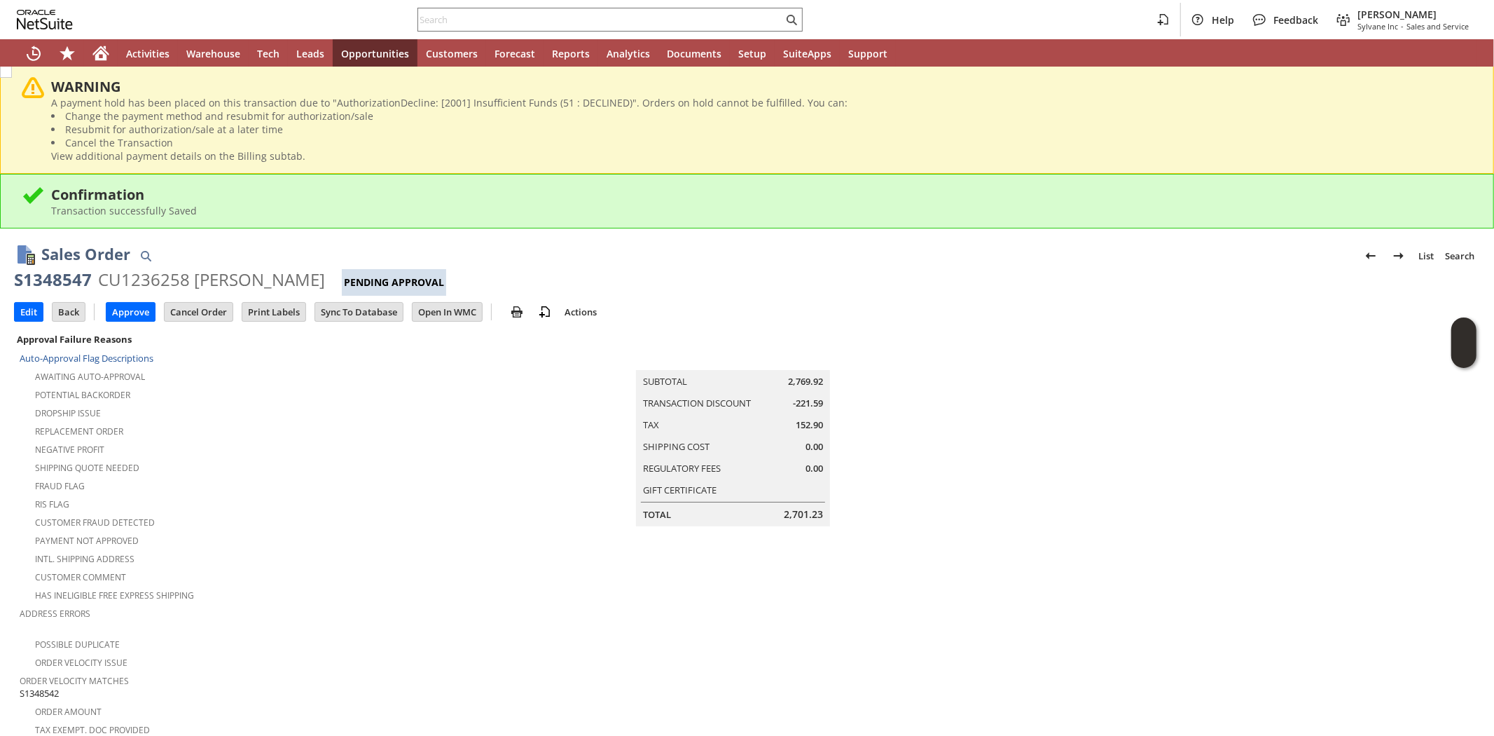
scroll to position [0, 0]
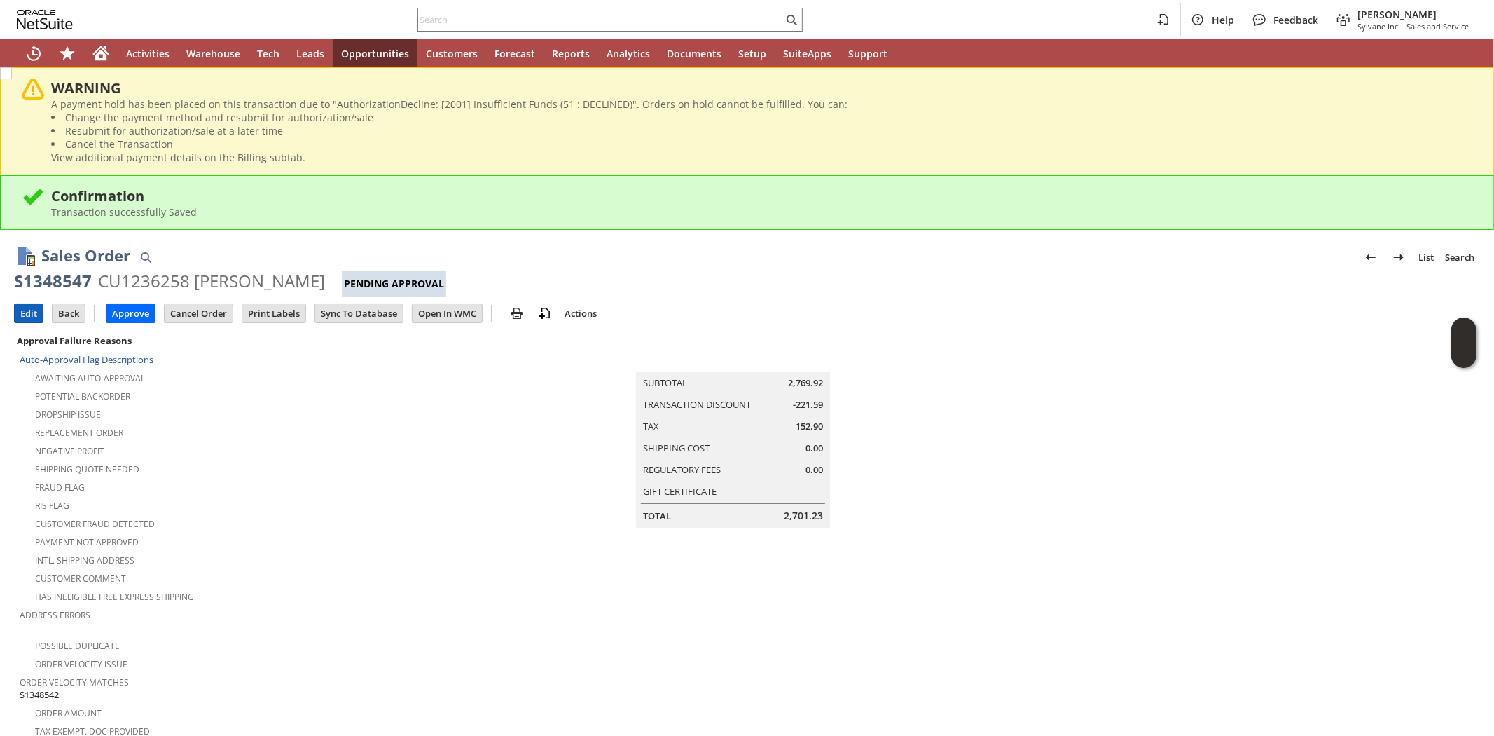
click at [25, 311] on input "Edit" at bounding box center [29, 313] width 28 height 18
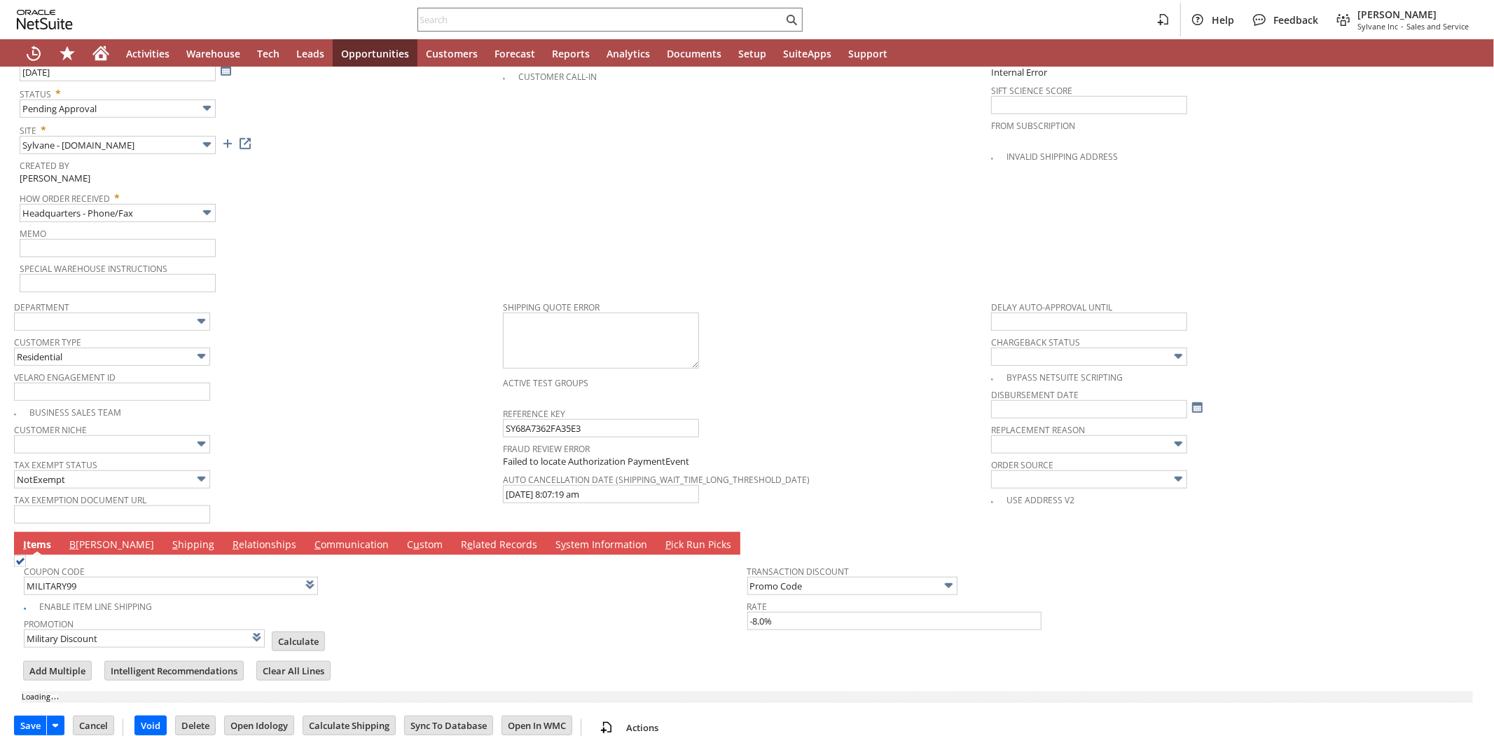
type input "Add"
type input "Copy Previous"
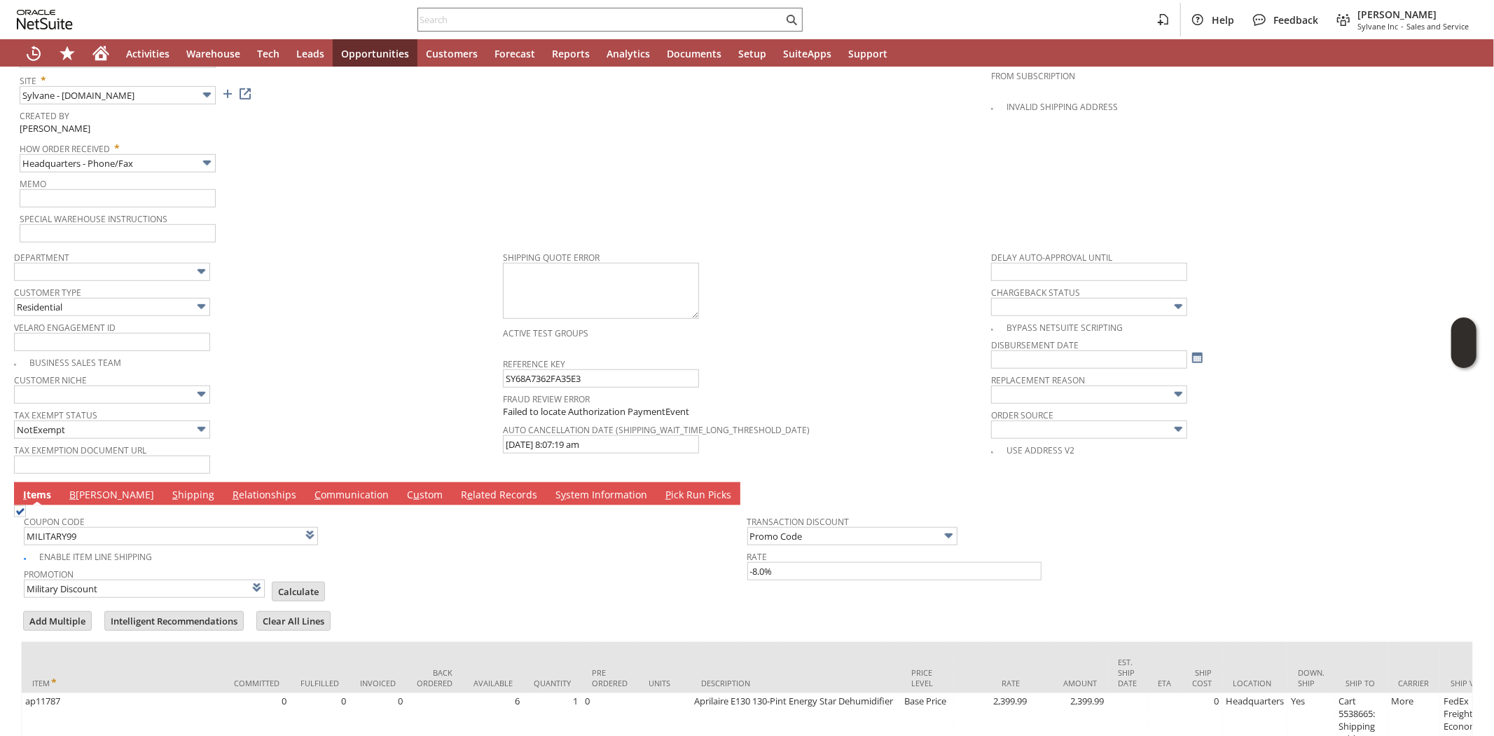
scroll to position [1202, 0]
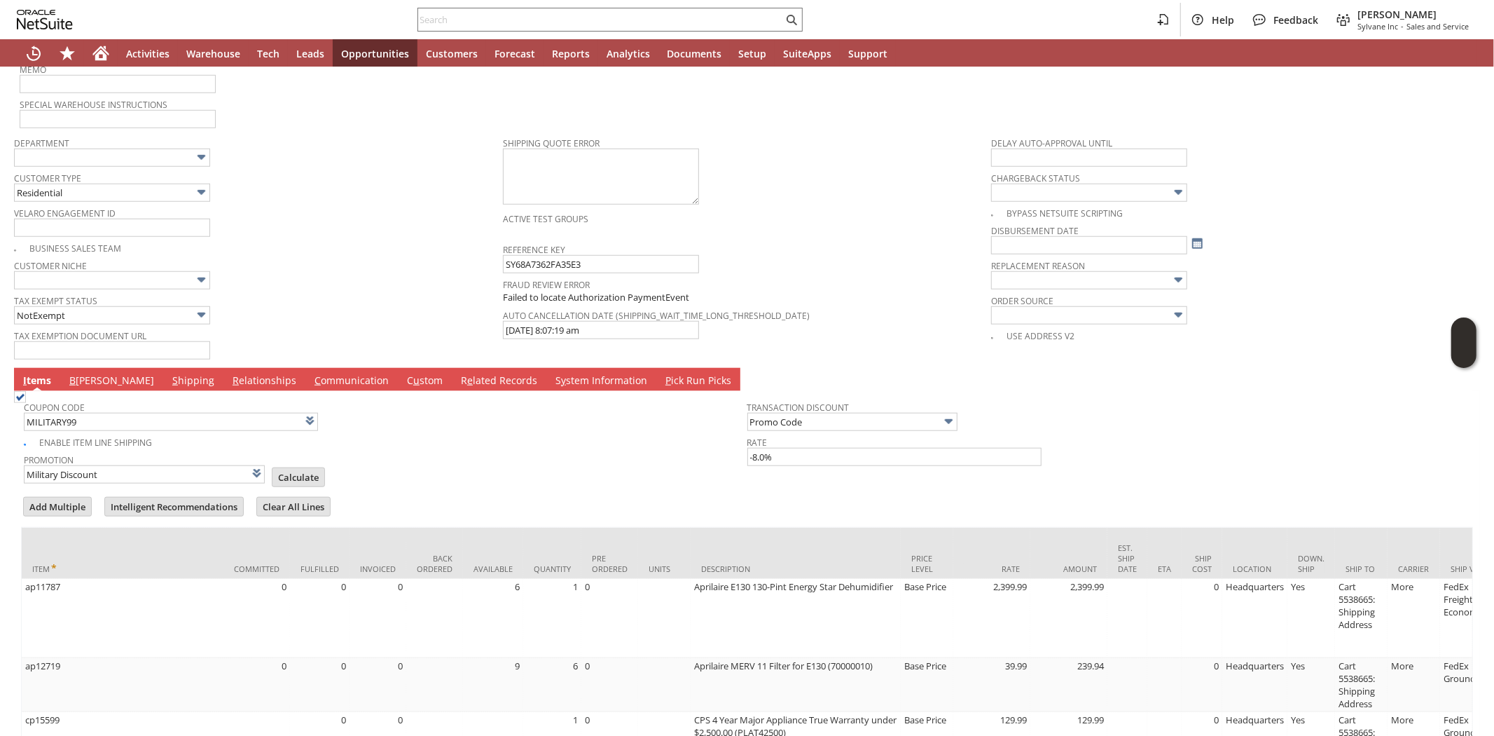
type input "Intelligent Recommendations¹⁰"
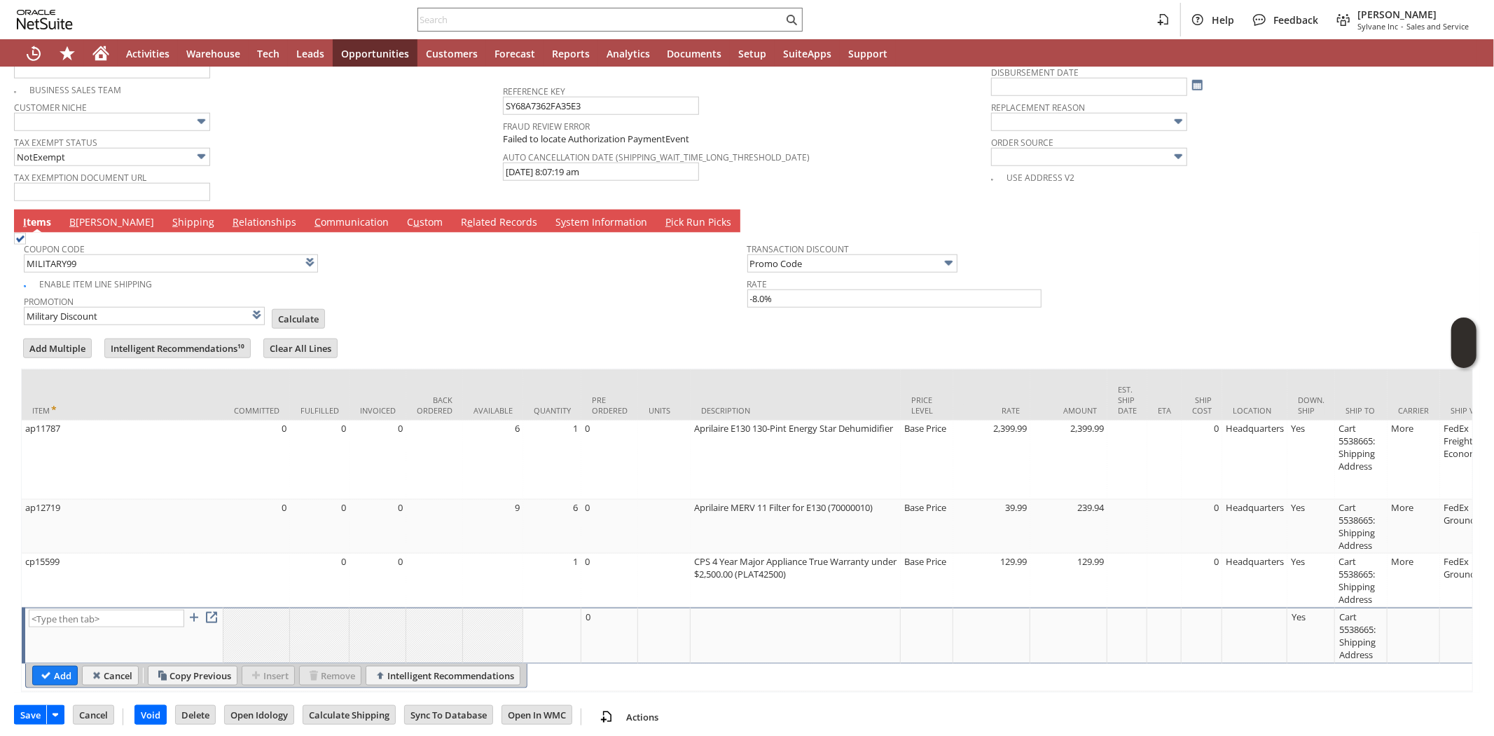
click at [87, 215] on link "B illing" at bounding box center [112, 222] width 92 height 15
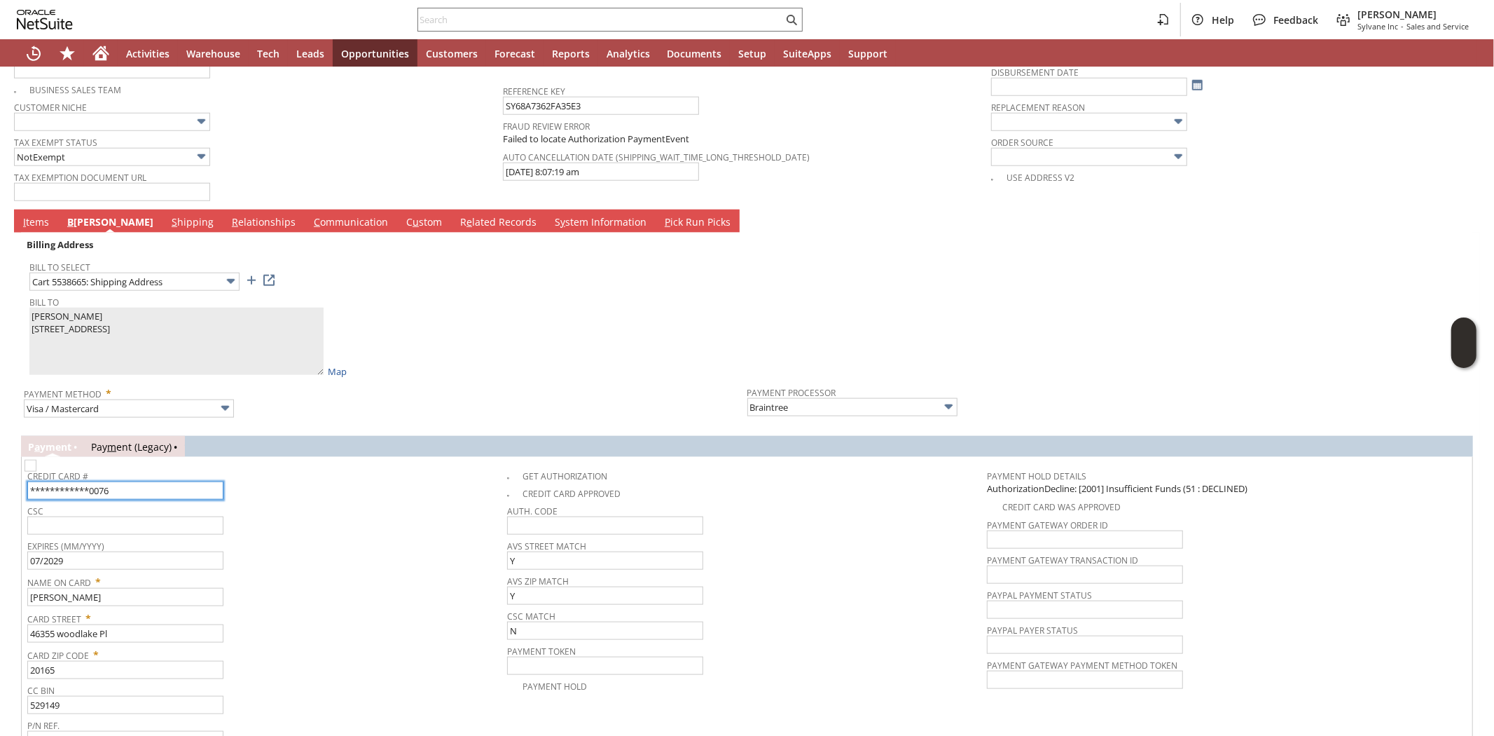
click at [156, 481] on input "**********" at bounding box center [125, 490] width 196 height 18
click at [443, 577] on div "Name On Card * Pamela M Motloch" at bounding box center [263, 588] width 473 height 35
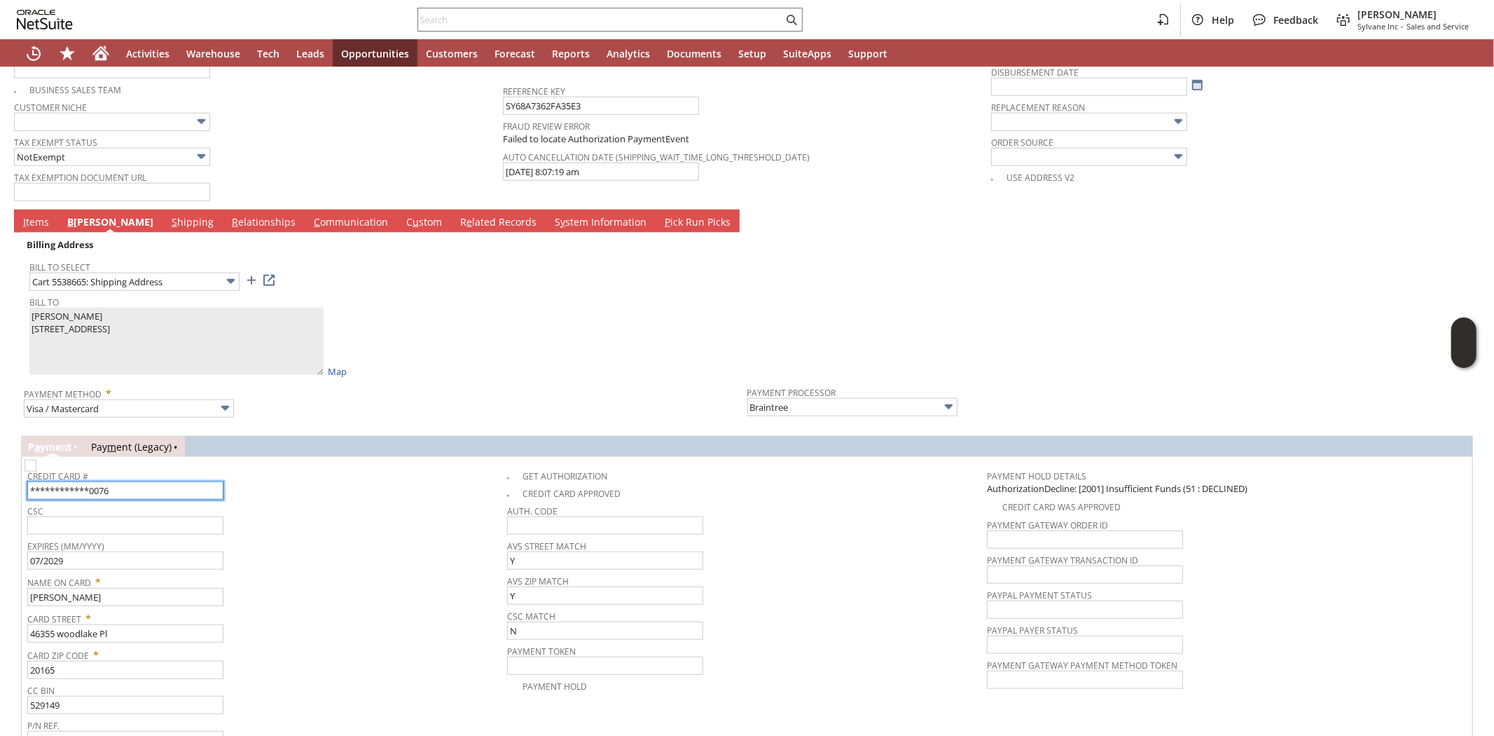
click at [175, 481] on input "**********" at bounding box center [125, 490] width 196 height 18
type input "4060955605107444"
type input "07/2027"
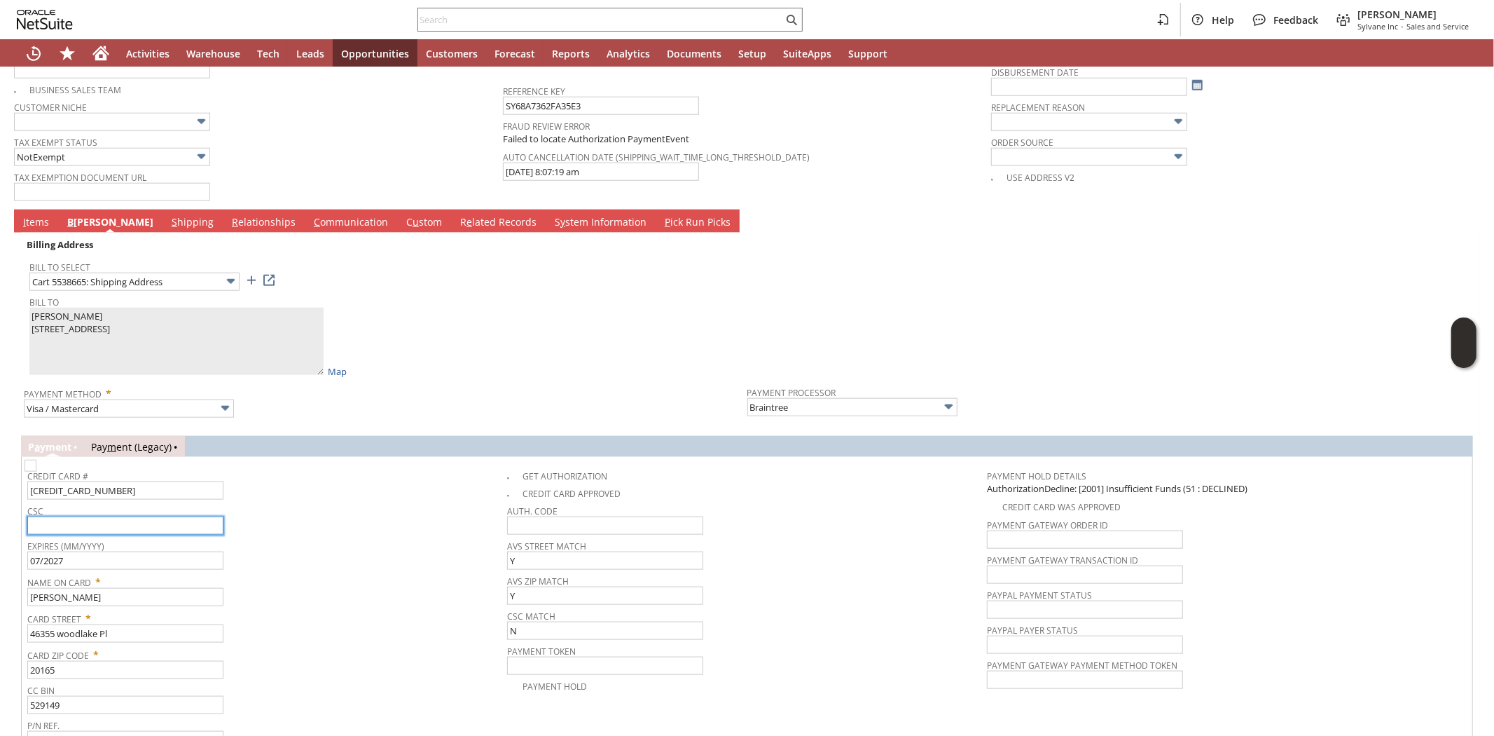
click at [165, 516] on input "text" at bounding box center [125, 525] width 196 height 18
type input "445"
click at [377, 462] on td "Credit Card # 4060955605107444" at bounding box center [267, 481] width 480 height 39
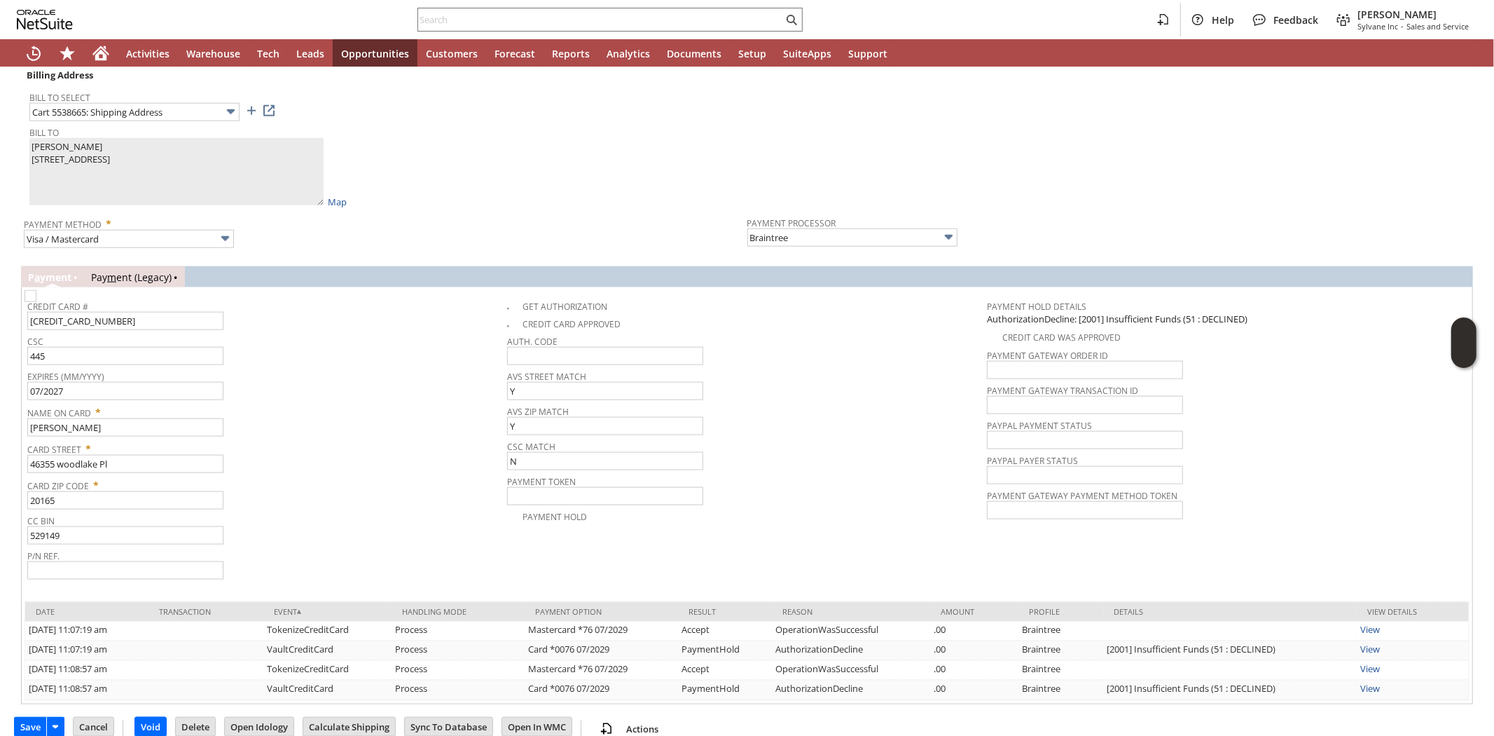
scroll to position [1373, 0]
click at [36, 289] on img at bounding box center [31, 295] width 12 height 12
checkbox input "true"
drag, startPoint x: 36, startPoint y: 709, endPoint x: 327, endPoint y: 439, distance: 397.1
click at [38, 716] on input "Save" at bounding box center [31, 725] width 32 height 18
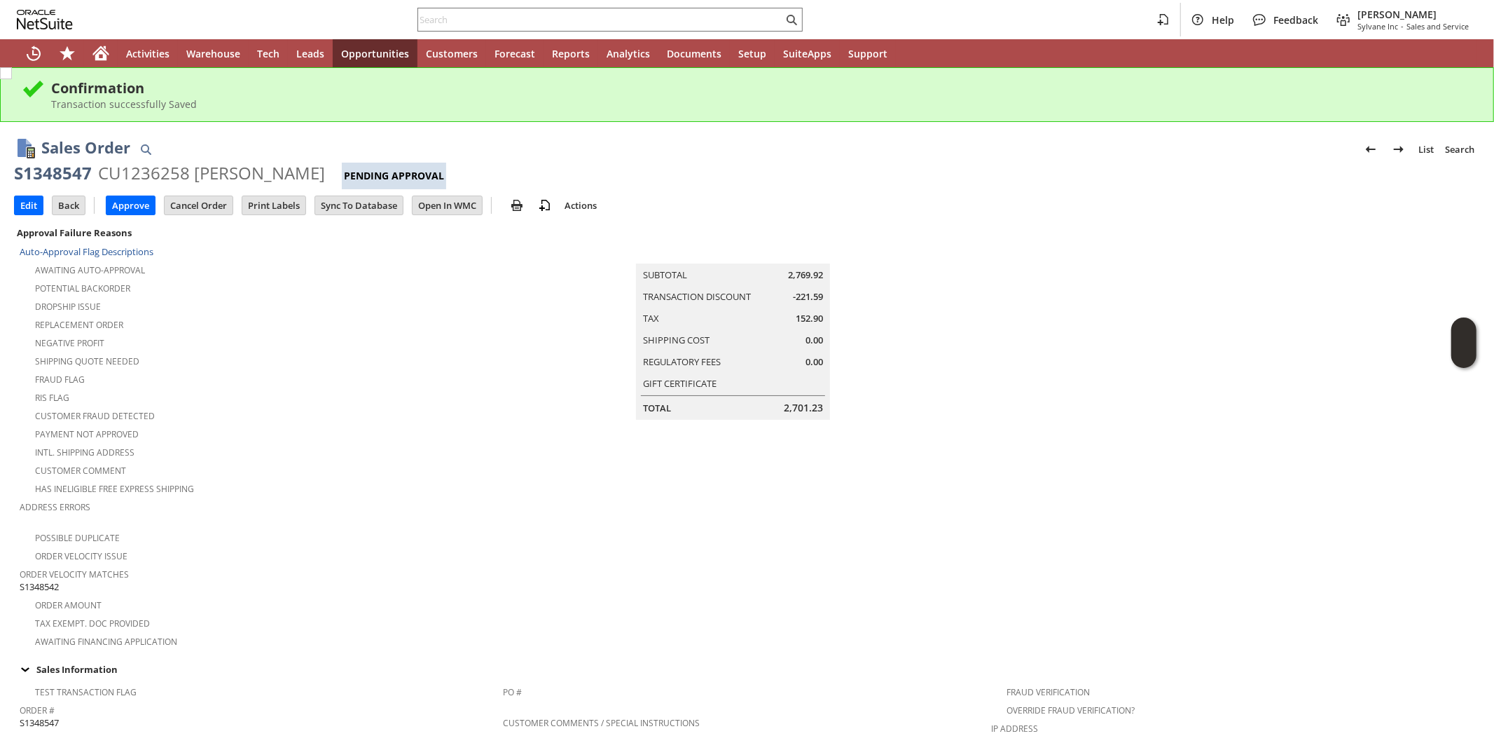
click at [327, 442] on div "Intl. Shipping Address" at bounding box center [261, 450] width 483 height 17
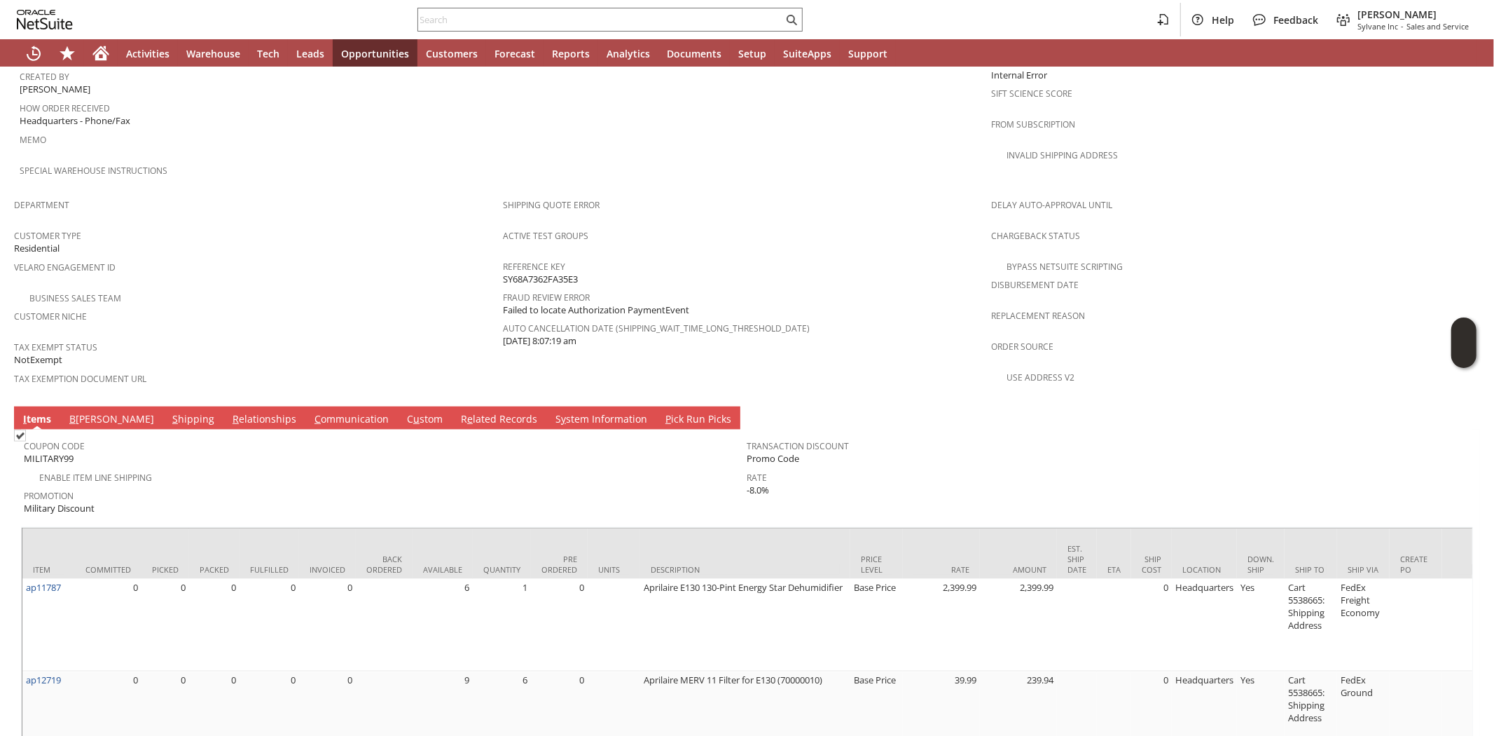
scroll to position [856, 0]
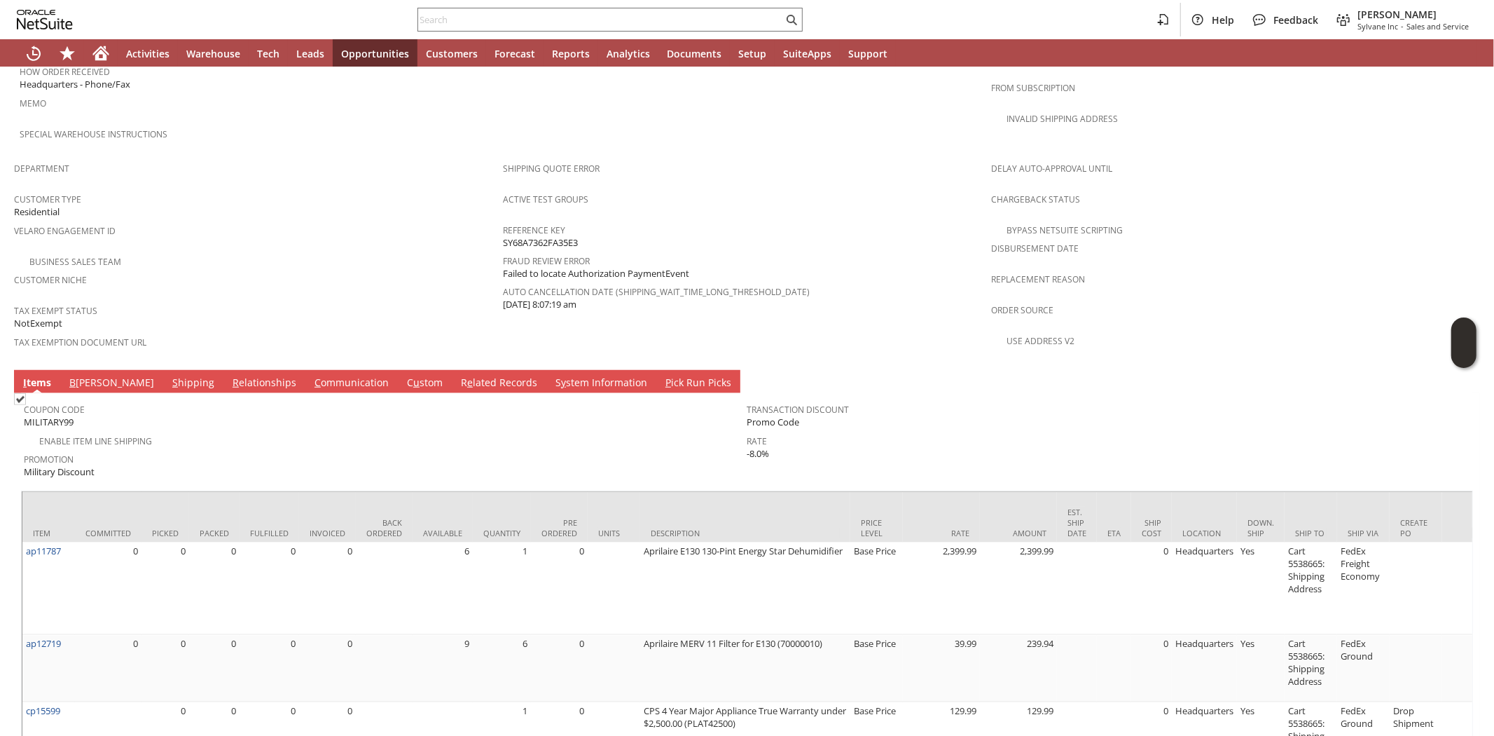
click at [311, 376] on link "C ommunication" at bounding box center [351, 383] width 81 height 15
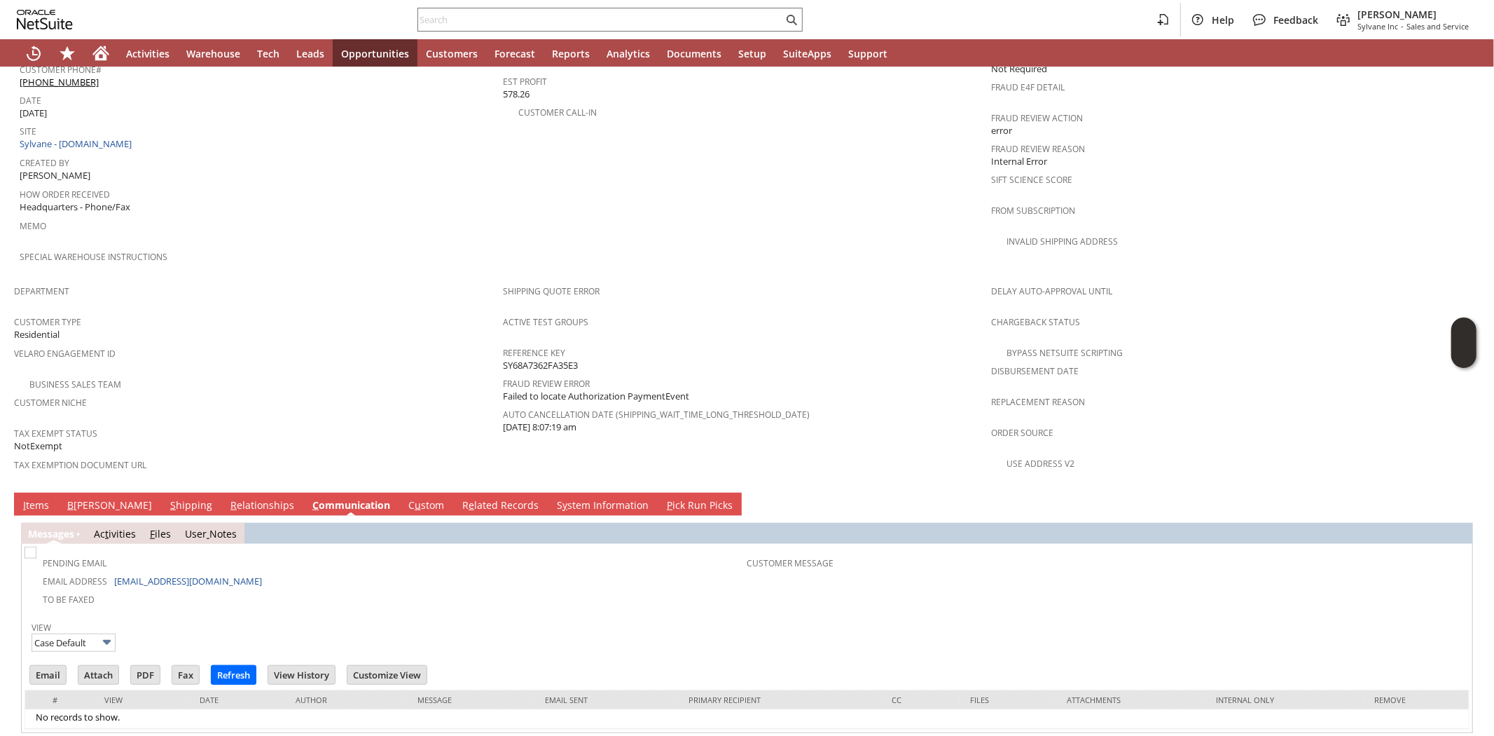
scroll to position [0, 0]
click at [32, 498] on link "I tems" at bounding box center [36, 505] width 33 height 15
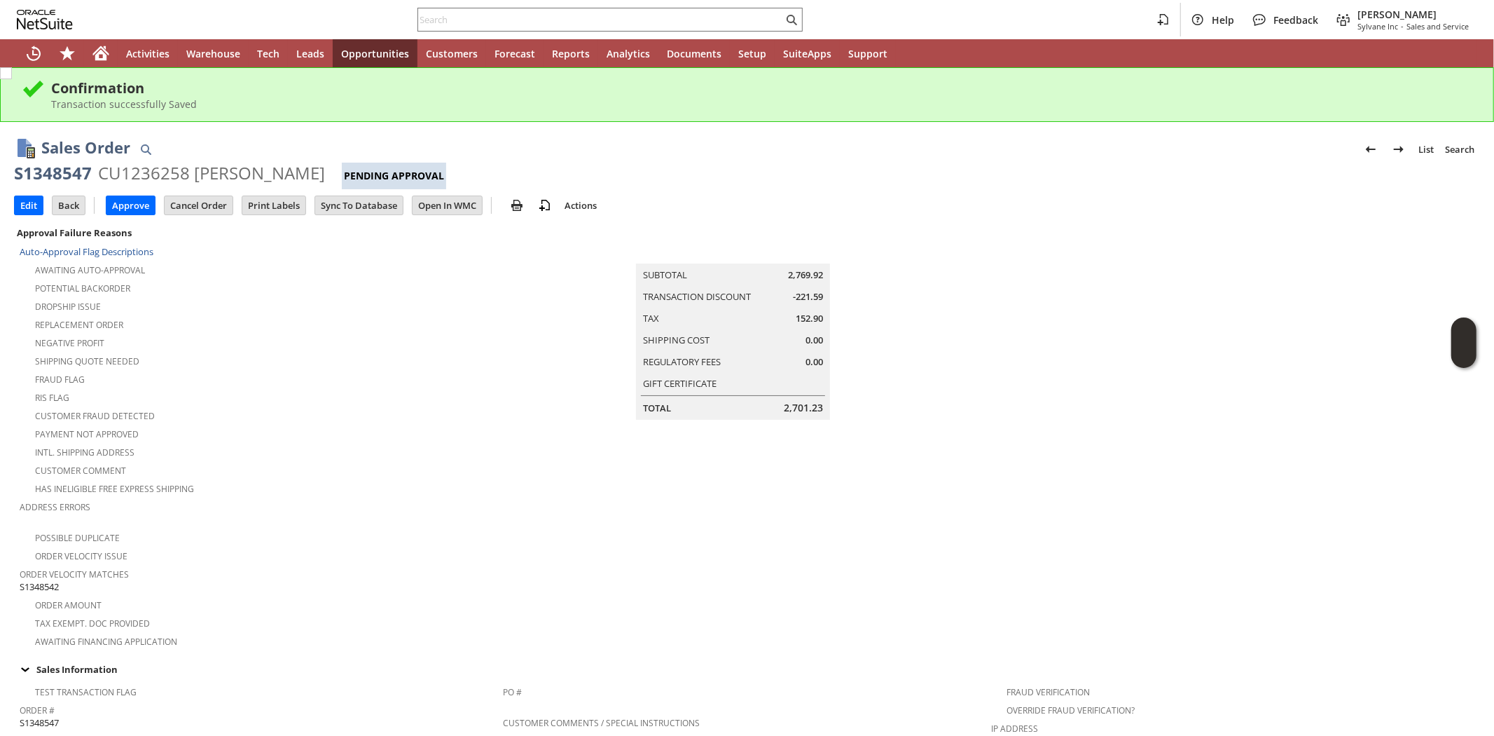
click at [319, 387] on div "RIS flag" at bounding box center [261, 395] width 483 height 17
click at [507, 16] on input "text" at bounding box center [600, 19] width 365 height 17
paste input "9198186844"
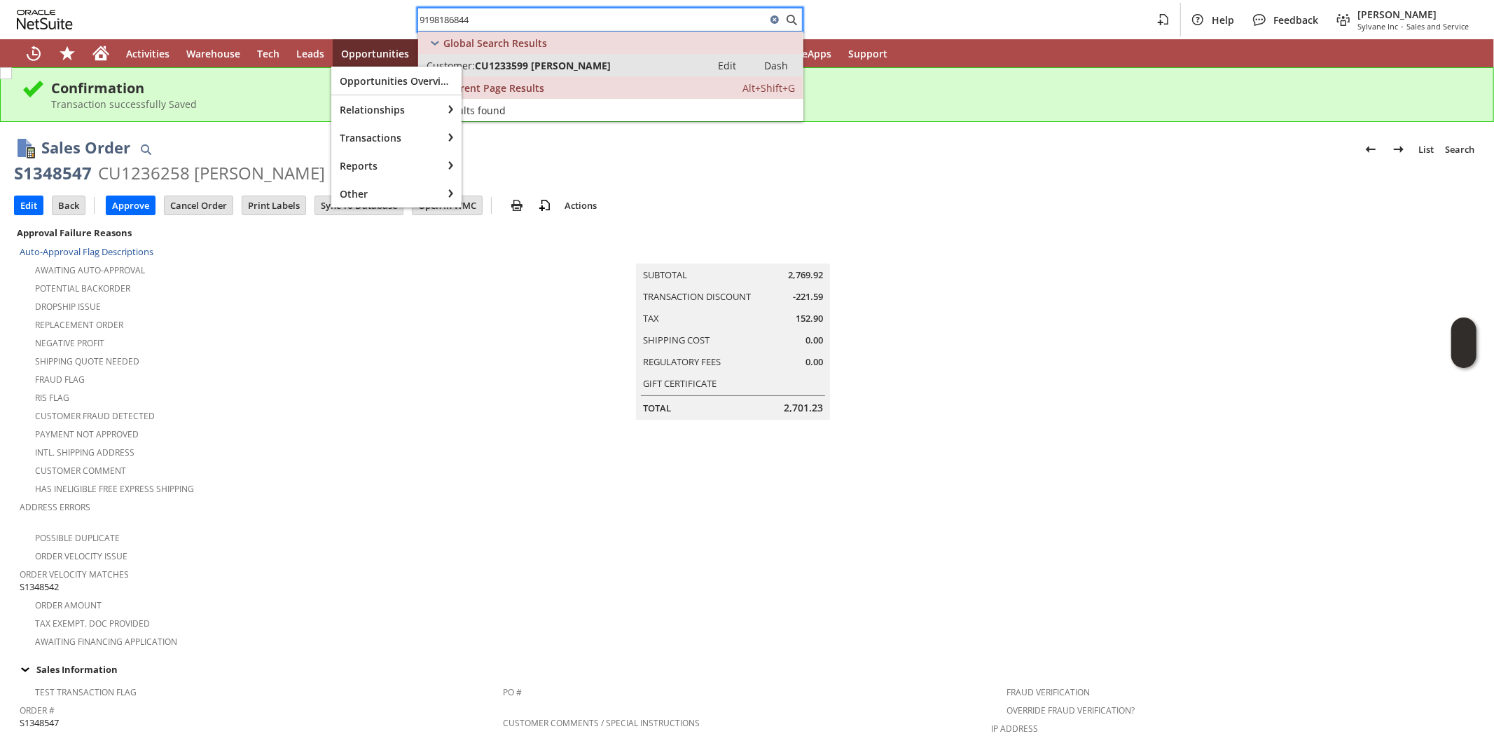
type input "9198186844"
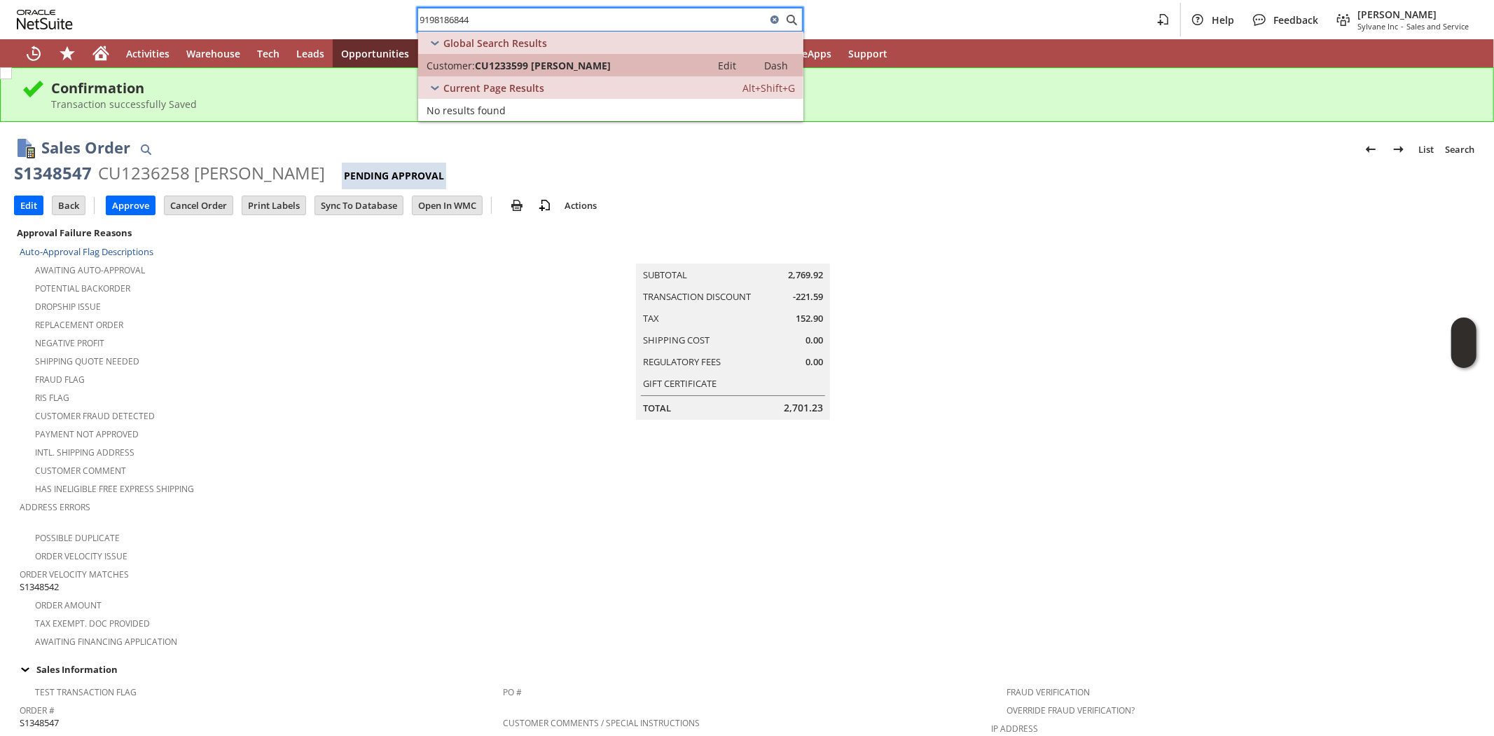
click at [549, 57] on link "Customer: CU1233599 [PERSON_NAME] Edit Dash" at bounding box center [610, 65] width 385 height 22
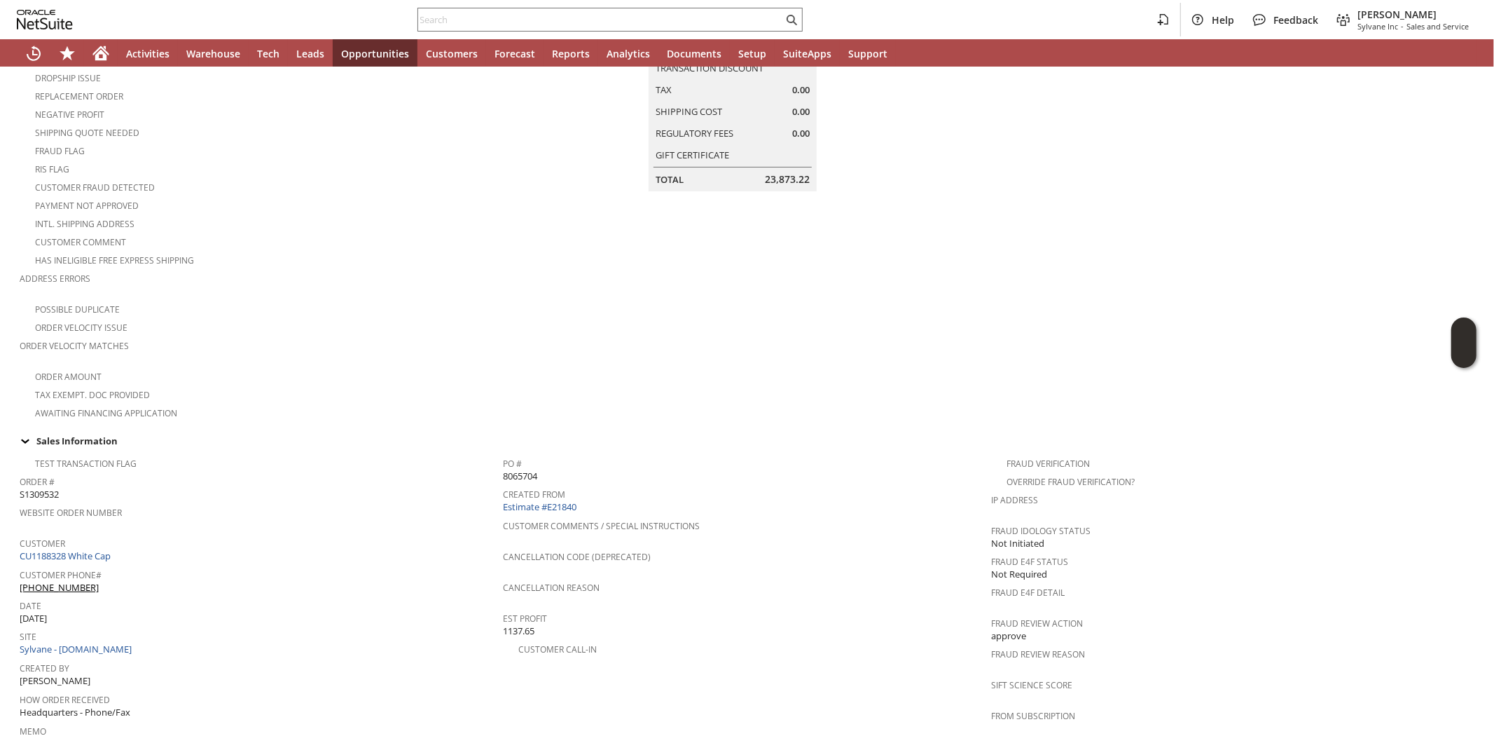
scroll to position [389, 0]
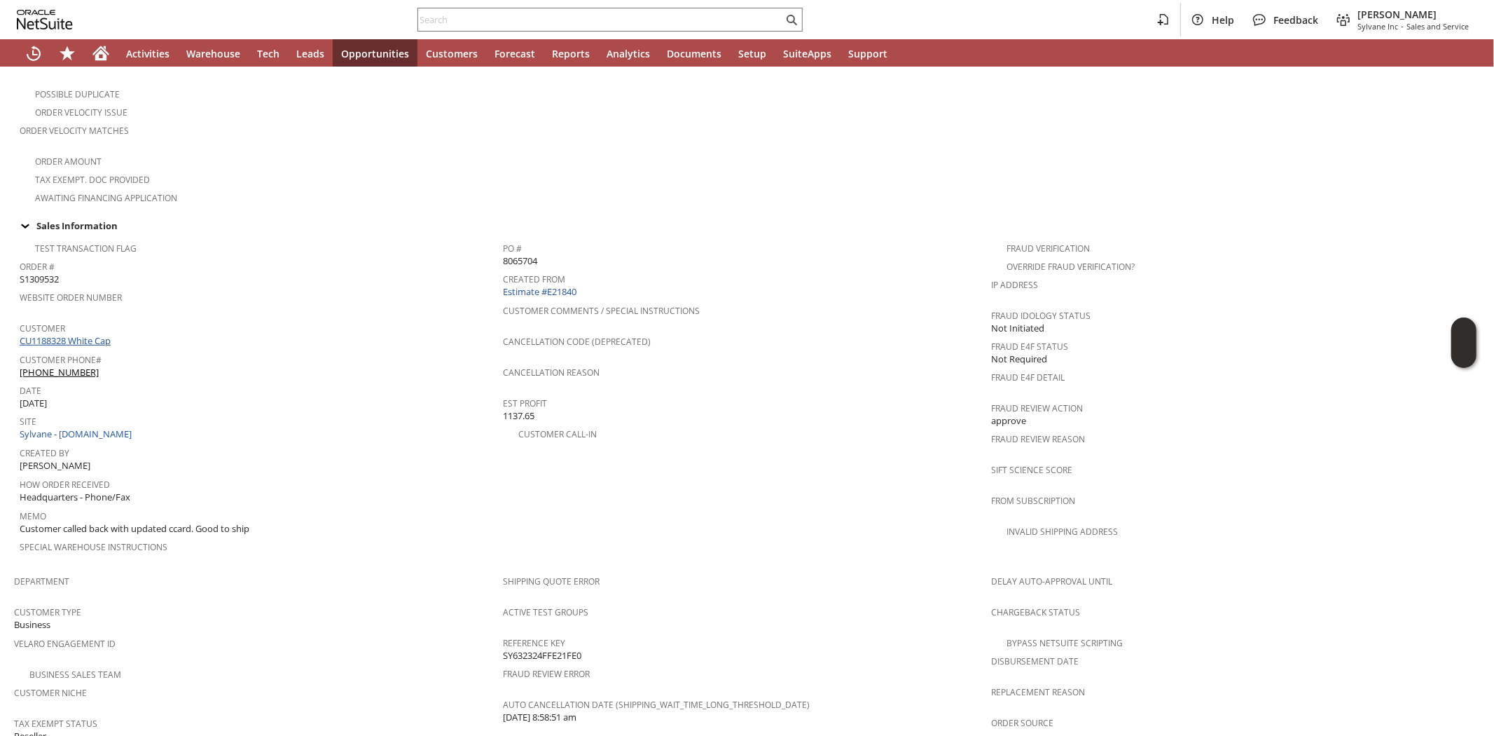
click at [64, 334] on link "CU1188328 White Cap" at bounding box center [67, 340] width 95 height 13
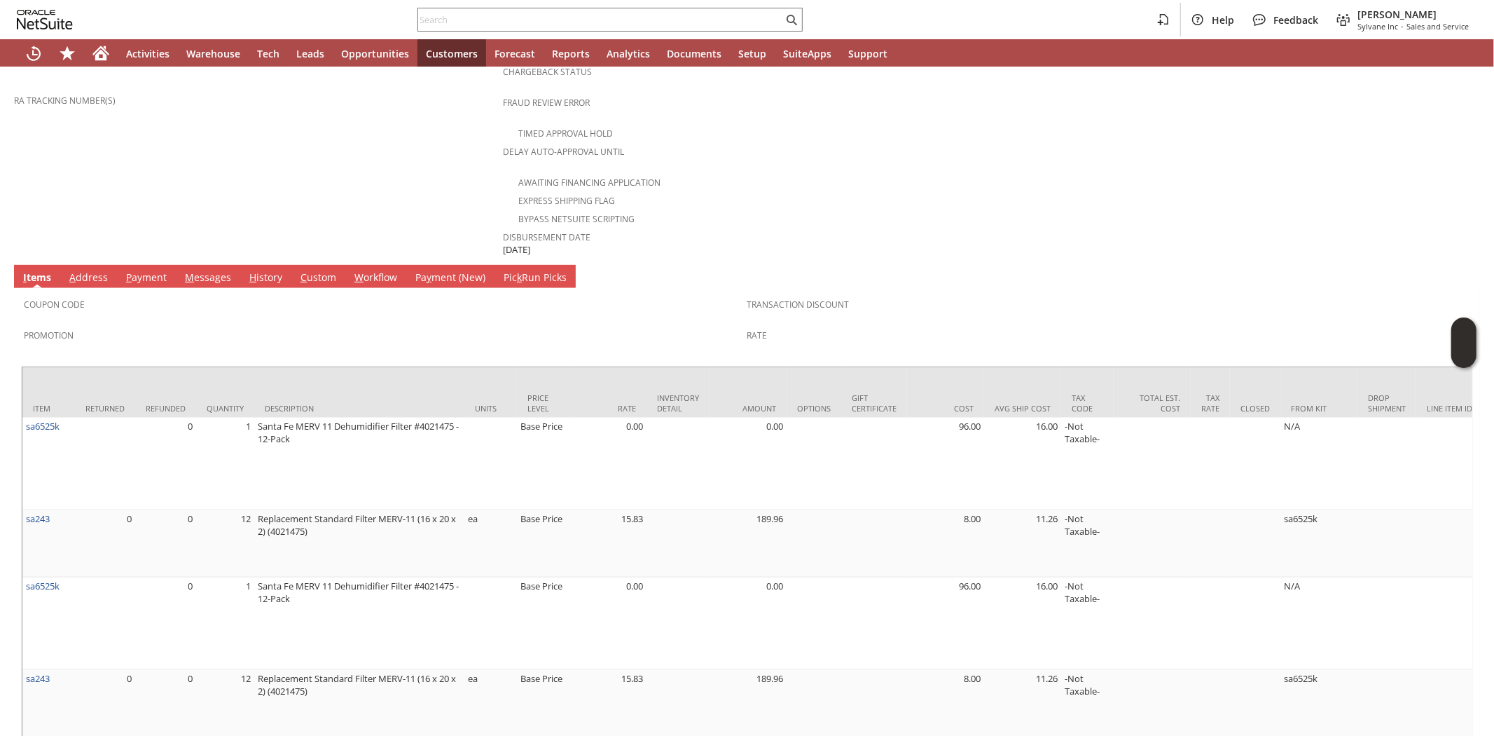
scroll to position [544, 0]
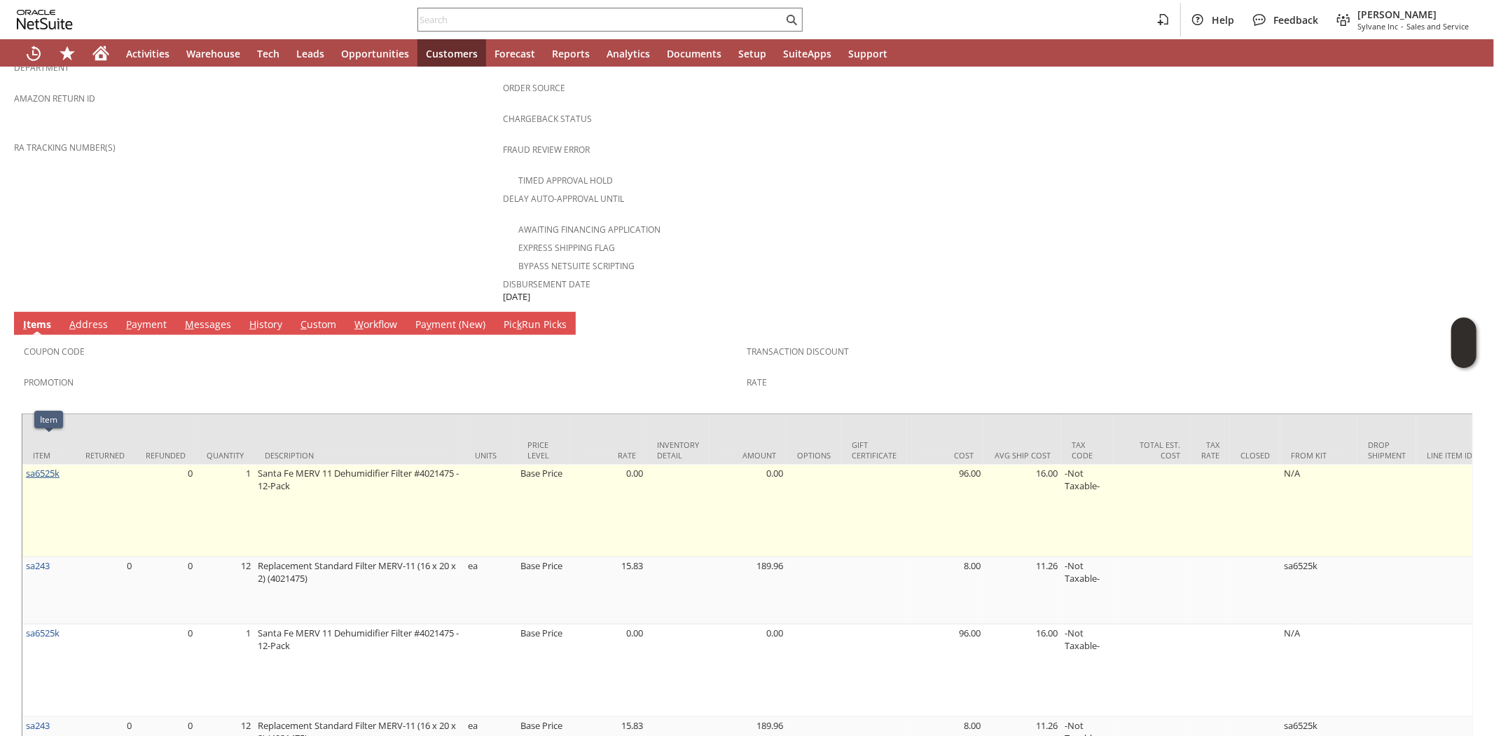
click at [44, 467] on link "sa6525k" at bounding box center [43, 473] width 34 height 13
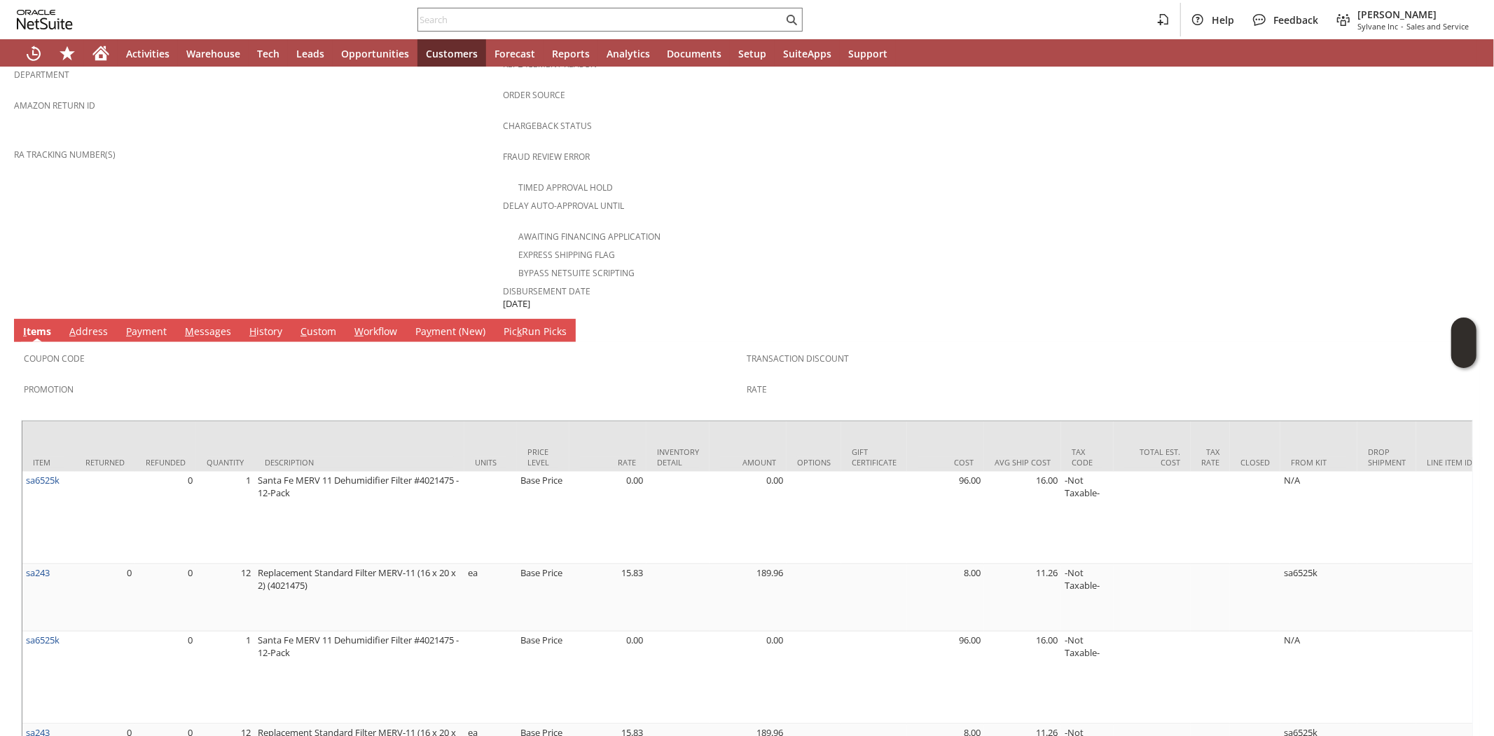
scroll to position [544, 0]
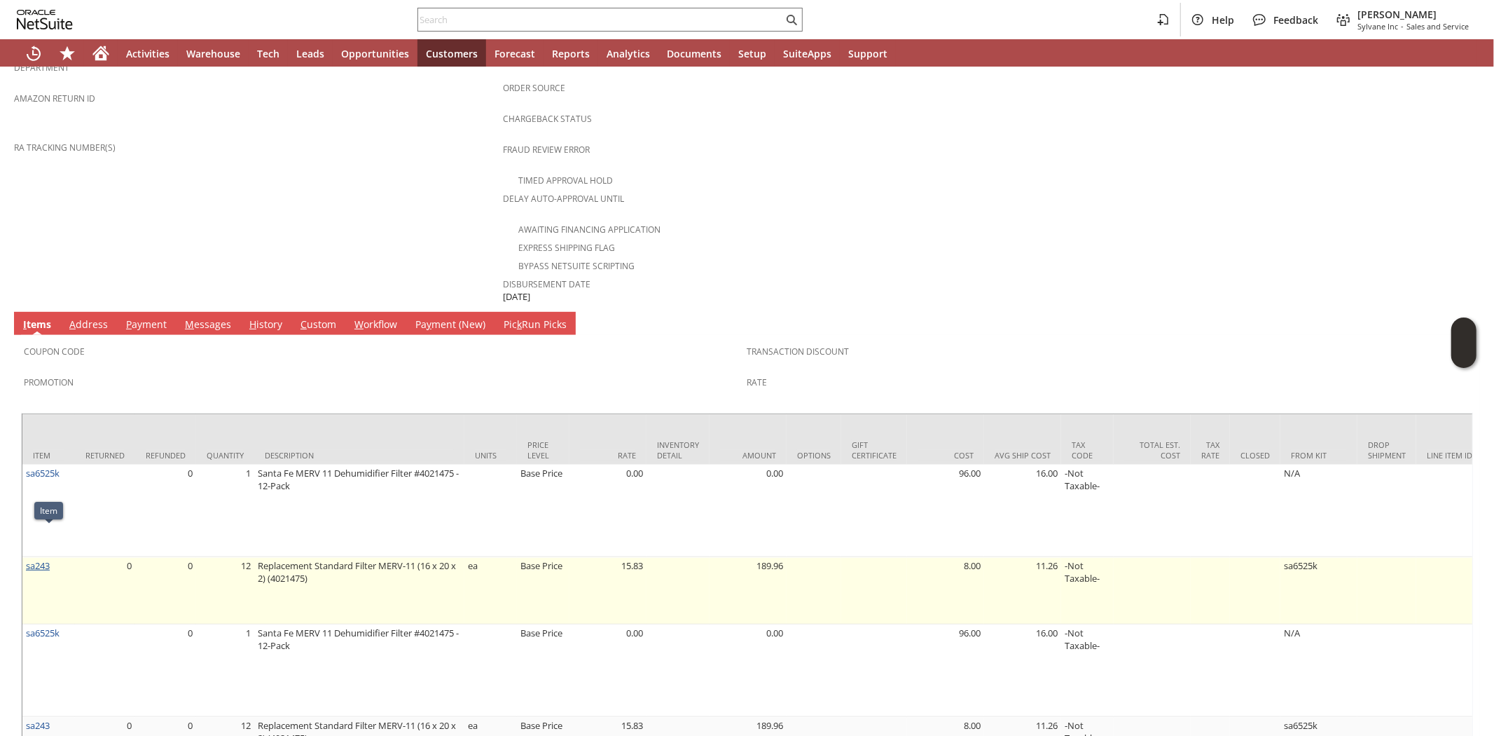
click at [39, 559] on link "sa243" at bounding box center [38, 565] width 24 height 13
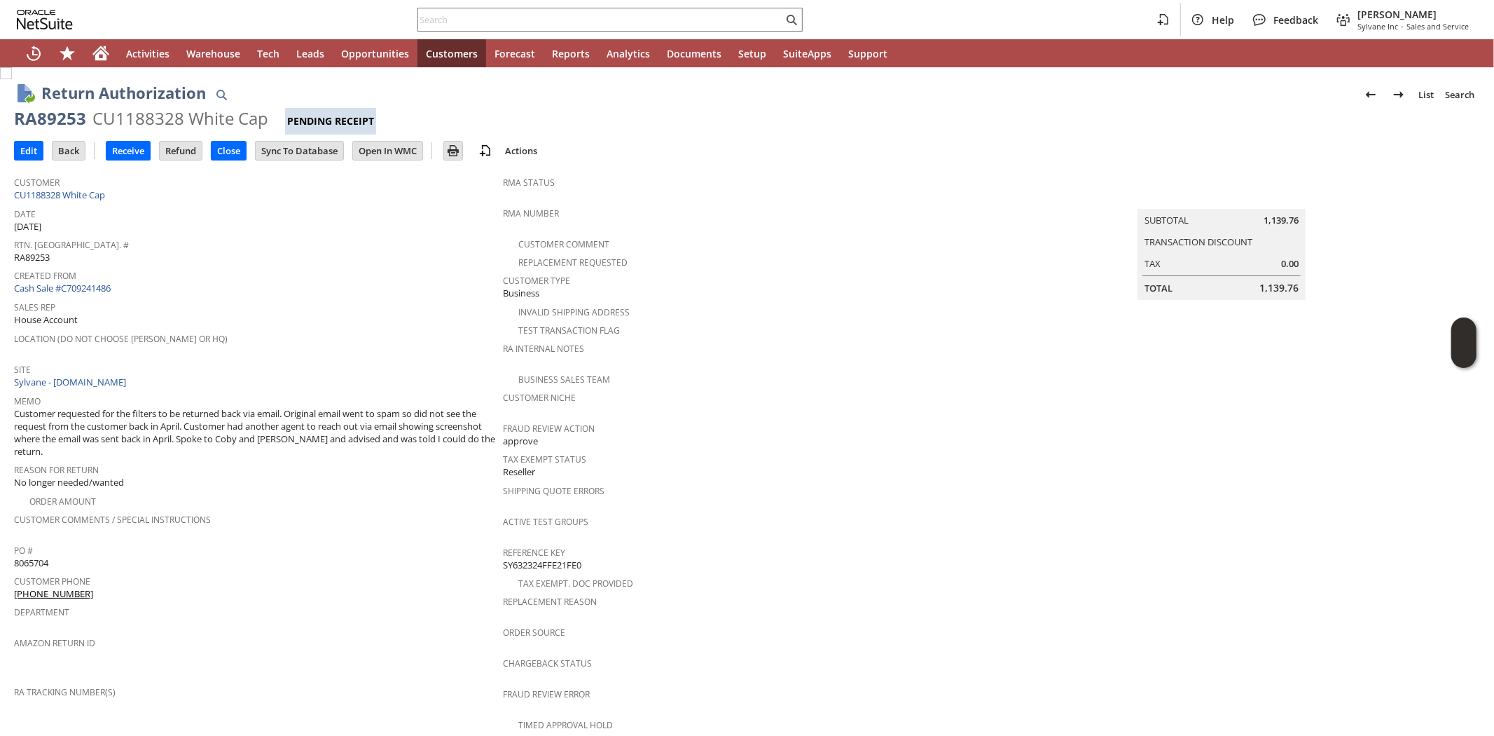
scroll to position [622, 0]
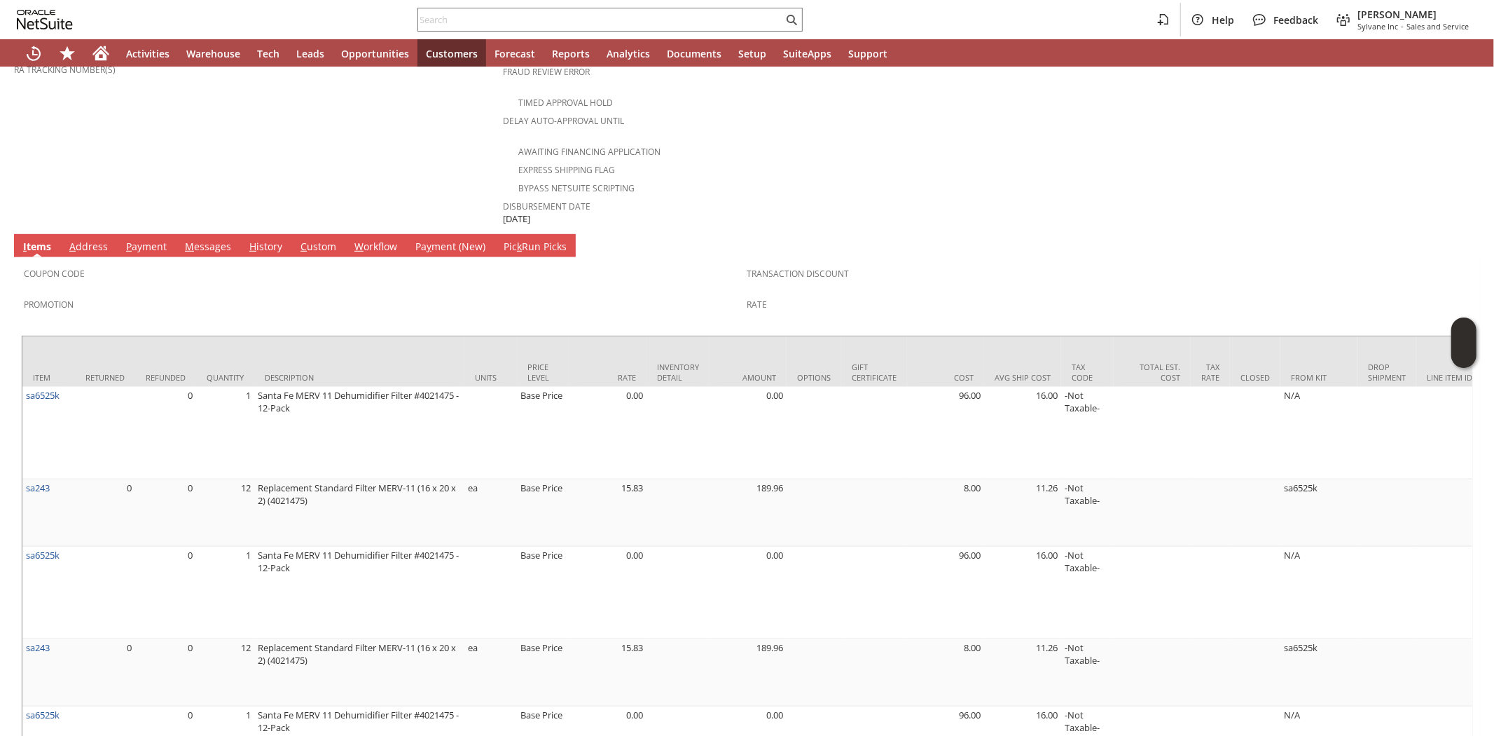
click at [96, 240] on link "A ddress" at bounding box center [89, 247] width 46 height 15
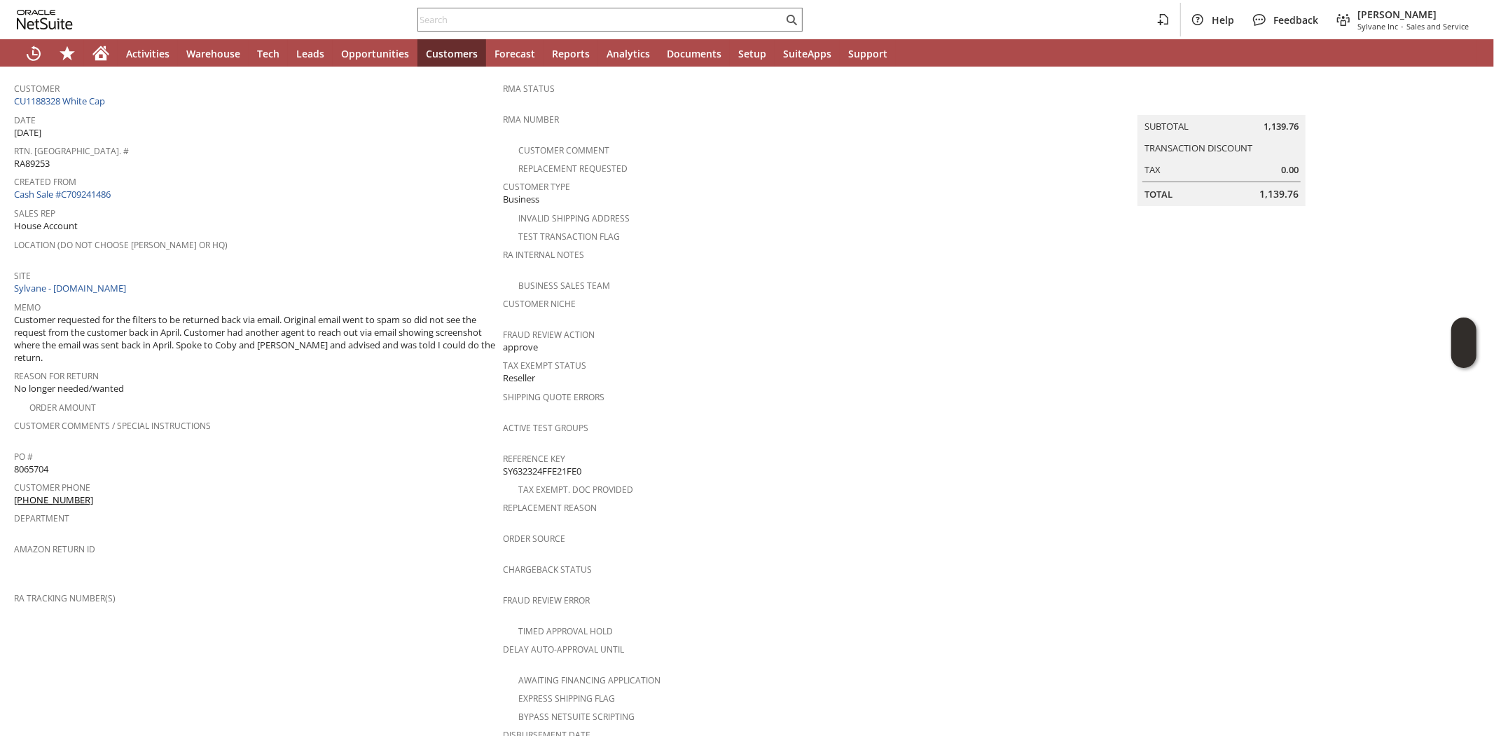
scroll to position [0, 0]
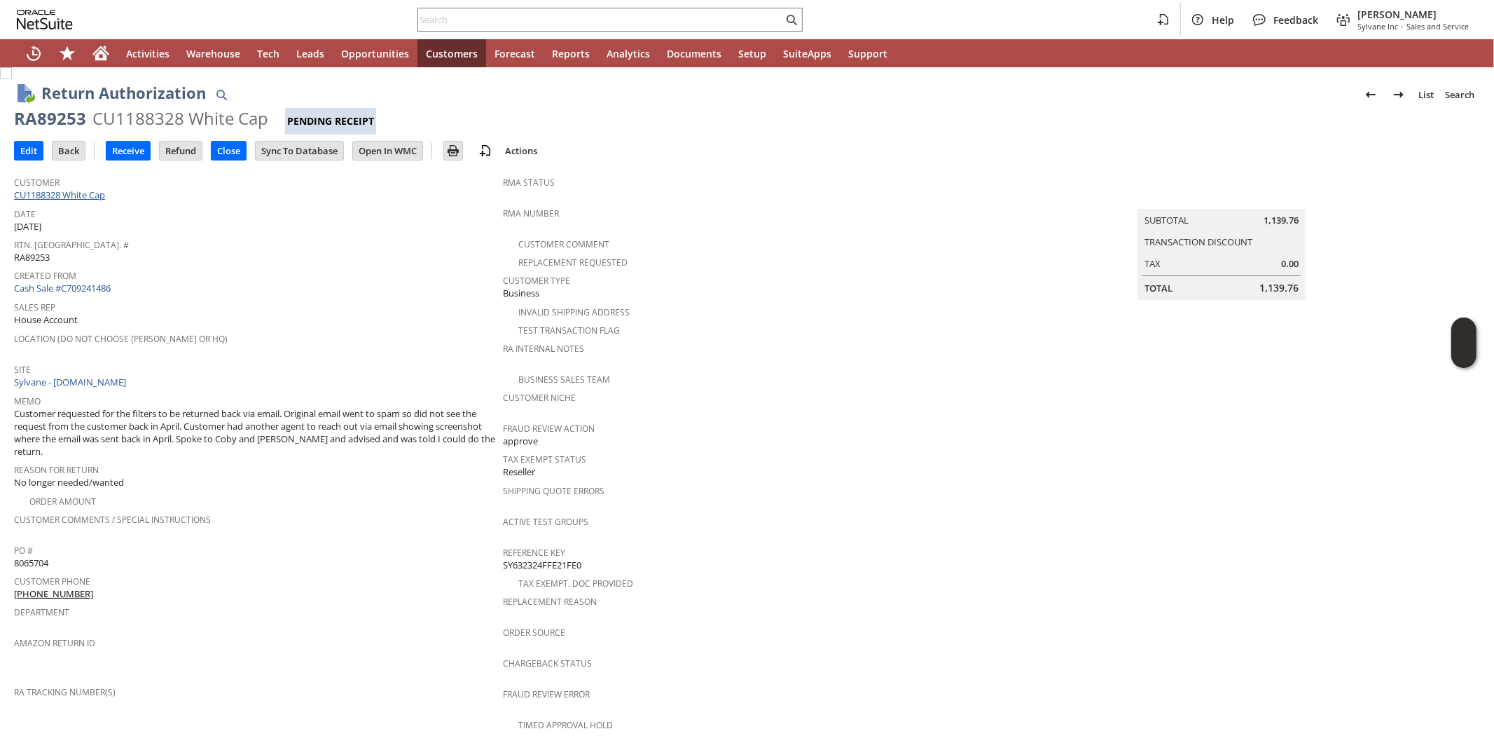
click at [76, 192] on link "CU1188328 White Cap" at bounding box center [61, 194] width 95 height 13
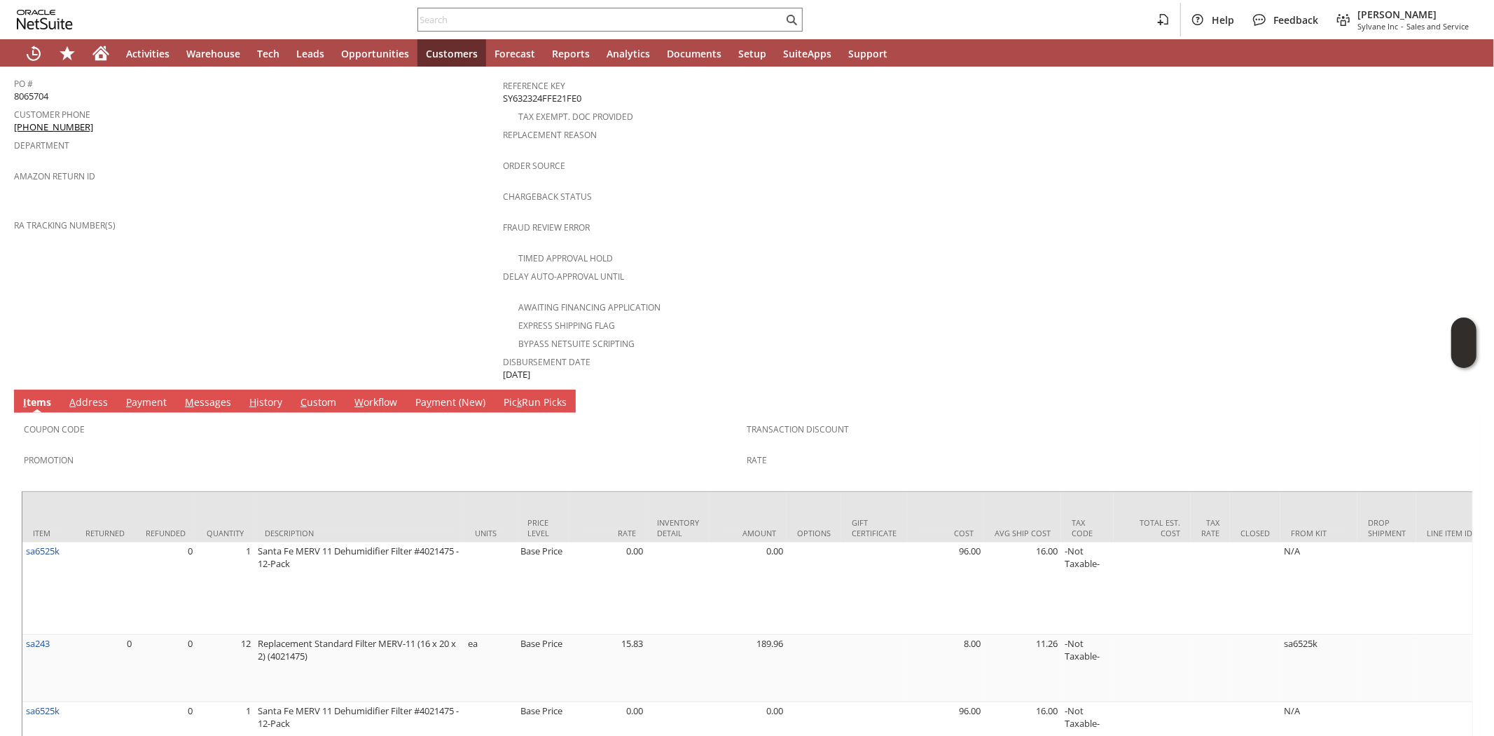
click at [145, 395] on link "P ayment" at bounding box center [147, 402] width 48 height 15
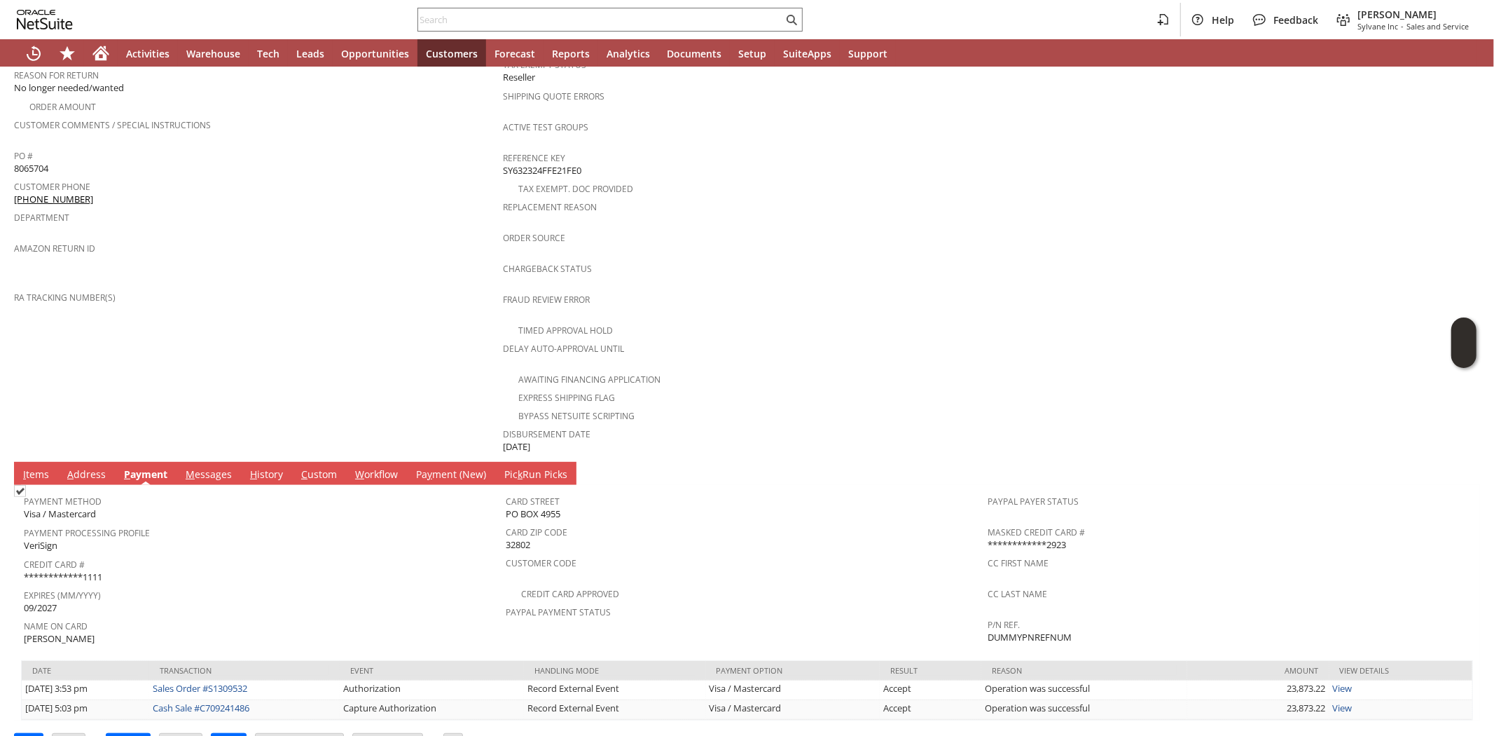
click at [38, 467] on link "I tems" at bounding box center [36, 474] width 33 height 15
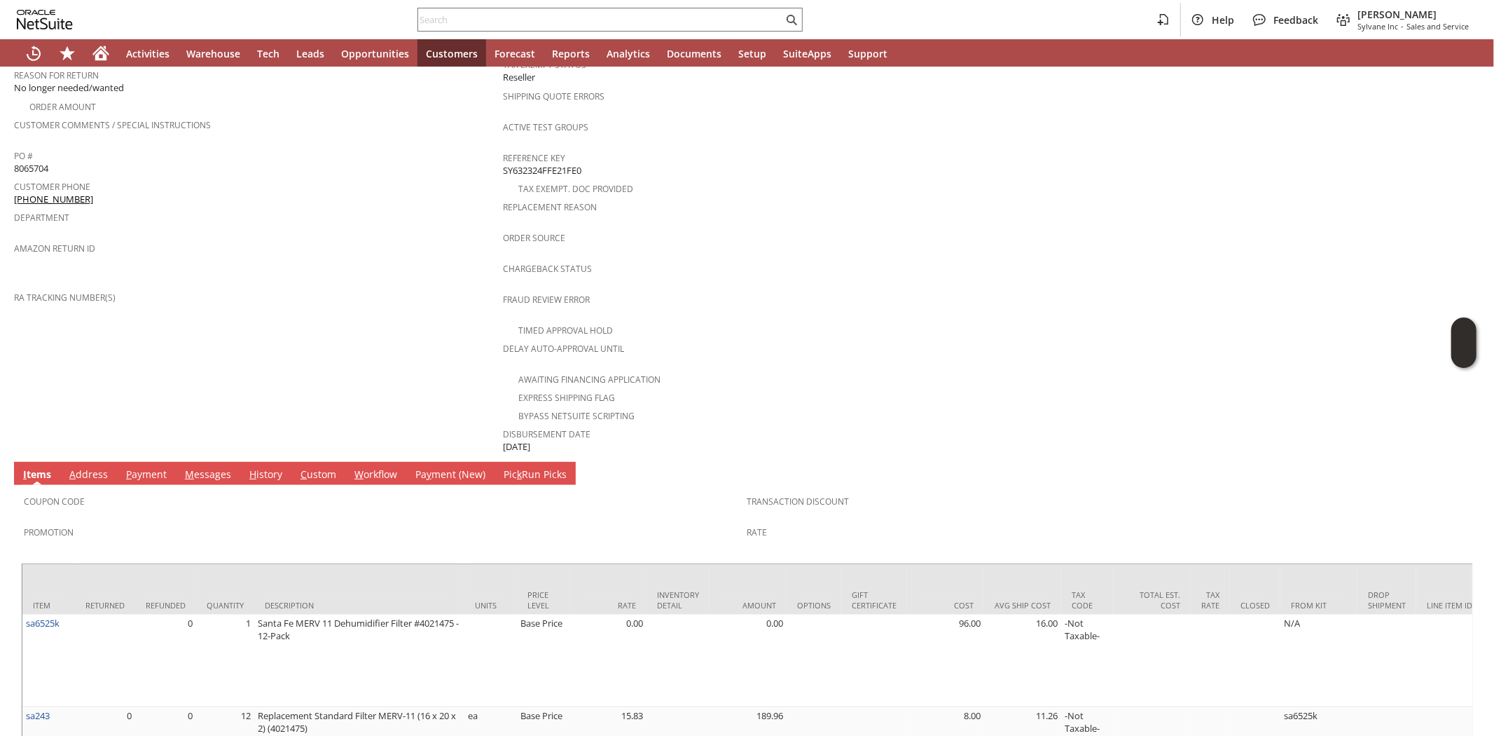
click at [214, 467] on link "M essages" at bounding box center [207, 474] width 53 height 15
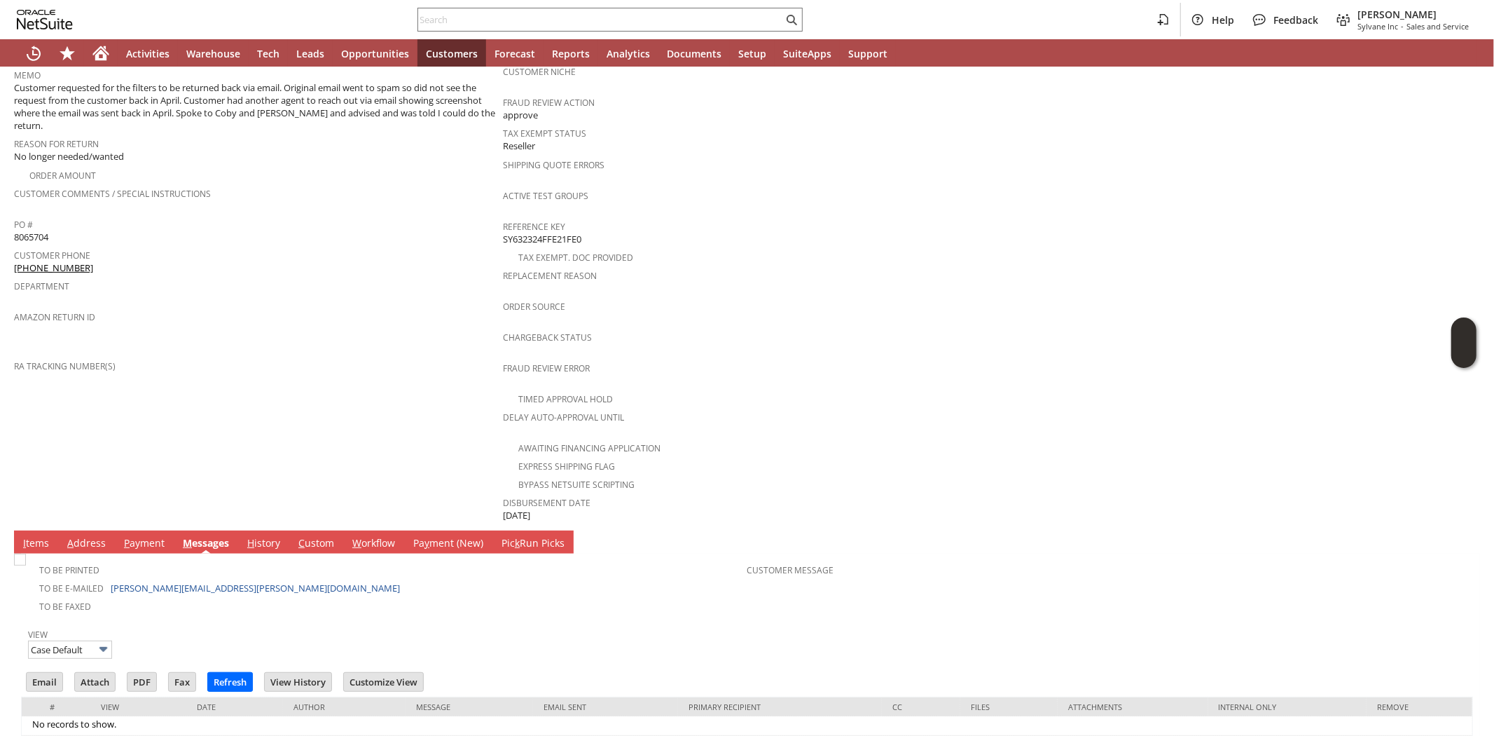
scroll to position [345, 0]
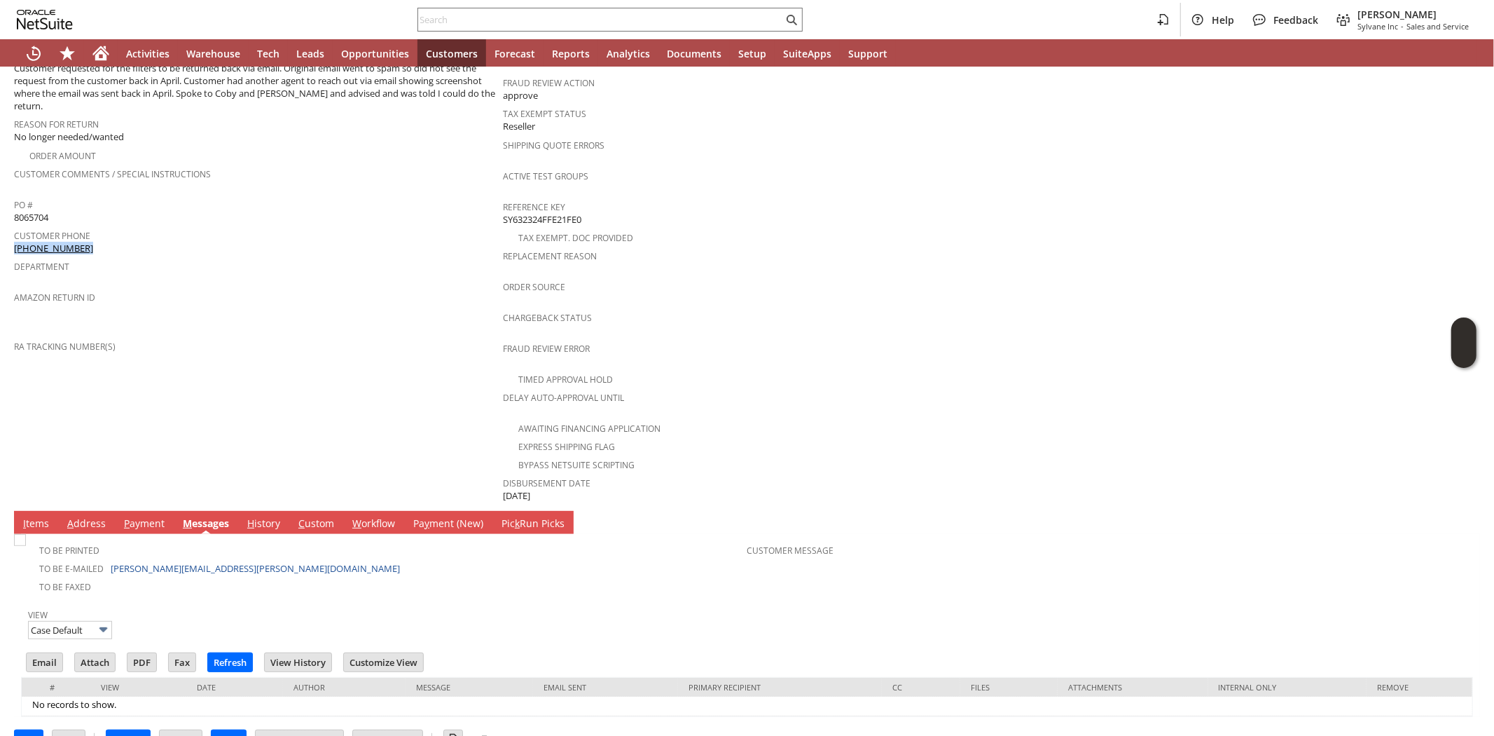
drag, startPoint x: 78, startPoint y: 232, endPoint x: 14, endPoint y: 235, distance: 64.5
click at [14, 235] on div "Customer Phone [PHONE_NUMBER]" at bounding box center [255, 240] width 482 height 29
copy link "[PHONE_NUMBER]"
click at [253, 361] on td "Customer CU1188328 White Cap Date [DATE] [GEOGRAPHIC_DATA]. [GEOGRAPHIC_DATA]. …" at bounding box center [258, 163] width 489 height 680
drag, startPoint x: 36, startPoint y: 495, endPoint x: 74, endPoint y: 462, distance: 49.7
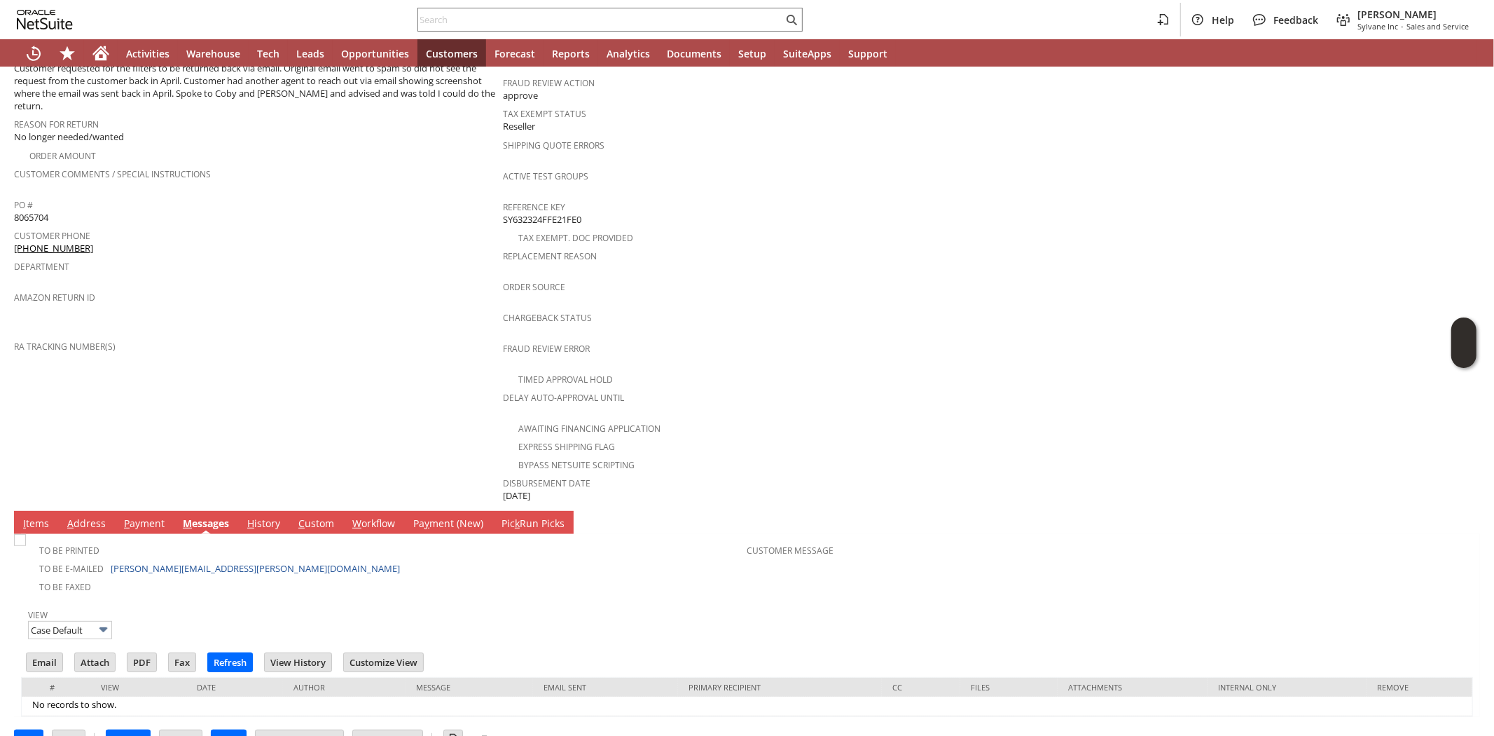
click at [37, 516] on link "I tems" at bounding box center [36, 523] width 33 height 15
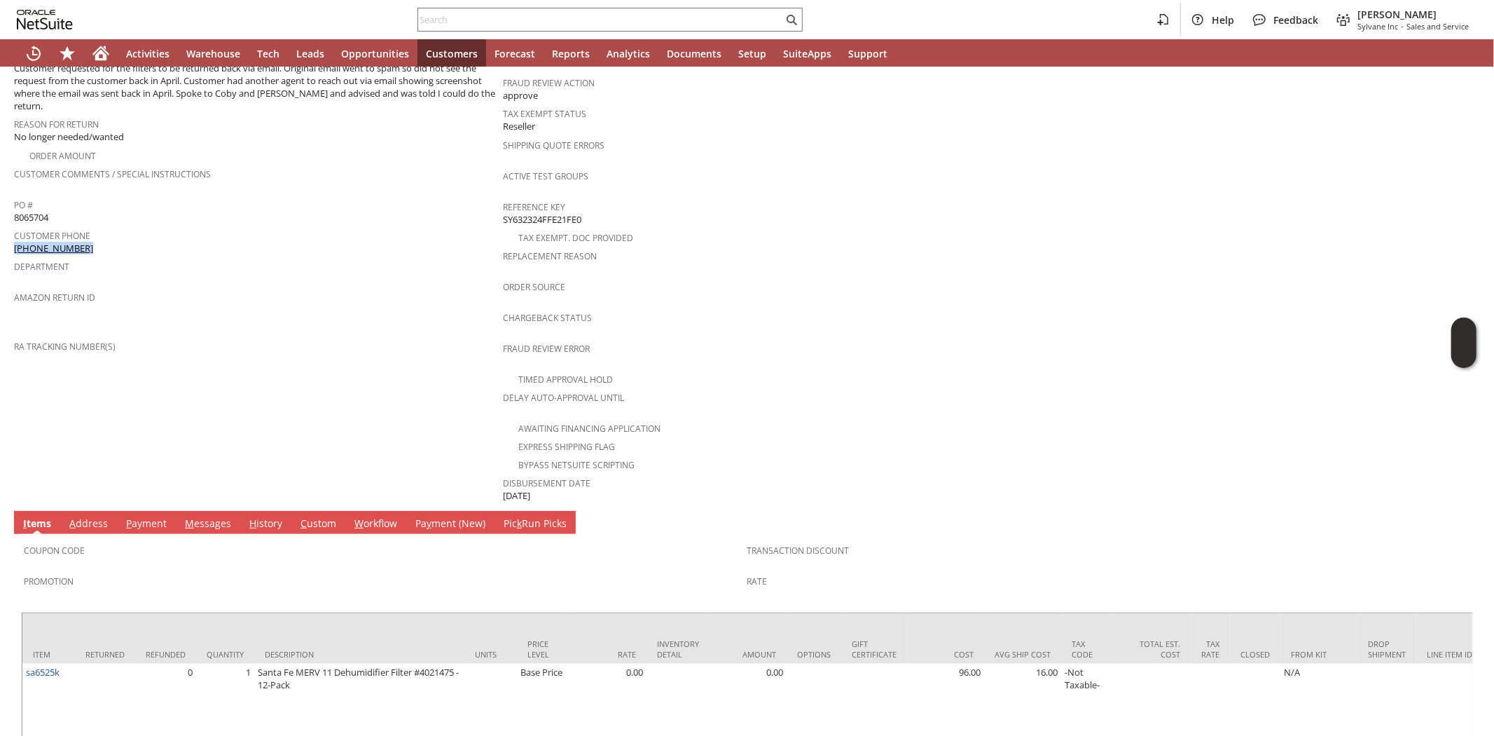
drag, startPoint x: 81, startPoint y: 228, endPoint x: 15, endPoint y: 233, distance: 66.7
click at [15, 233] on div "Customer Phone [PHONE_NUMBER]" at bounding box center [255, 240] width 482 height 29
copy link "[PHONE_NUMBER]"
drag, startPoint x: 282, startPoint y: 221, endPoint x: 265, endPoint y: 146, distance: 76.8
click at [284, 226] on span "Customer Phone" at bounding box center [255, 234] width 482 height 16
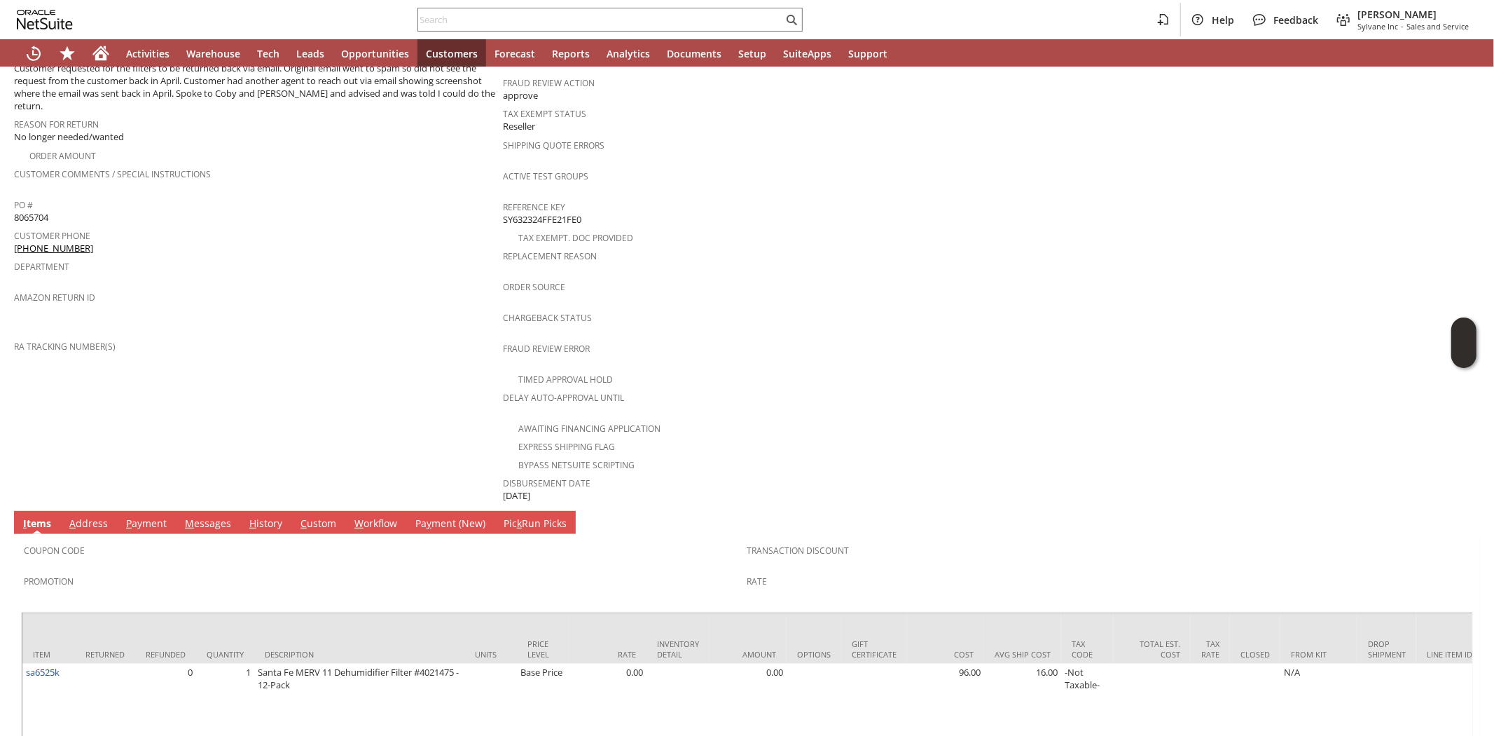
click at [193, 516] on link "M essages" at bounding box center [207, 523] width 53 height 15
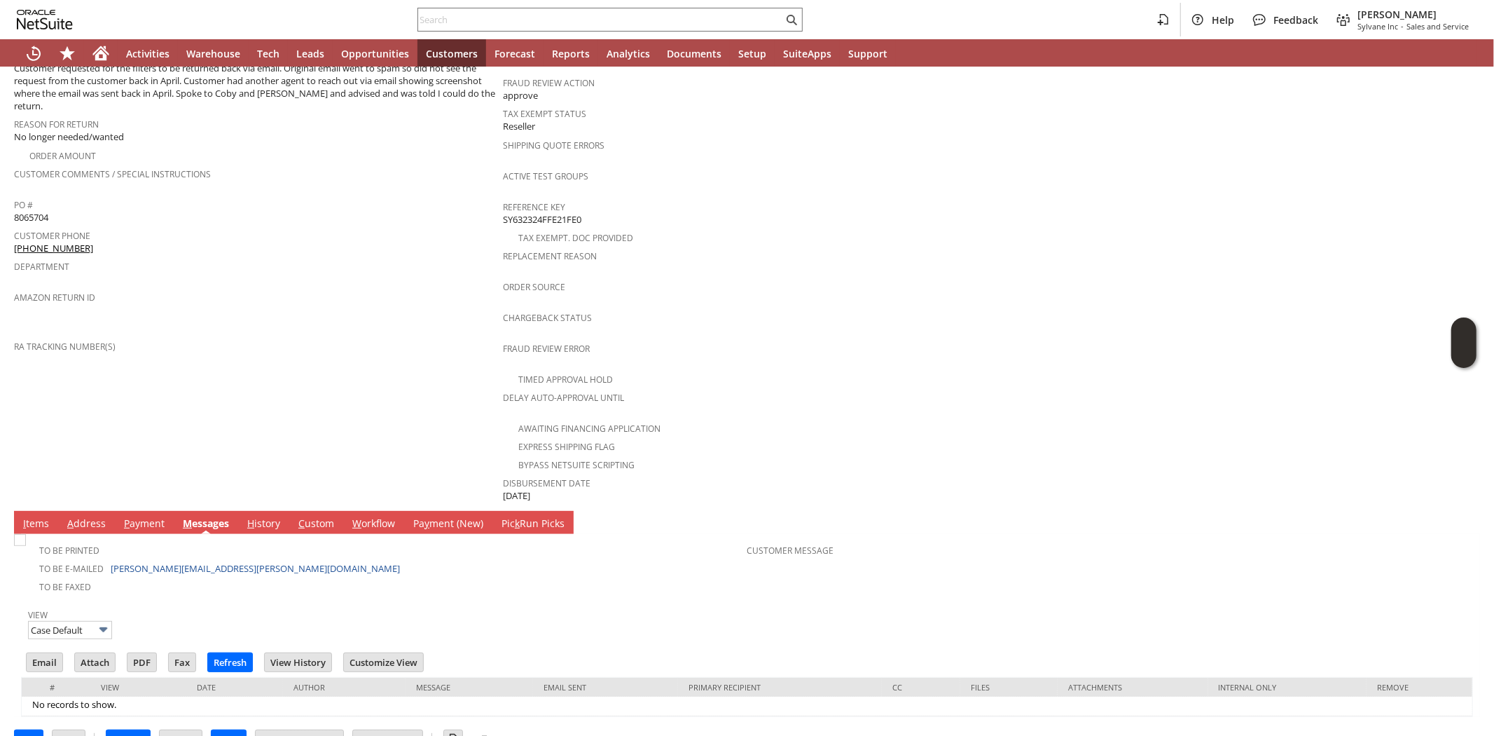
scroll to position [0, 0]
drag, startPoint x: 244, startPoint y: 540, endPoint x: 109, endPoint y: 541, distance: 135.2
click at [109, 558] on td "To Be E-mailed [PERSON_NAME][EMAIL_ADDRESS][PERSON_NAME][DOMAIN_NAME]" at bounding box center [386, 567] width 724 height 18
copy link "[PERSON_NAME][EMAIL_ADDRESS][PERSON_NAME][DOMAIN_NAME]"
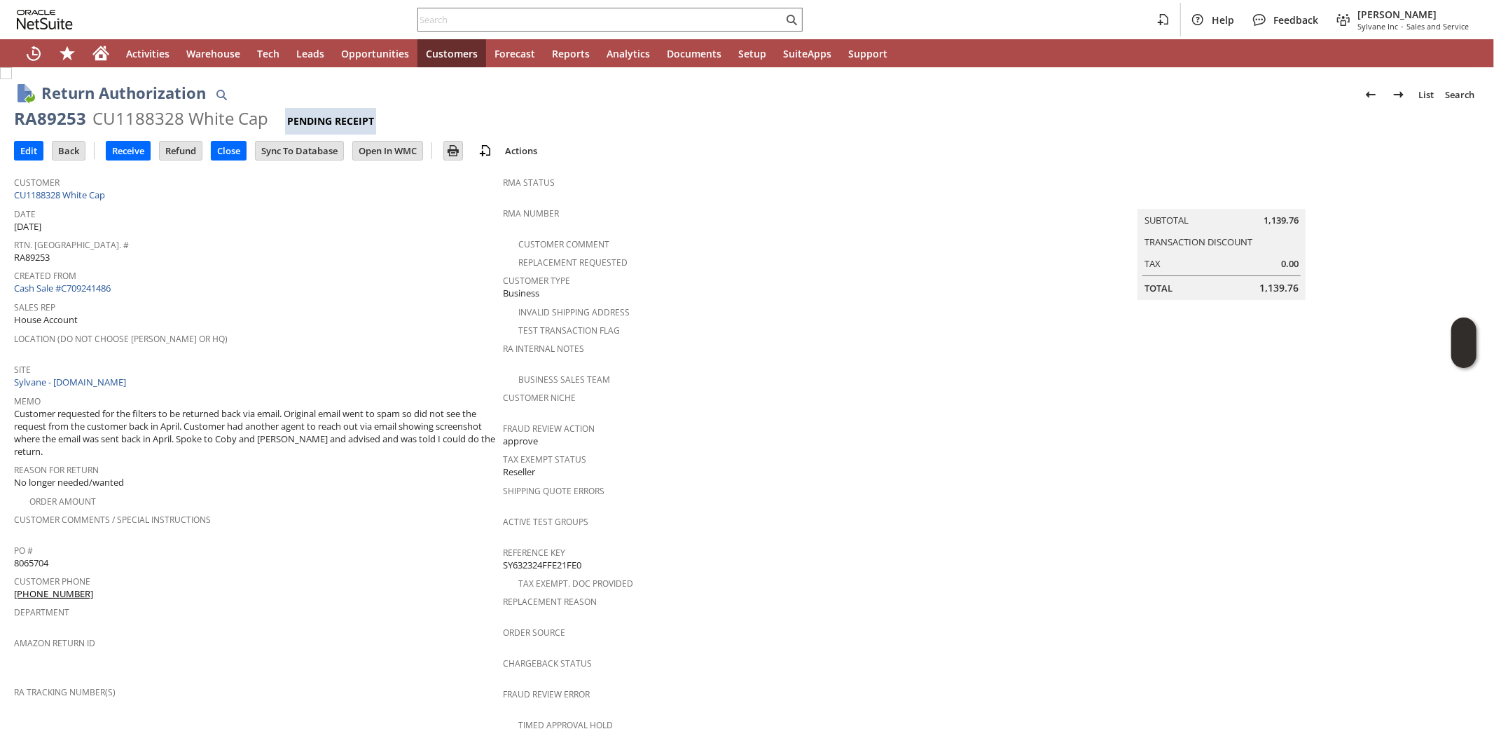
click at [62, 123] on div "RA89253" at bounding box center [50, 118] width 72 height 22
copy div "RA89253"
click at [31, 152] on input "Edit" at bounding box center [29, 151] width 28 height 18
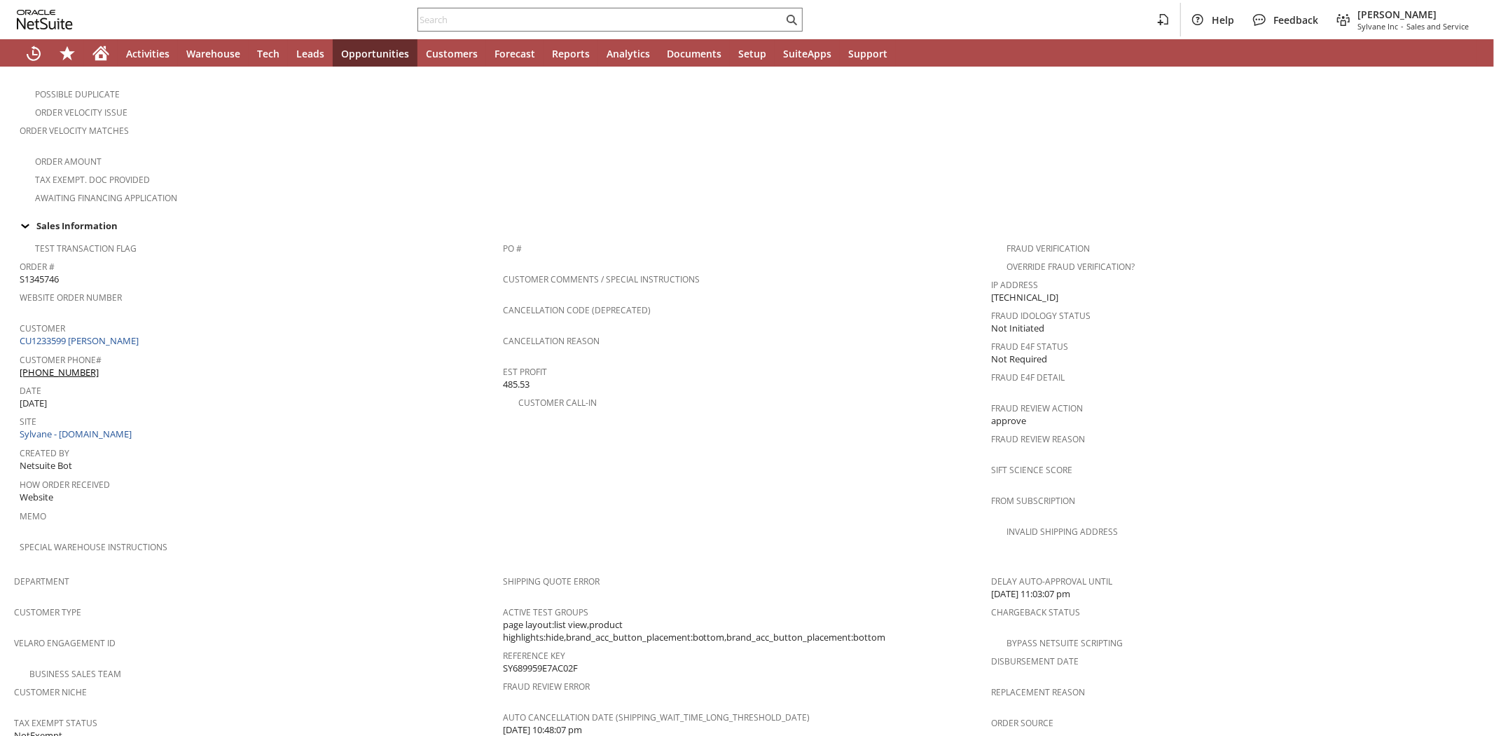
scroll to position [778, 0]
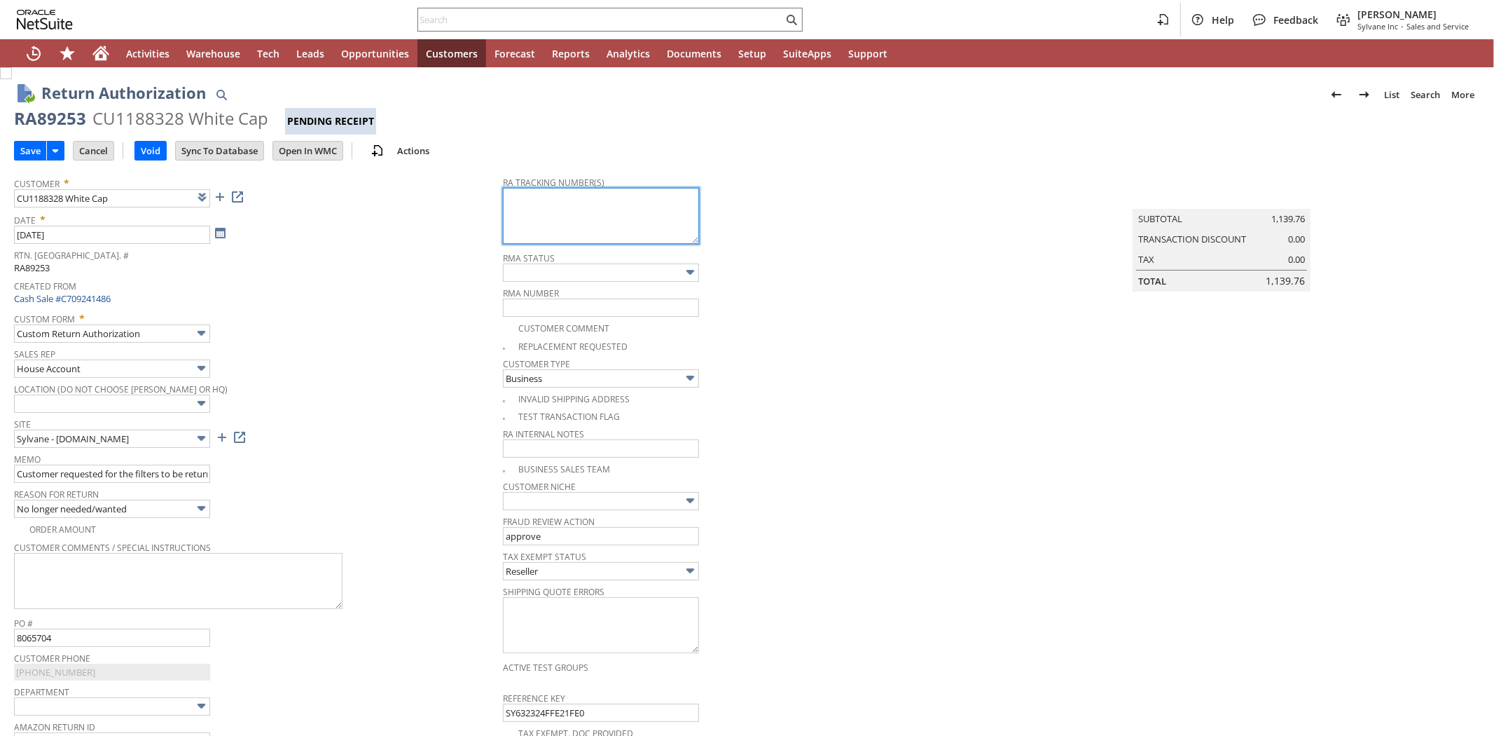
click at [555, 202] on textarea at bounding box center [601, 216] width 196 height 56
paste textarea "791904735626 791904735637 791904735648 791904735659 791904735660"
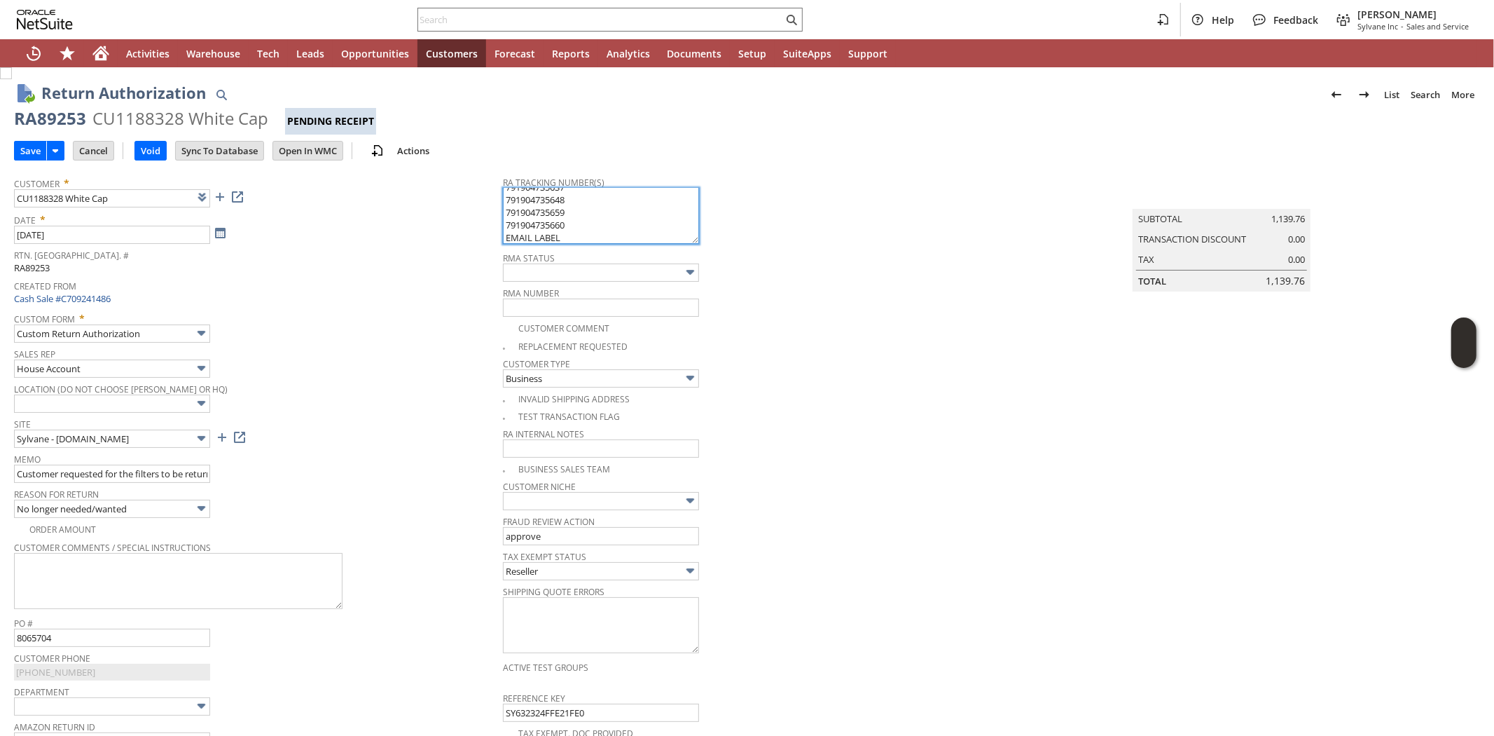
type textarea "791904735626 791904735637 791904735648 791904735659 791904735660 EMAIL LABEL"
click at [393, 276] on span "Created From" at bounding box center [255, 284] width 482 height 16
click at [23, 149] on input "Save" at bounding box center [31, 151] width 32 height 18
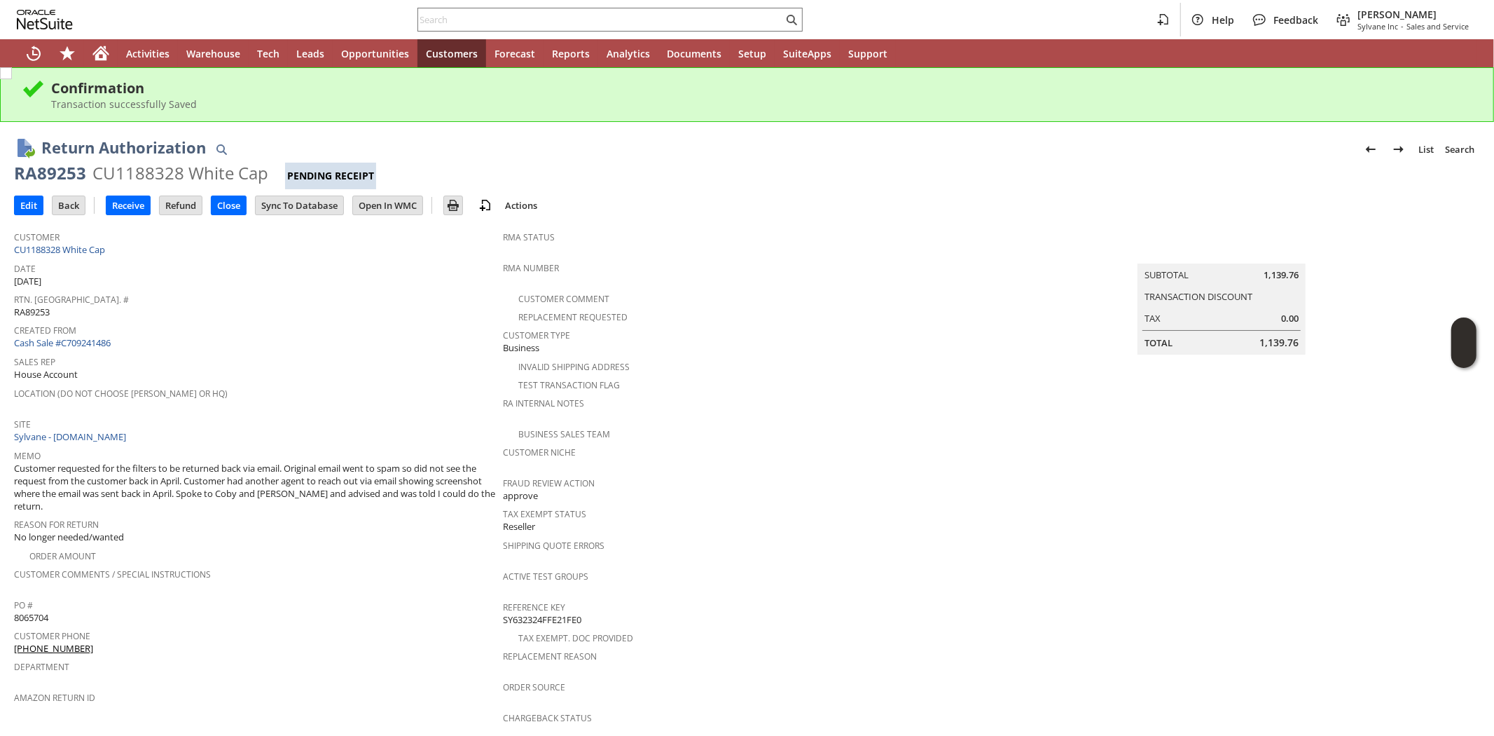
click at [295, 331] on span "Created From" at bounding box center [255, 328] width 482 height 16
click at [23, 204] on input "Edit" at bounding box center [29, 205] width 28 height 18
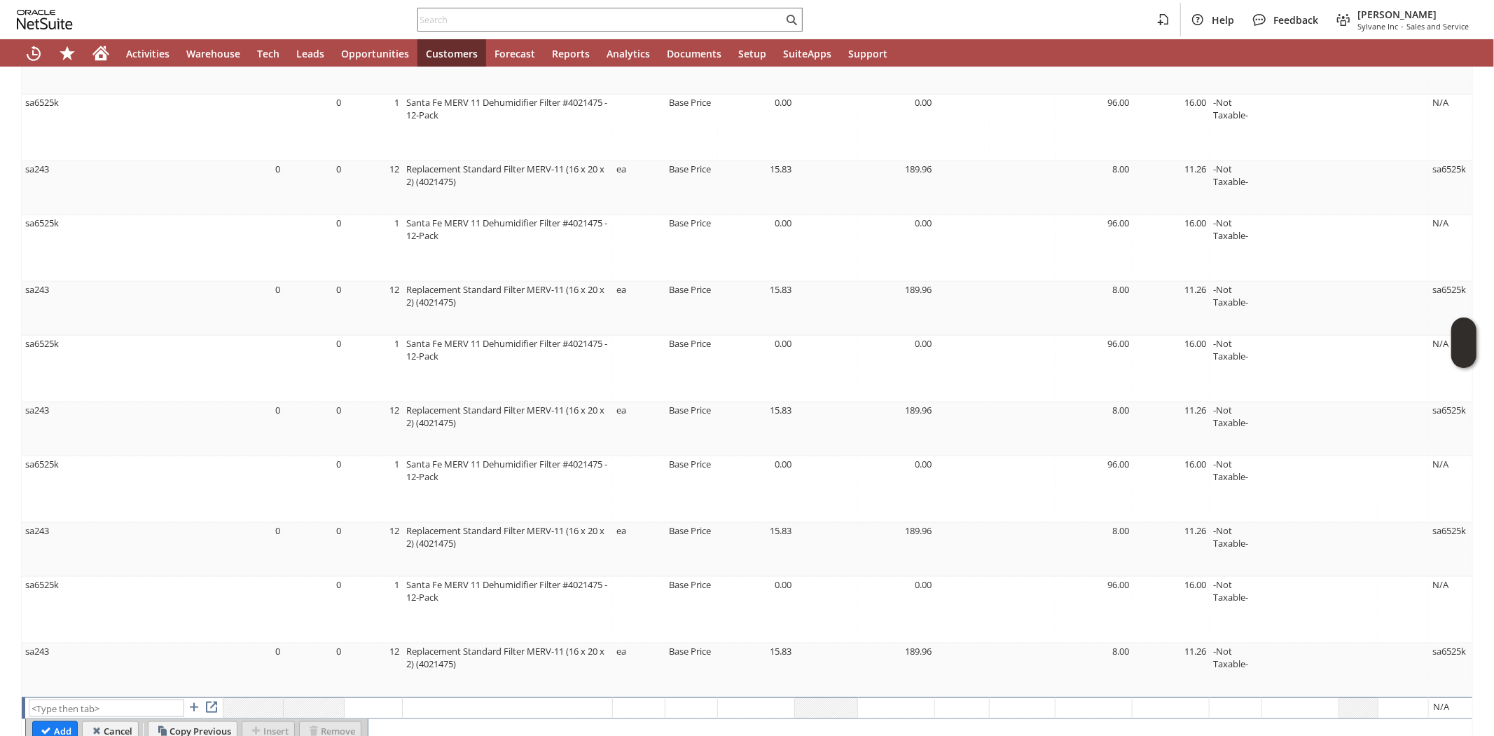
scroll to position [1307, 0]
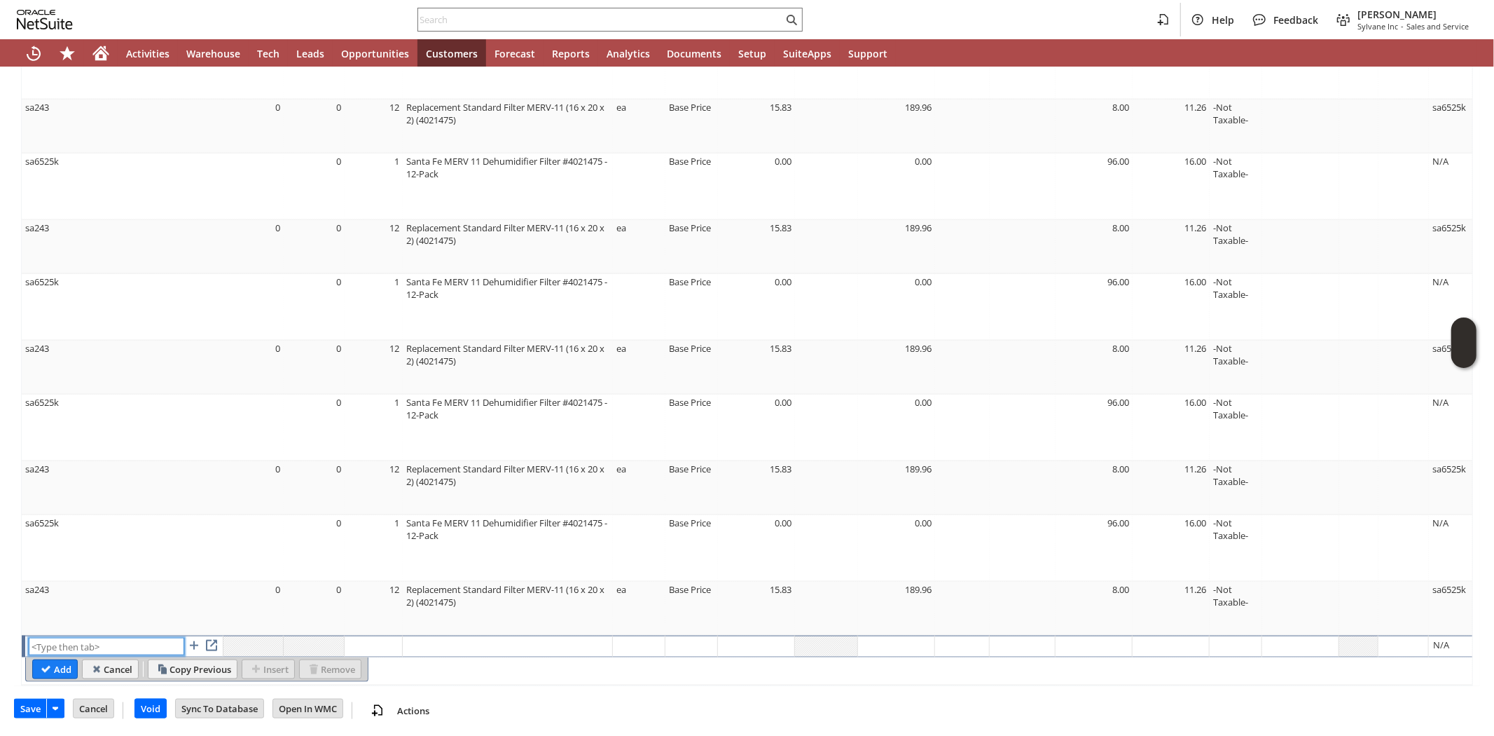
click at [72, 638] on input "text" at bounding box center [107, 647] width 156 height 18
type input "RSC1"
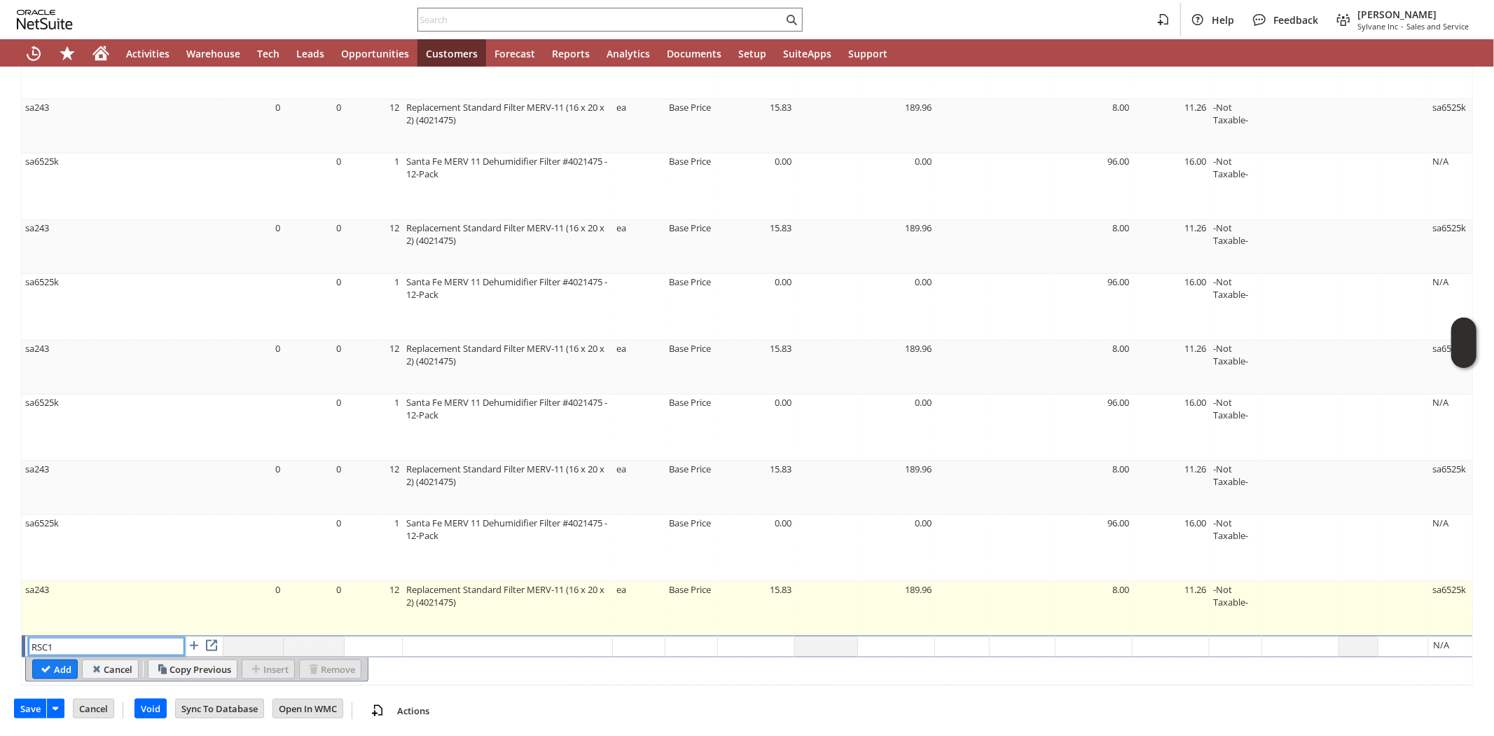
type input "Disco...rice"
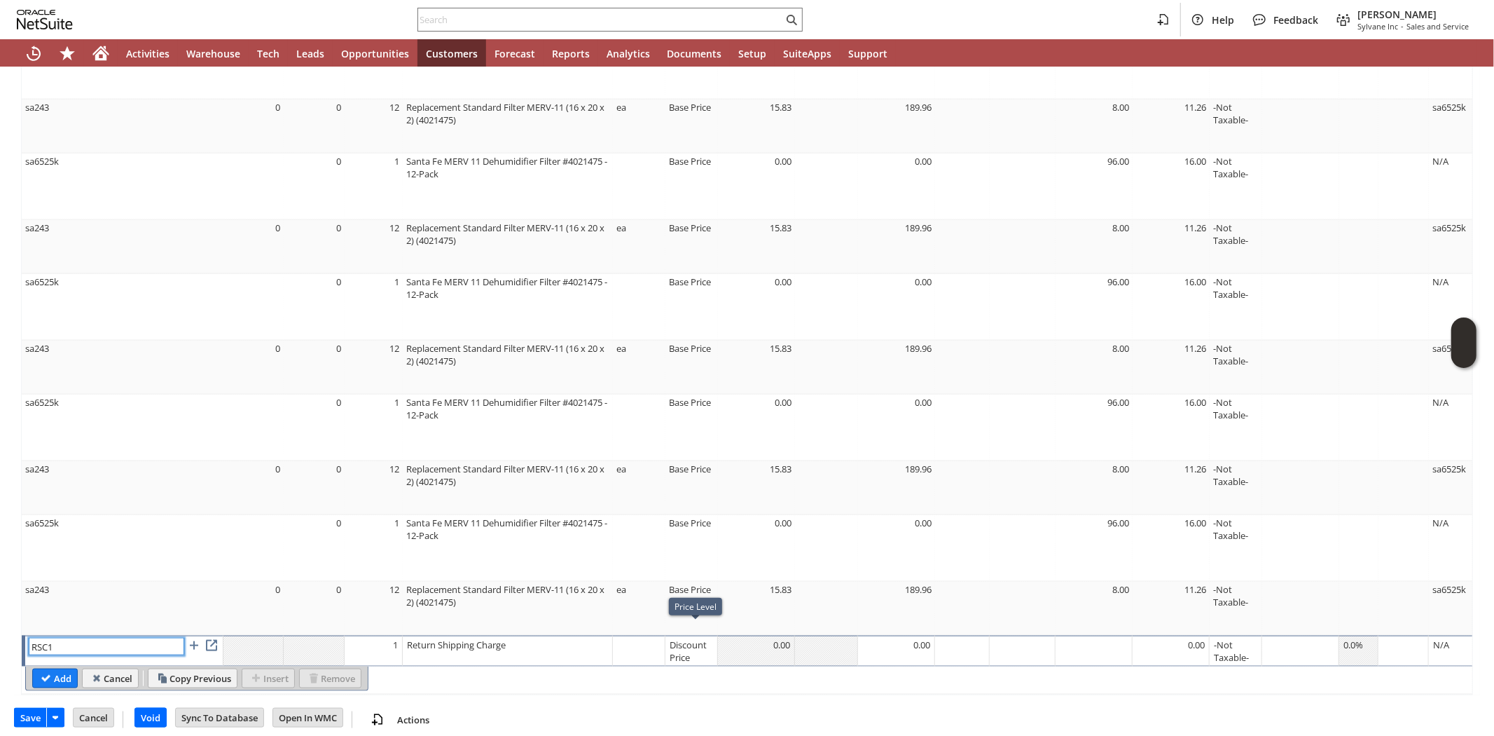
type input "RSC1"
click at [691, 640] on div "Discount Price" at bounding box center [691, 651] width 45 height 27
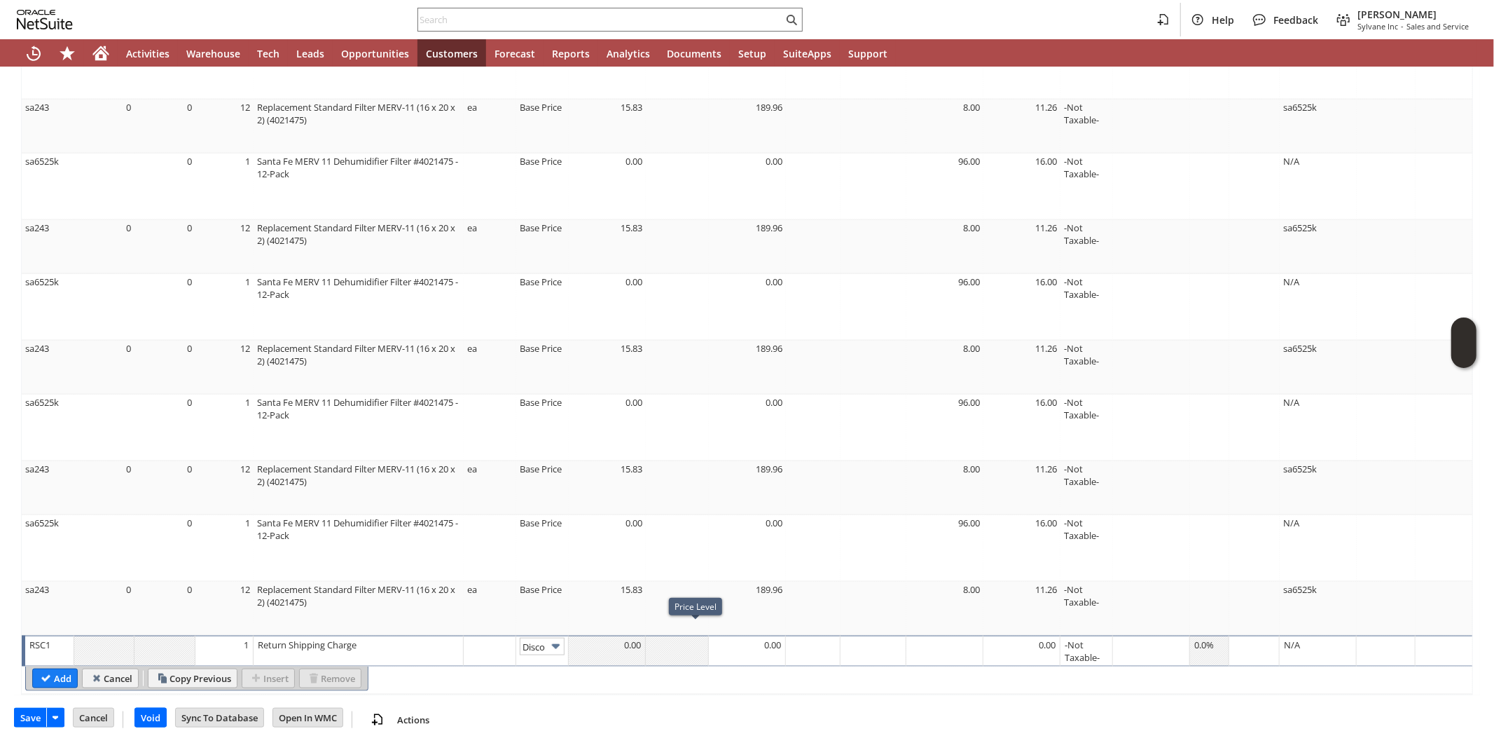
scroll to position [0, 23]
click at [558, 638] on img at bounding box center [556, 646] width 16 height 16
type input "Custom"
click at [626, 640] on td at bounding box center [607, 650] width 77 height 31
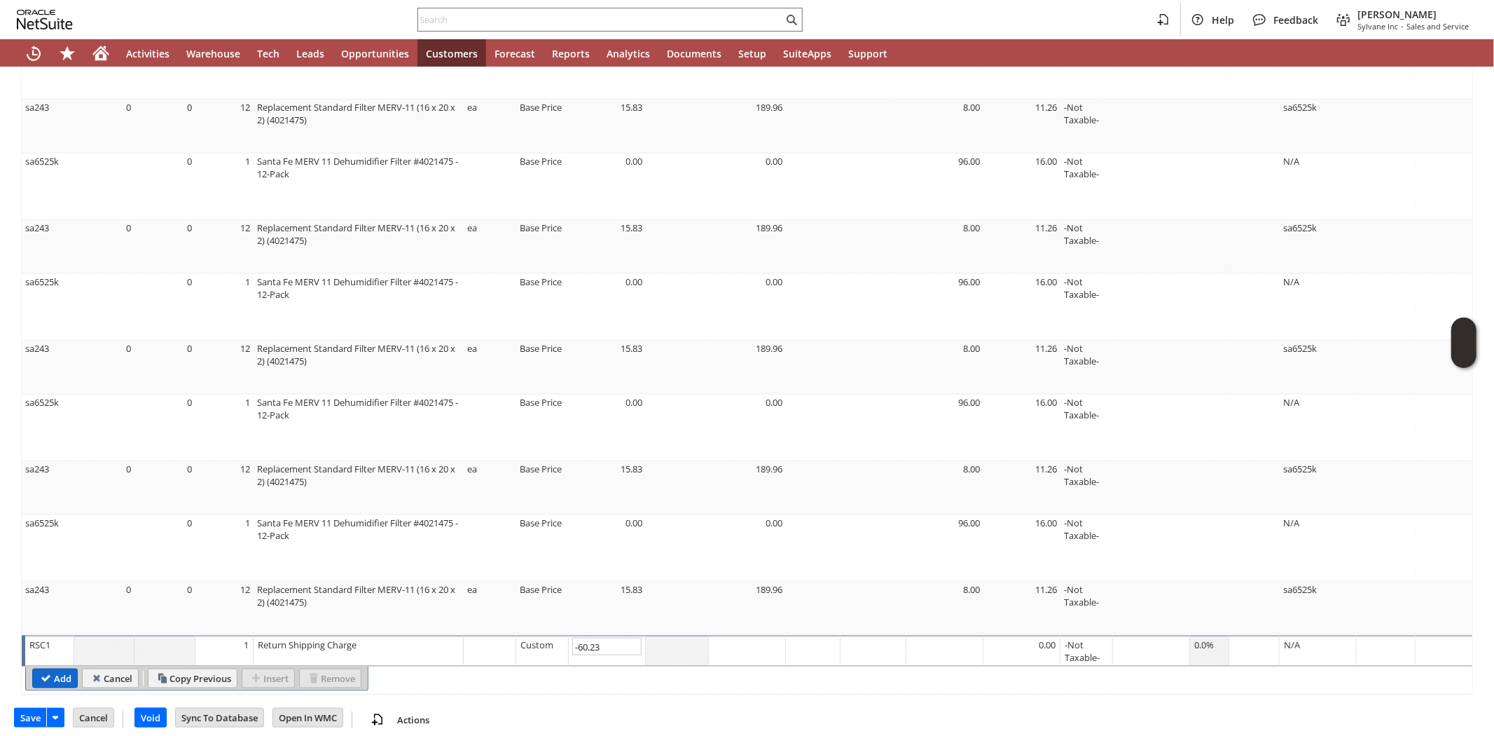
type input "-60.23"
click at [50, 669] on input "Add" at bounding box center [55, 678] width 44 height 18
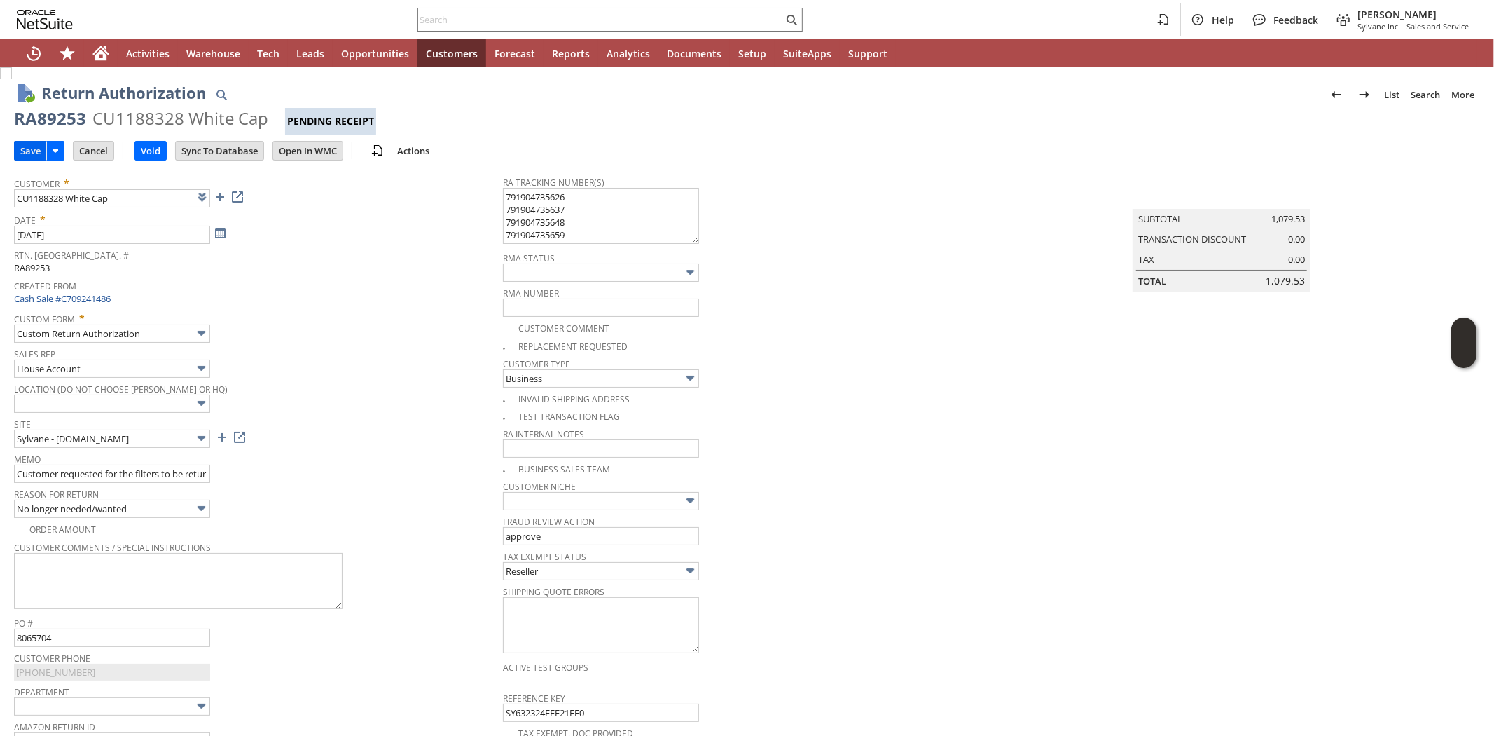
click at [32, 151] on input "Save" at bounding box center [31, 151] width 32 height 18
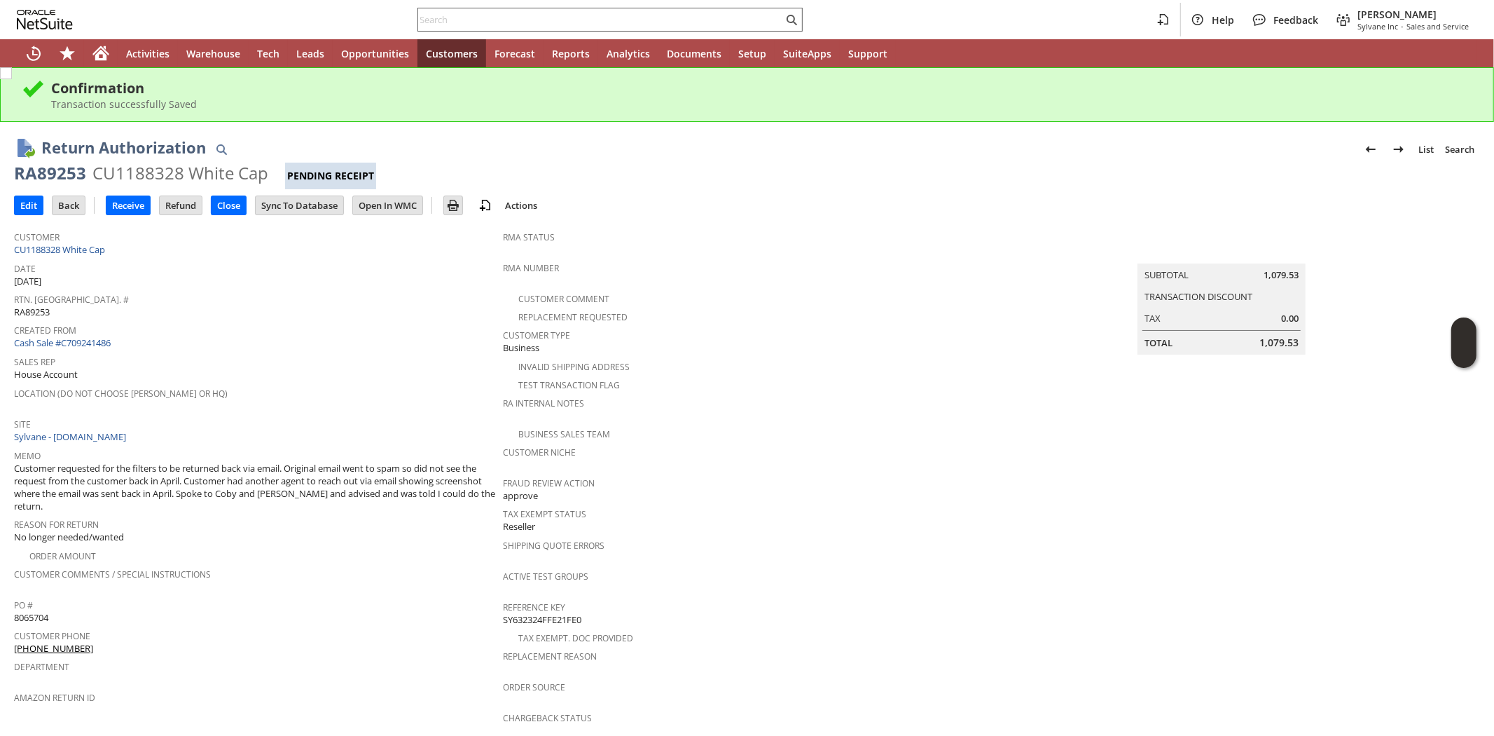
click at [643, 25] on input "text" at bounding box center [600, 19] width 365 height 17
paste input "4177665052"
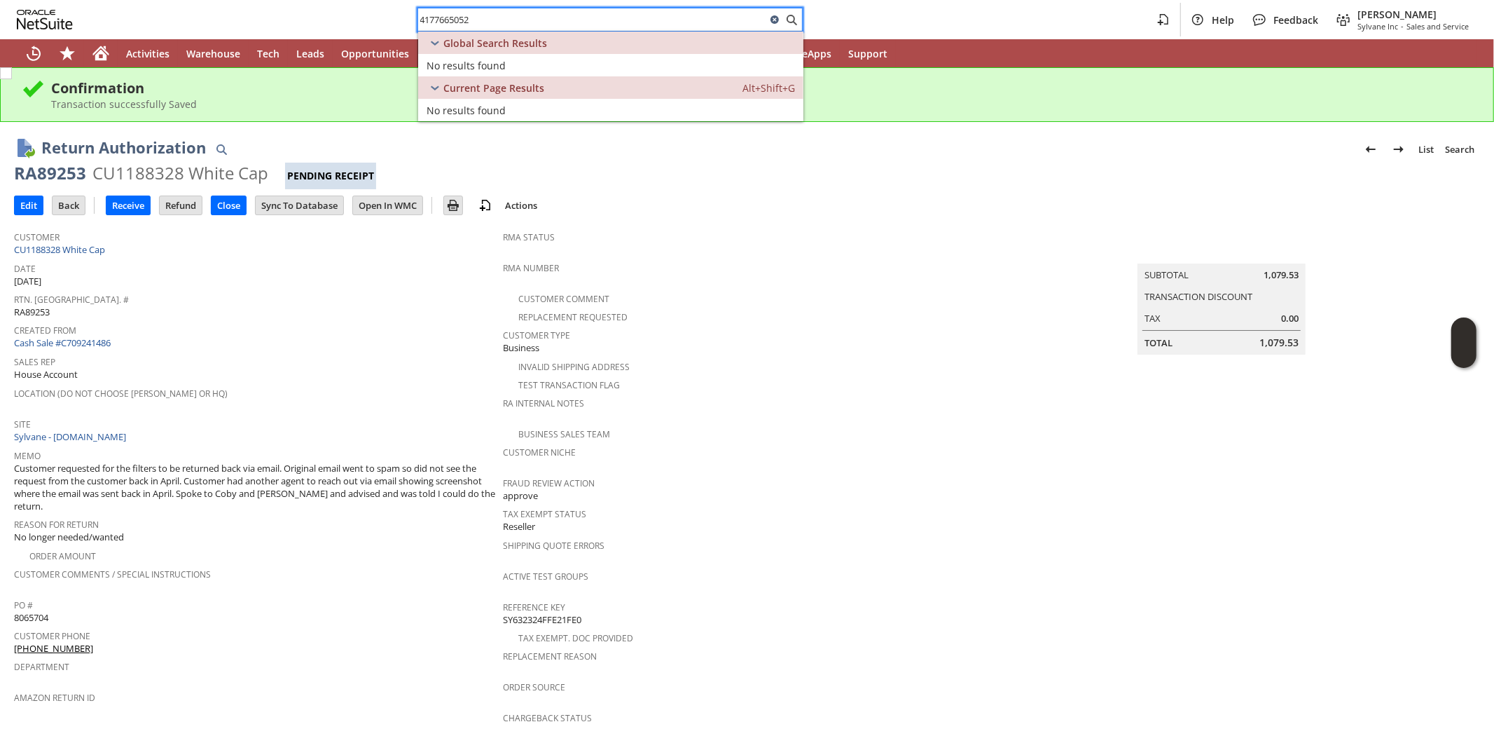
type input "4177665052"
click at [773, 21] on icon at bounding box center [775, 19] width 8 height 8
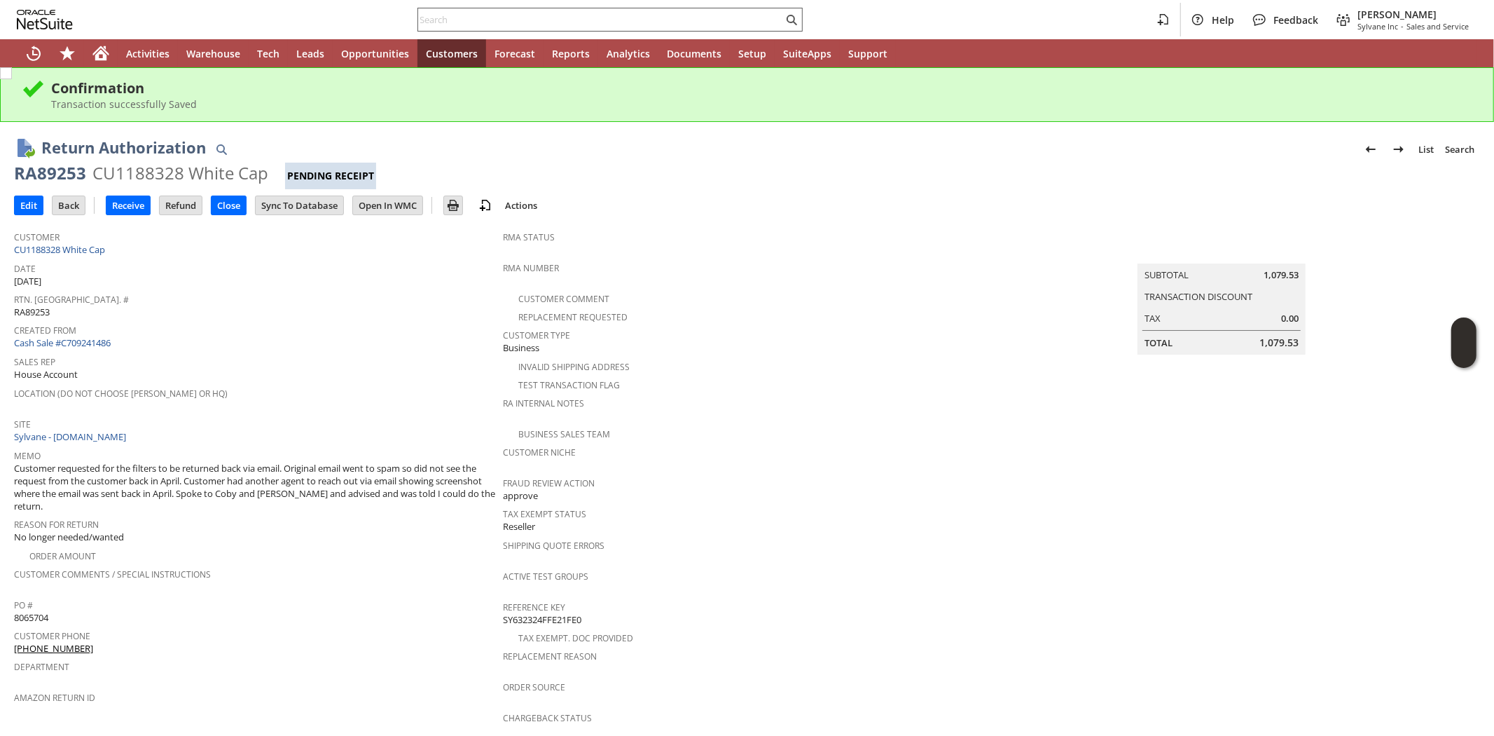
click at [536, 19] on input "text" at bounding box center [600, 19] width 365 height 17
paste input "8163050712"
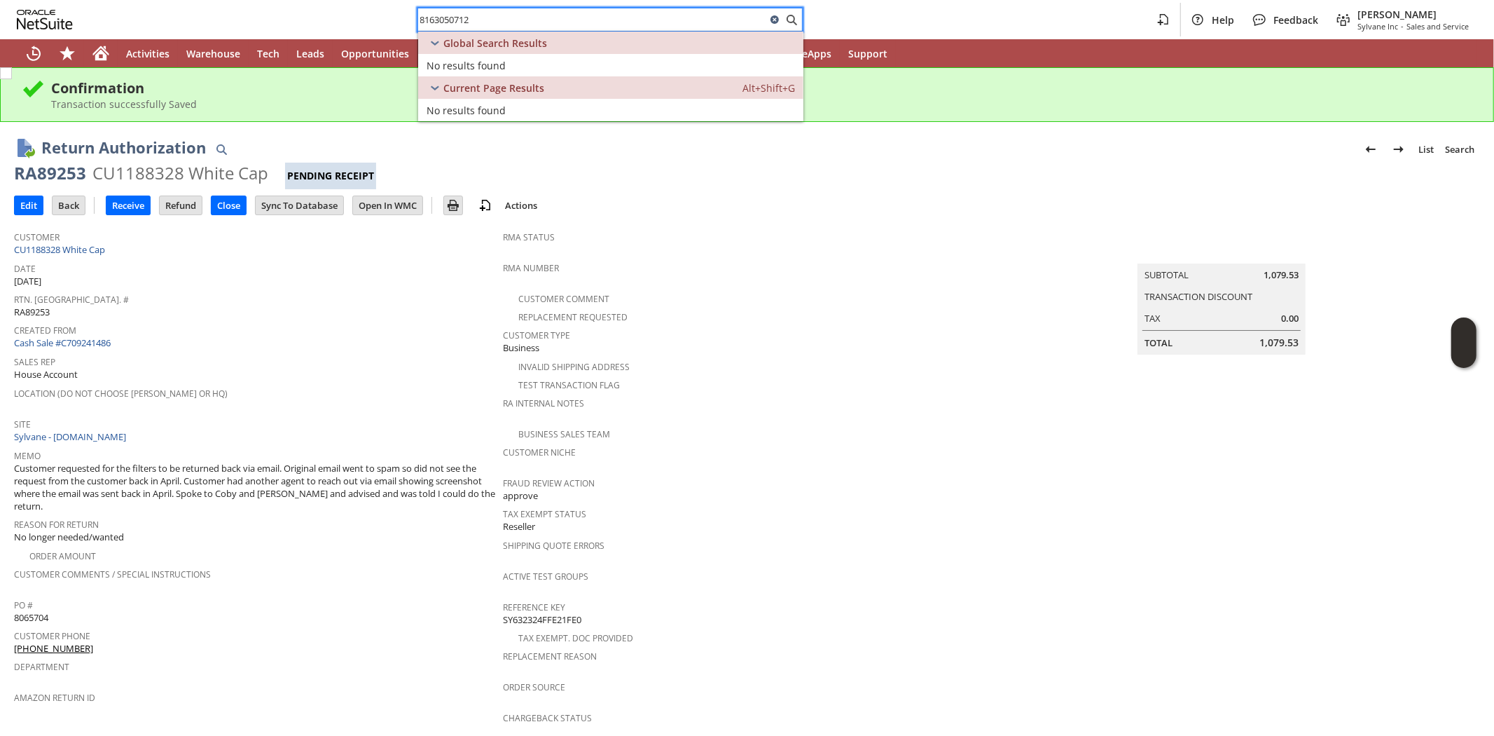
type input "8163050712"
click at [778, 17] on icon at bounding box center [775, 19] width 8 height 8
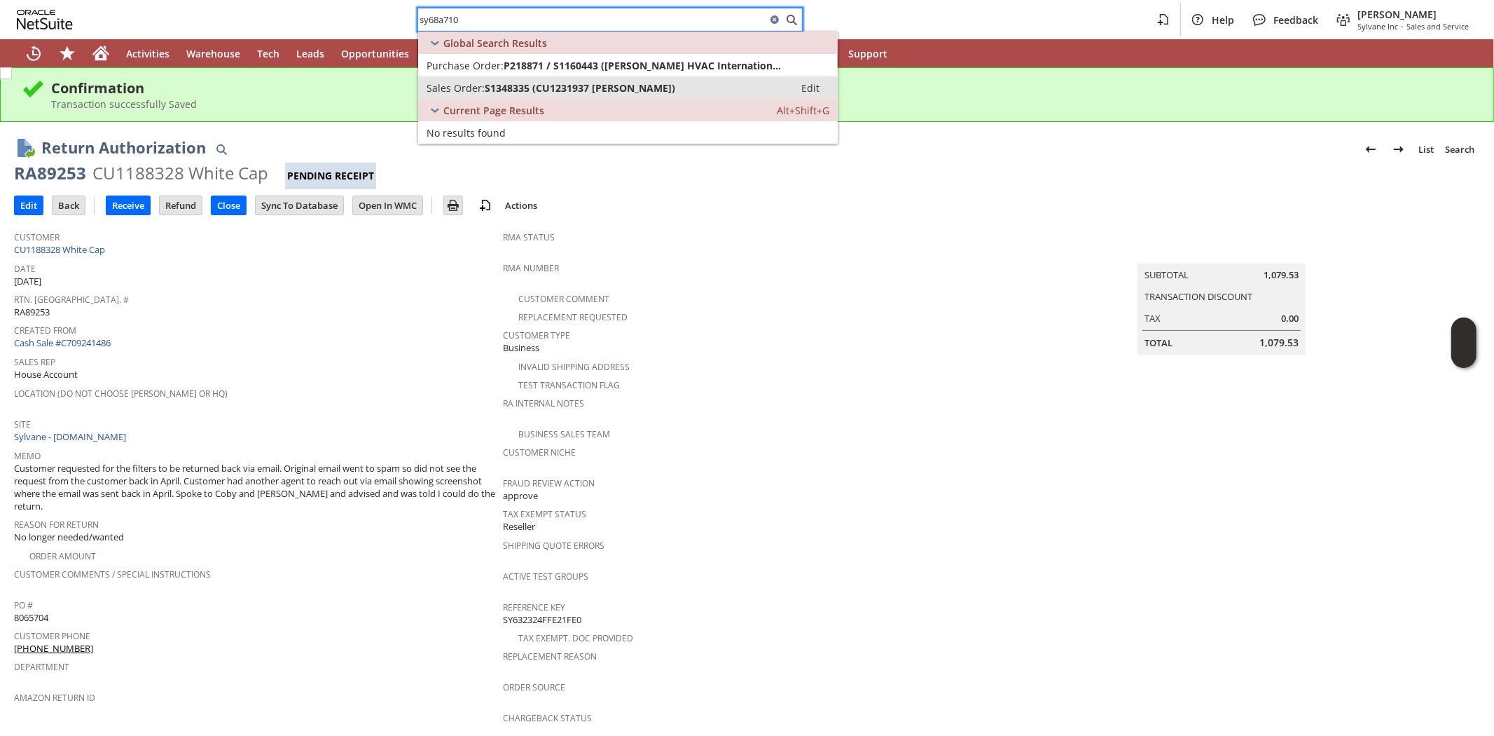
type input "sy68a710"
click at [600, 88] on span "S1348335 (CU1231937 [PERSON_NAME])" at bounding box center [580, 87] width 191 height 13
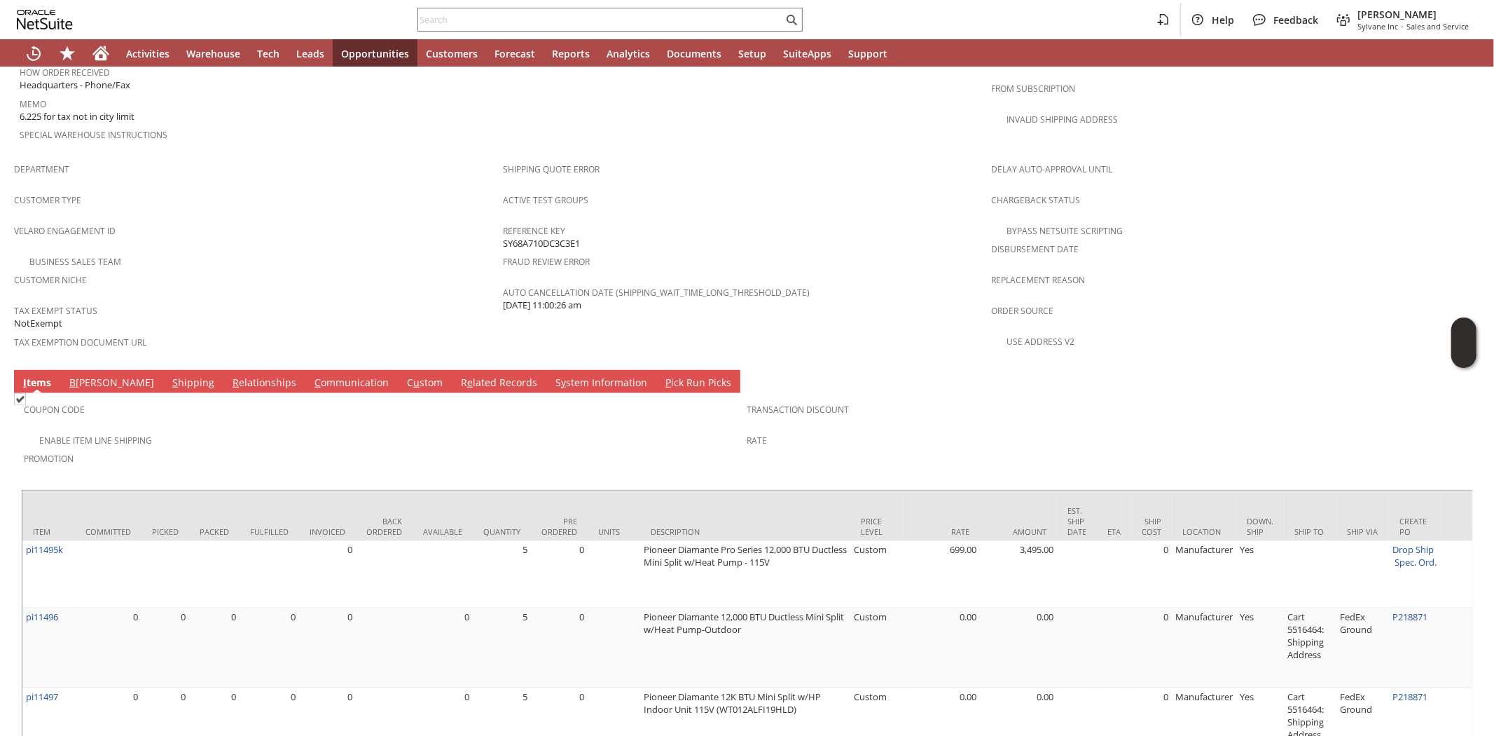
scroll to position [567, 0]
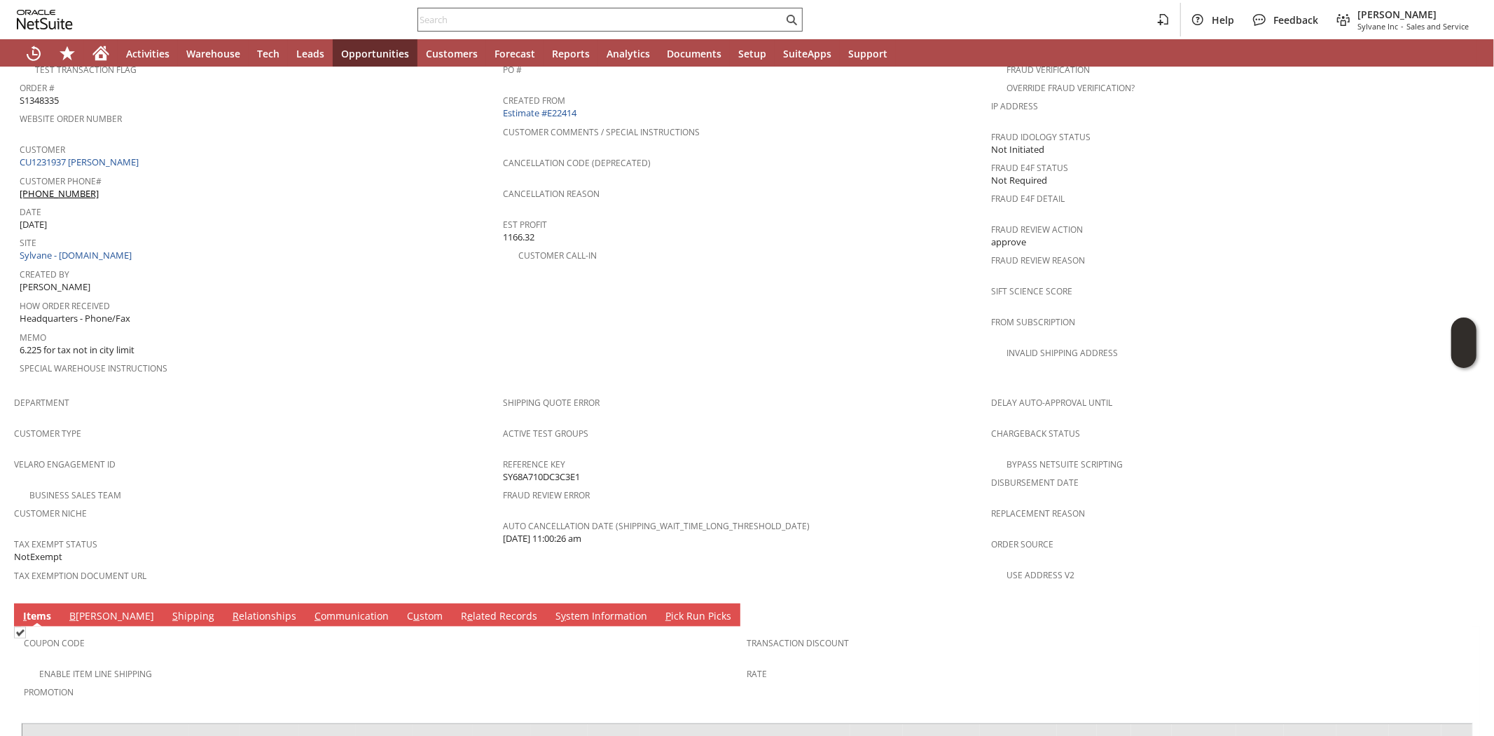
click at [535, 18] on input "text" at bounding box center [600, 19] width 365 height 17
paste input "8163050712"
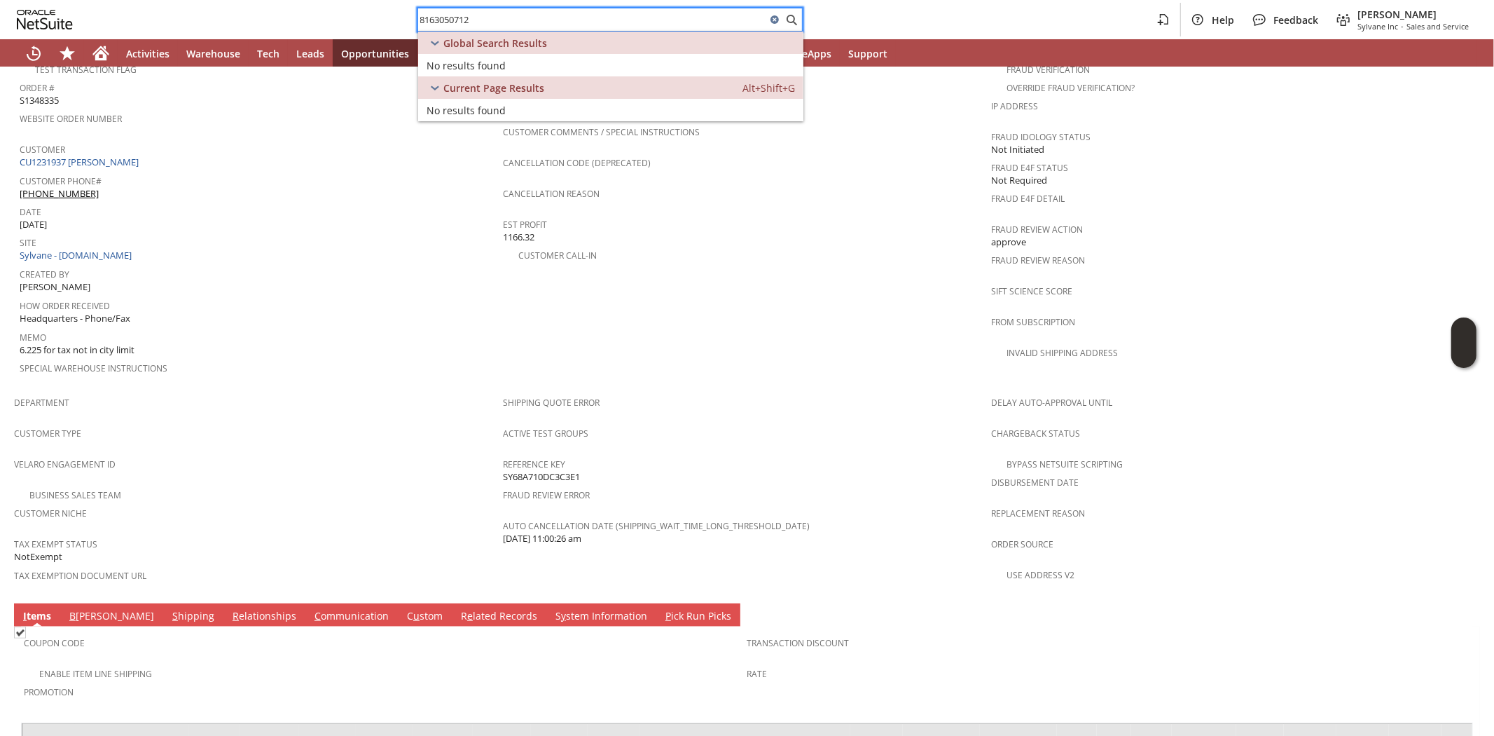
click at [204, 296] on span "How Order Received" at bounding box center [258, 304] width 476 height 16
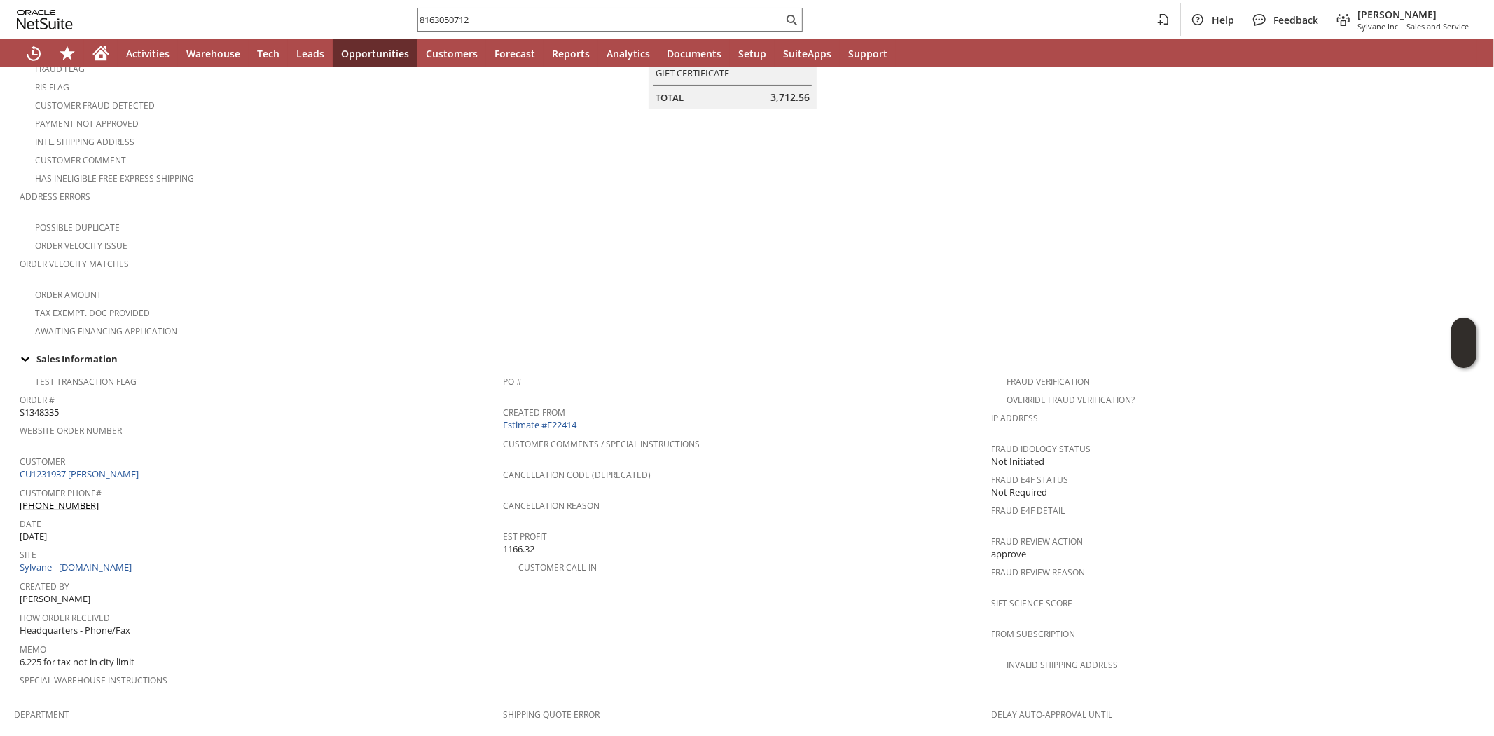
scroll to position [0, 0]
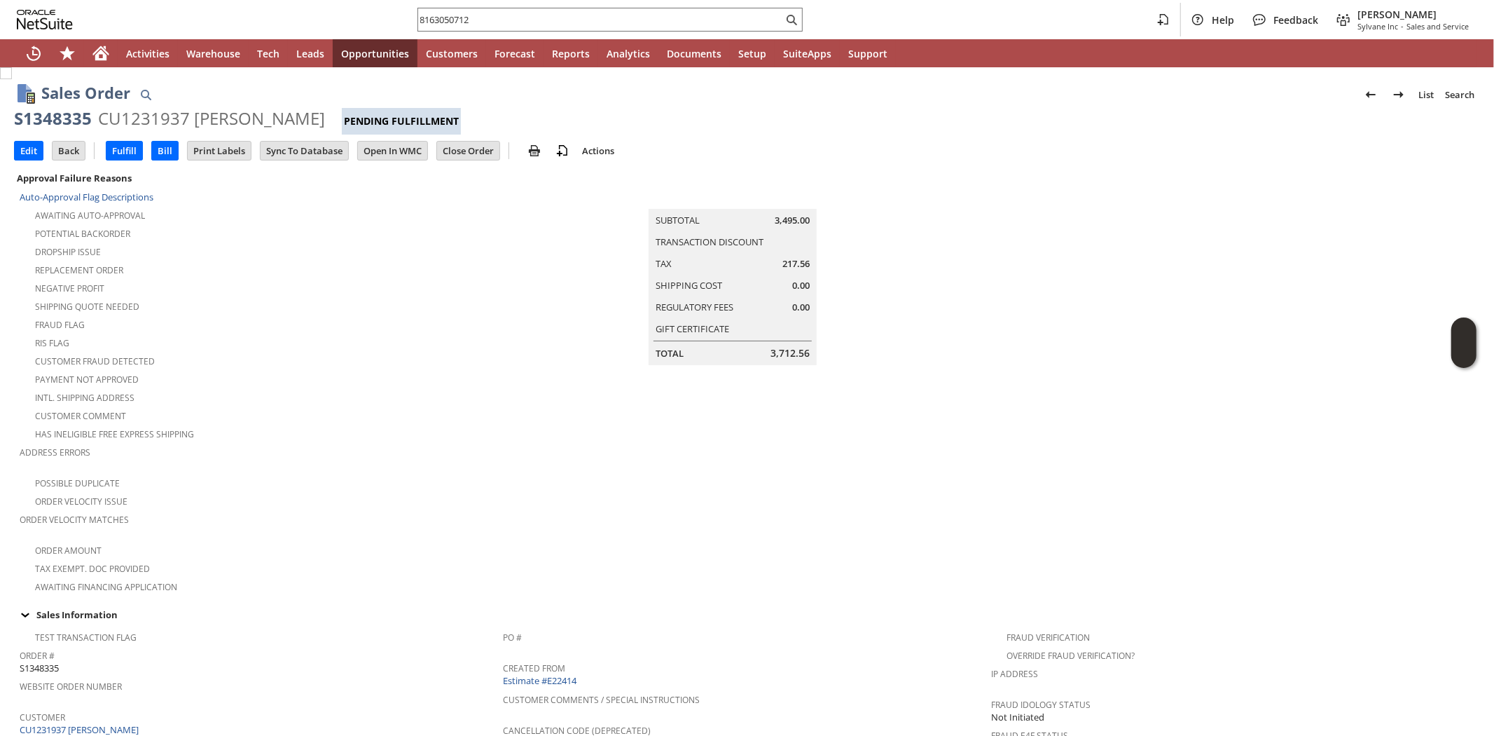
click at [52, 115] on div "S1348335" at bounding box center [53, 118] width 78 height 22
copy div "S1348335"
click at [578, 21] on input "8163050712" at bounding box center [600, 19] width 365 height 17
paste input "3472915810"
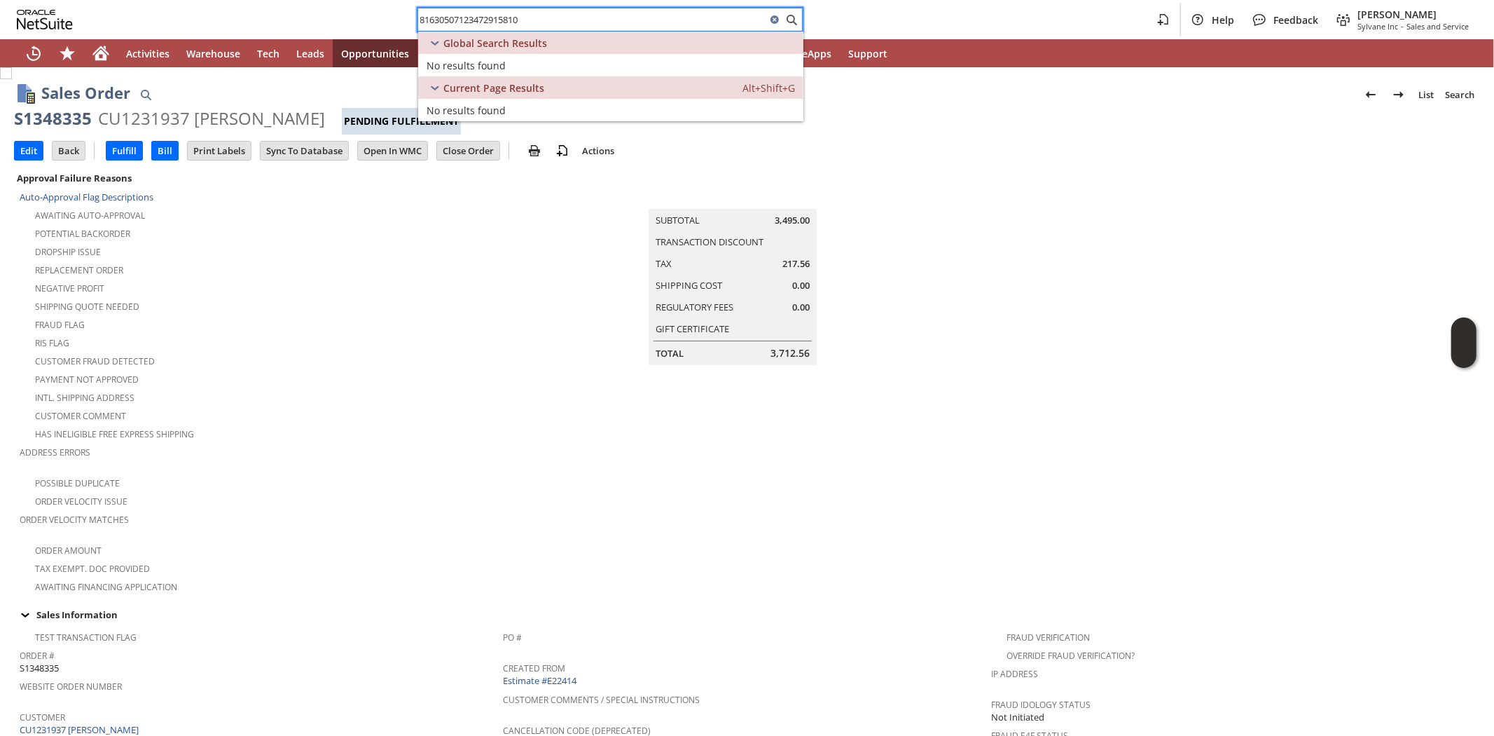
click at [465, 16] on input "81630507123472915810" at bounding box center [592, 19] width 348 height 17
paste input "text"
type input "3472915810"
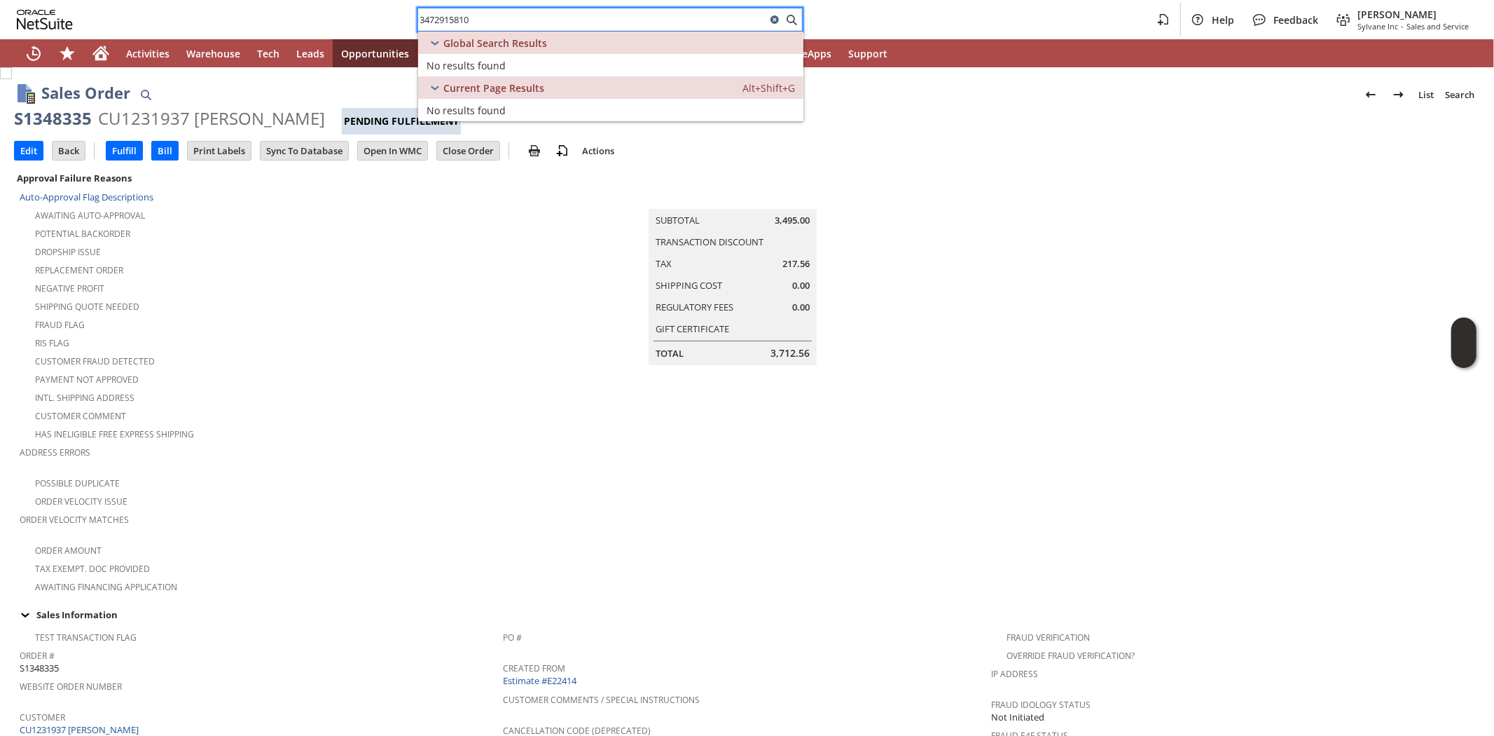
click at [771, 18] on icon at bounding box center [775, 19] width 8 height 8
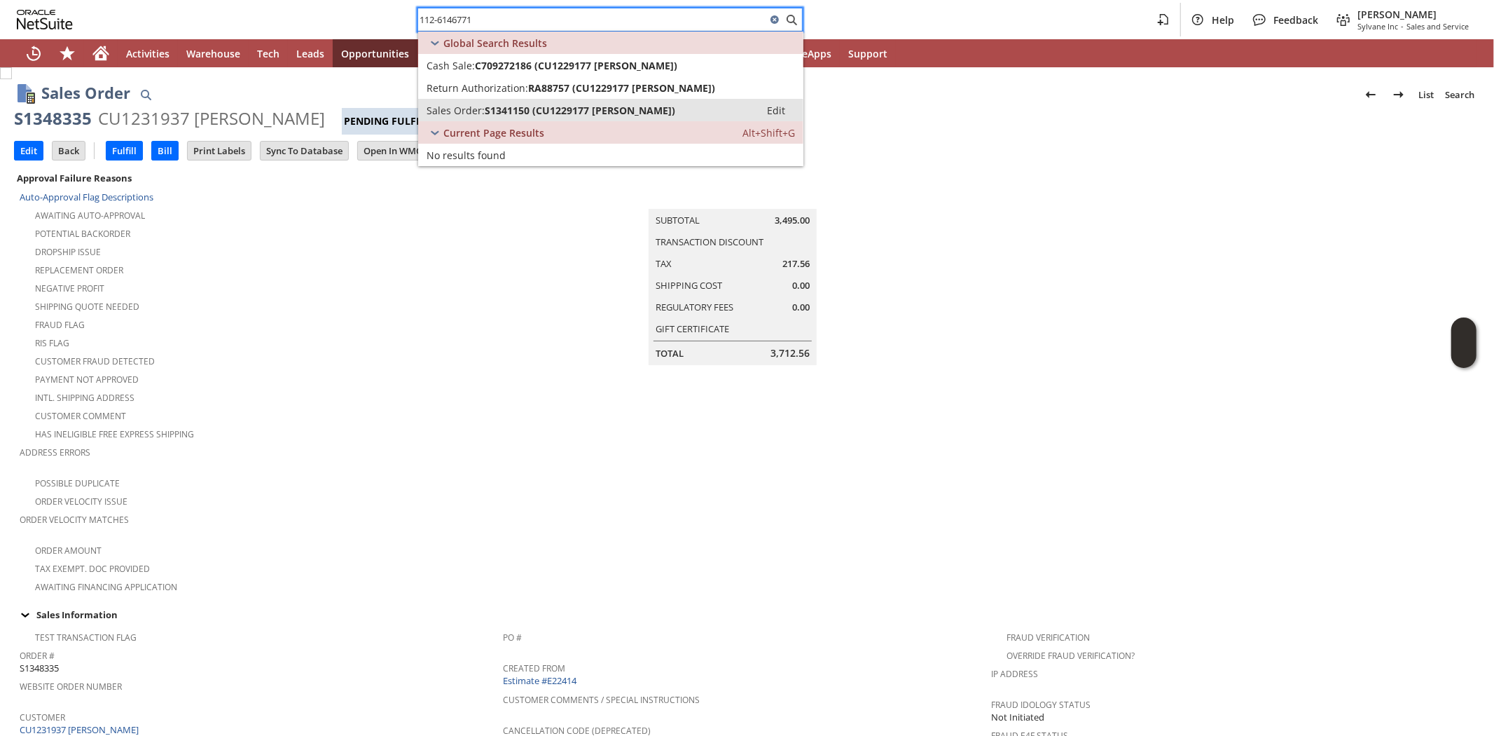
type input "112-6146771"
click at [570, 113] on span "S1341150 (CU1229177 Catherine Customer)" at bounding box center [580, 110] width 191 height 13
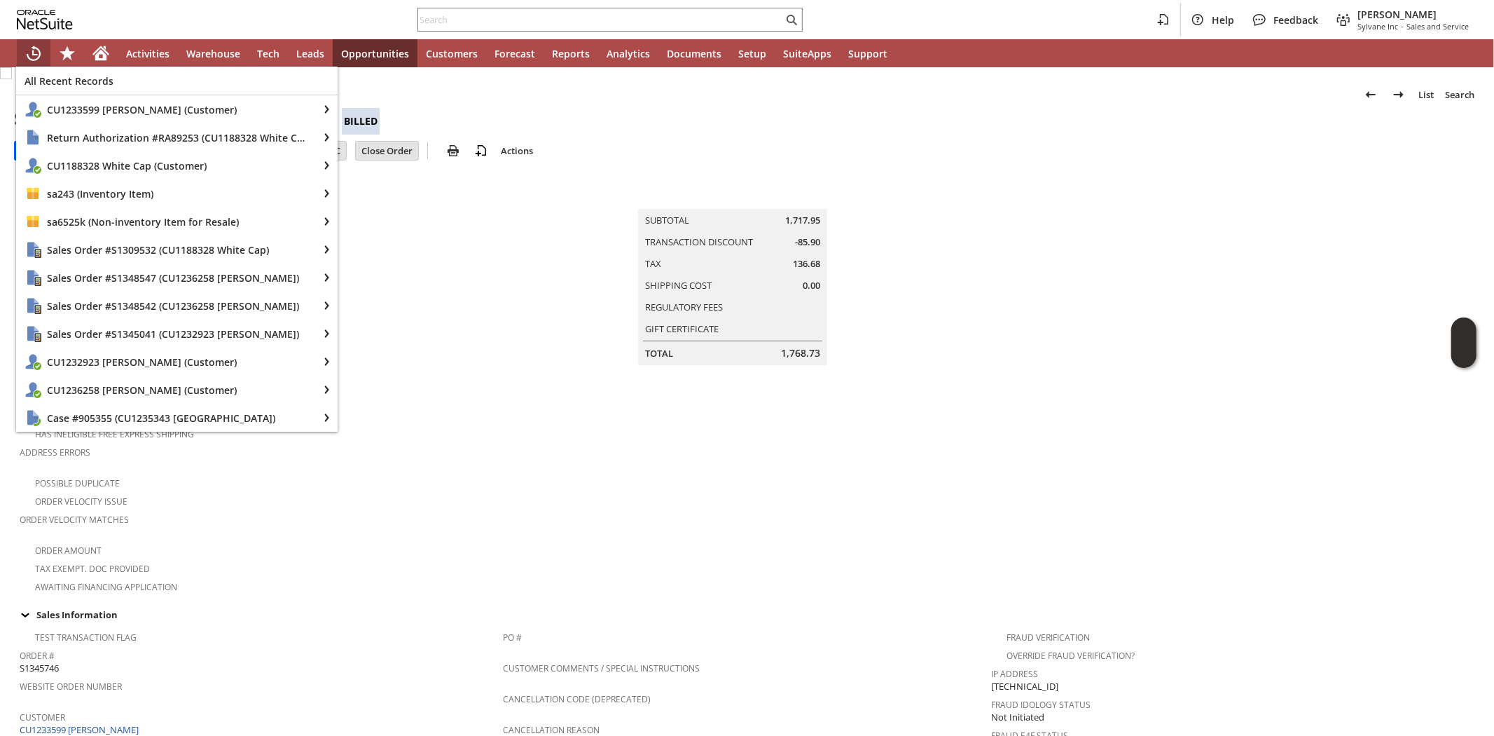
scroll to position [778, 0]
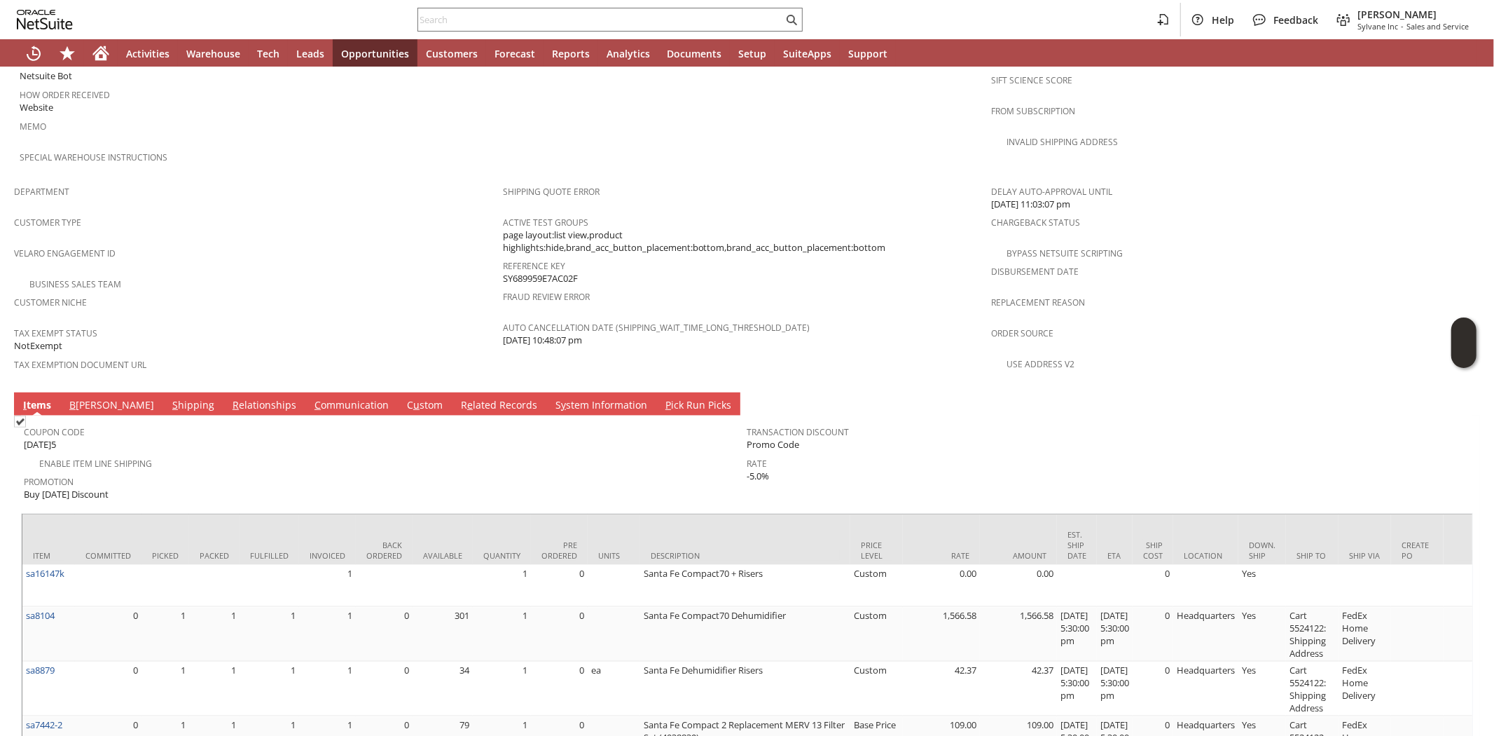
click at [393, 181] on span "Department" at bounding box center [255, 189] width 482 height 16
click at [95, 58] on icon "Home" at bounding box center [100, 55] width 11 height 11
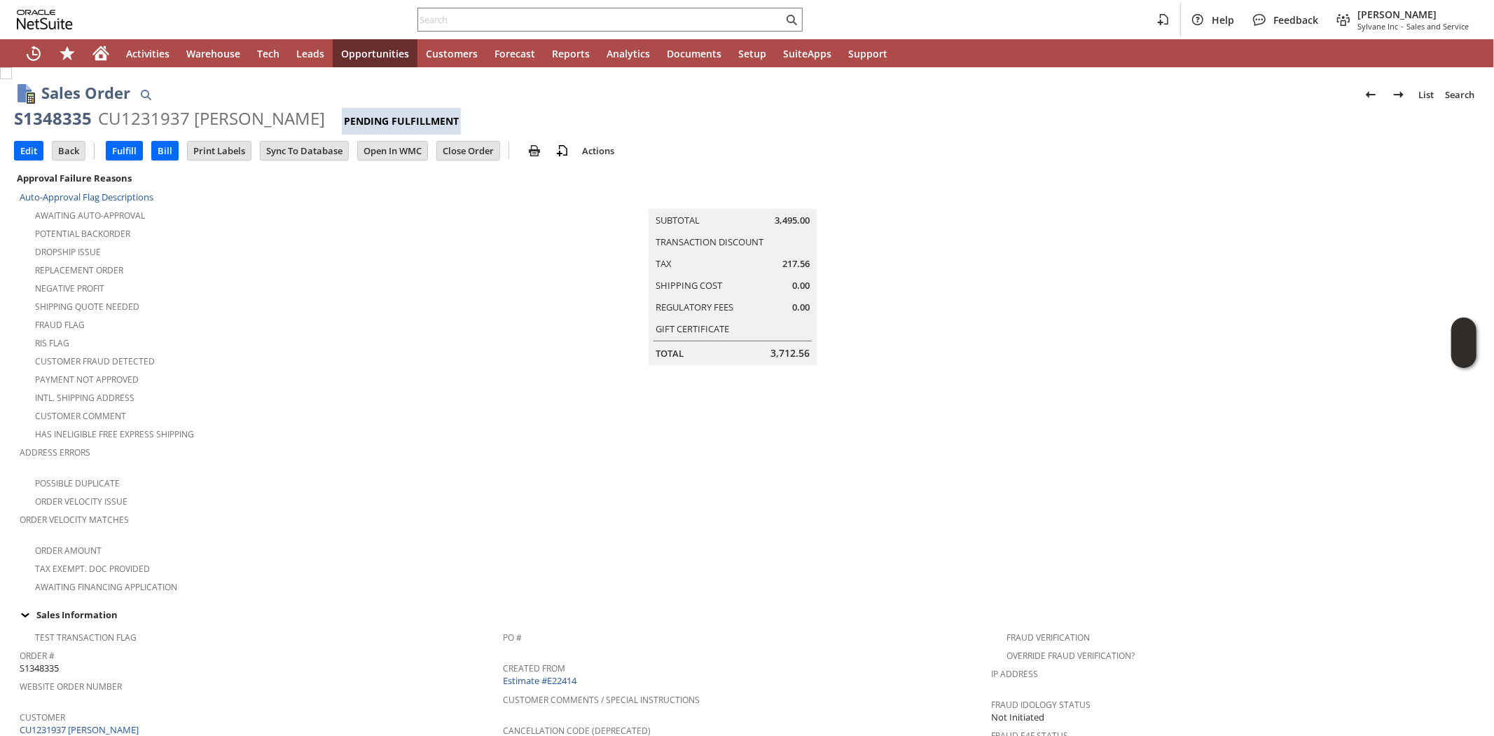
click at [328, 299] on div "Shipping Quote Needed" at bounding box center [261, 304] width 483 height 17
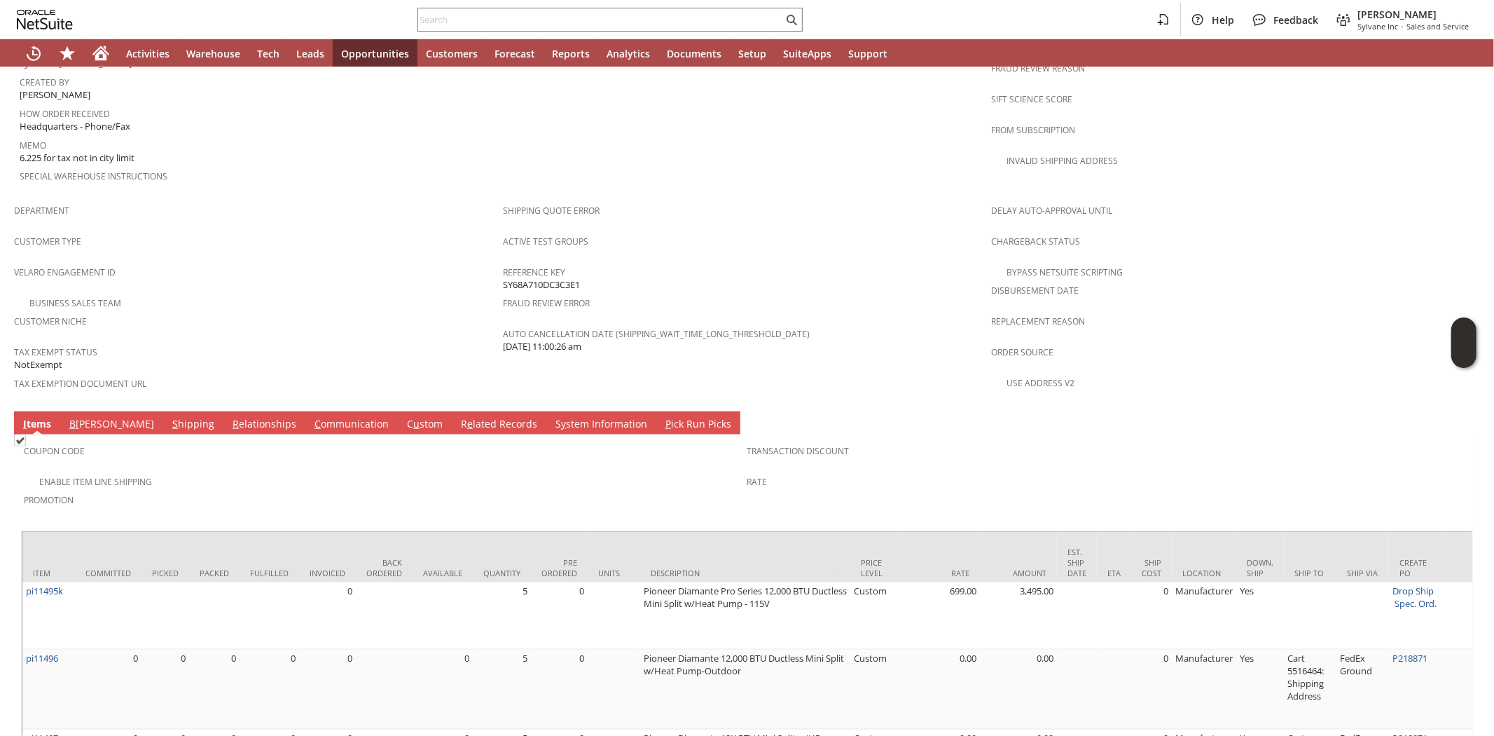
scroll to position [837, 0]
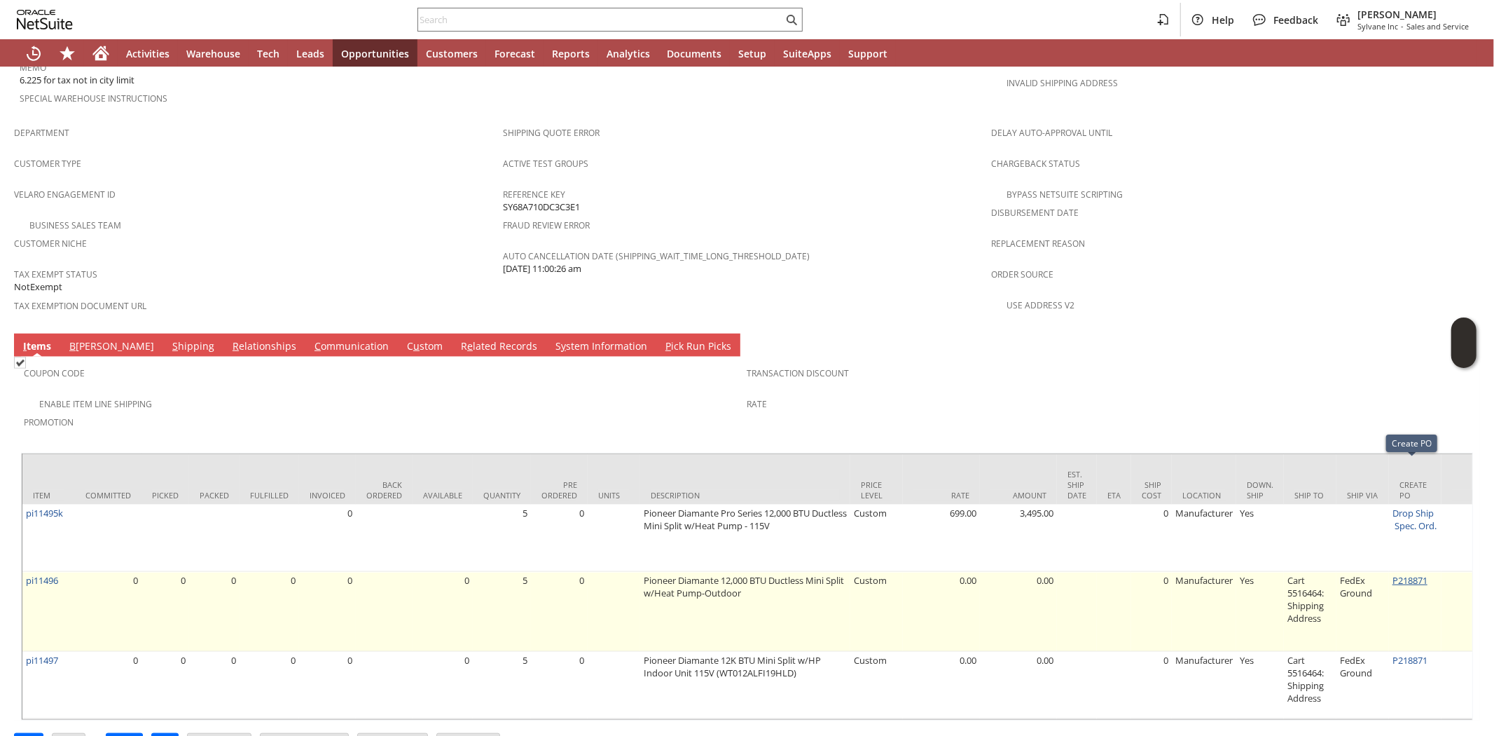
click at [1409, 574] on link "P218871" at bounding box center [1410, 580] width 35 height 13
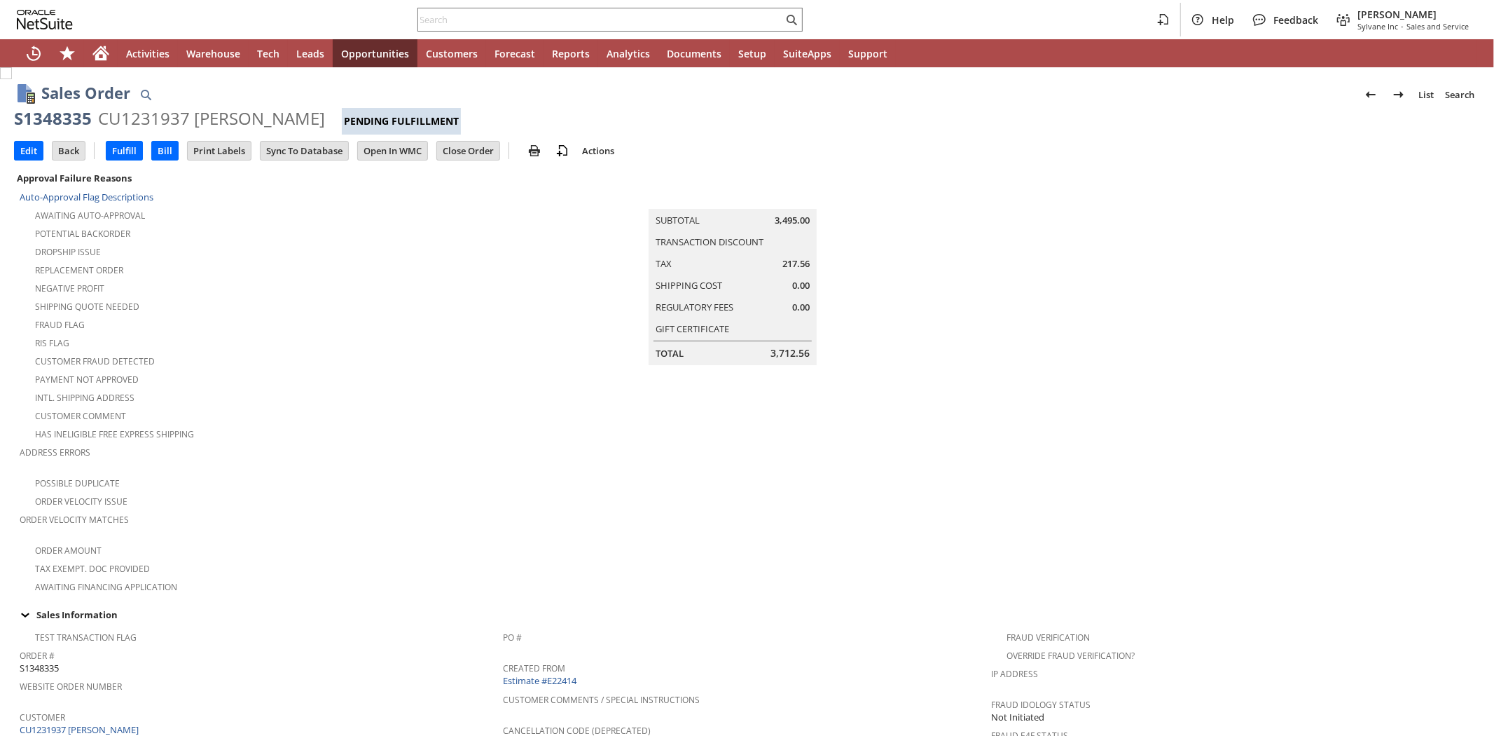
scroll to position [778, 0]
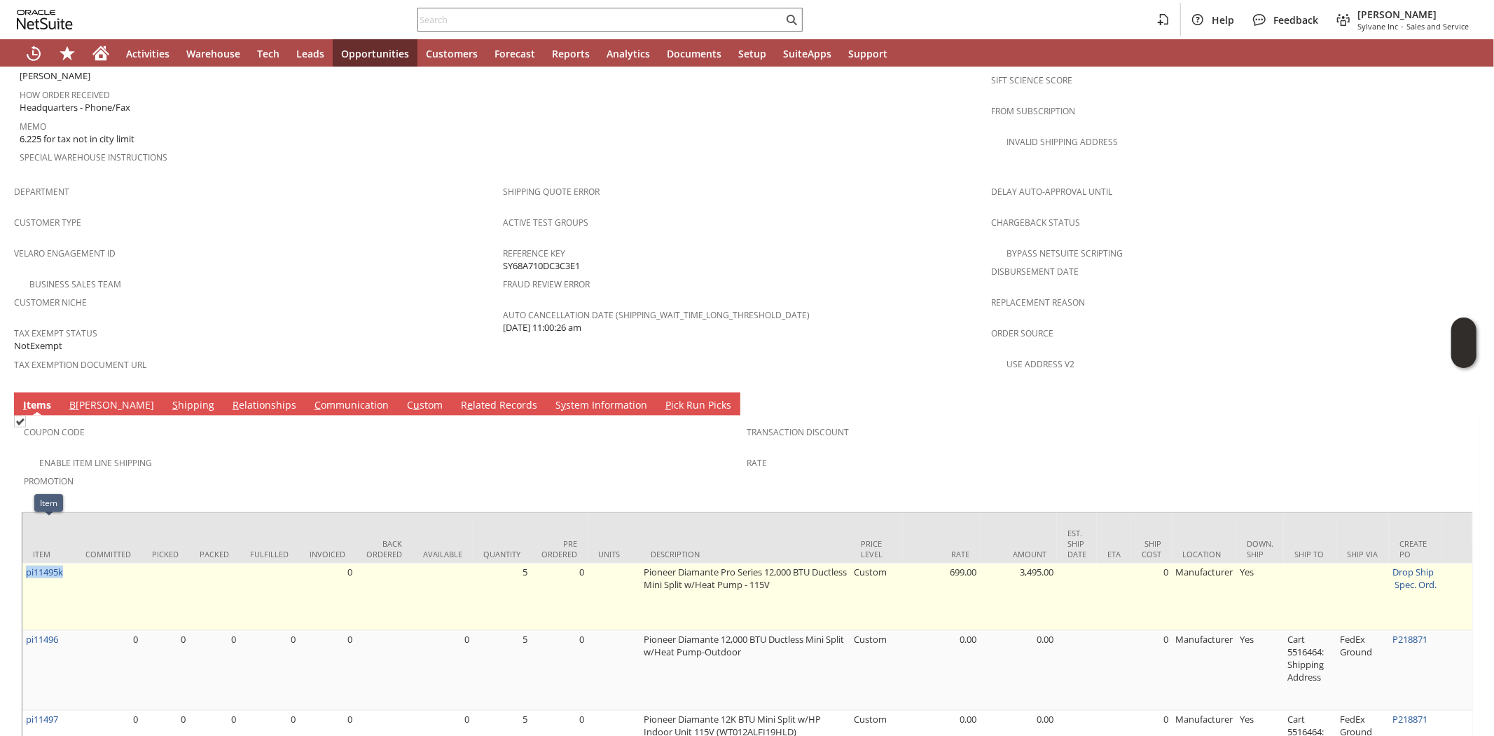
drag, startPoint x: 60, startPoint y: 535, endPoint x: 25, endPoint y: 541, distance: 35.5
click at [25, 563] on td "pi11495k" at bounding box center [48, 596] width 53 height 67
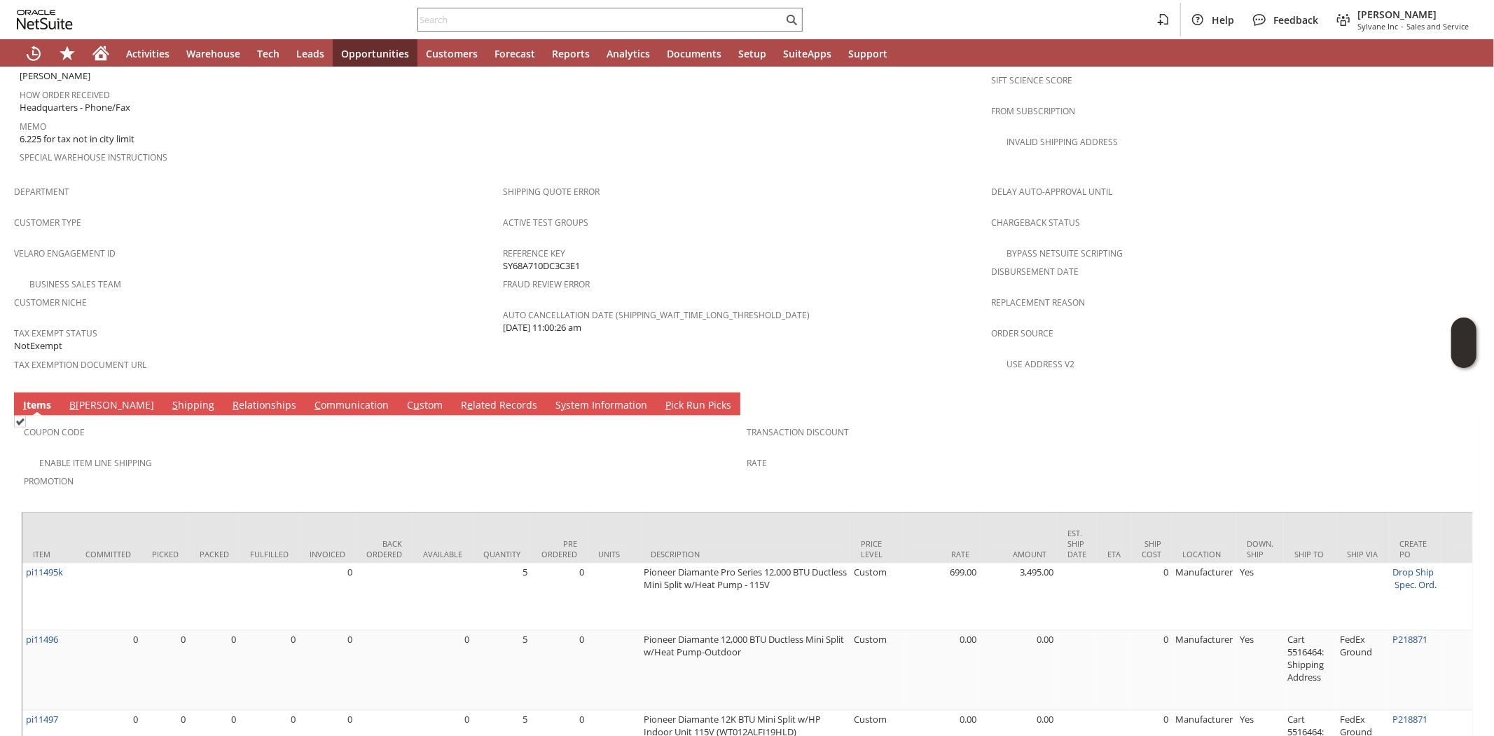
click at [216, 243] on div "Velaro Engagement ID" at bounding box center [255, 257] width 482 height 29
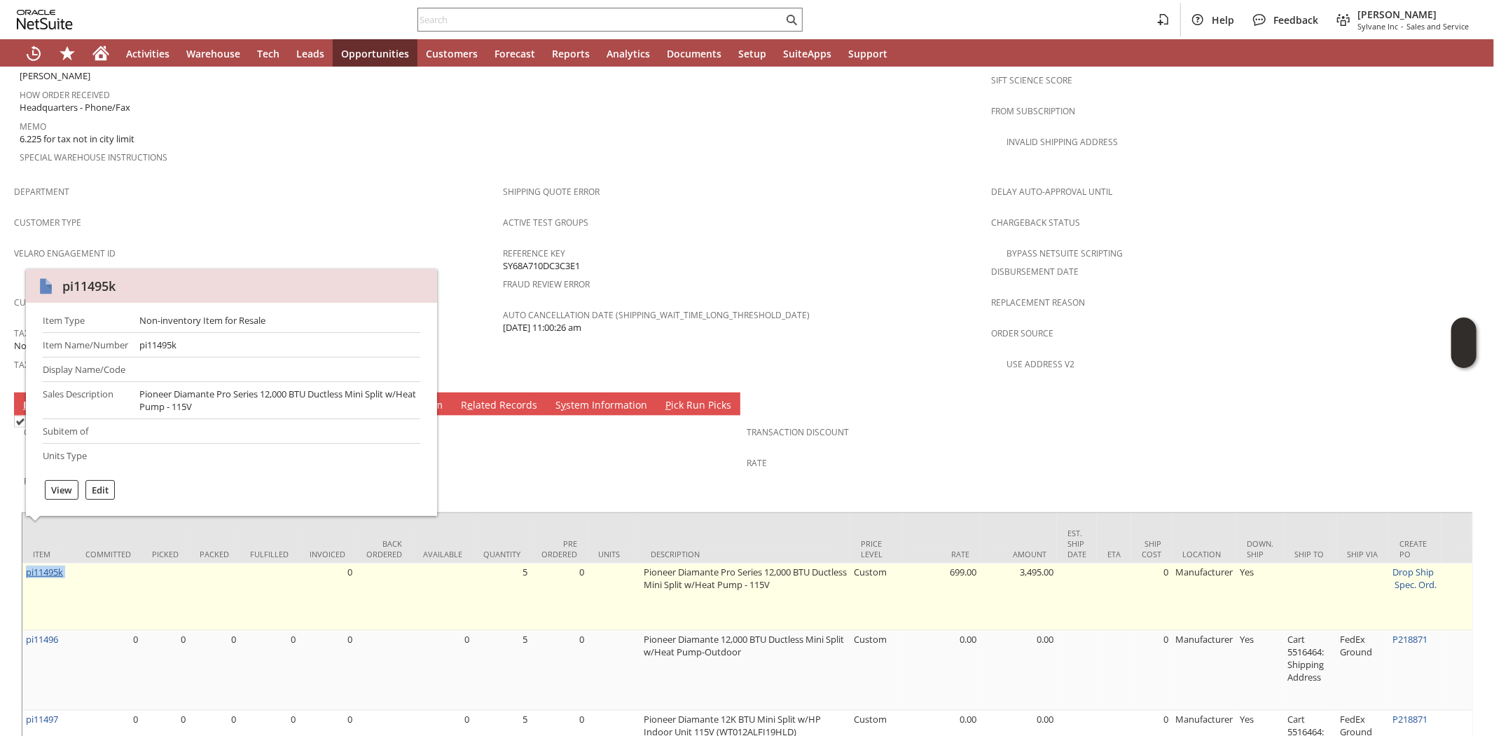
drag, startPoint x: 76, startPoint y: 529, endPoint x: 25, endPoint y: 531, distance: 50.5
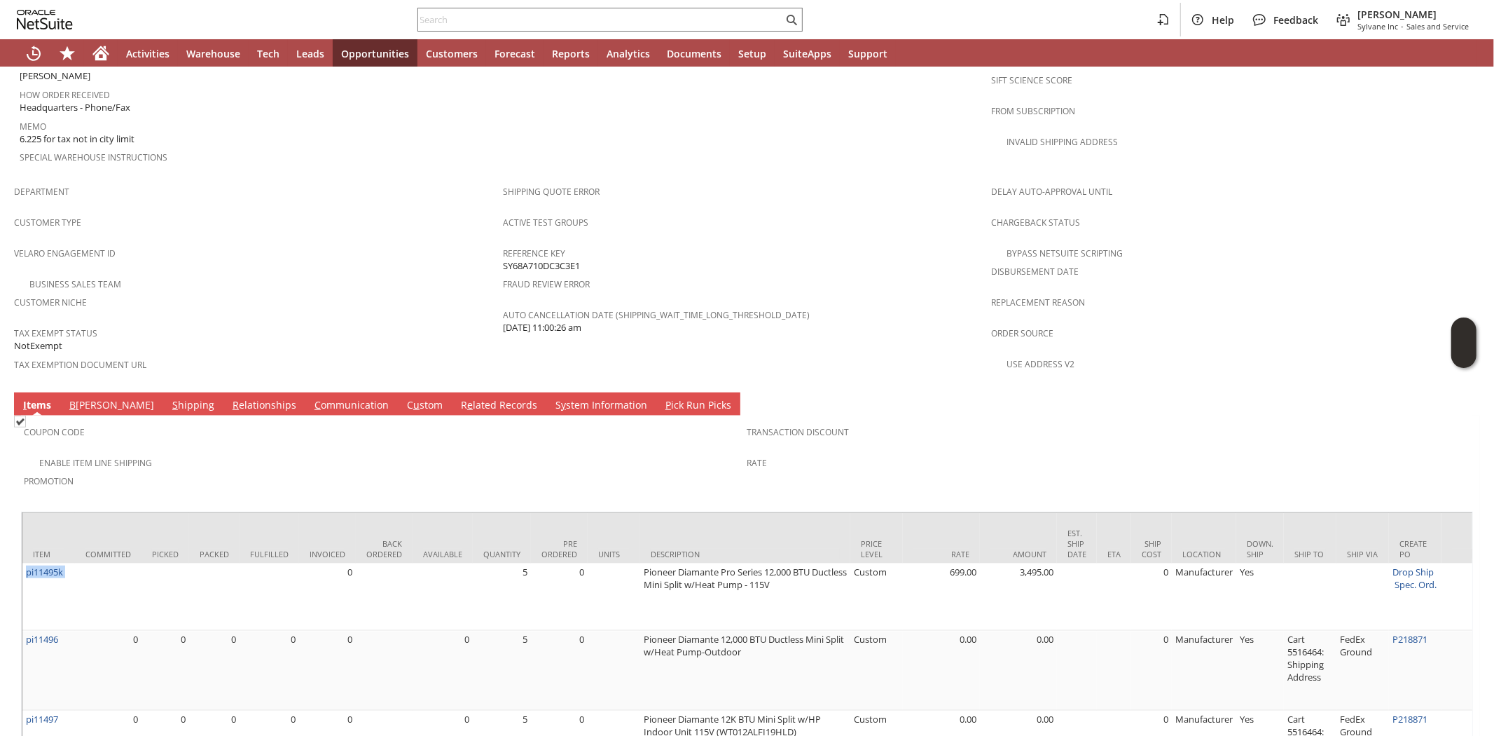
copy tr "pi11495k"
click at [263, 422] on div "Coupon Code" at bounding box center [382, 436] width 717 height 29
click at [343, 422] on div "Coupon Code" at bounding box center [382, 436] width 717 height 29
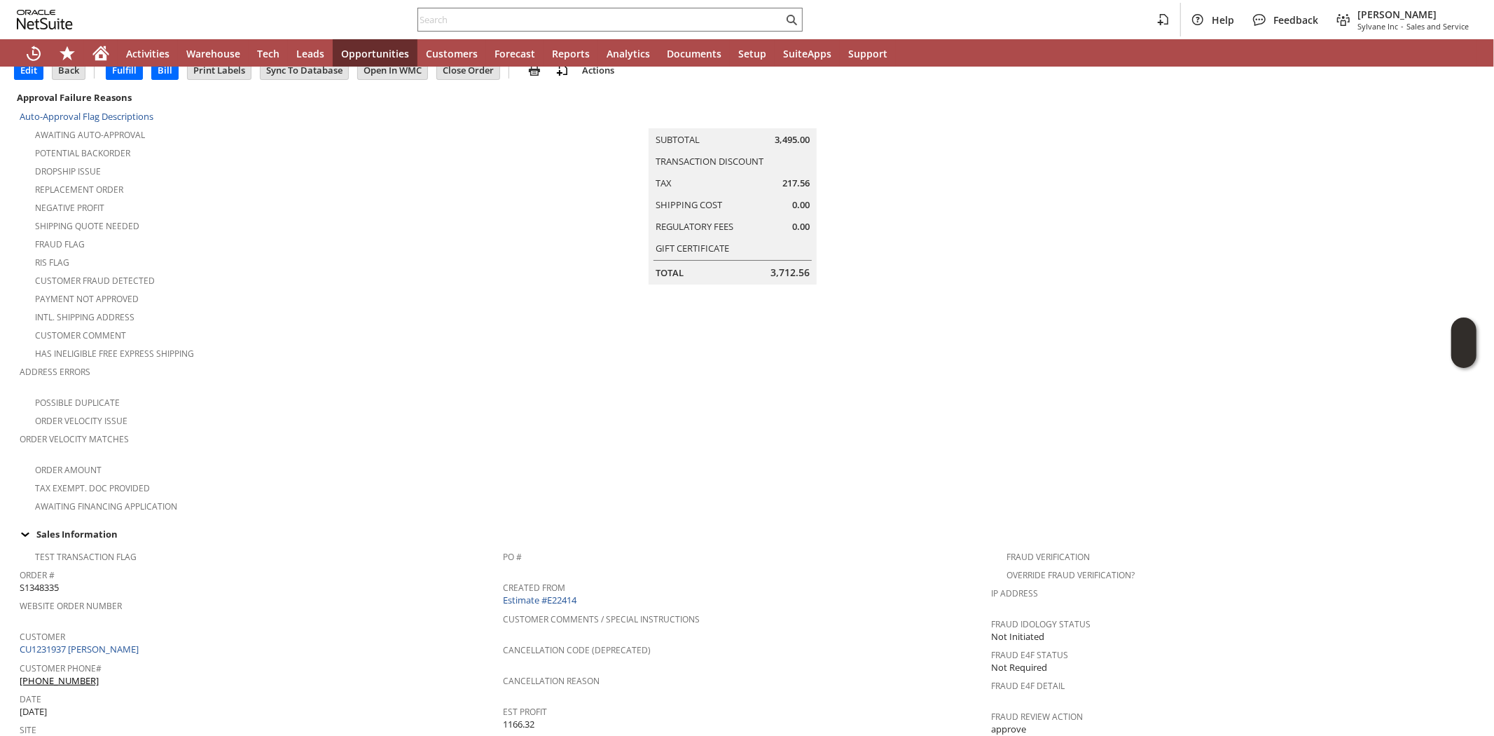
scroll to position [0, 0]
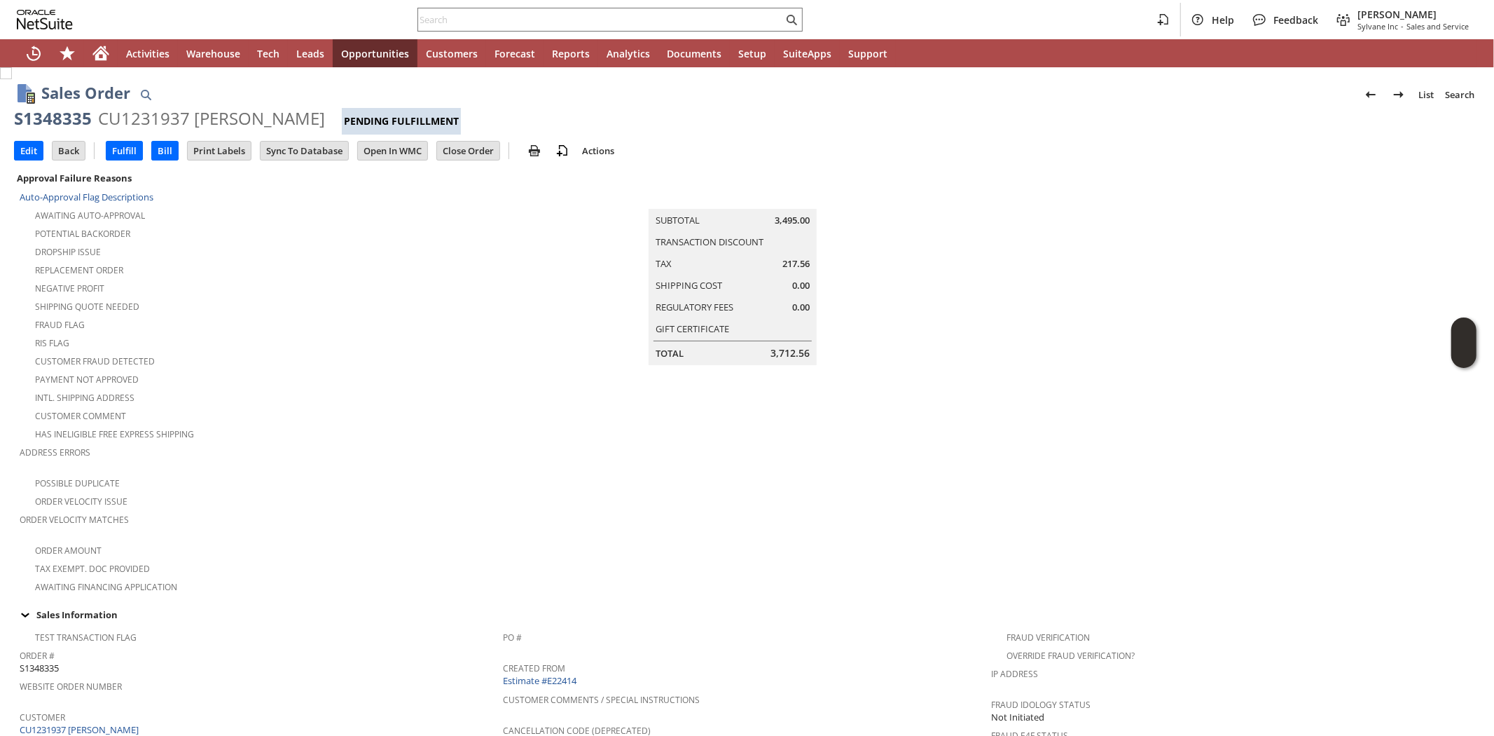
click at [44, 116] on div "S1348335" at bounding box center [53, 118] width 78 height 22
copy div "S1348335"
click at [232, 491] on div "Order Velocity Issue" at bounding box center [261, 499] width 483 height 17
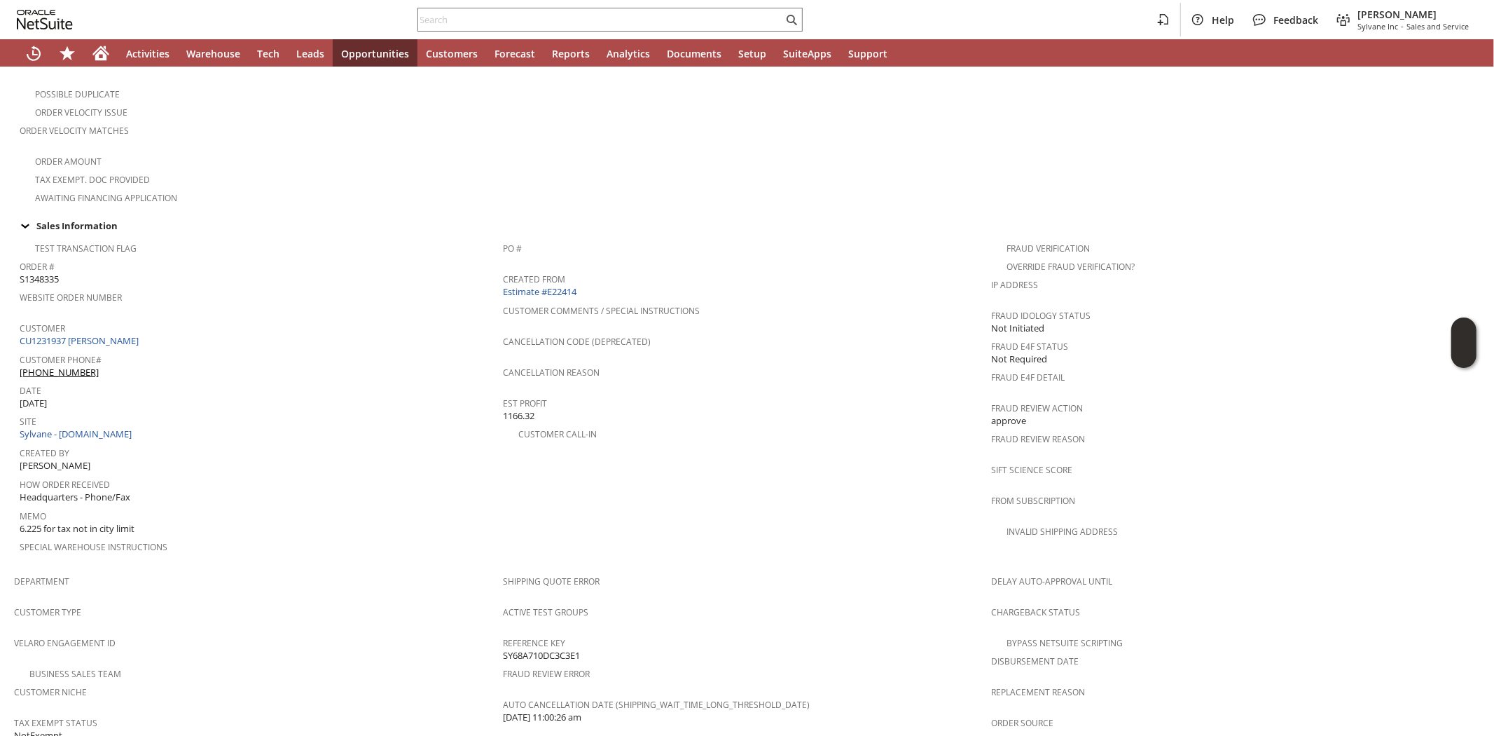
scroll to position [778, 0]
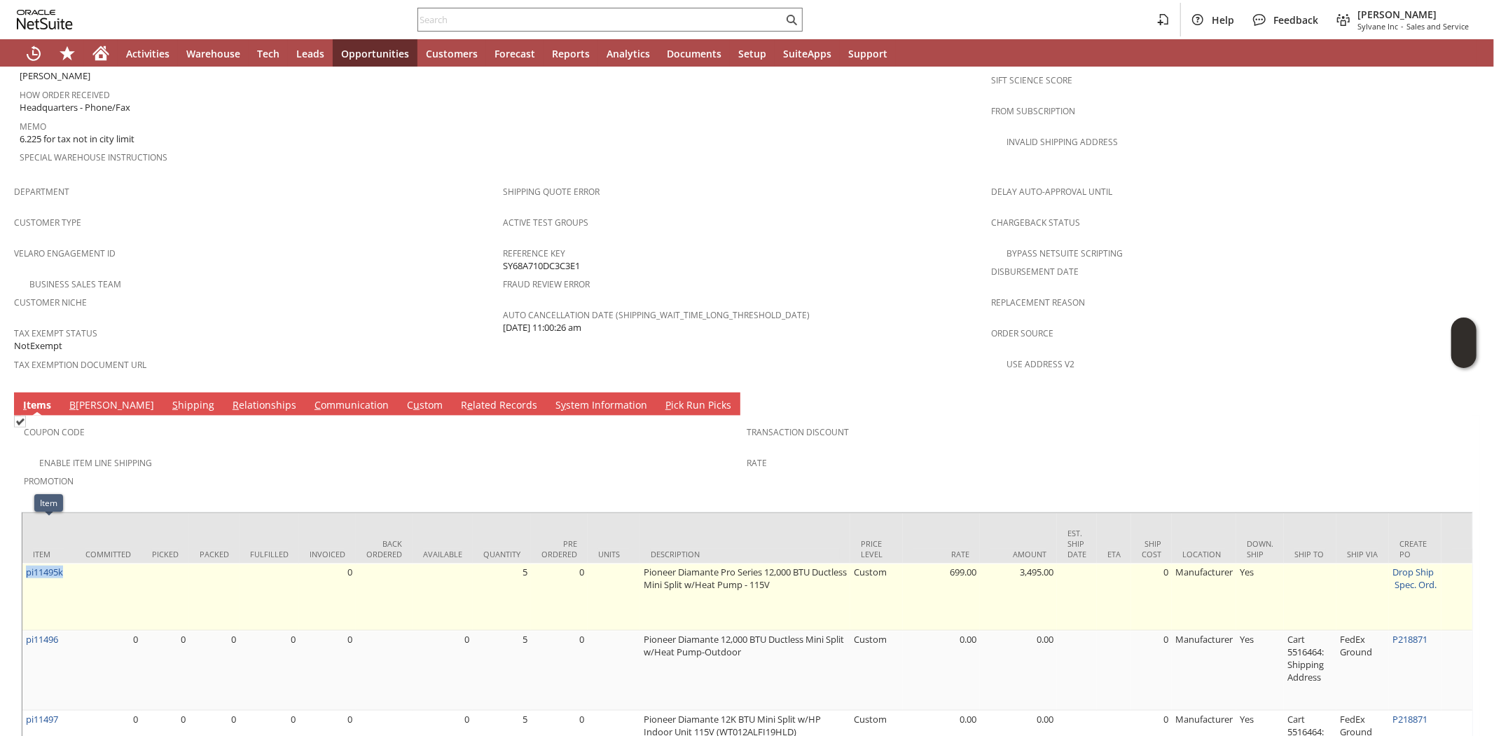
drag, startPoint x: 73, startPoint y: 528, endPoint x: 24, endPoint y: 530, distance: 49.1
click at [24, 563] on td "pi11495k" at bounding box center [48, 596] width 53 height 67
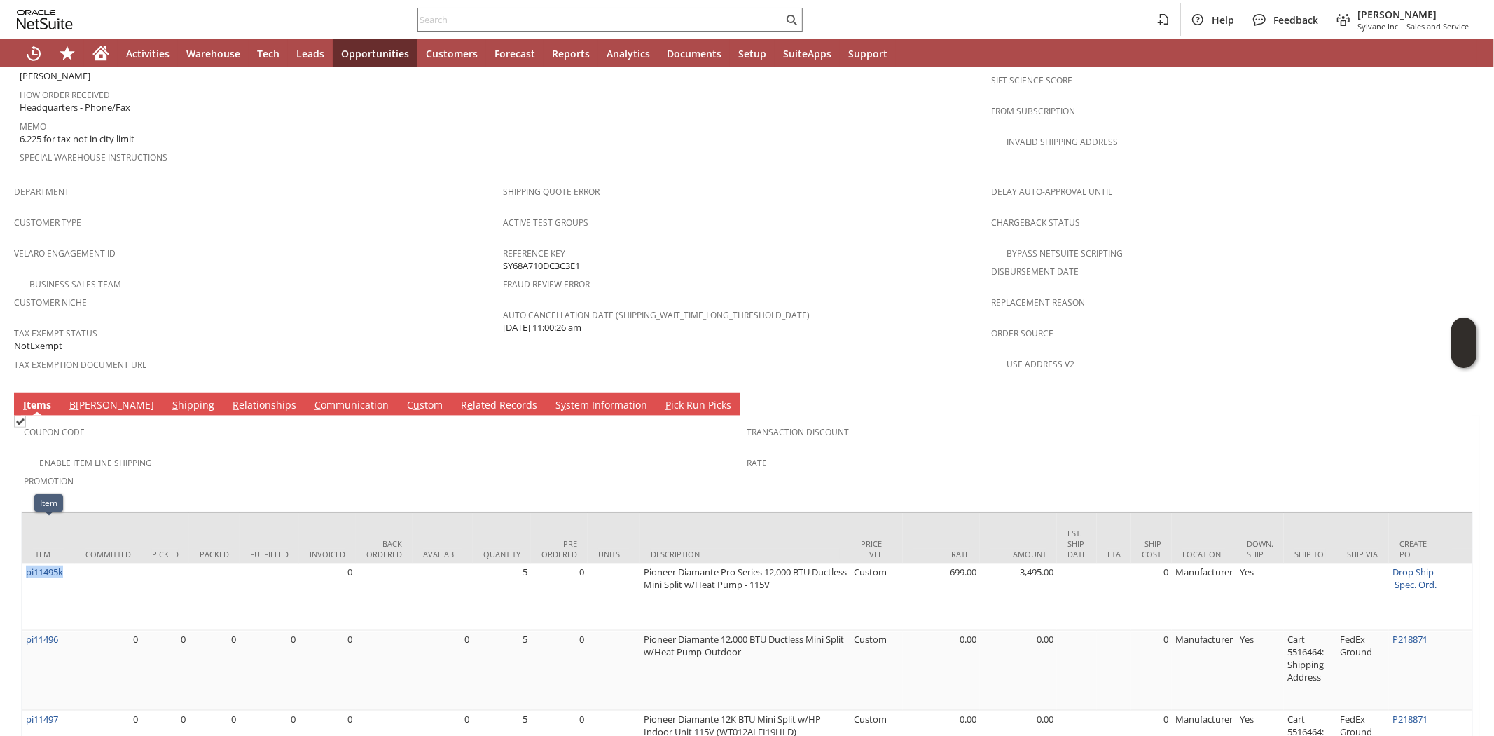
copy link "pi11495k"
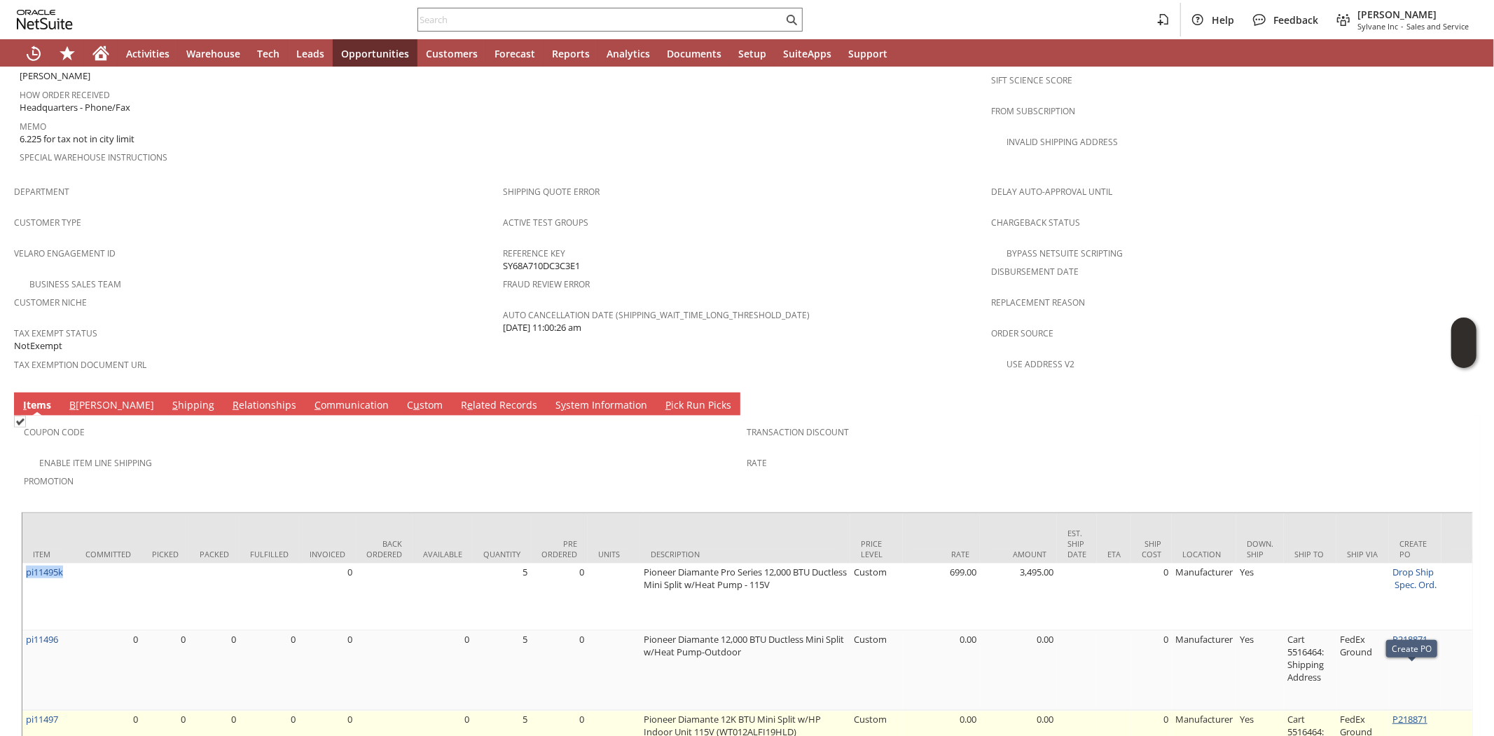
click at [1401, 713] on link "P218871" at bounding box center [1410, 719] width 35 height 13
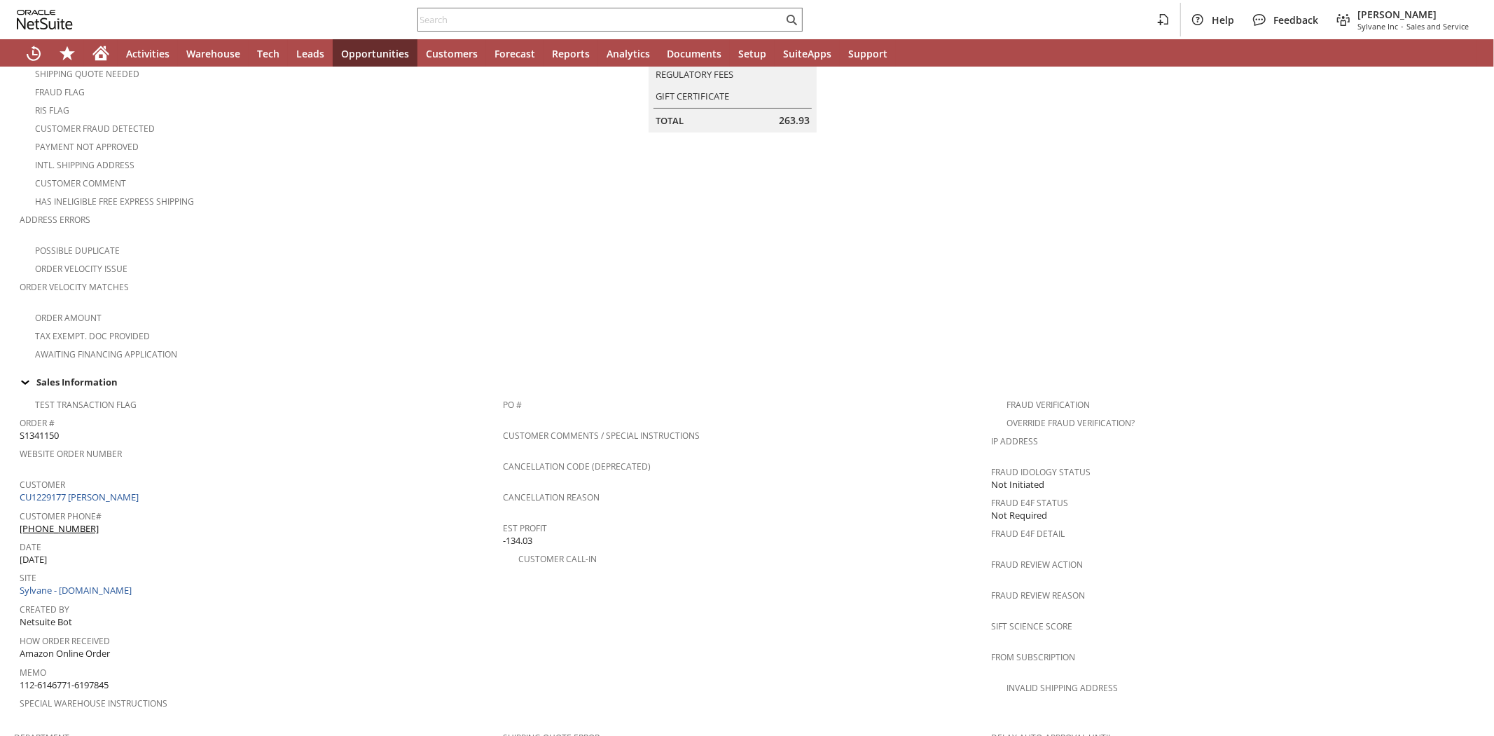
scroll to position [389, 0]
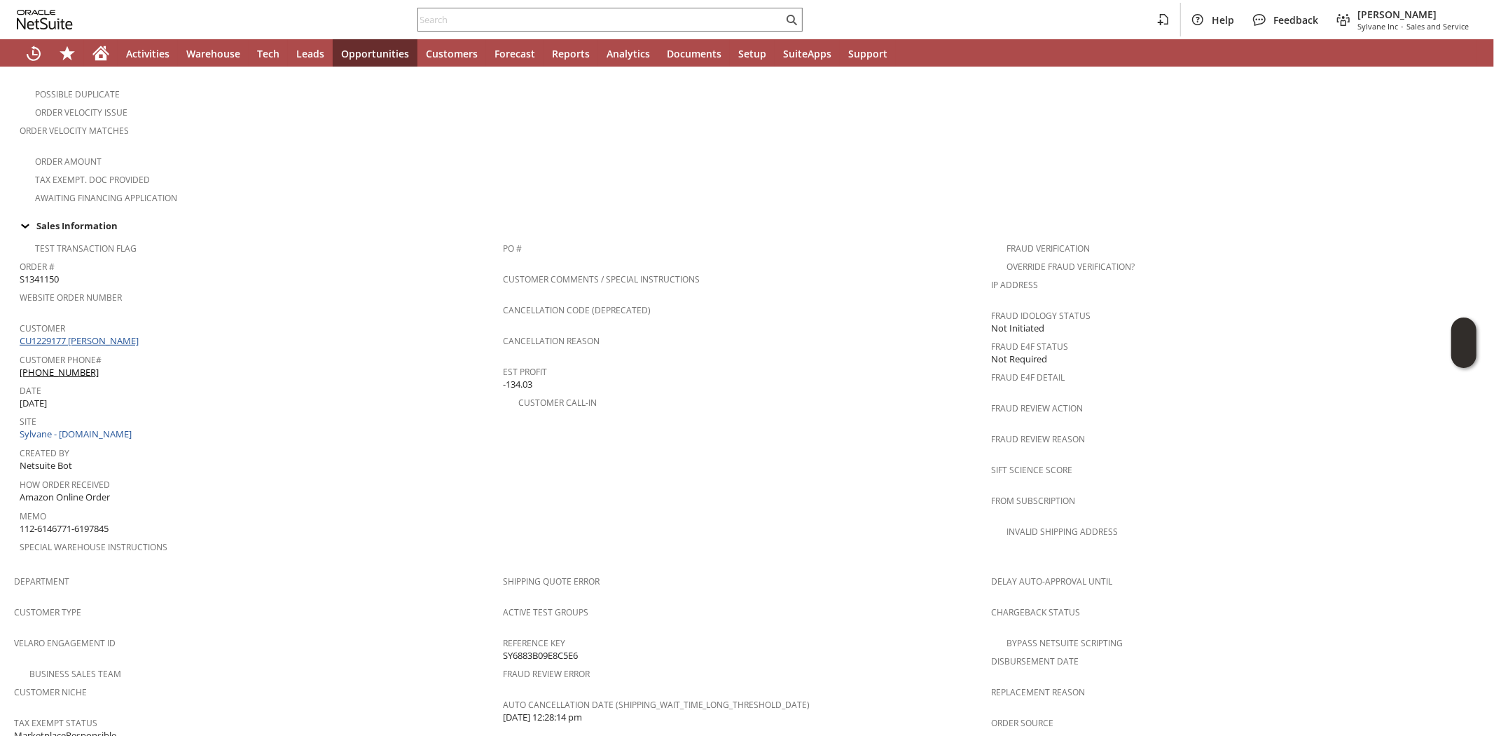
click at [95, 334] on link "CU1229177 [PERSON_NAME]" at bounding box center [81, 340] width 123 height 13
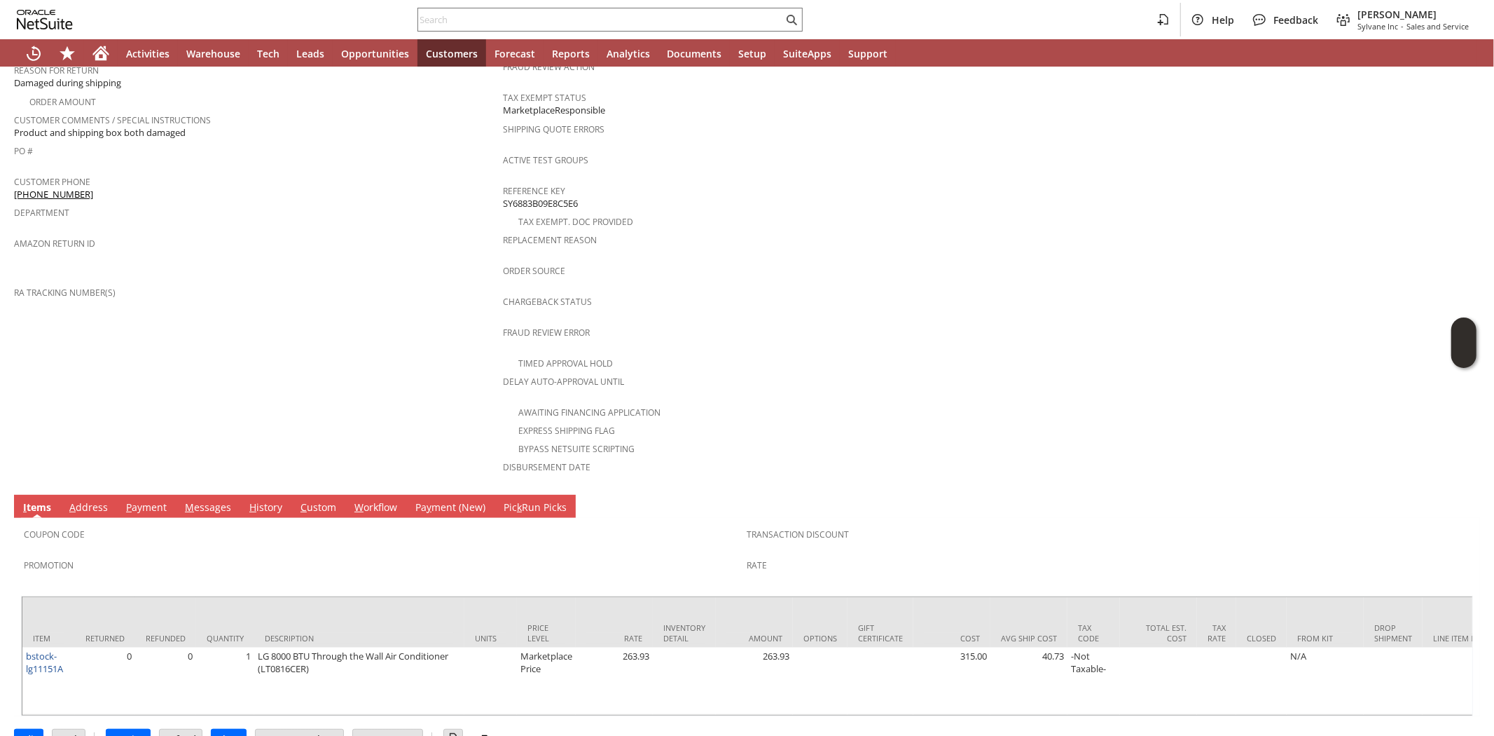
scroll to position [375, 0]
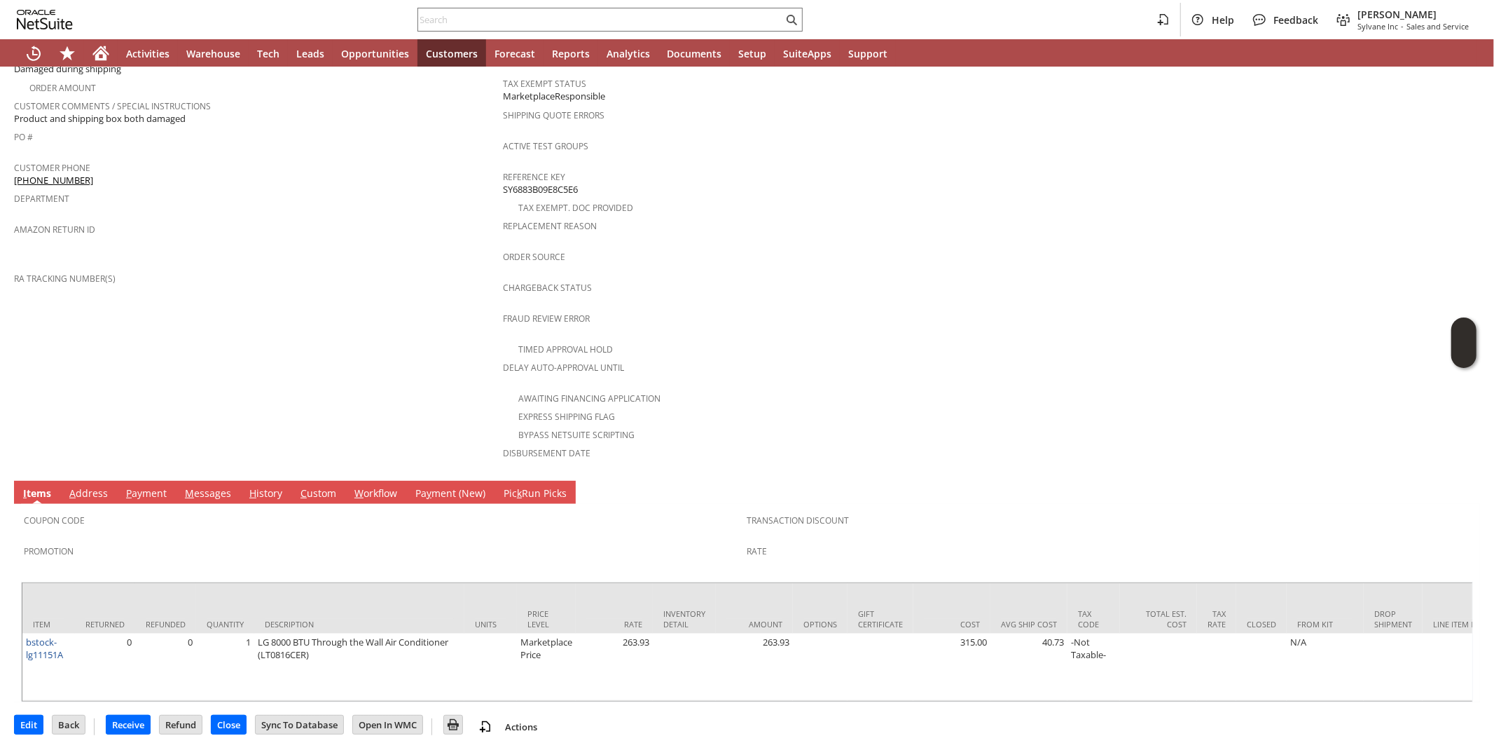
click at [213, 541] on span "Promotion" at bounding box center [382, 549] width 717 height 16
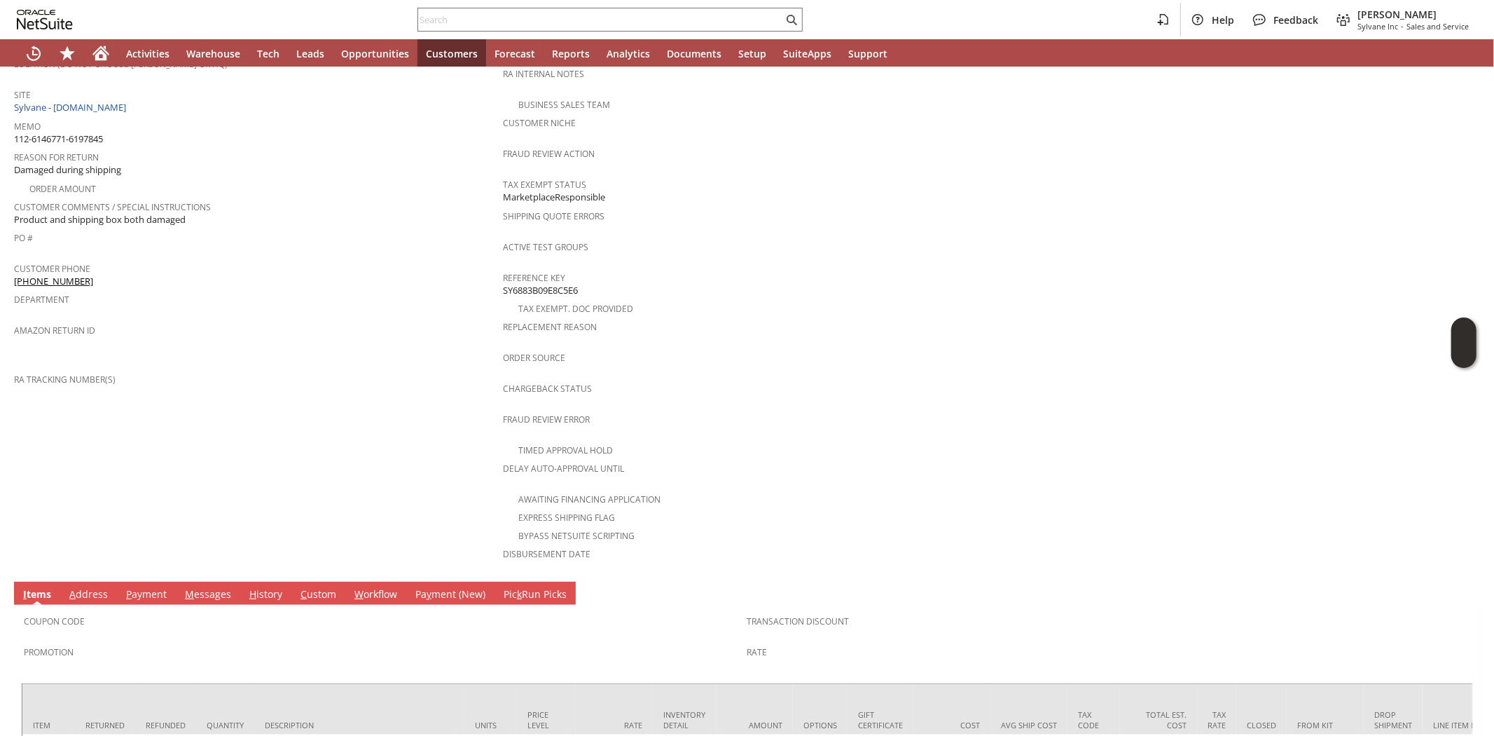
scroll to position [142, 0]
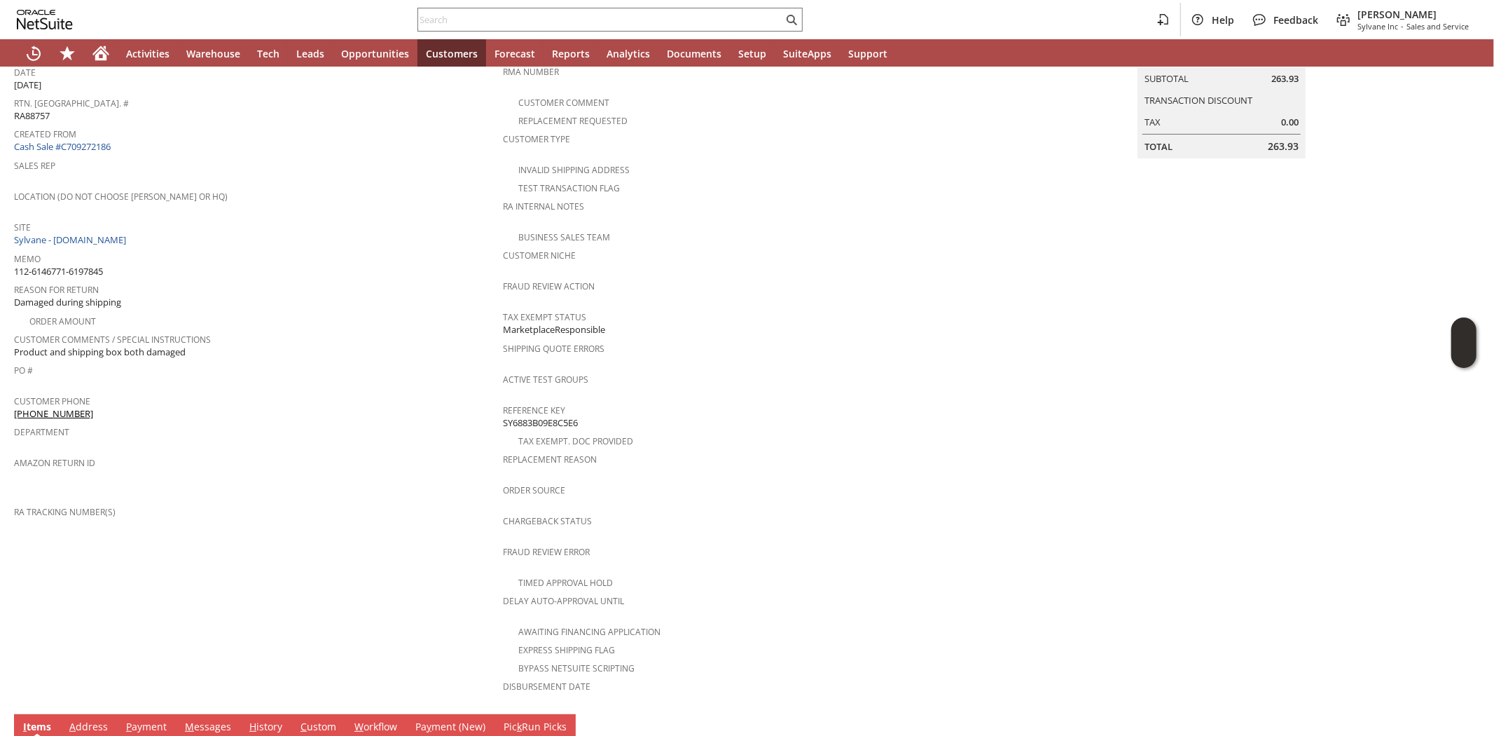
click at [197, 512] on td "Customer CU1229177 [PERSON_NAME] Date [DATE] [GEOGRAPHIC_DATA]. [GEOGRAPHIC_DAT…" at bounding box center [258, 367] width 489 height 680
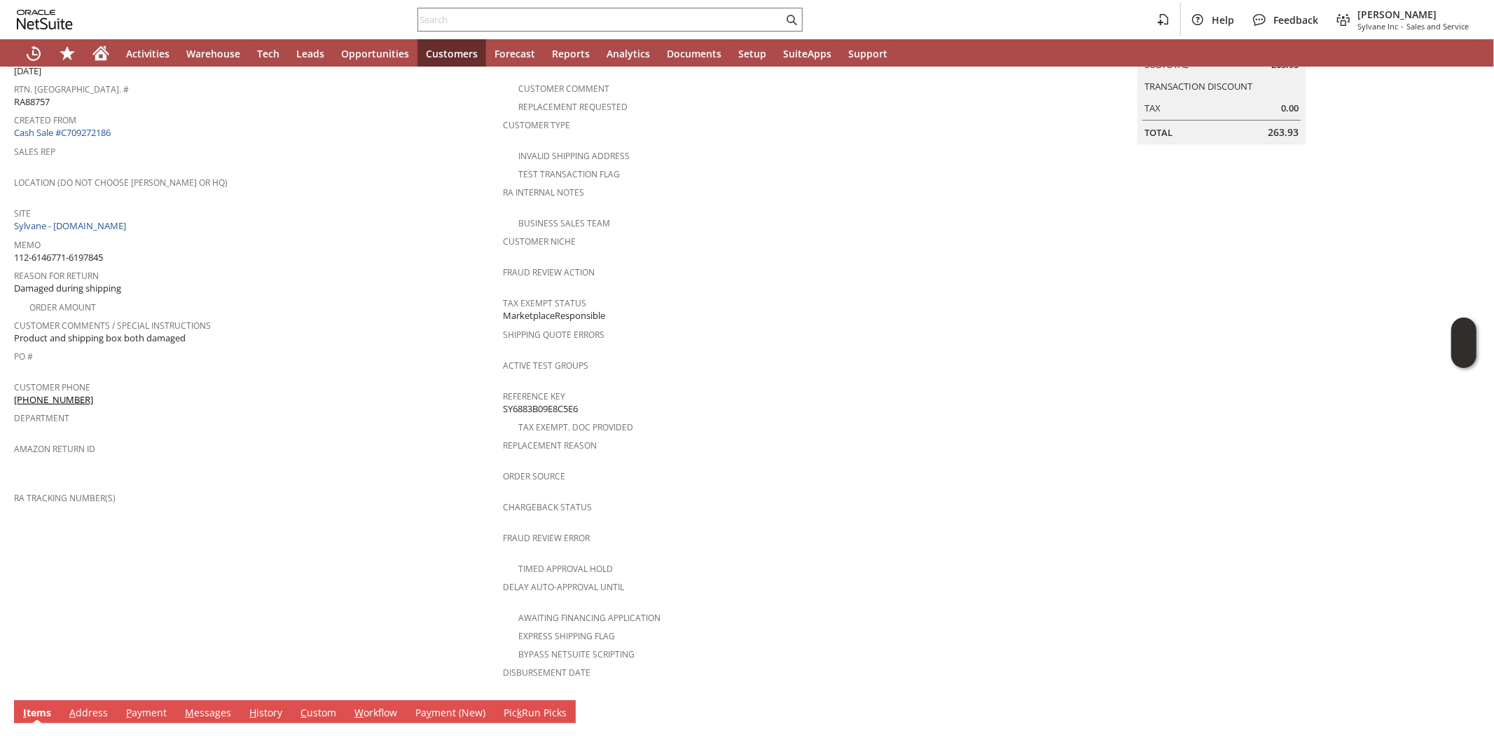
scroll to position [375, 0]
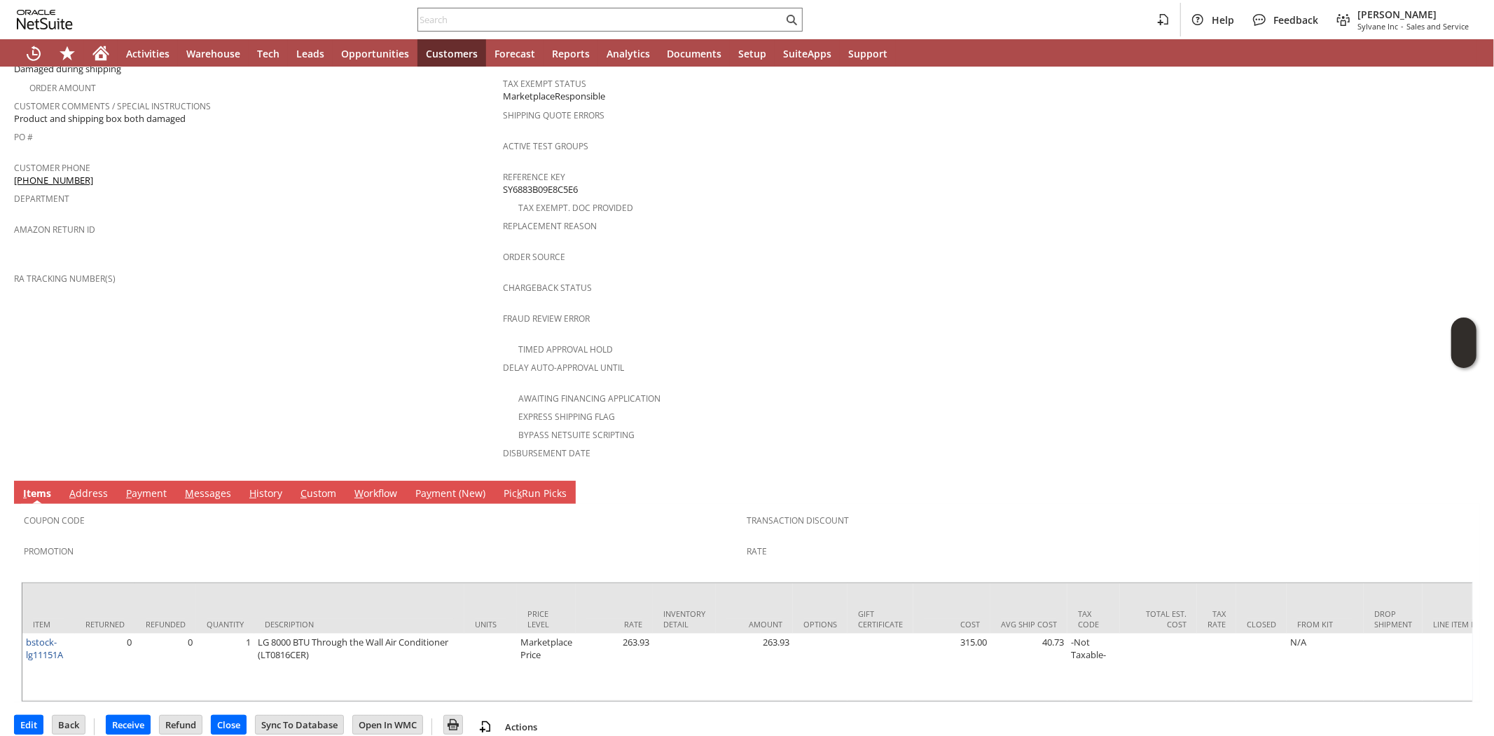
click at [197, 541] on span "Promotion" at bounding box center [382, 549] width 717 height 16
click at [197, 361] on td "Customer CU1229177 [PERSON_NAME] Date [DATE] [GEOGRAPHIC_DATA]. [GEOGRAPHIC_DAT…" at bounding box center [258, 134] width 489 height 680
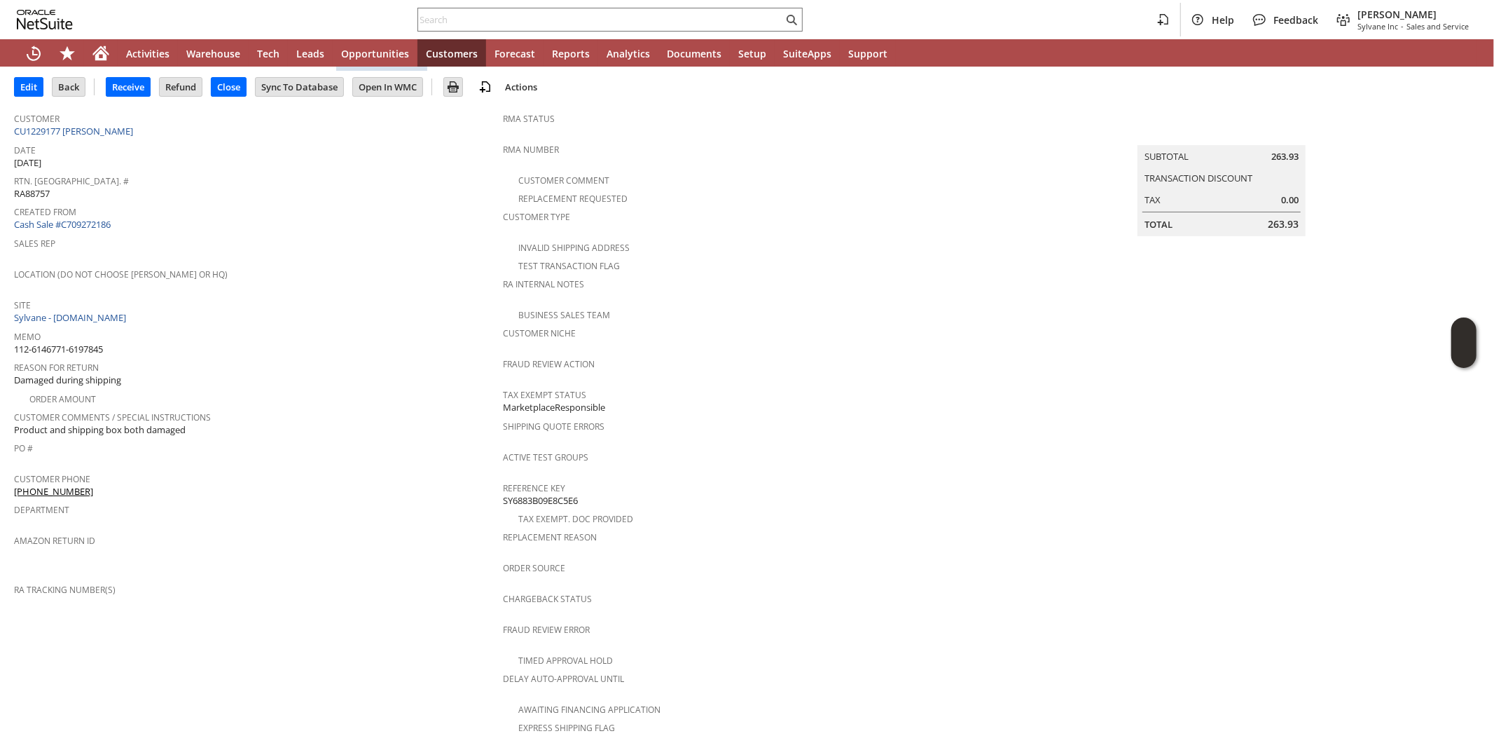
scroll to position [0, 0]
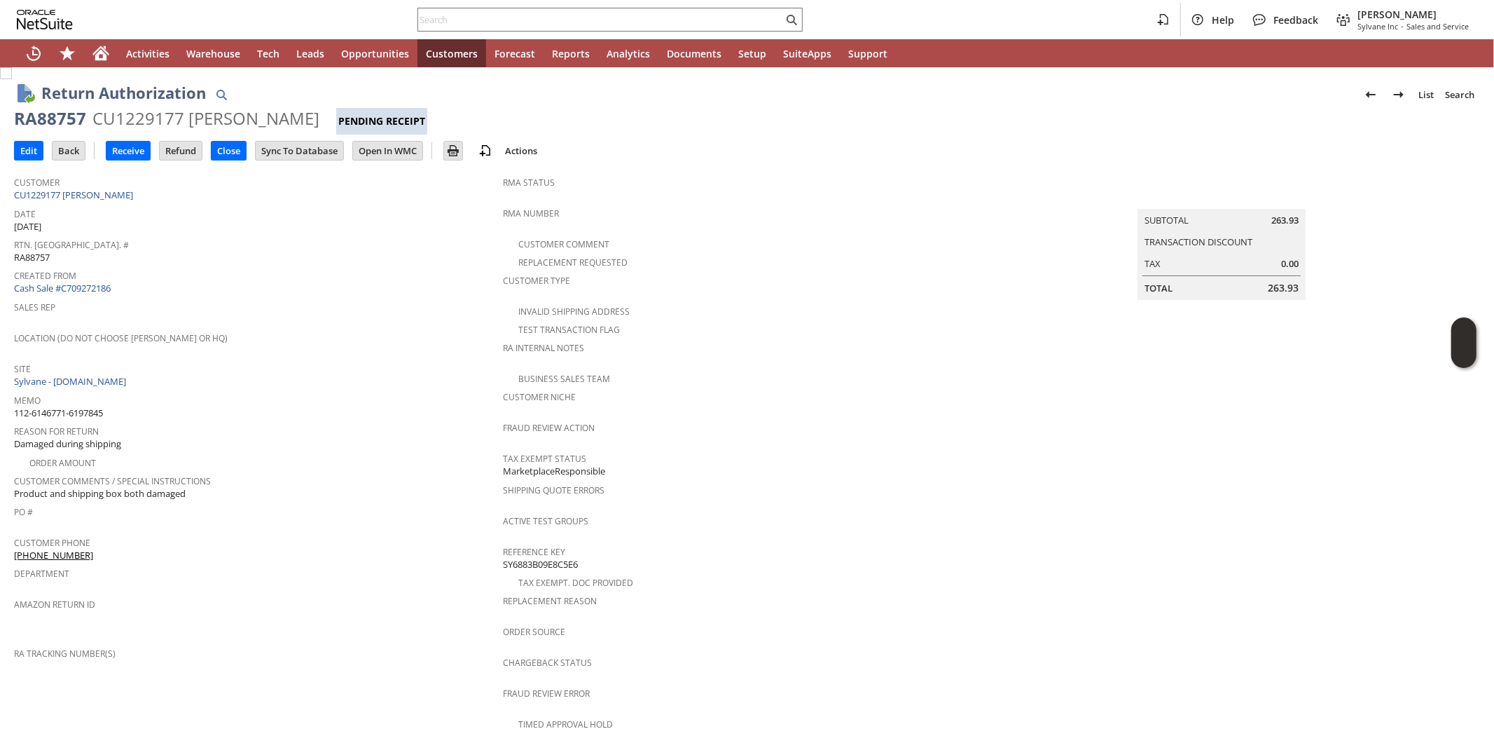
click at [224, 405] on div "Memo 112-6146771-6197845" at bounding box center [255, 404] width 482 height 29
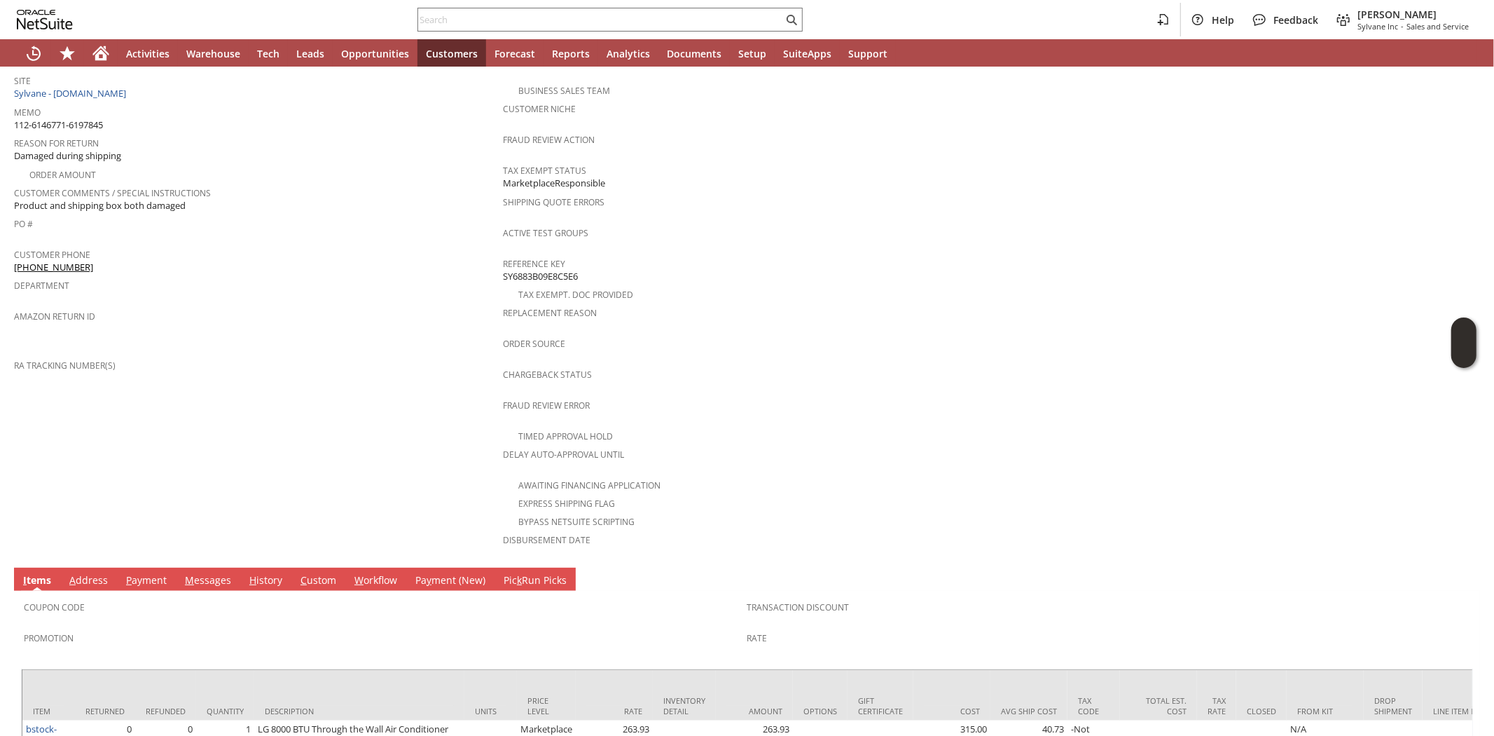
scroll to position [64, 0]
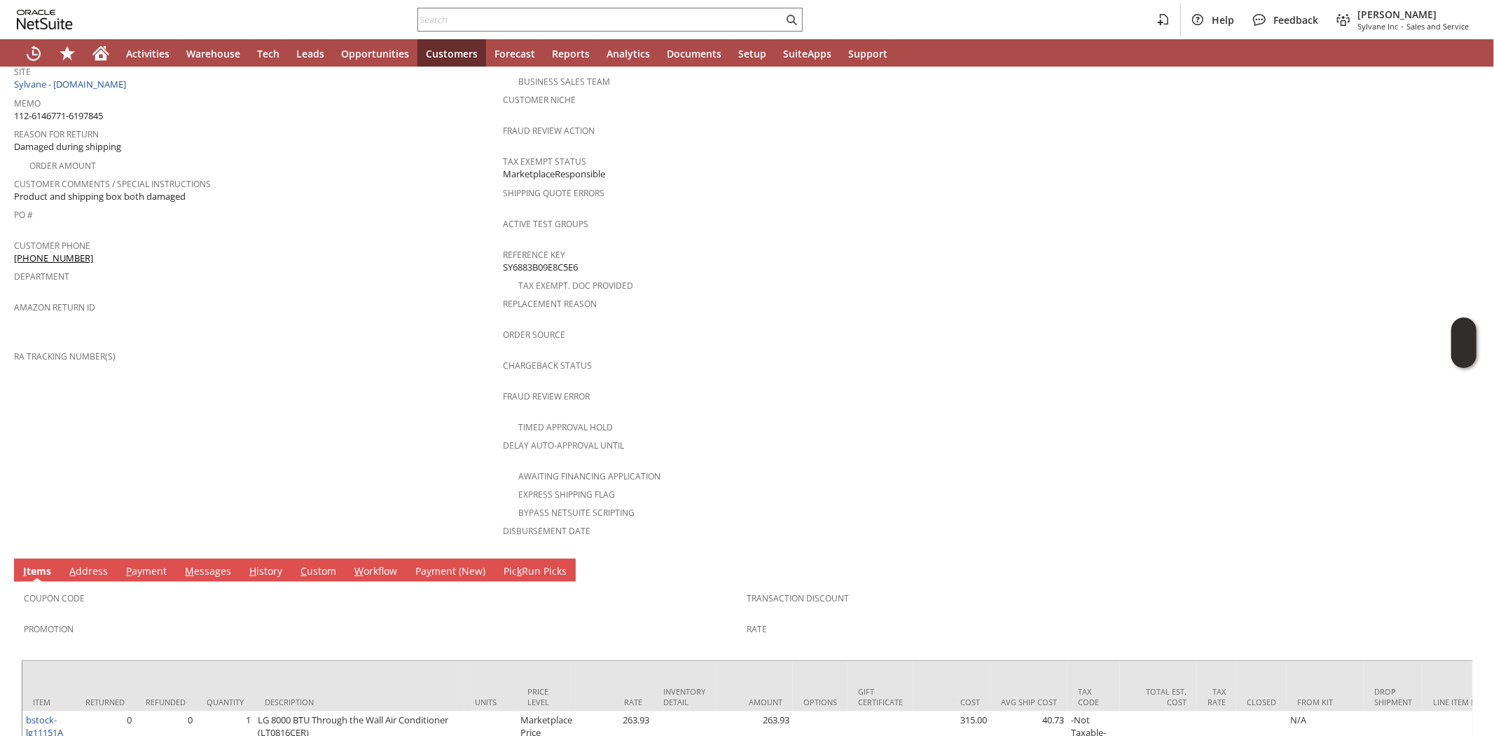
click at [224, 405] on td "Customer CU1229177 [PERSON_NAME] Date [DATE] [GEOGRAPHIC_DATA]. [GEOGRAPHIC_DAT…" at bounding box center [258, 212] width 489 height 680
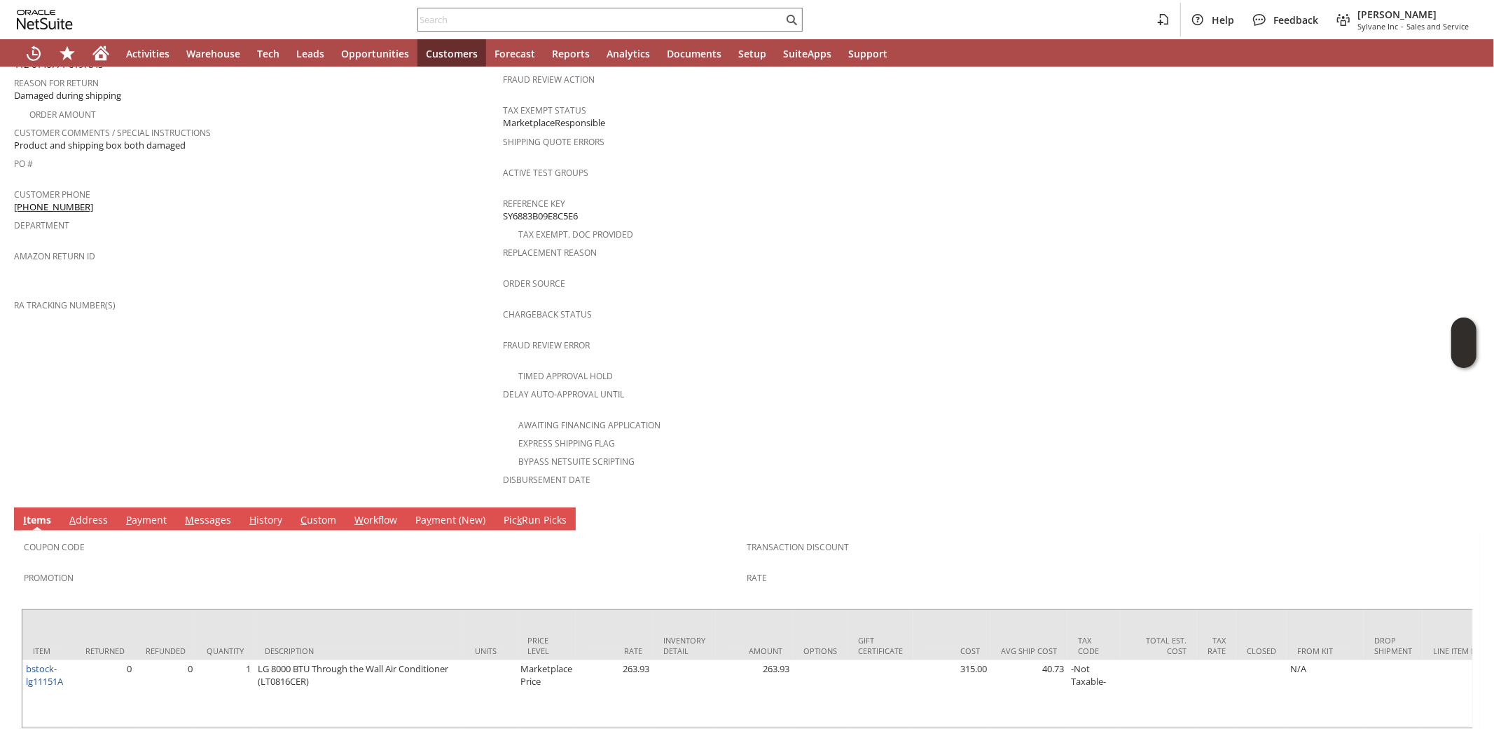
scroll to position [375, 0]
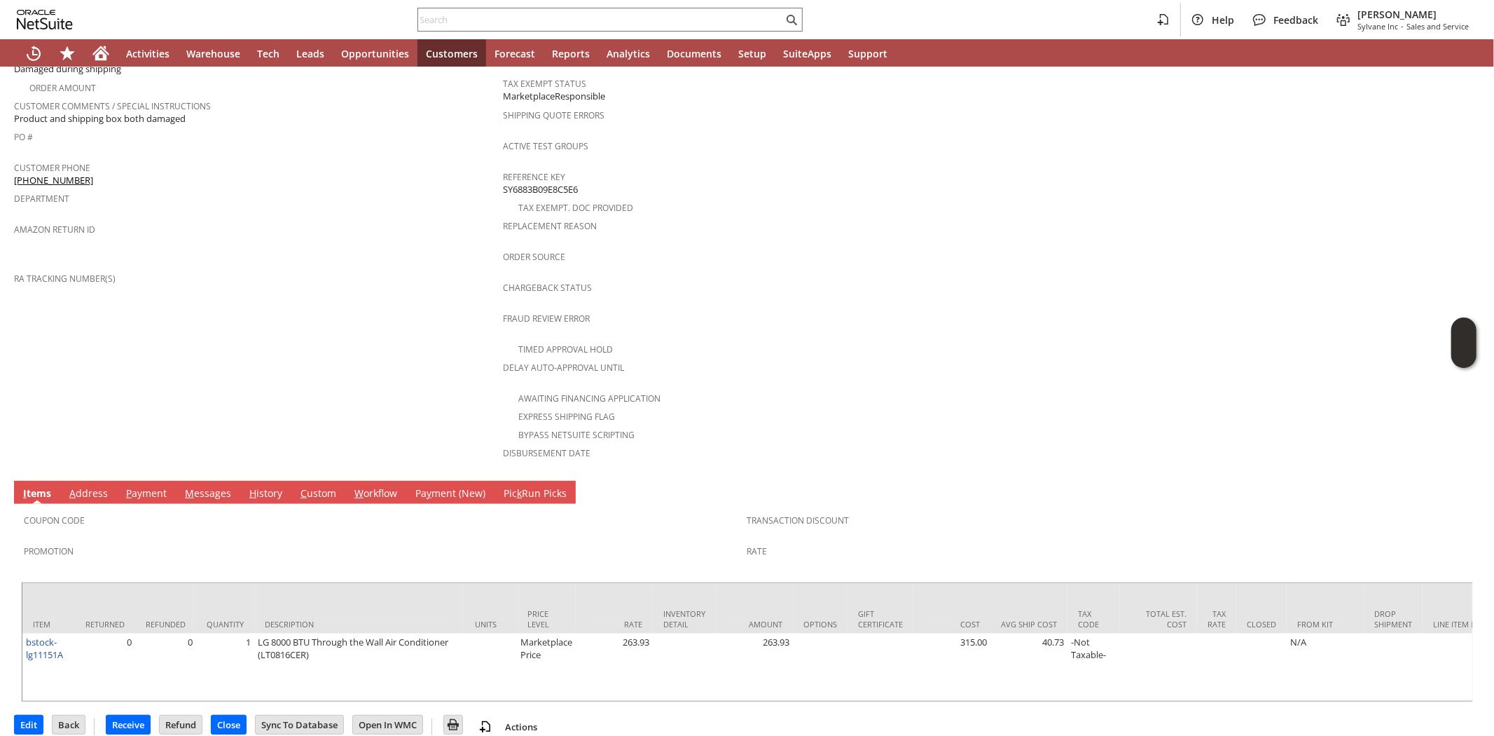
click at [224, 405] on td "Customer CU1229177 Catherine Customer Date 7/29/2025 Rtn. Auth. # RA88757 Creat…" at bounding box center [258, 134] width 489 height 680
click at [512, 18] on input "text" at bounding box center [600, 19] width 365 height 17
paste input "9124921562"
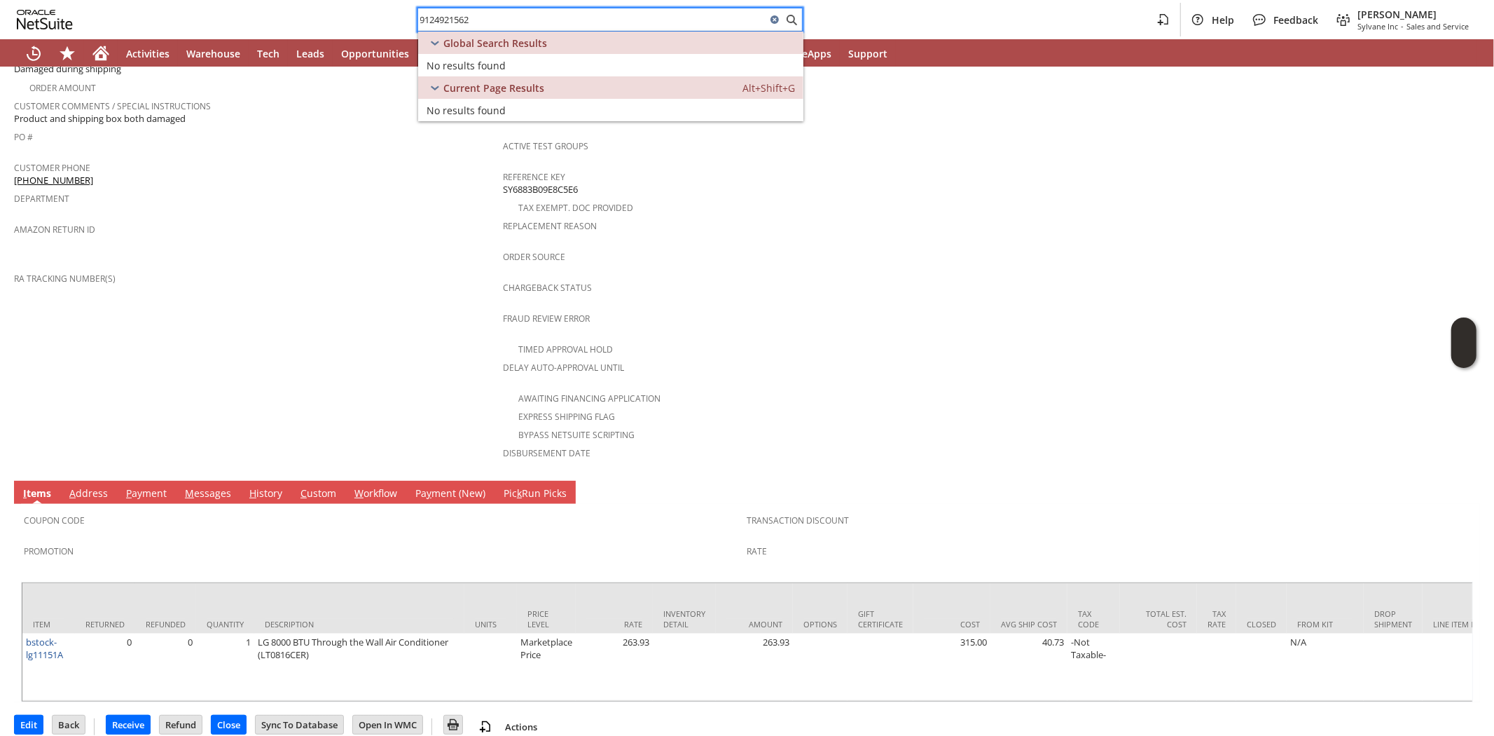
type input "9124921562"
click at [108, 57] on icon "Home" at bounding box center [100, 53] width 17 height 17
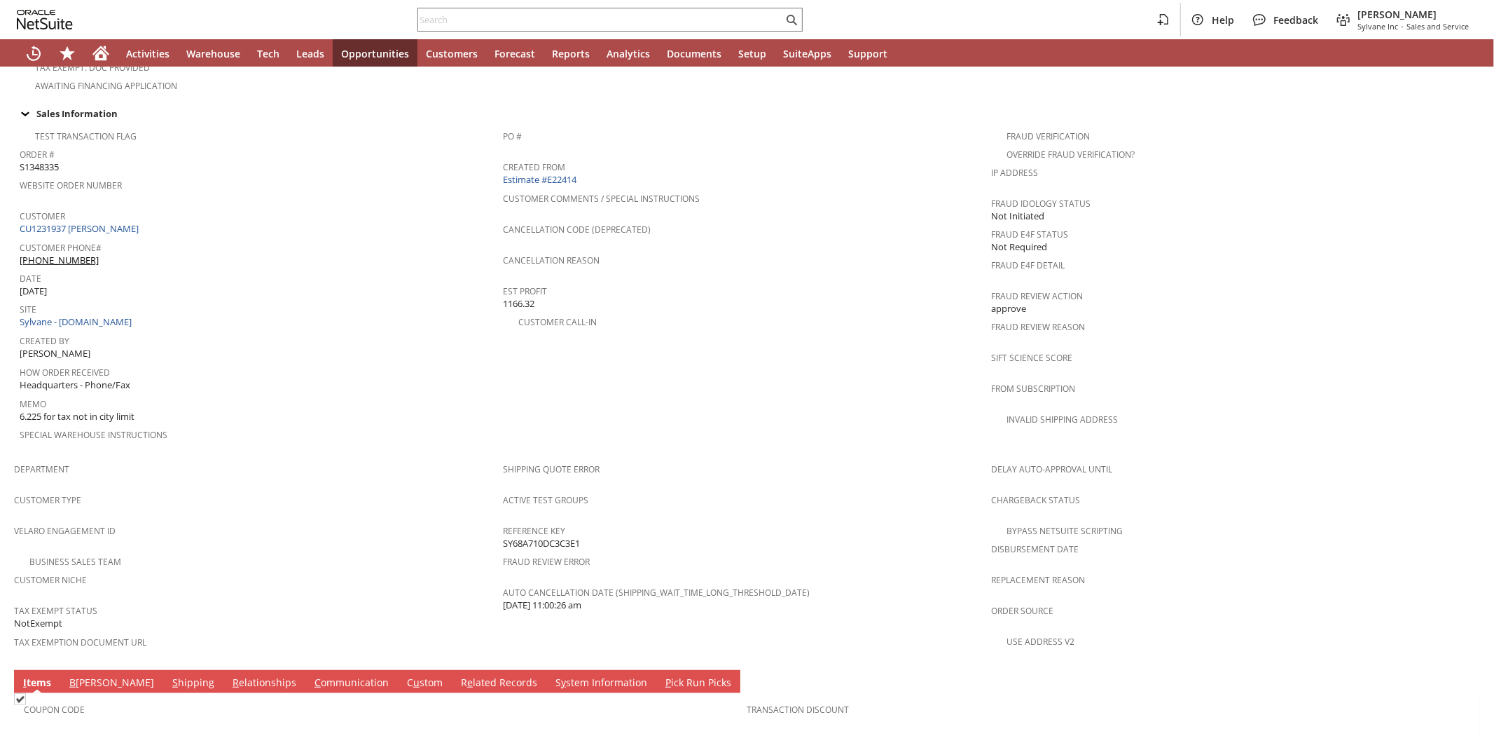
scroll to position [837, 0]
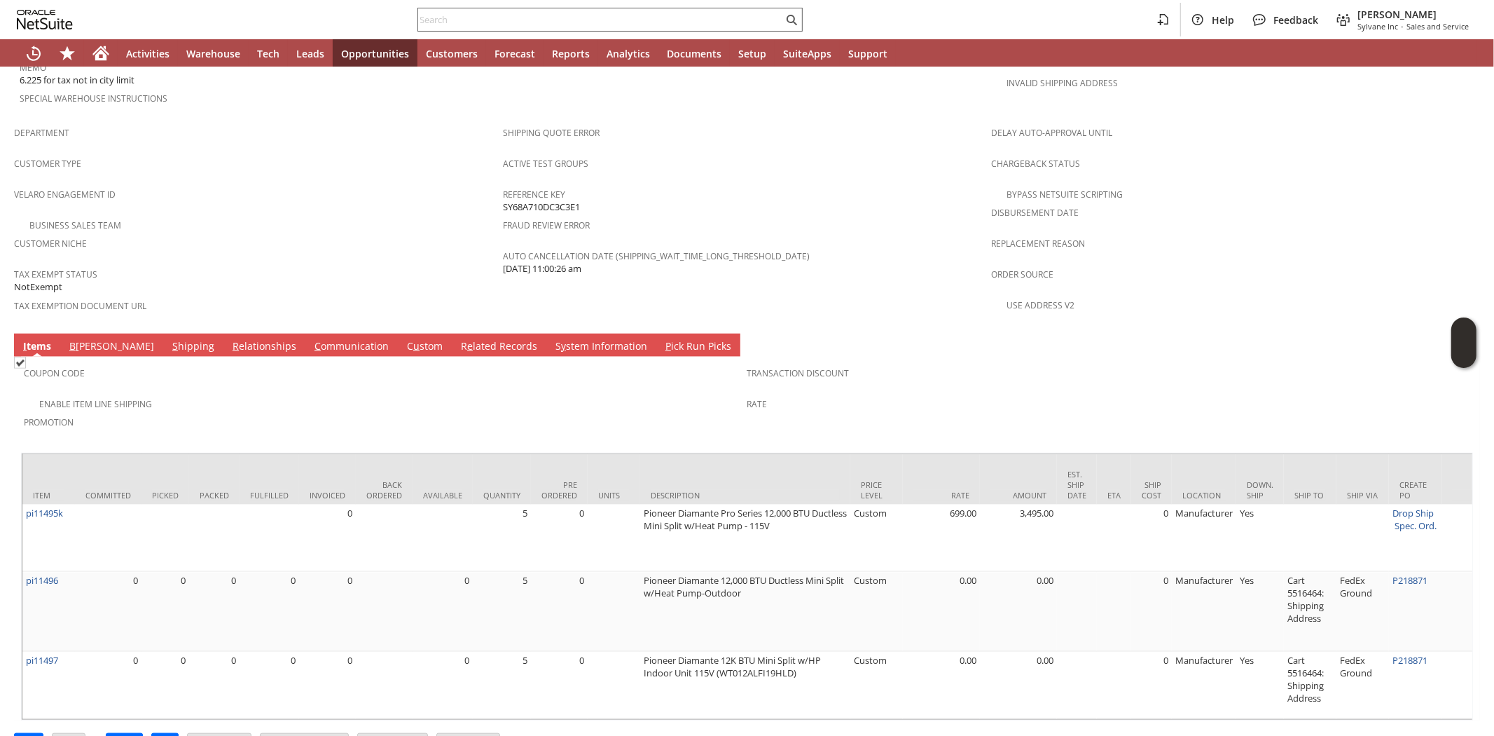
click at [446, 15] on input "text" at bounding box center [600, 19] width 365 height 17
paste input "WINSTON TOWER 2"
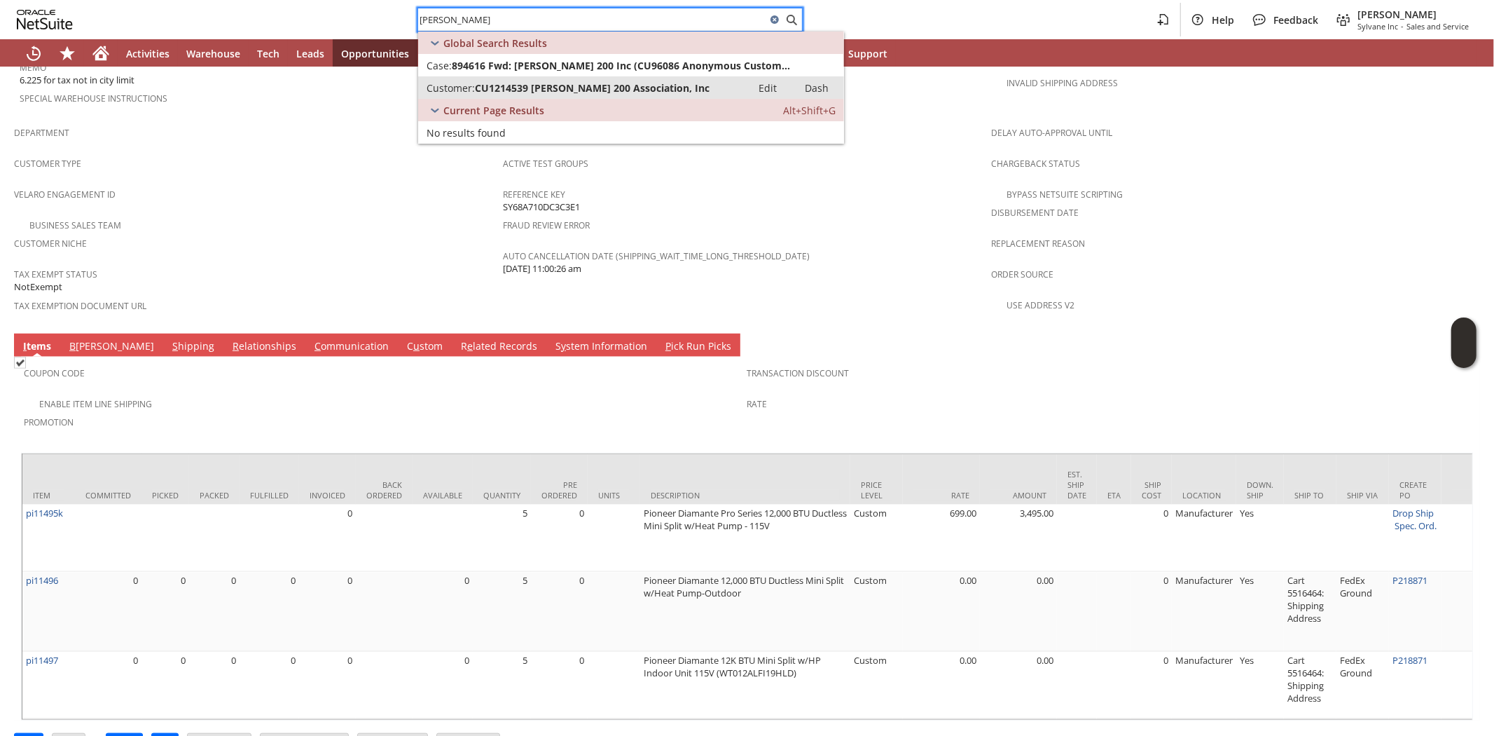
type input "[PERSON_NAME]"
click at [534, 85] on span "CU1214539 [PERSON_NAME] 200 Association, Inc" at bounding box center [592, 87] width 235 height 13
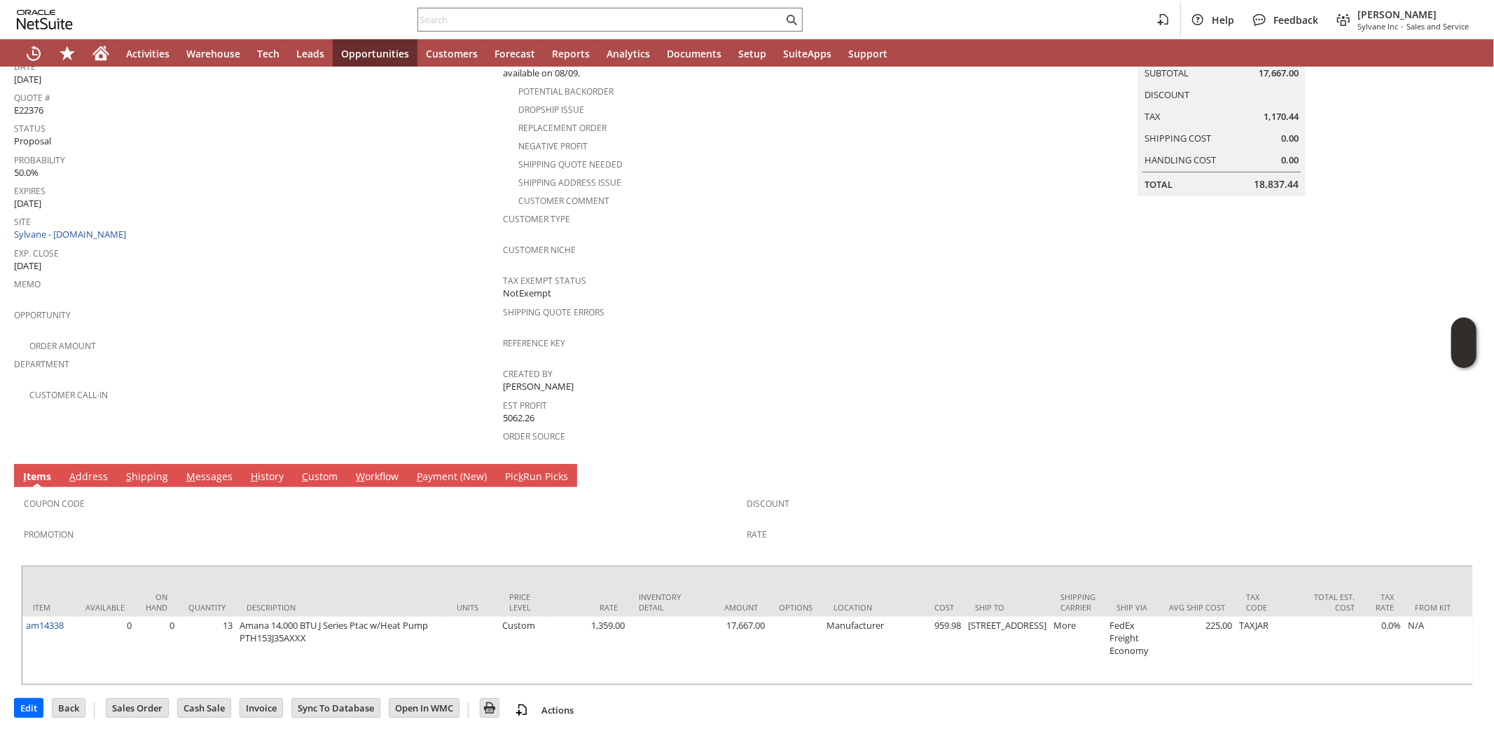
scroll to position [152, 0]
click at [24, 703] on input "Edit" at bounding box center [29, 707] width 28 height 18
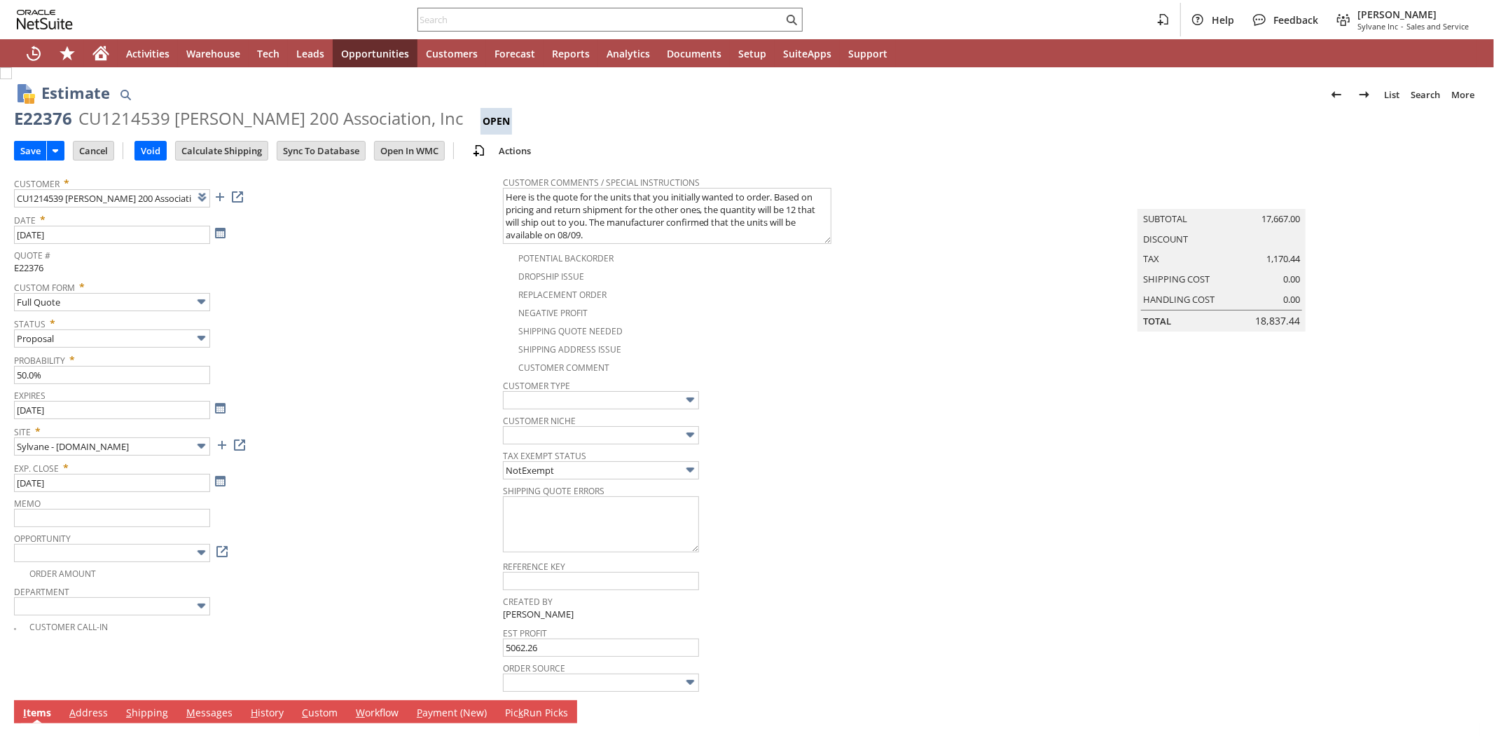
type input "Add"
type input "Copy Previous"
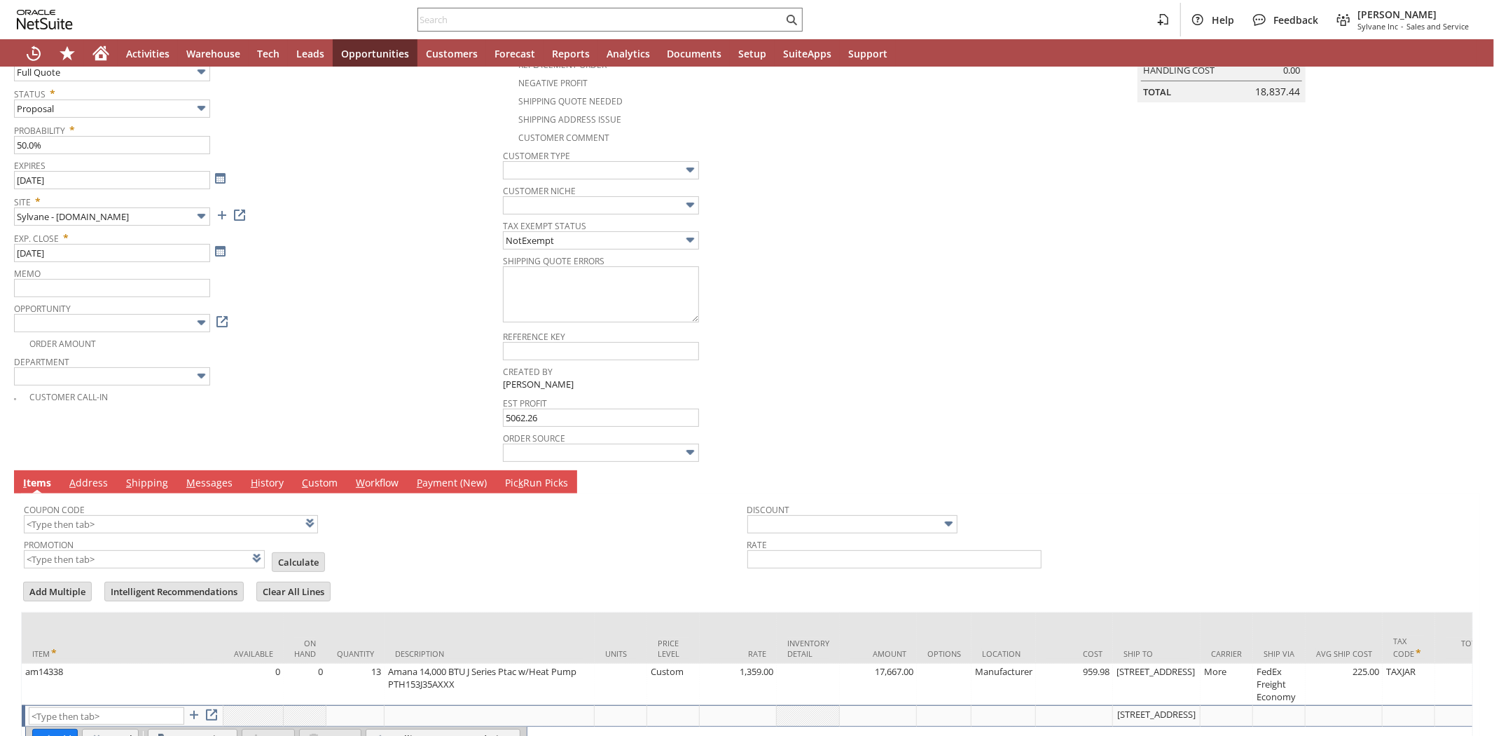
scroll to position [338, 0]
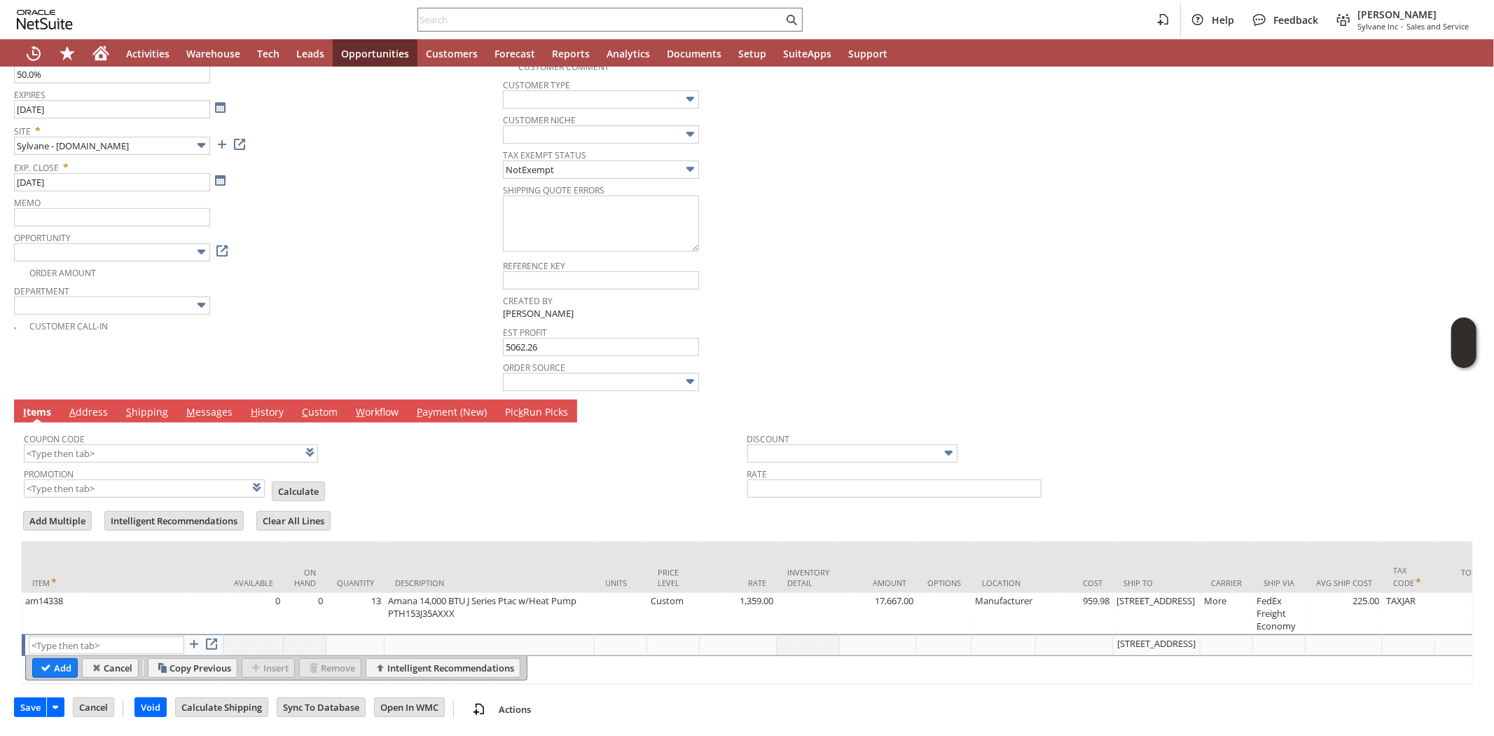
type input "Intelligent Recommendations ⁰"
click at [580, 429] on div "Coupon Code" at bounding box center [382, 446] width 717 height 34
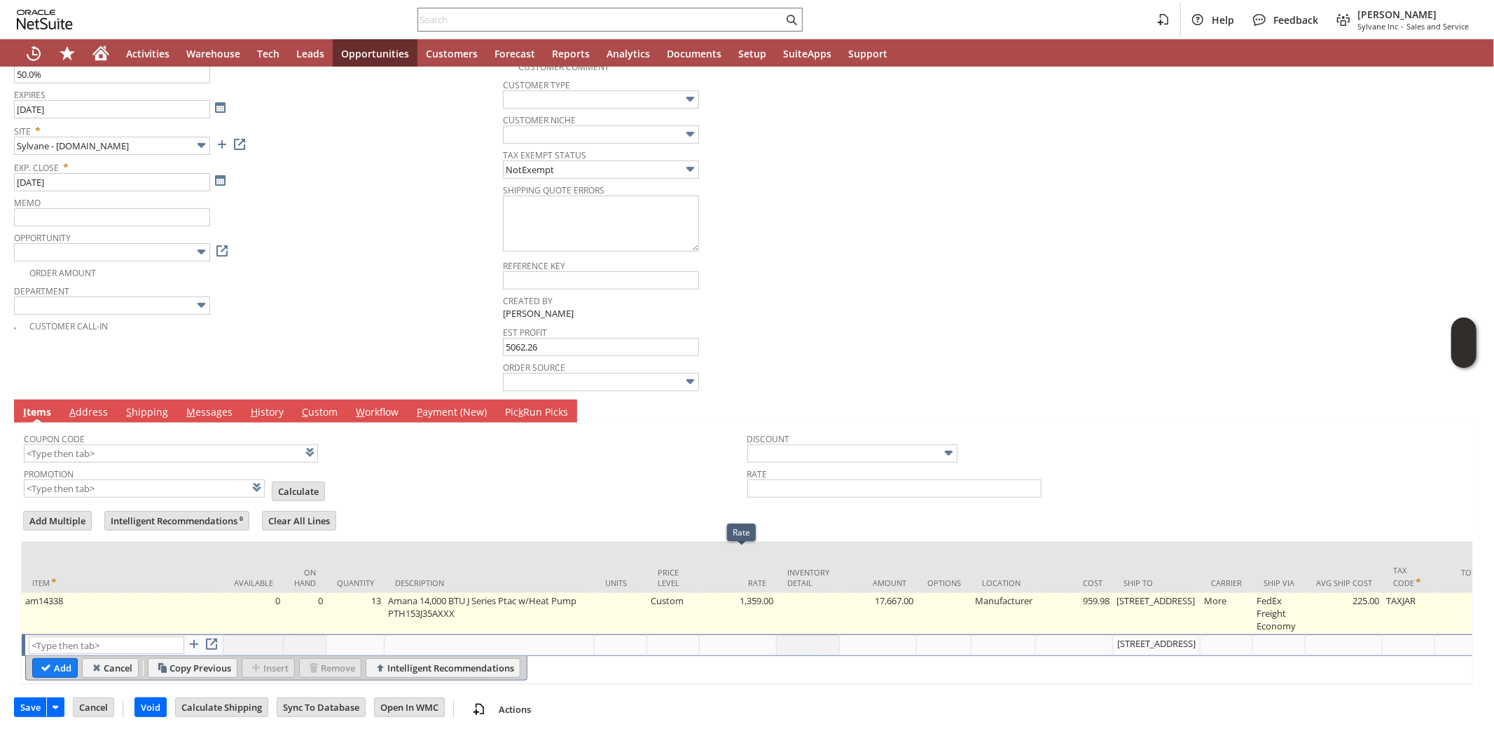
click at [757, 593] on td "1,359.00" at bounding box center [738, 613] width 77 height 41
type input "1,359.00"
type input "OK"
type input "Make Copy"
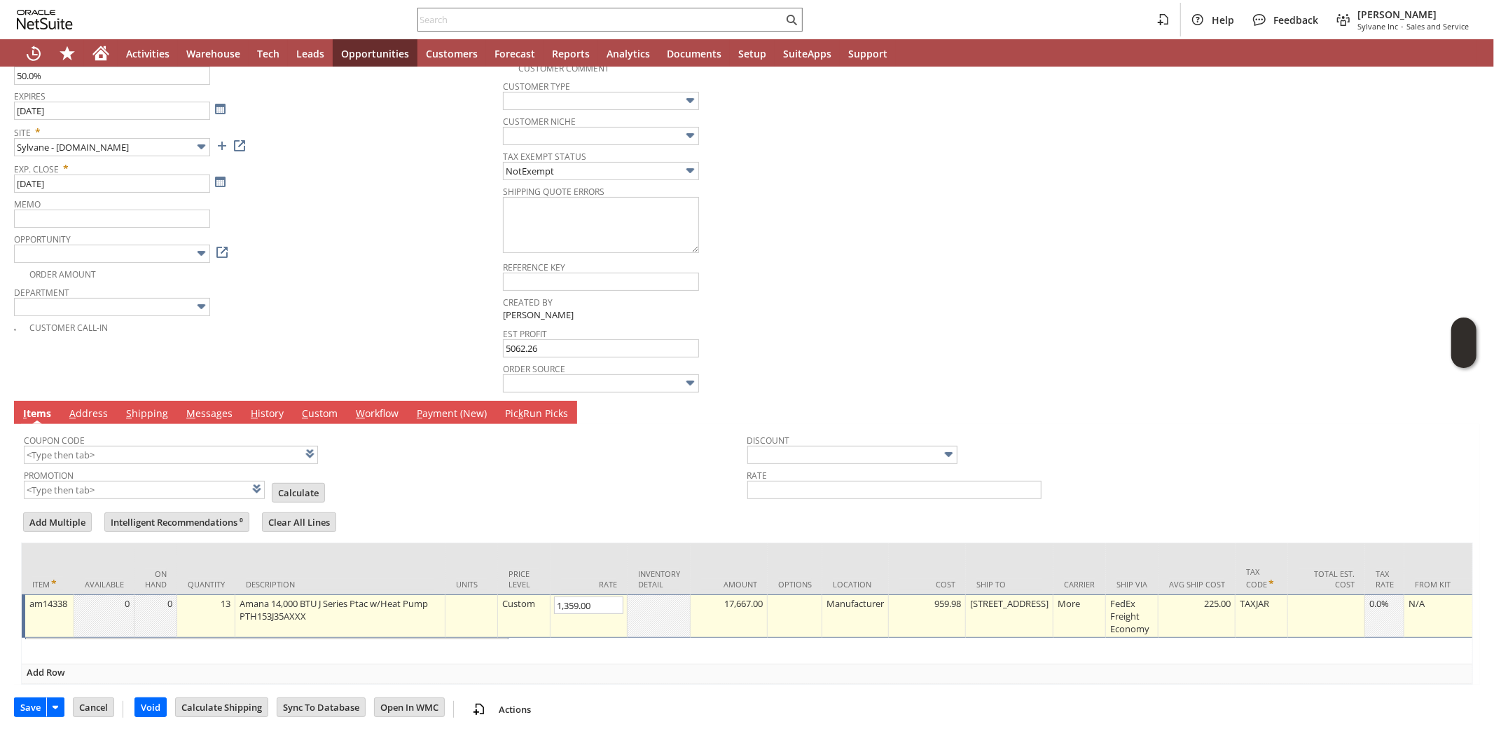
scroll to position [316, 0]
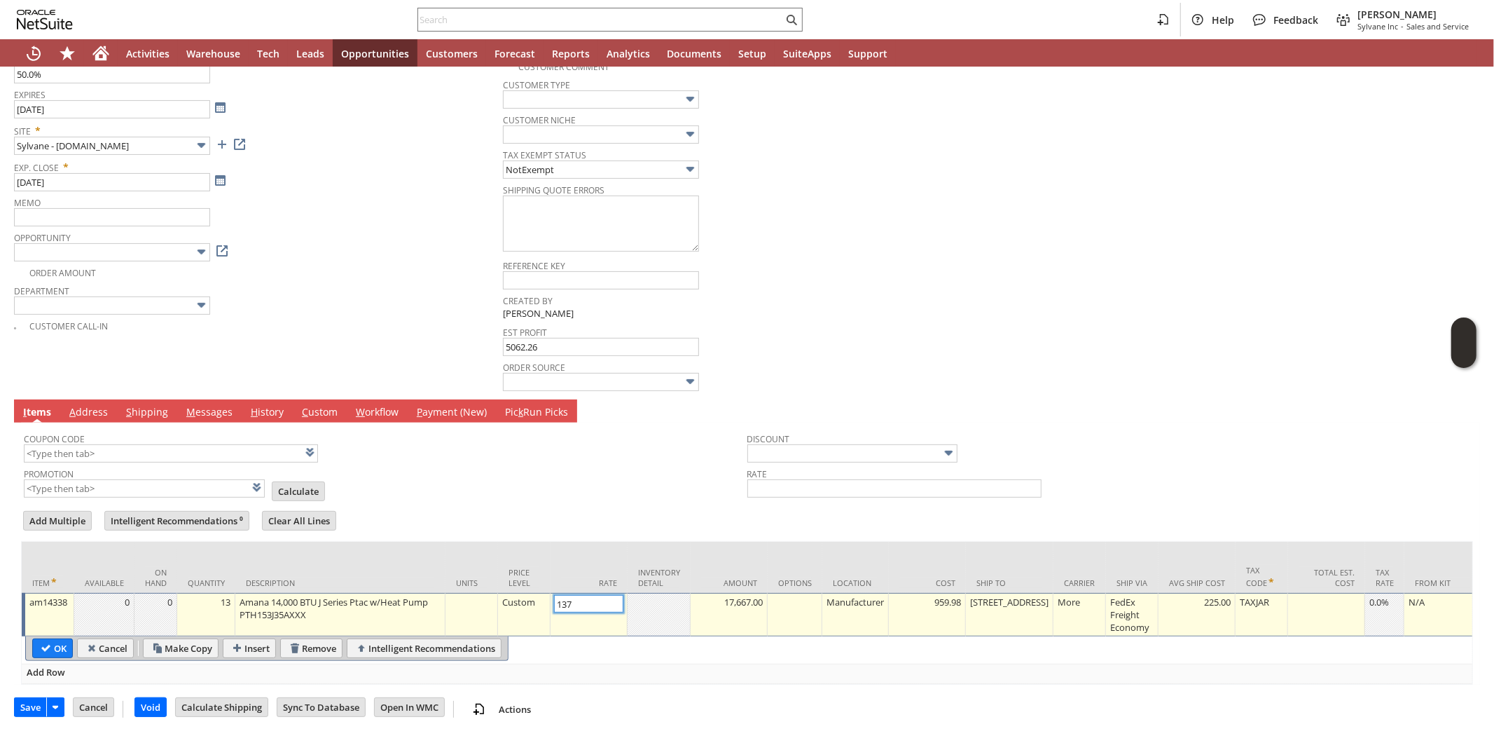
type input "1379"
type input "17,927.00"
click at [54, 639] on input "OK" at bounding box center [52, 648] width 39 height 18
type input "Add"
type input "Copy Previous"
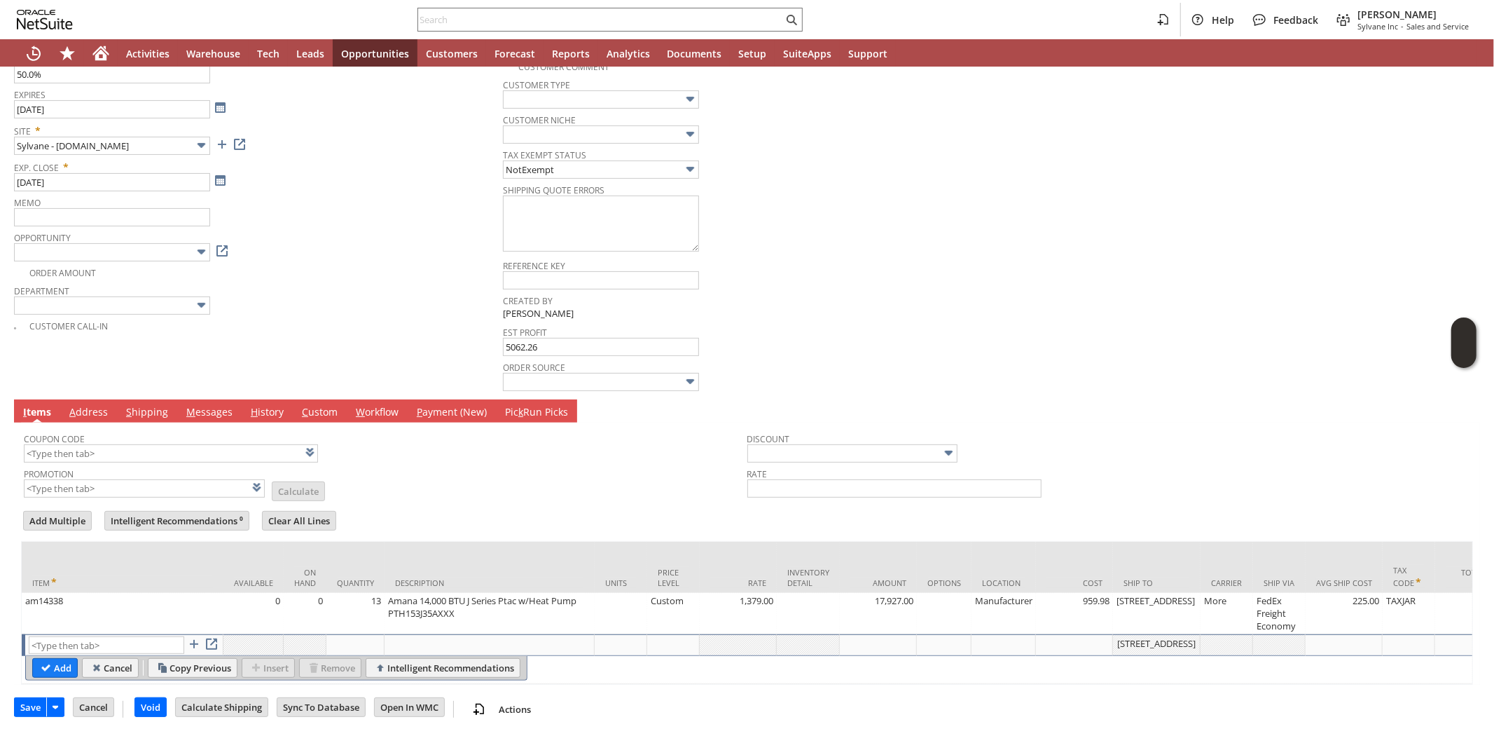
scroll to position [0, 0]
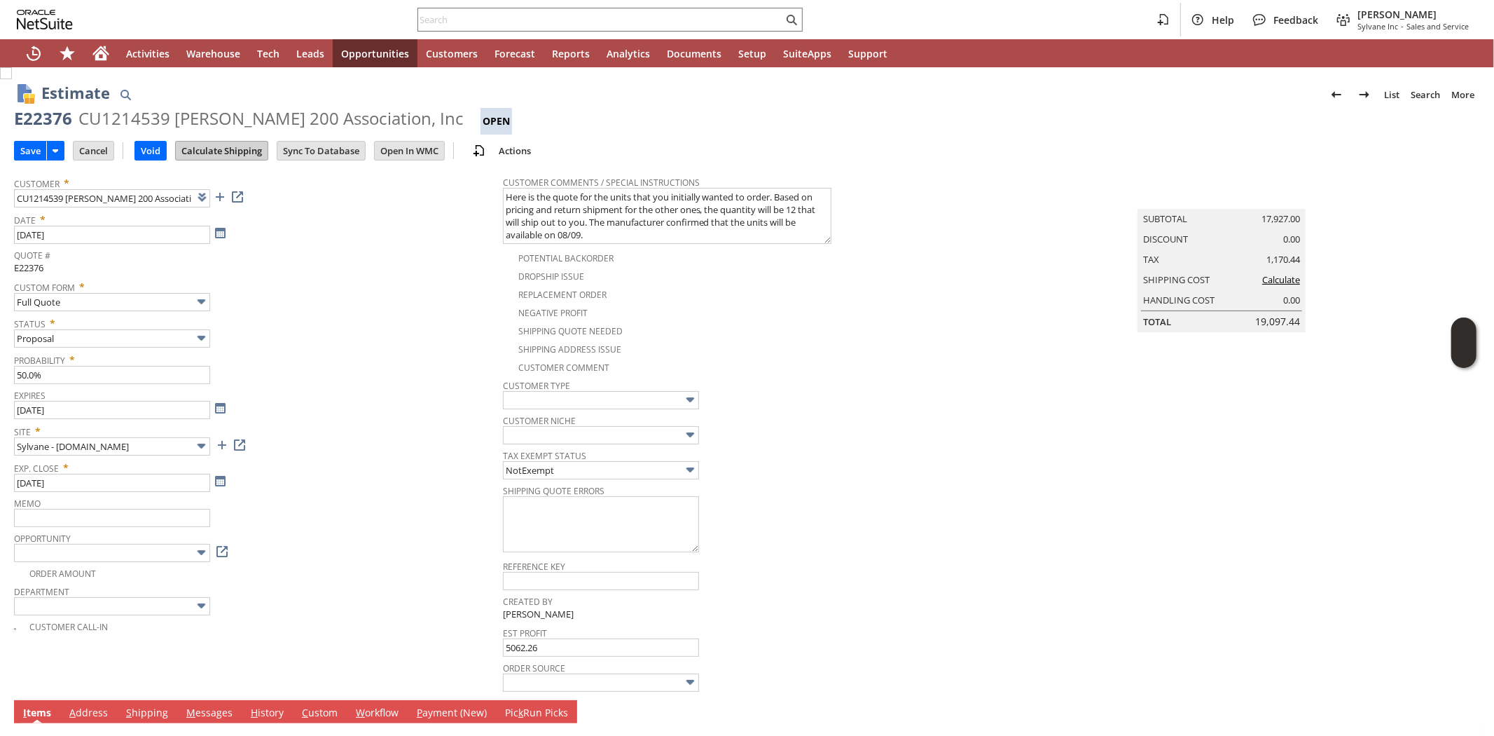
click at [211, 151] on input "Calculate Shipping" at bounding box center [222, 151] width 92 height 18
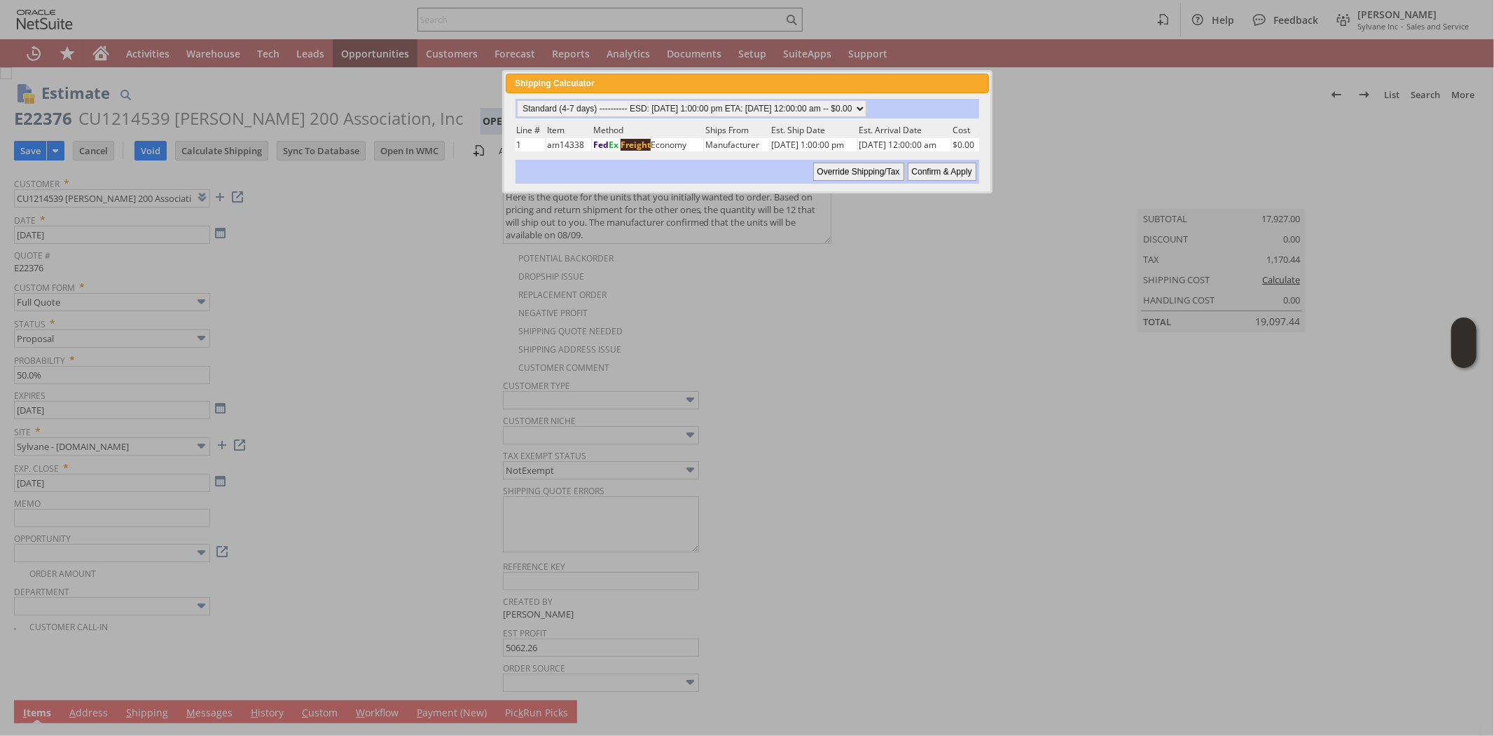
click at [940, 169] on input "Confirm & Apply" at bounding box center [942, 172] width 69 height 18
type input "Add"
type input "Copy Previous"
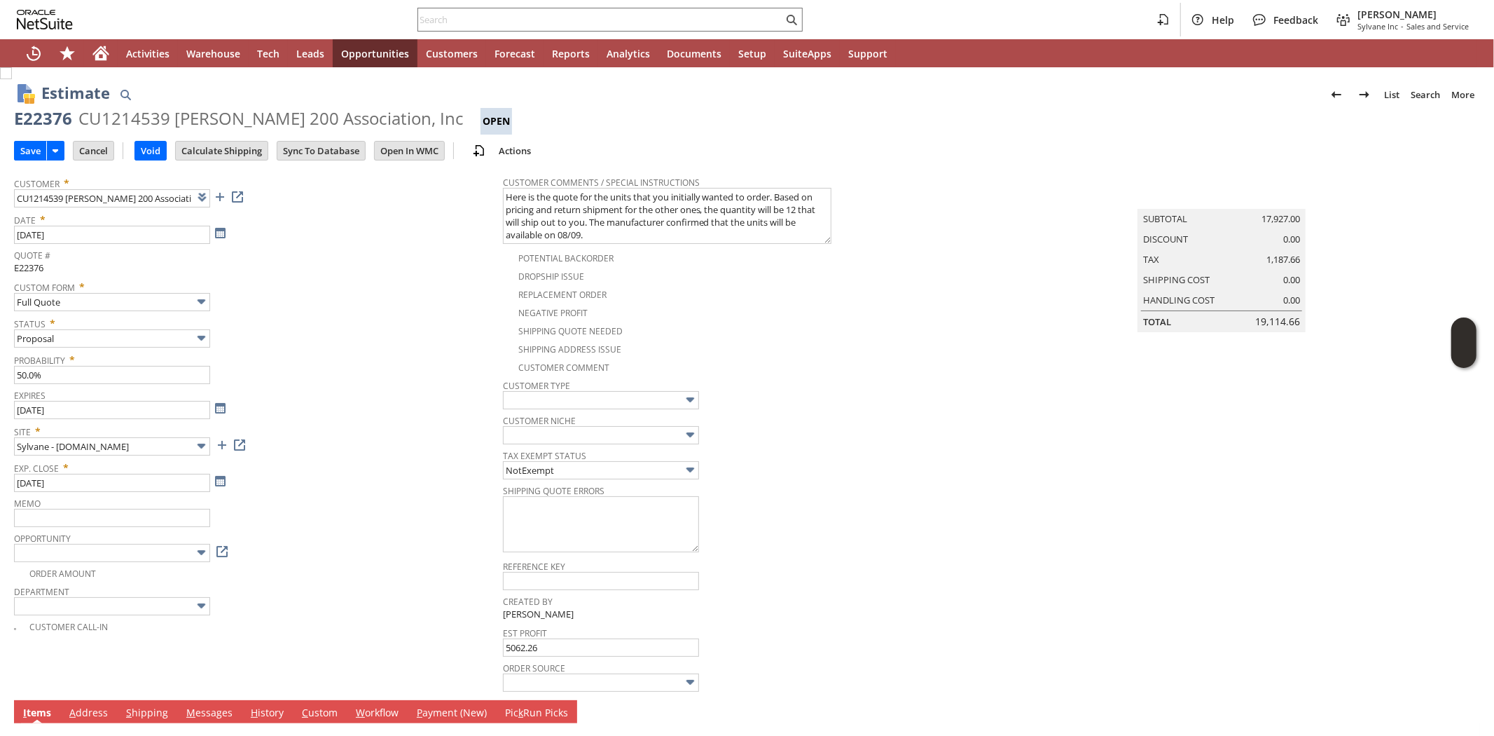
scroll to position [337, 0]
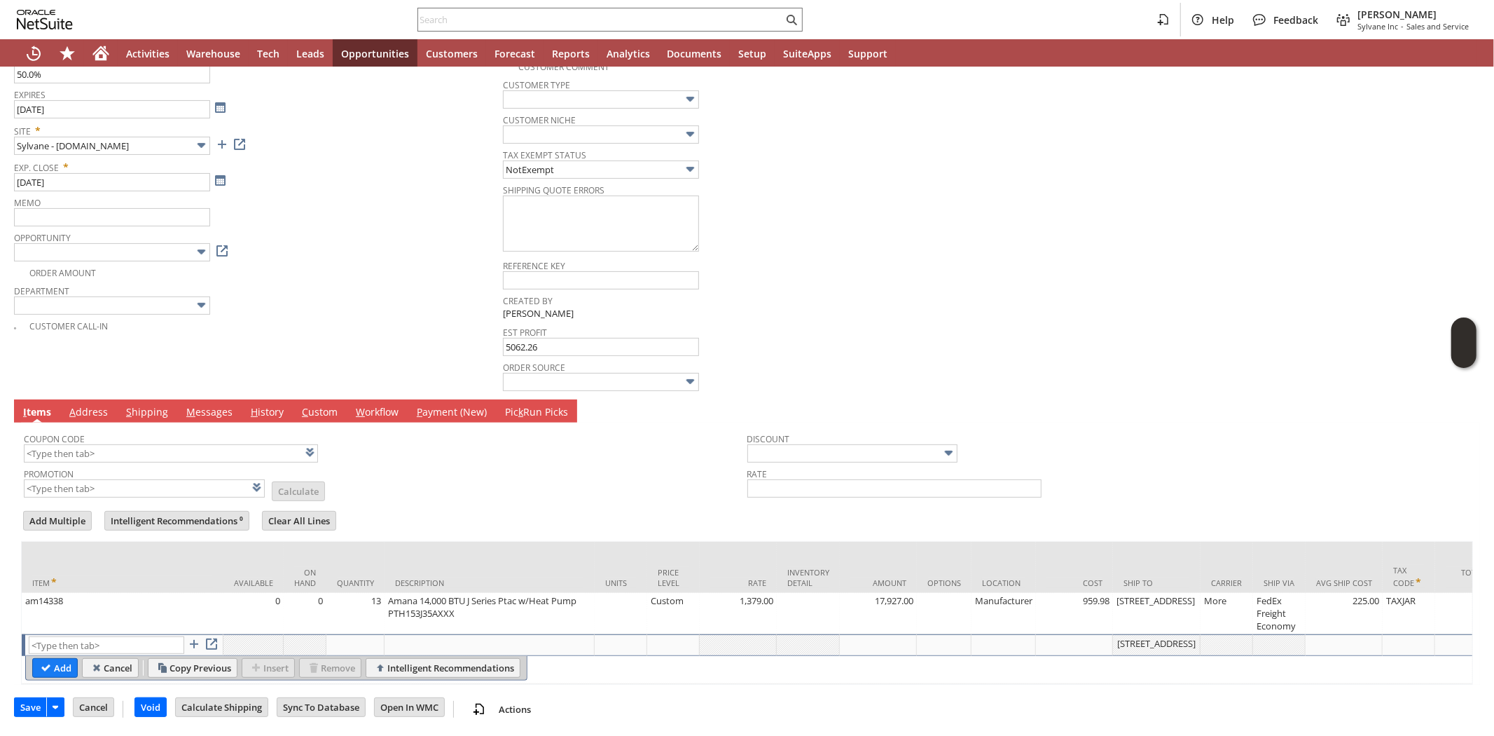
click at [589, 509] on form "Add Multiple Intelligent Recommendations ⁰ Clear All Lines Line Items All Item …" at bounding box center [747, 597] width 1452 height 176
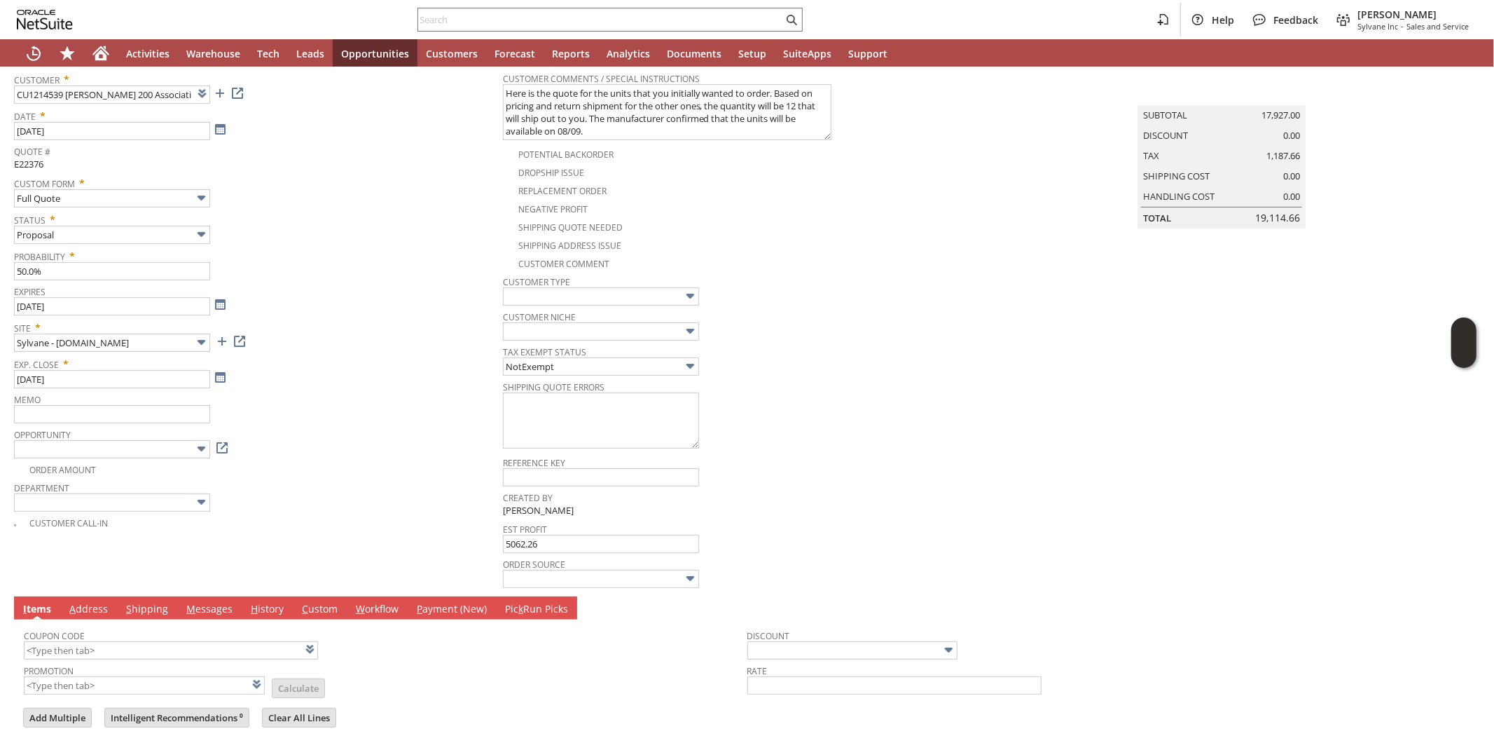
scroll to position [0, 0]
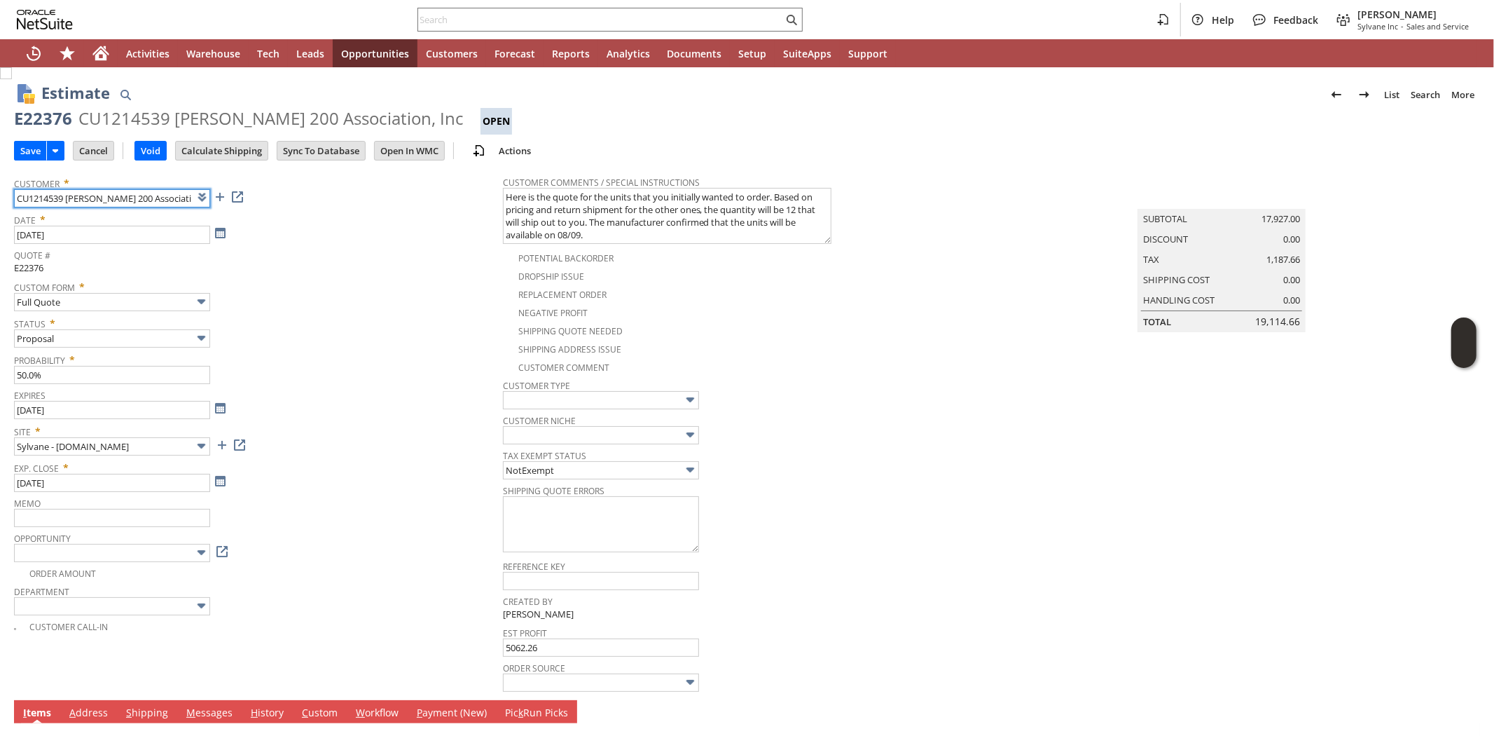
click at [47, 195] on input "CU1214539 Winston Towers 200 Association, Inc" at bounding box center [112, 198] width 196 height 18
click at [315, 277] on span "Custom Form *" at bounding box center [255, 284] width 482 height 17
click at [32, 147] on input "Save" at bounding box center [31, 151] width 32 height 18
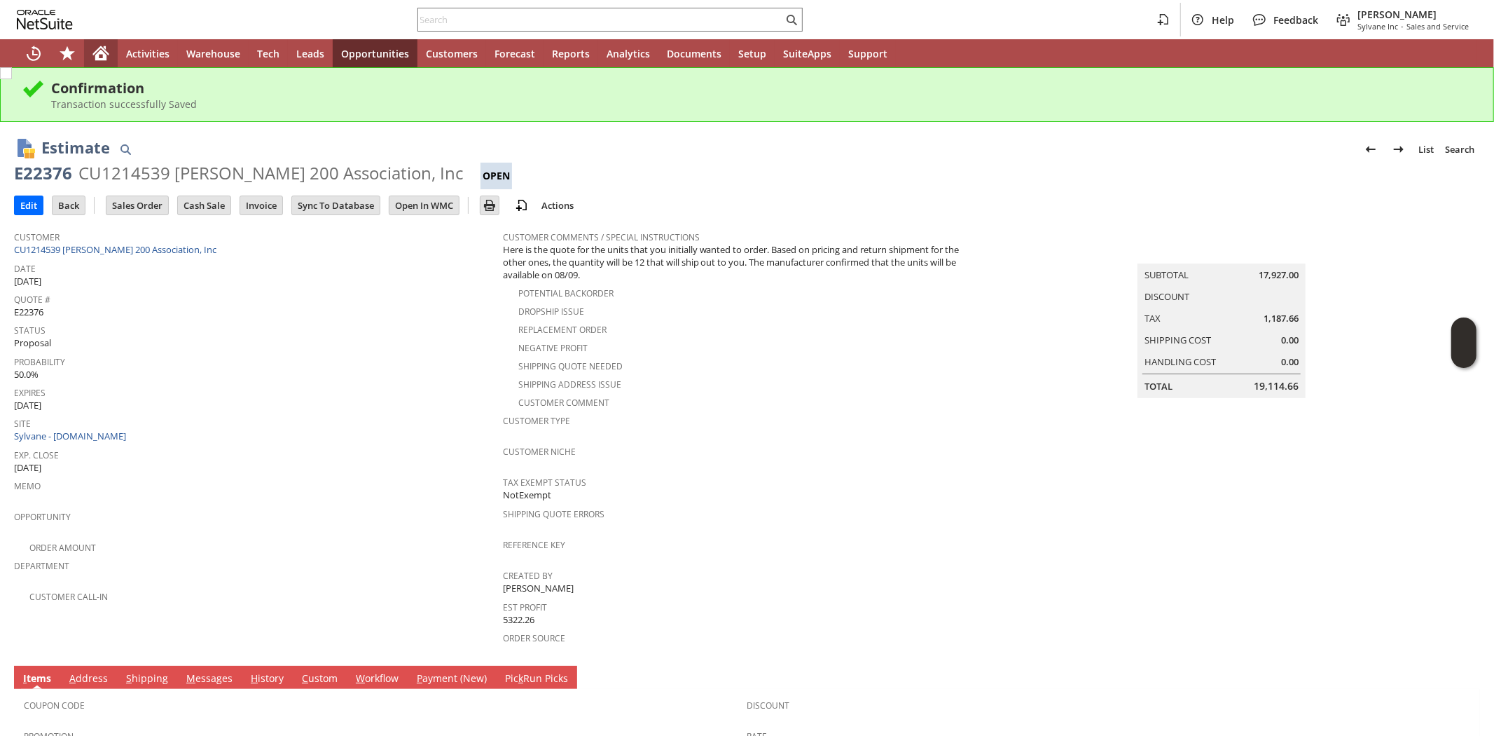
click at [102, 58] on icon "Home" at bounding box center [100, 55] width 11 height 11
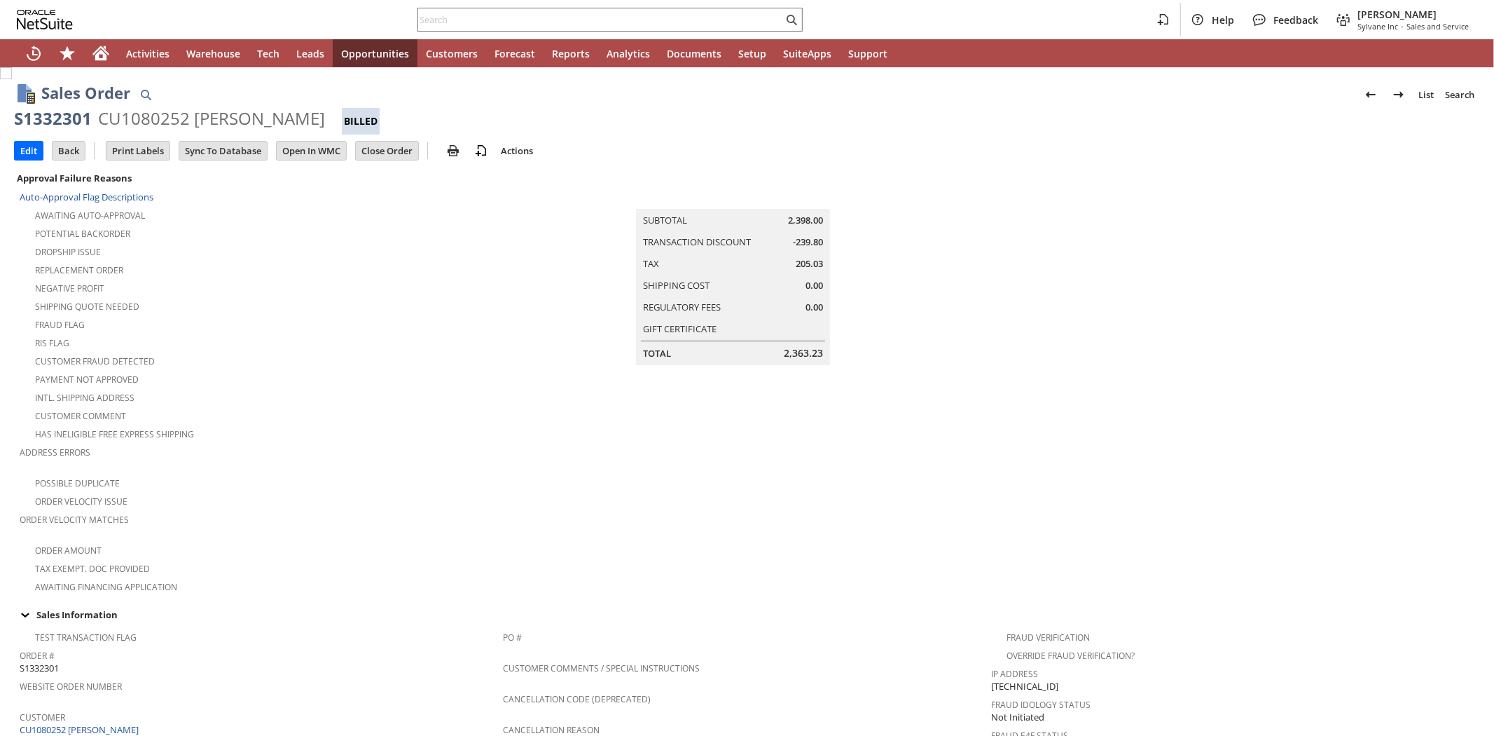
scroll to position [667, 0]
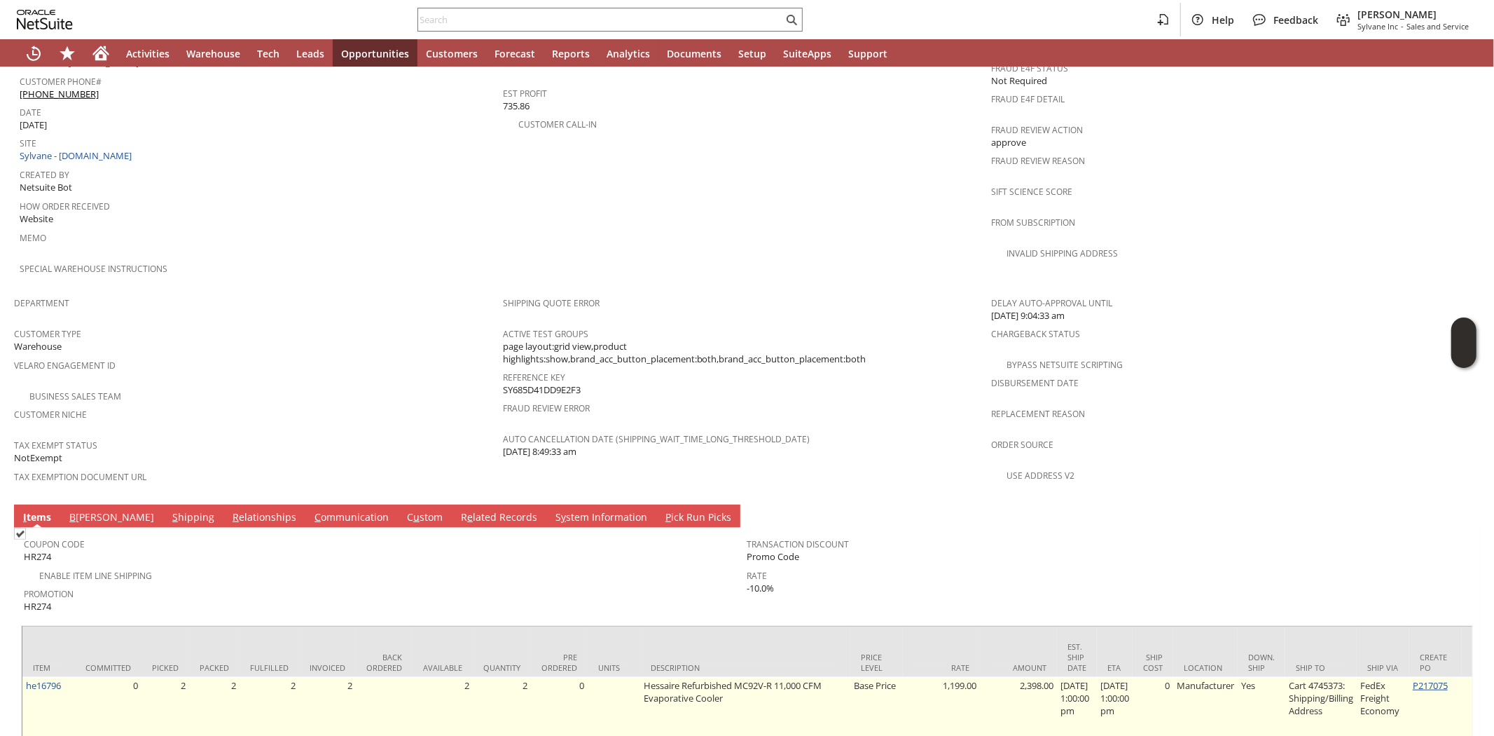
click at [1448, 679] on link "P217075" at bounding box center [1430, 685] width 35 height 13
